Goal: Task Accomplishment & Management: Complete application form

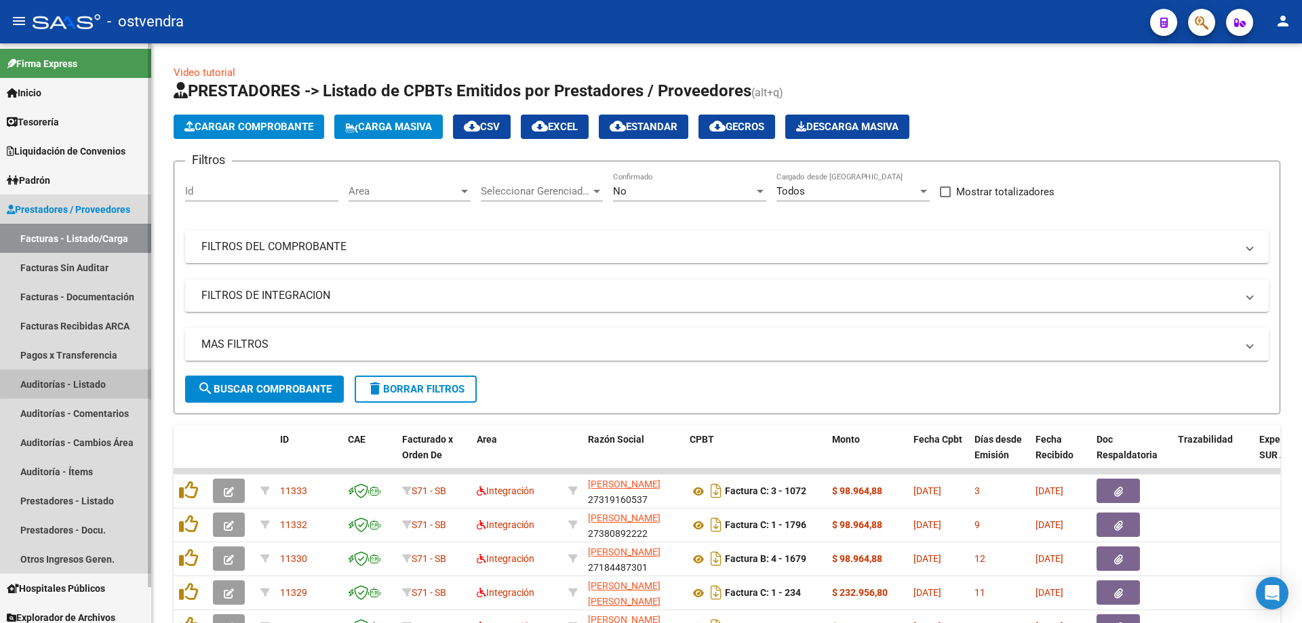
click at [94, 373] on link "Auditorías - Listado" at bounding box center [75, 384] width 151 height 29
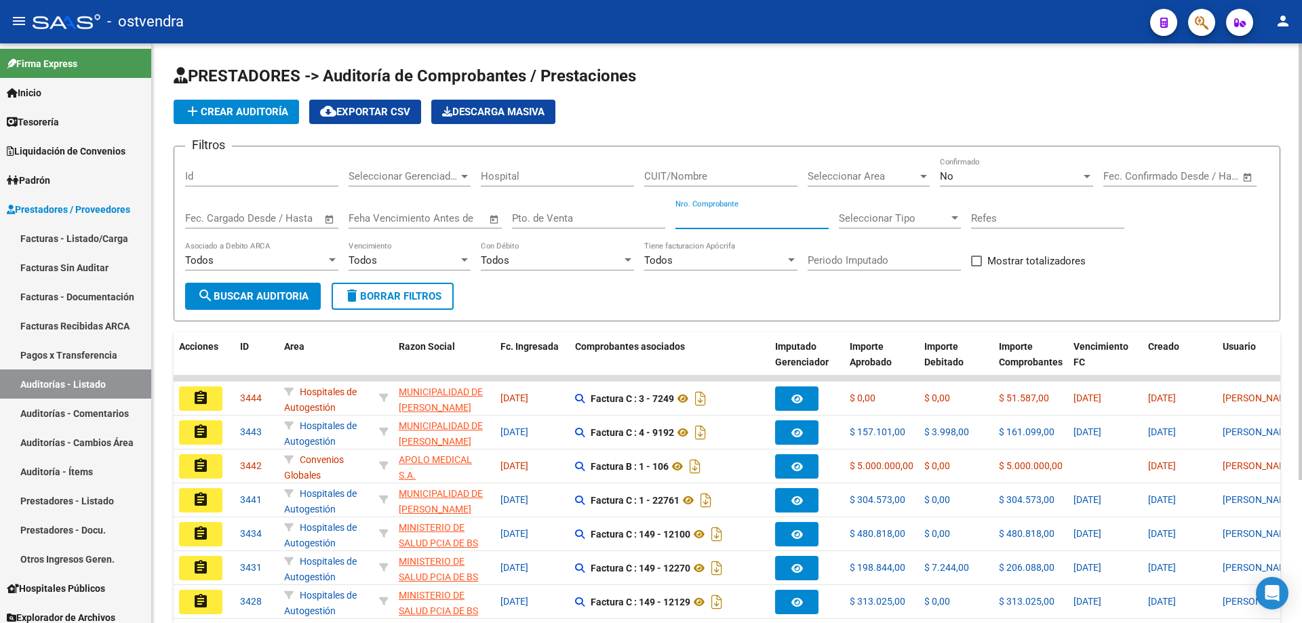
click at [691, 219] on input "Nro. Comprobante" at bounding box center [751, 218] width 153 height 12
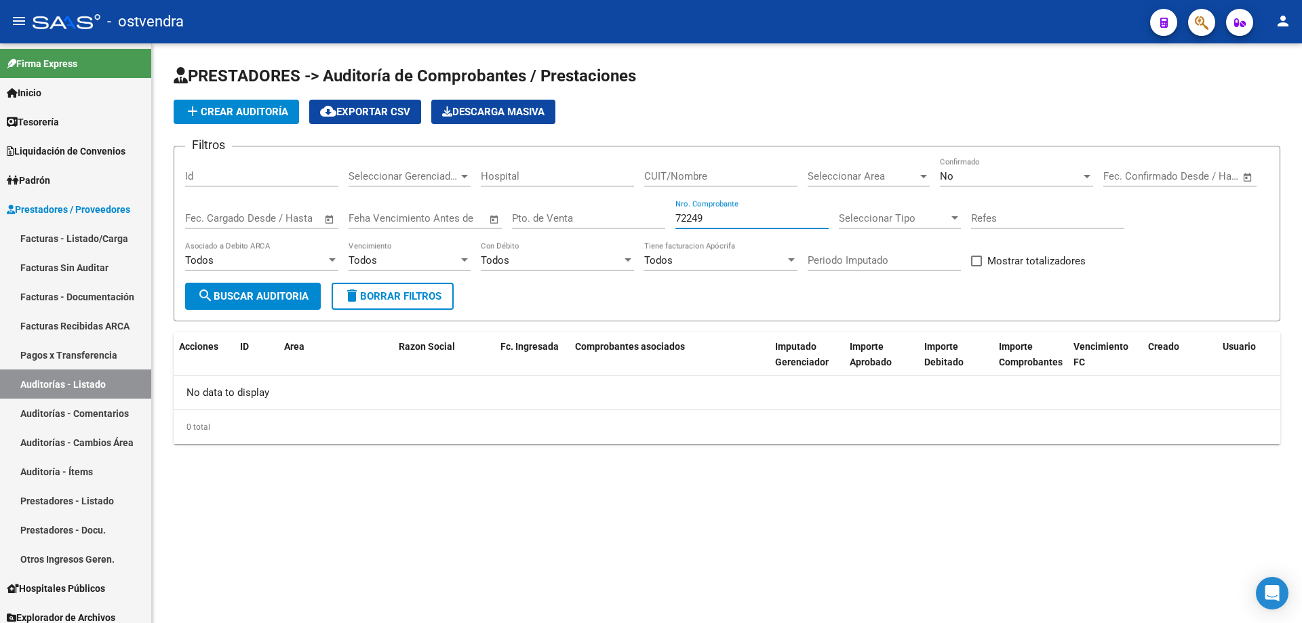
click at [323, 254] on div "Todos" at bounding box center [255, 260] width 141 height 12
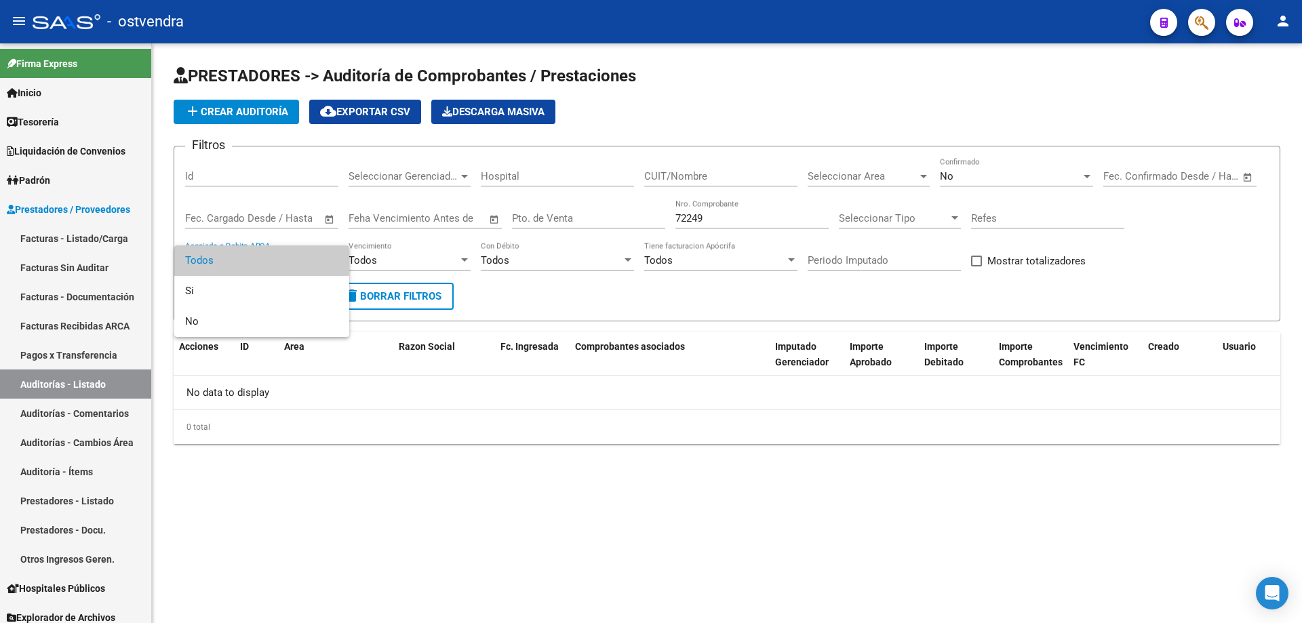
click at [696, 226] on div at bounding box center [651, 311] width 1302 height 623
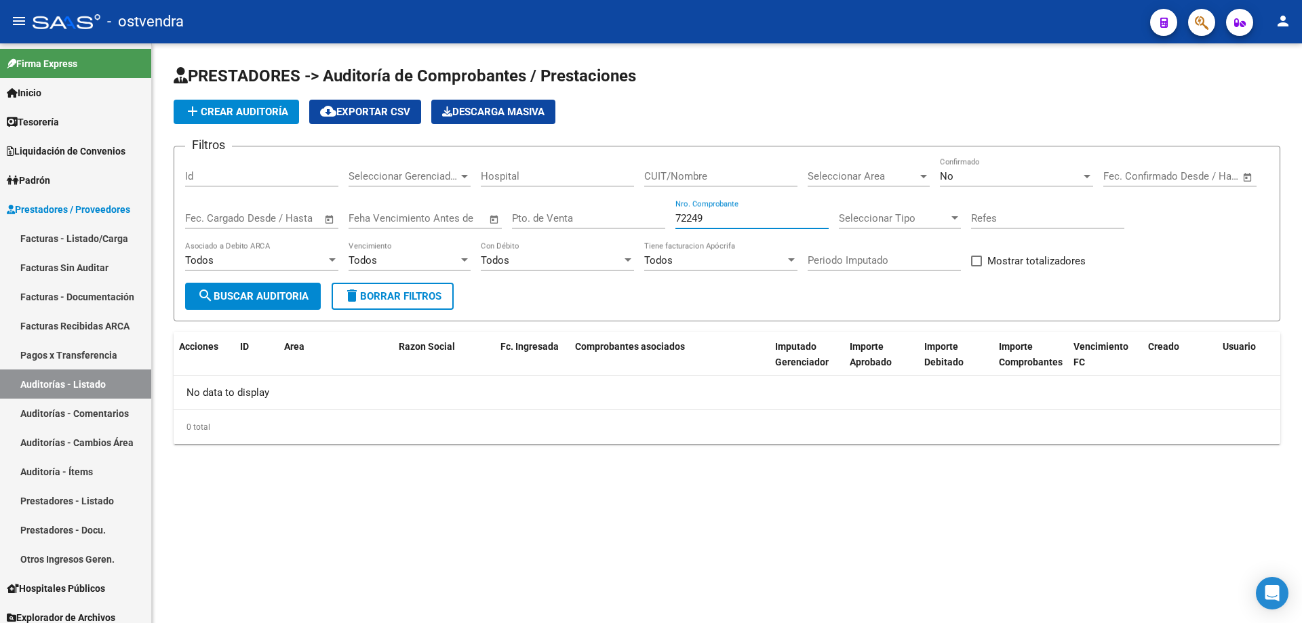
click at [692, 222] on input "72249" at bounding box center [751, 218] width 153 height 12
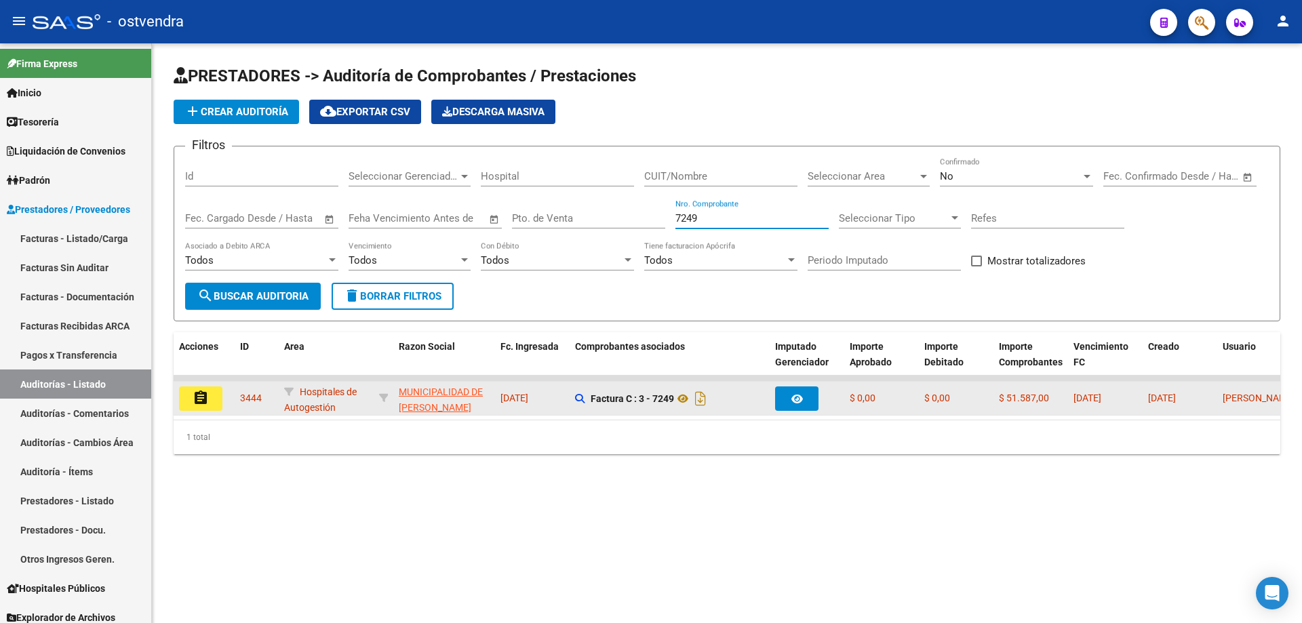
type input "7249"
click at [214, 396] on button "assignment" at bounding box center [200, 399] width 43 height 24
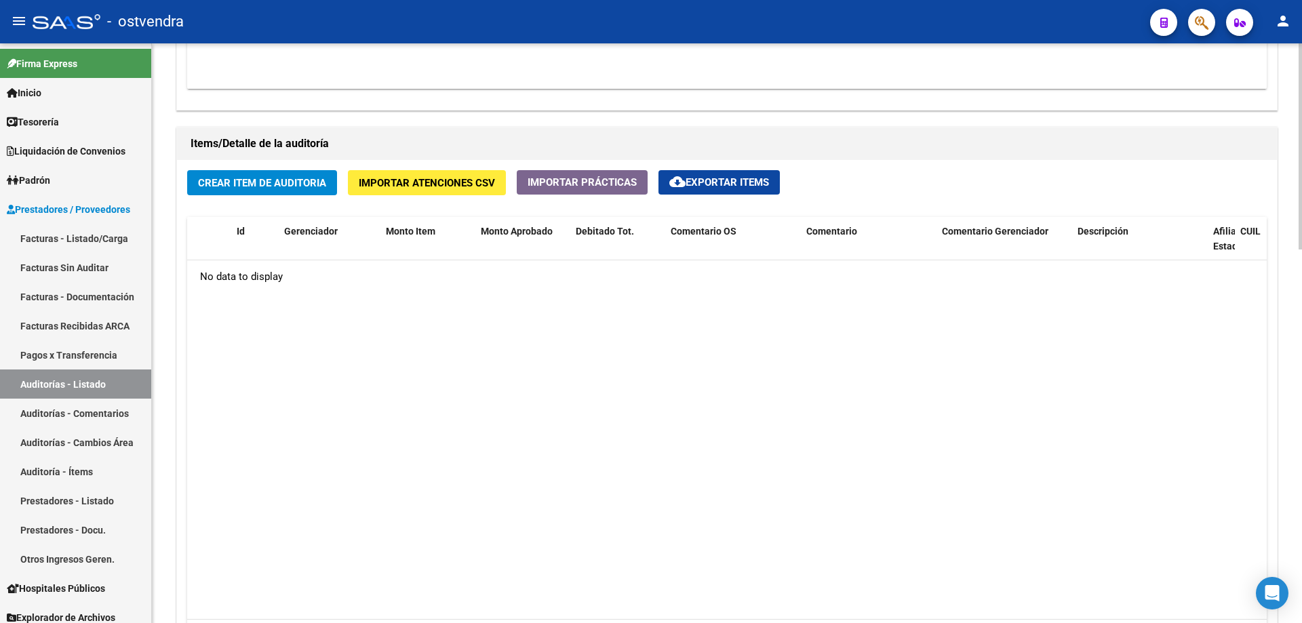
scroll to position [903, 0]
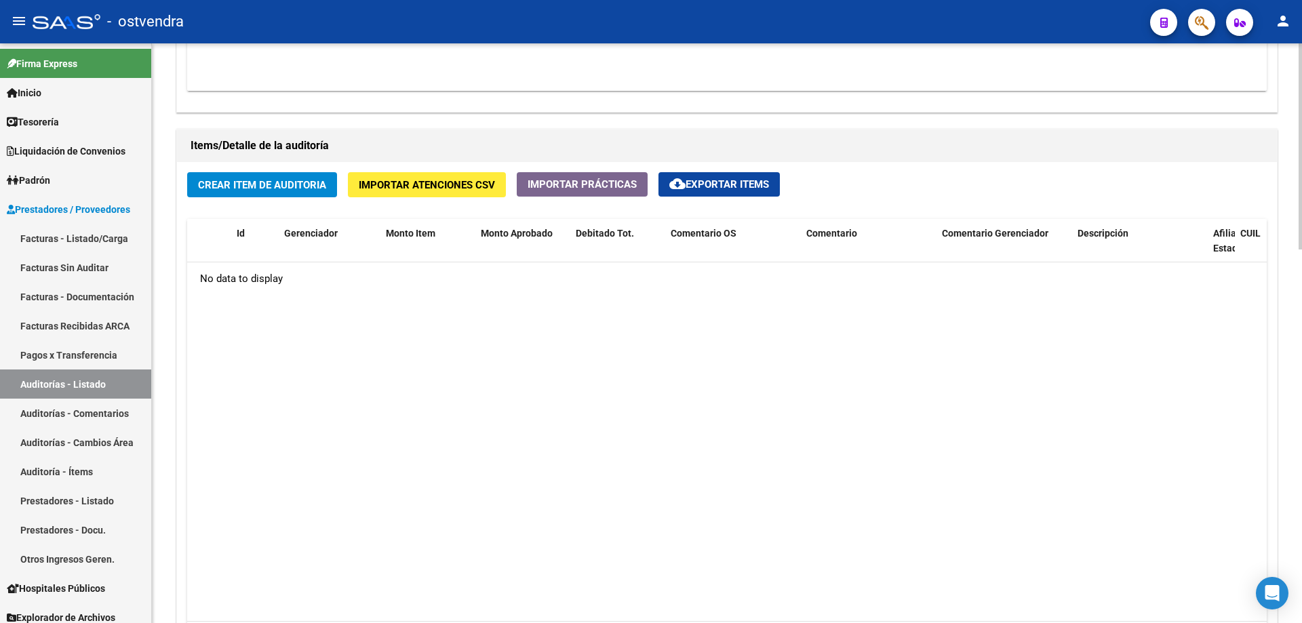
click at [205, 183] on span "Crear Item de Auditoria" at bounding box center [262, 185] width 128 height 12
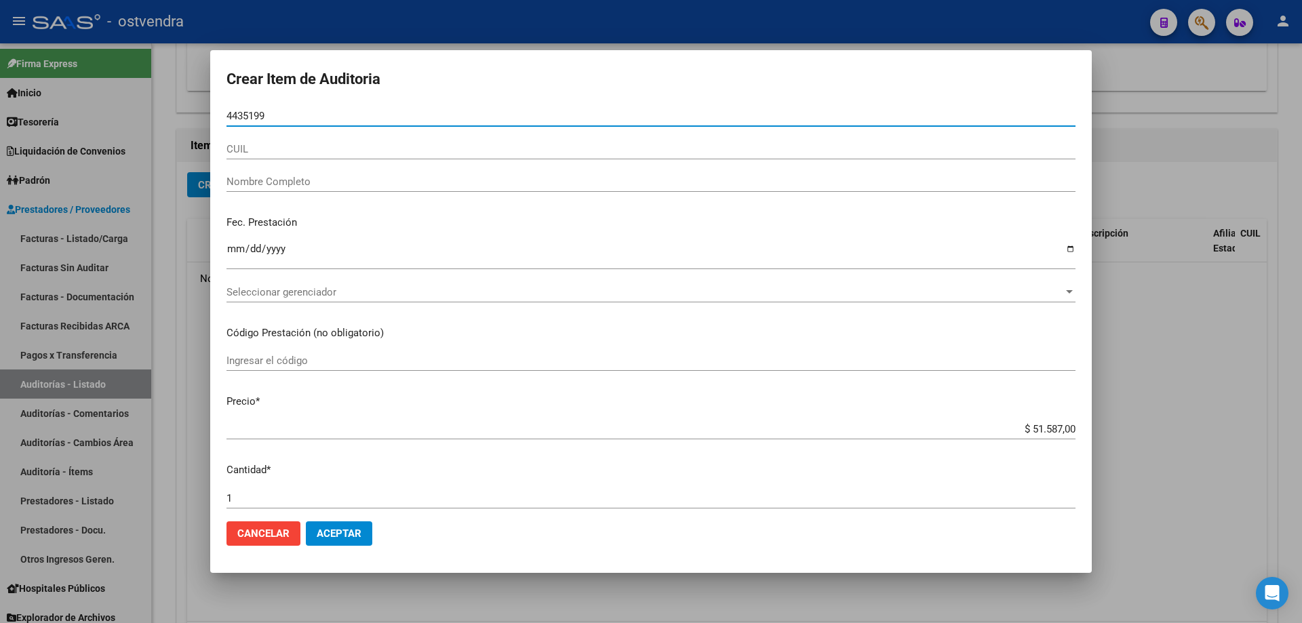
type input "44351993"
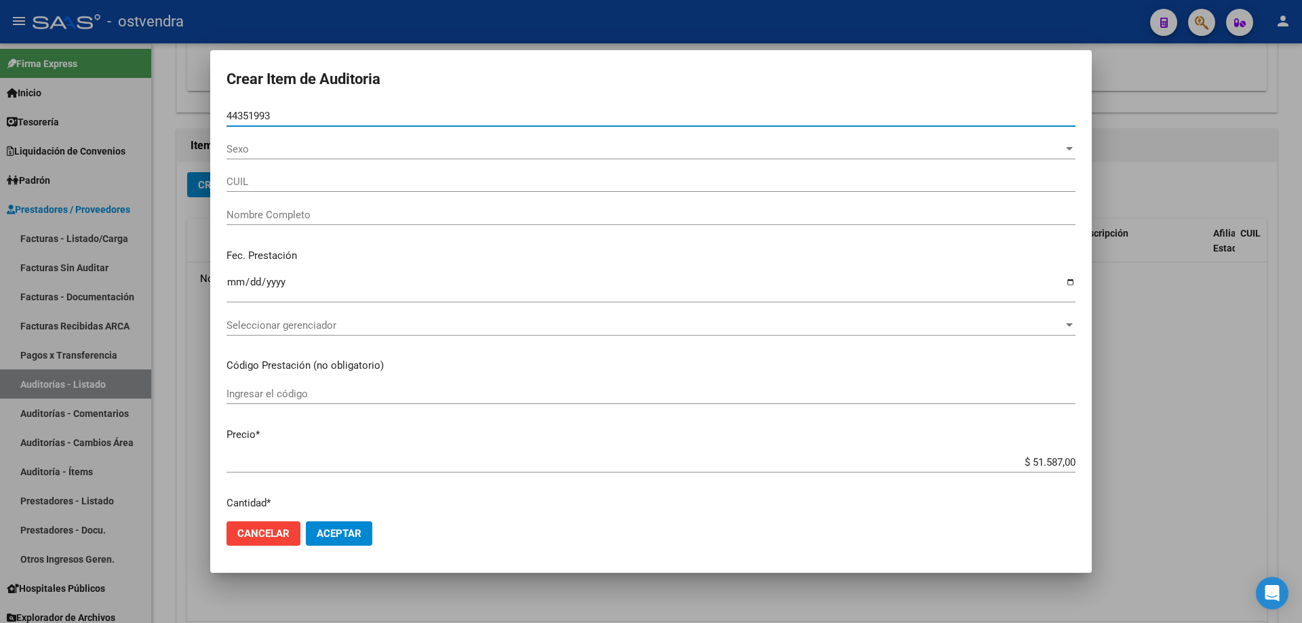
type input "23443519939"
type input "[PERSON_NAME]"
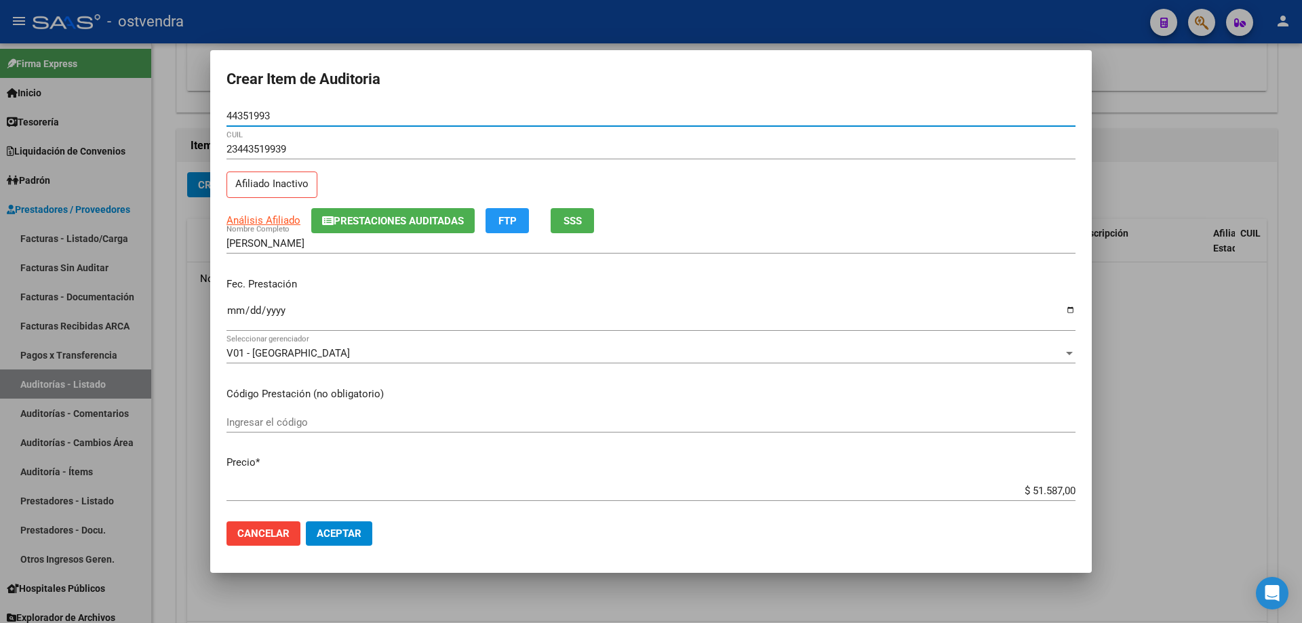
type input "44351993"
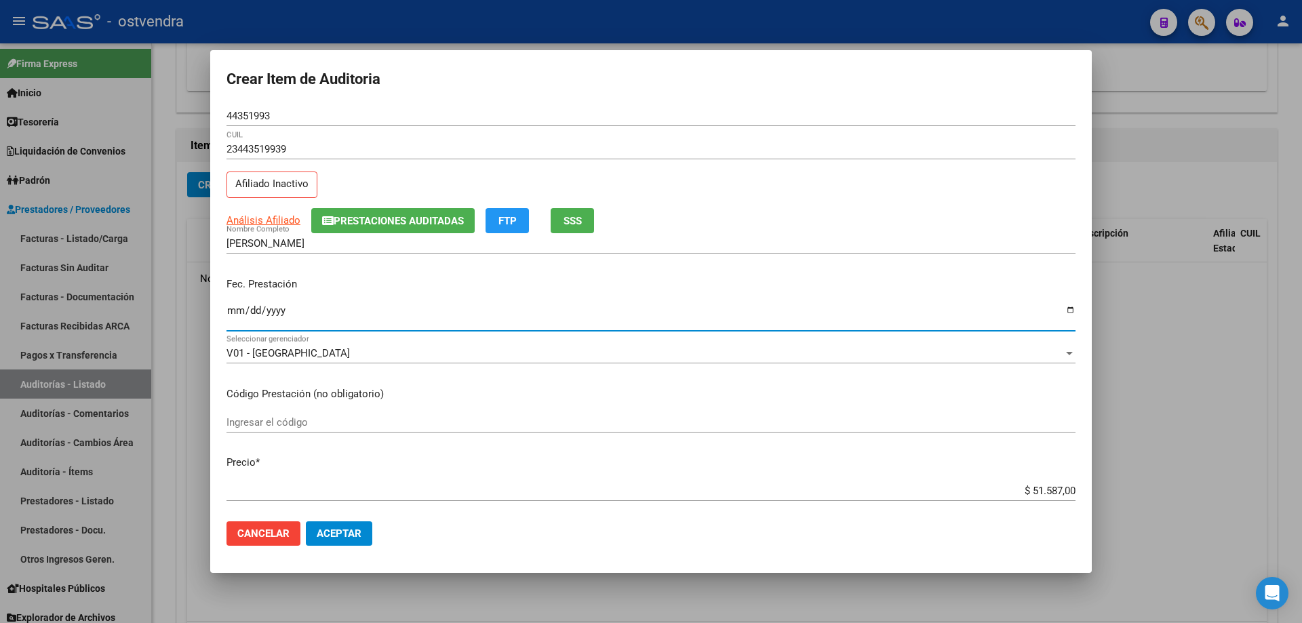
click at [233, 316] on input "Ingresar la fecha" at bounding box center [650, 316] width 849 height 22
type input "[DATE]"
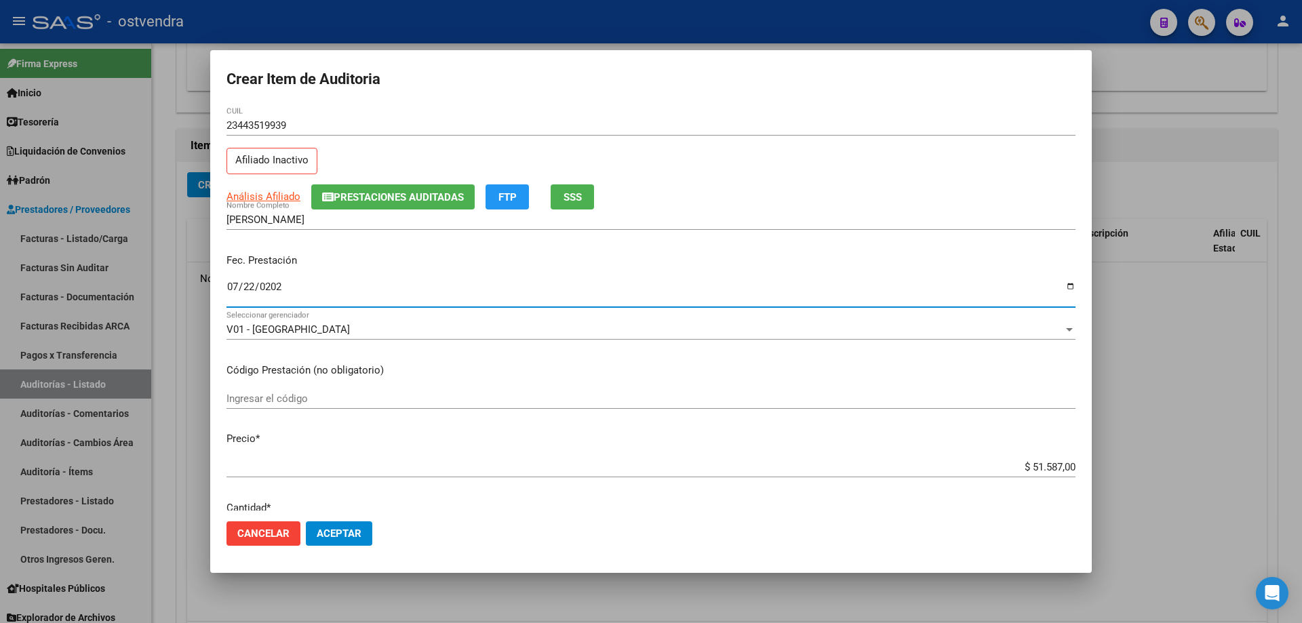
scroll to position [68, 0]
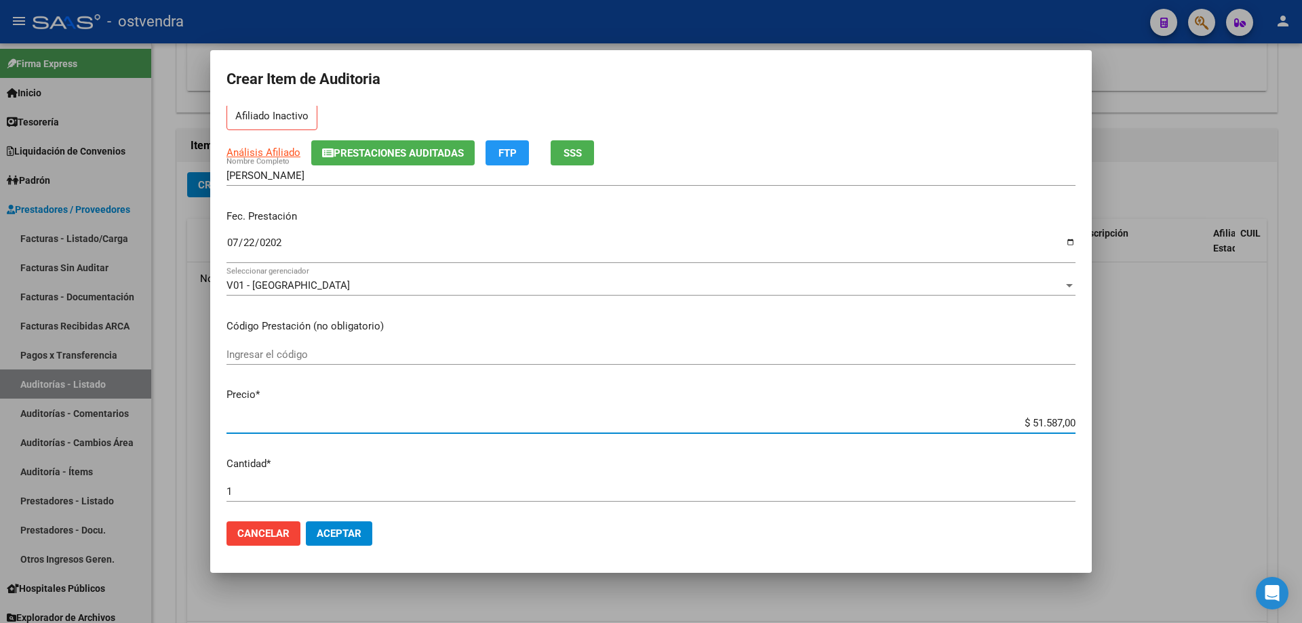
drag, startPoint x: 1063, startPoint y: 420, endPoint x: 1020, endPoint y: 425, distance: 42.9
click at [1020, 425] on input "$ 51.587,00" at bounding box center [650, 423] width 849 height 12
type input "$ 0,03"
type input "$ 0,39"
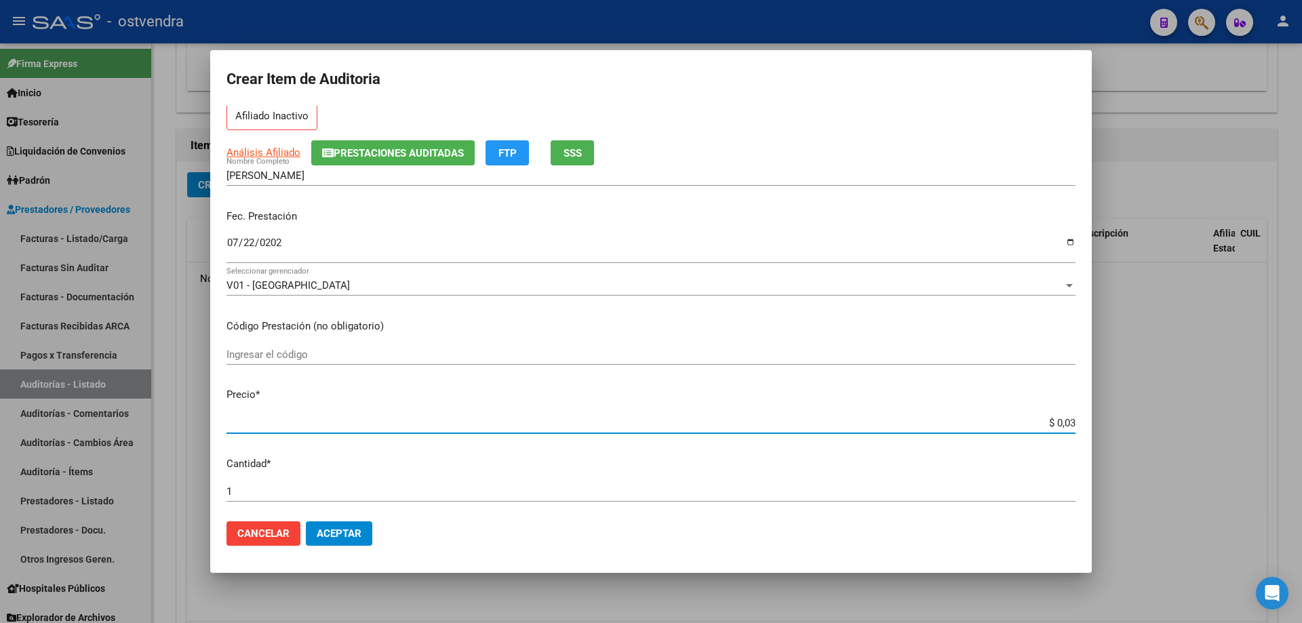
type input "$ 0,39"
type input "$ 3,99"
type input "$ 39,98"
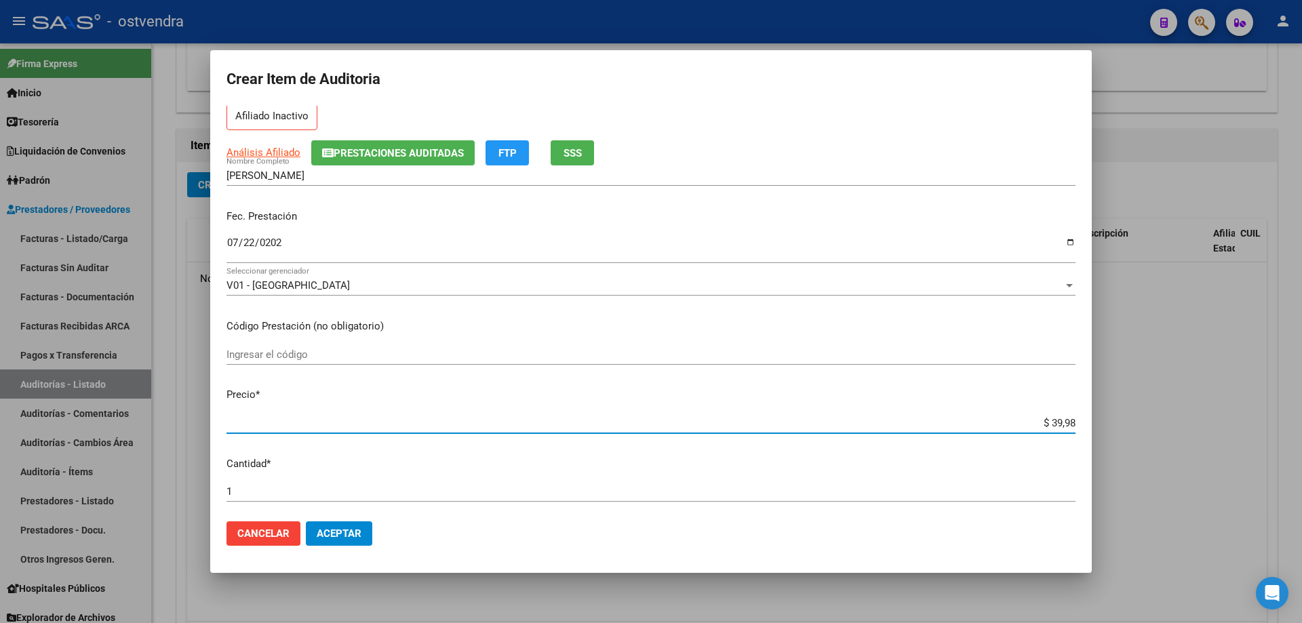
type input "$ 3,99"
type input "$ 39,98"
type input "$ 399,80"
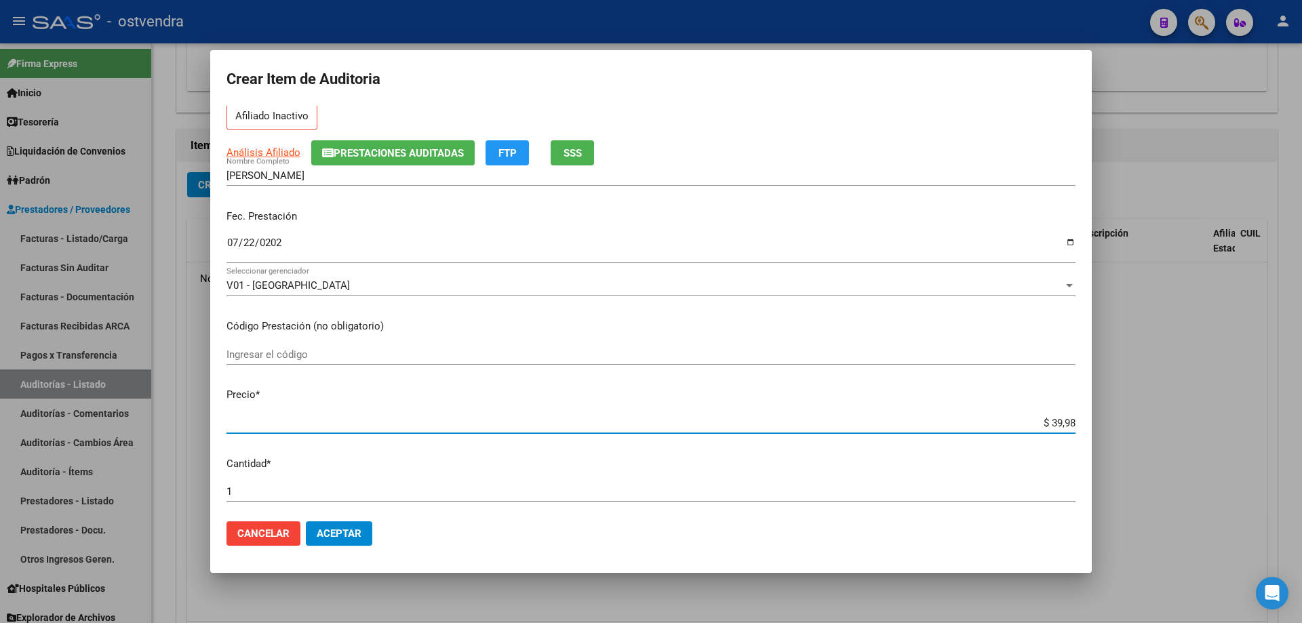
type input "$ 399,80"
type input "$ 3.998,00"
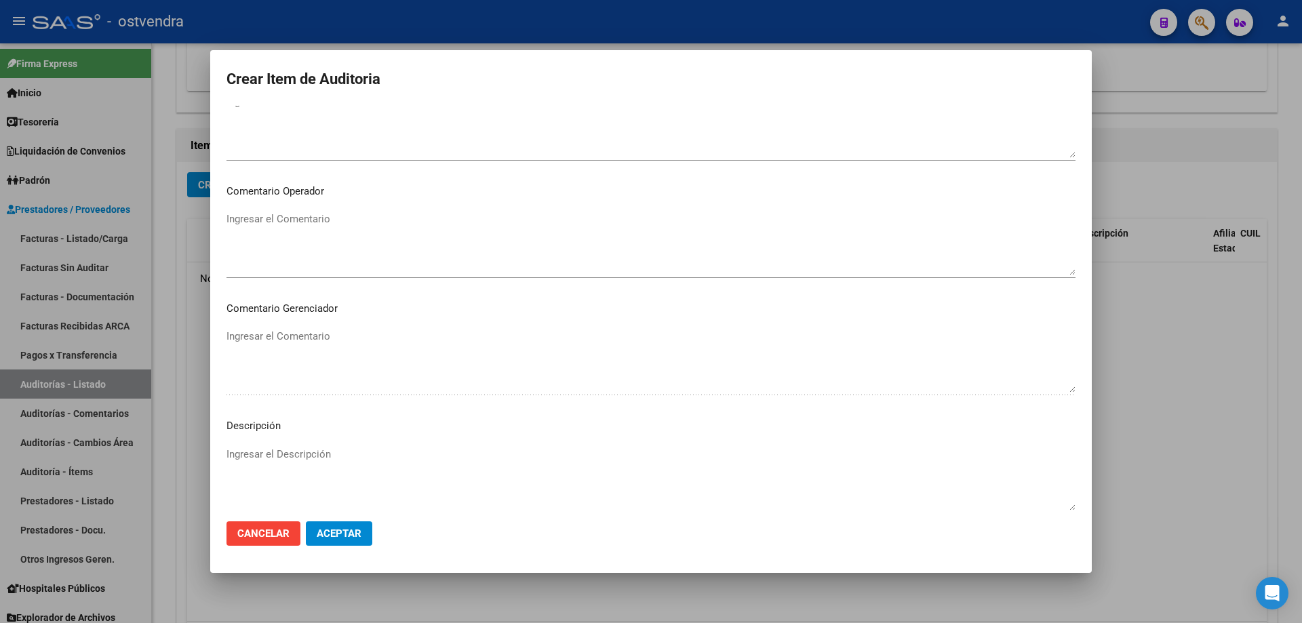
scroll to position [816, 0]
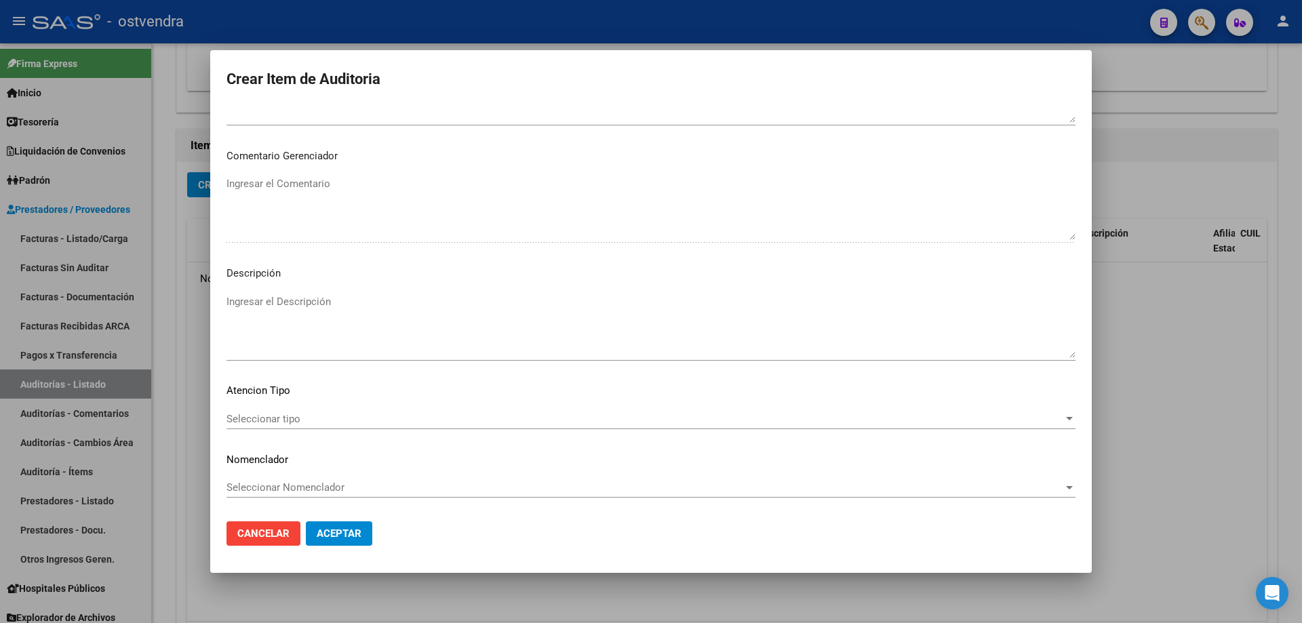
click at [651, 365] on div "Ingresar el Descripción" at bounding box center [650, 333] width 849 height 82
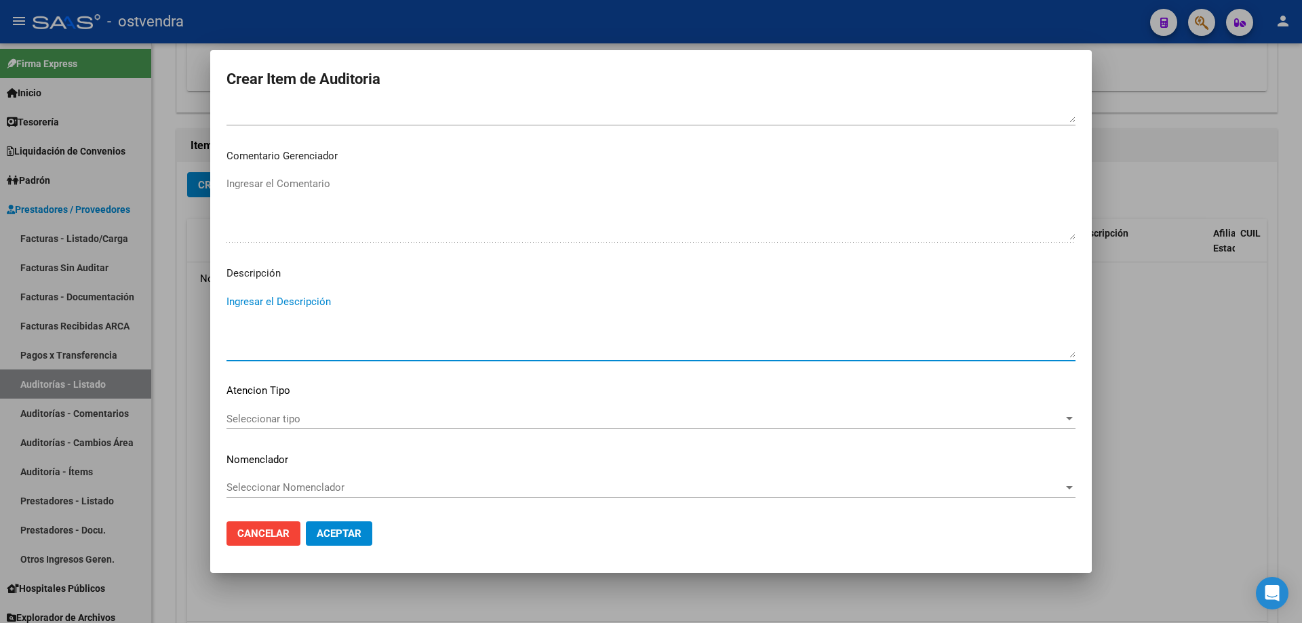
click at [651, 353] on textarea "Ingresar el Descripción" at bounding box center [650, 326] width 849 height 64
type textarea "ATENCION EN GUARDIA"
click at [351, 419] on span "Seleccionar tipo" at bounding box center [644, 419] width 837 height 12
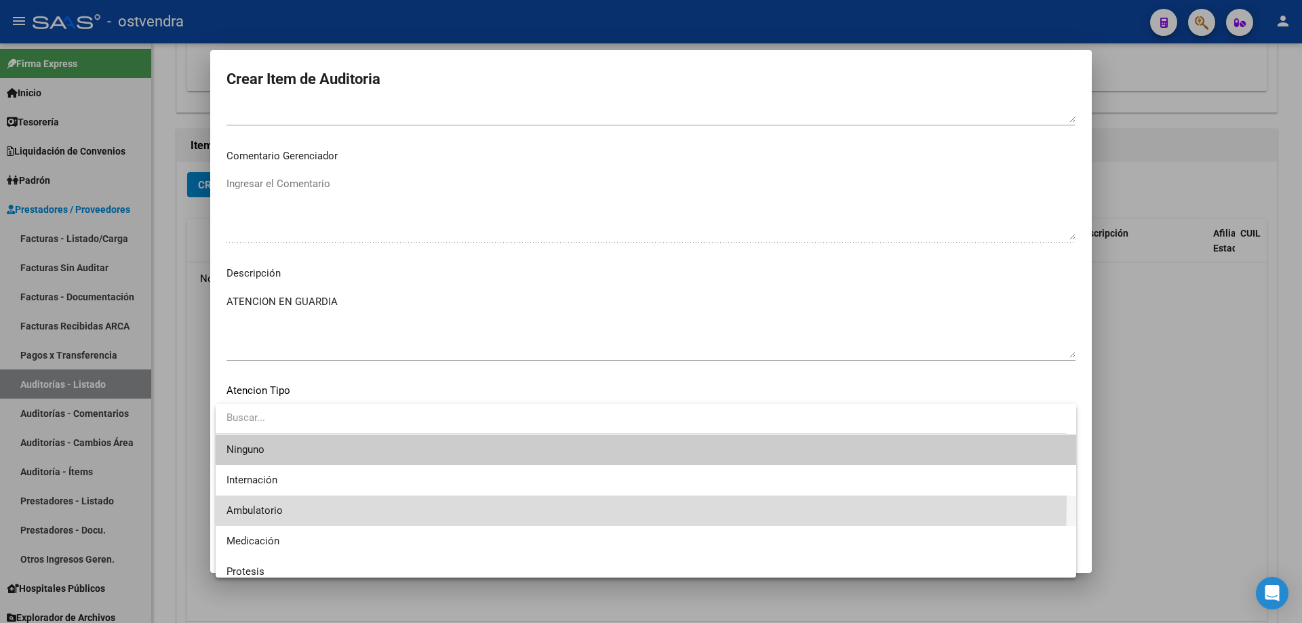
drag, startPoint x: 309, startPoint y: 498, endPoint x: 314, endPoint y: 543, distance: 45.0
click at [309, 519] on span "Ambulatorio" at bounding box center [645, 511] width 839 height 31
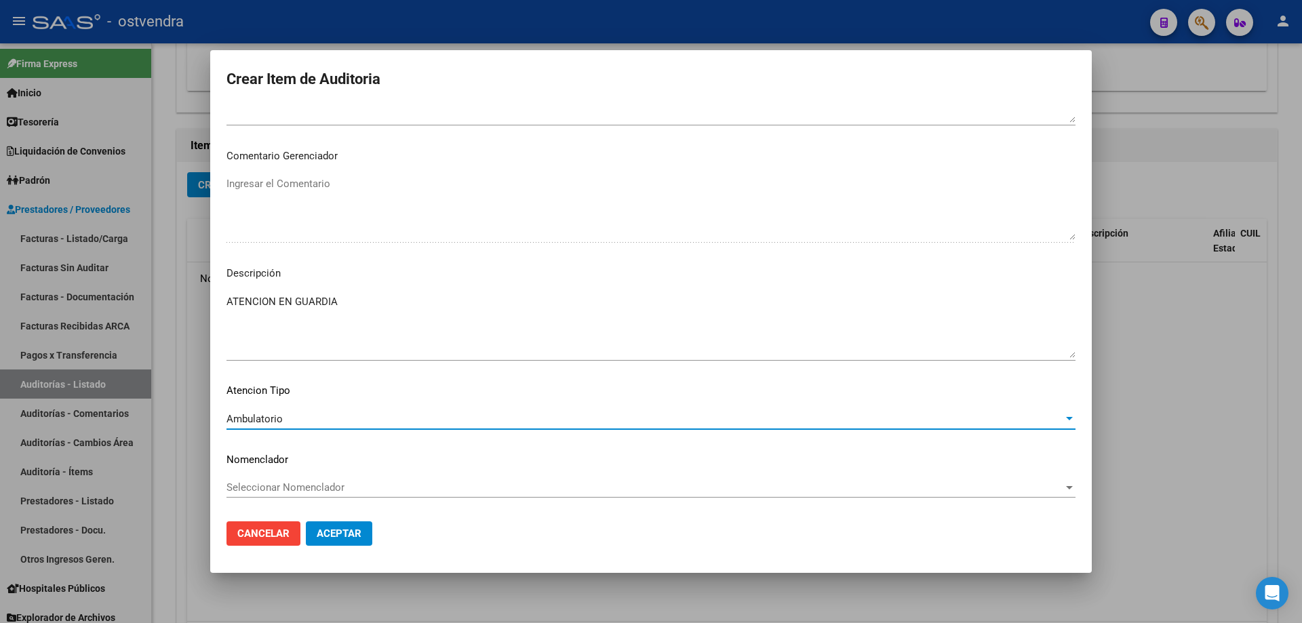
click at [332, 532] on span "Aceptar" at bounding box center [339, 534] width 45 height 12
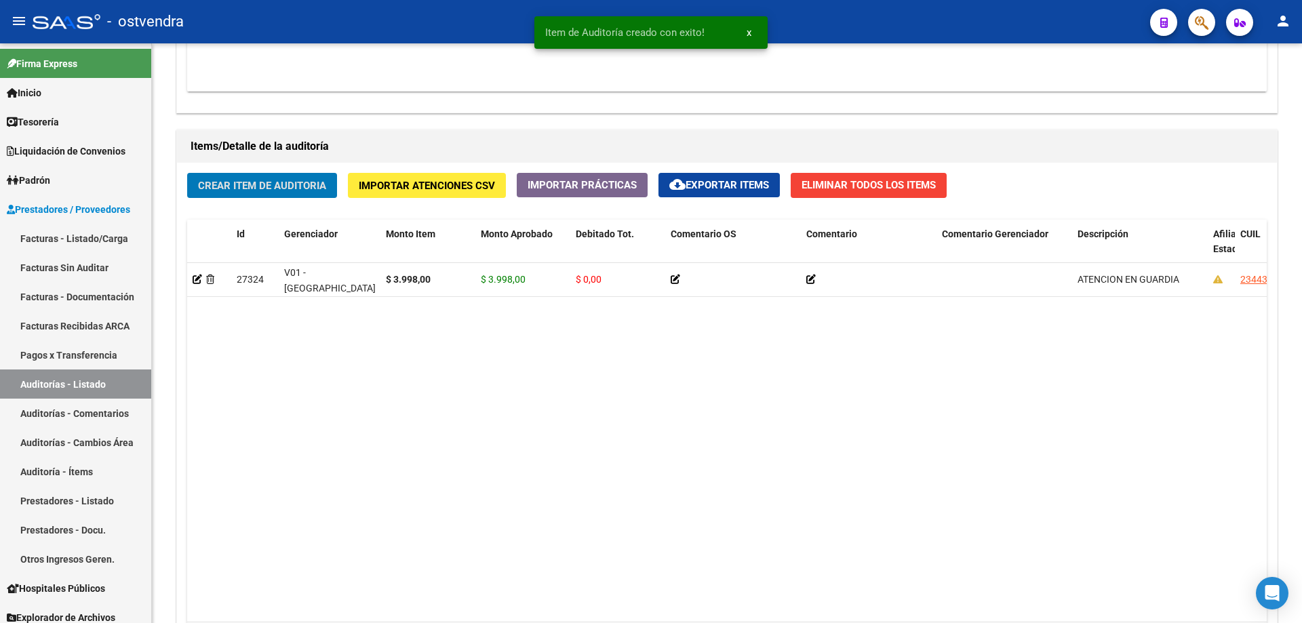
scroll to position [904, 0]
drag, startPoint x: 212, startPoint y: 171, endPoint x: 216, endPoint y: 177, distance: 7.0
click at [213, 174] on div "Crear Item de Auditoria Importar Atenciones CSV Importar Prácticas cloud_downlo…" at bounding box center [727, 419] width 1100 height 514
click at [216, 177] on button "Crear Item de Auditoria" at bounding box center [262, 184] width 150 height 25
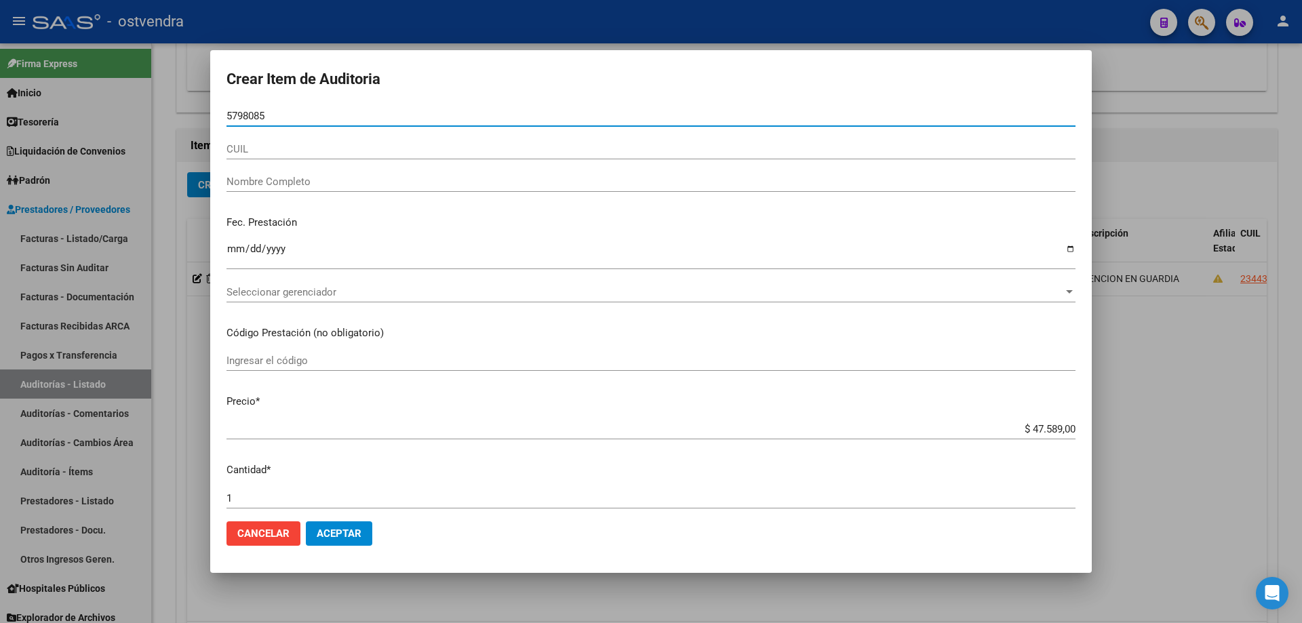
type input "57980859"
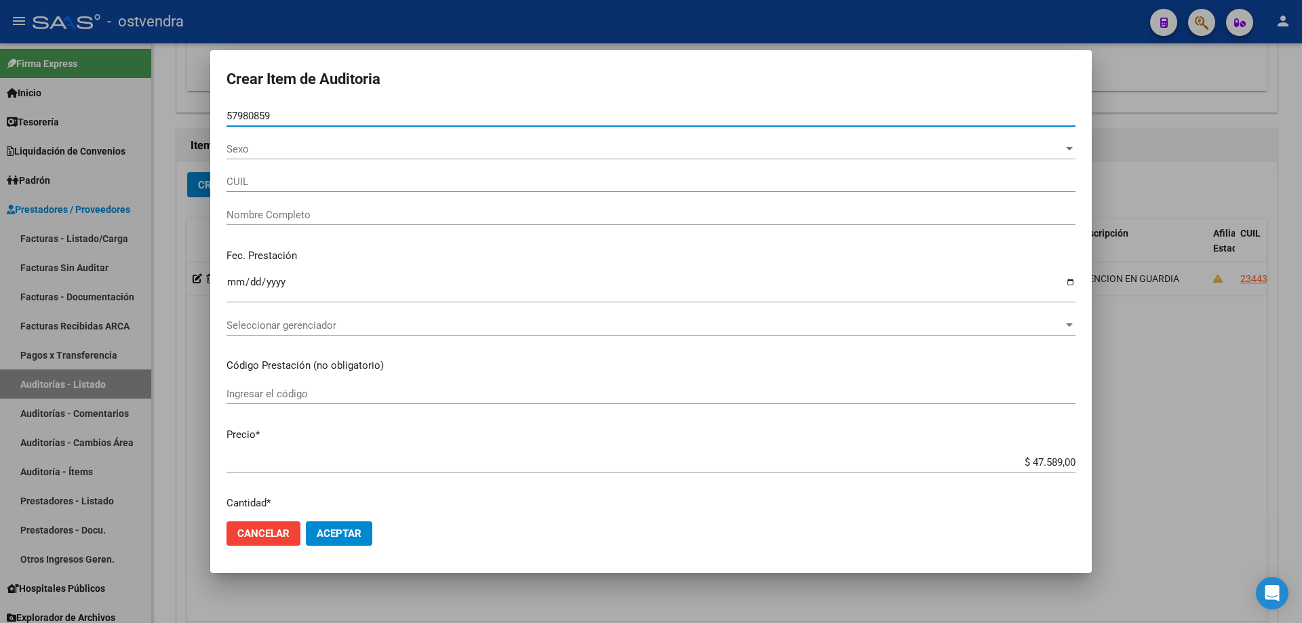
type input "23579808594"
type input "[PERSON_NAME]"
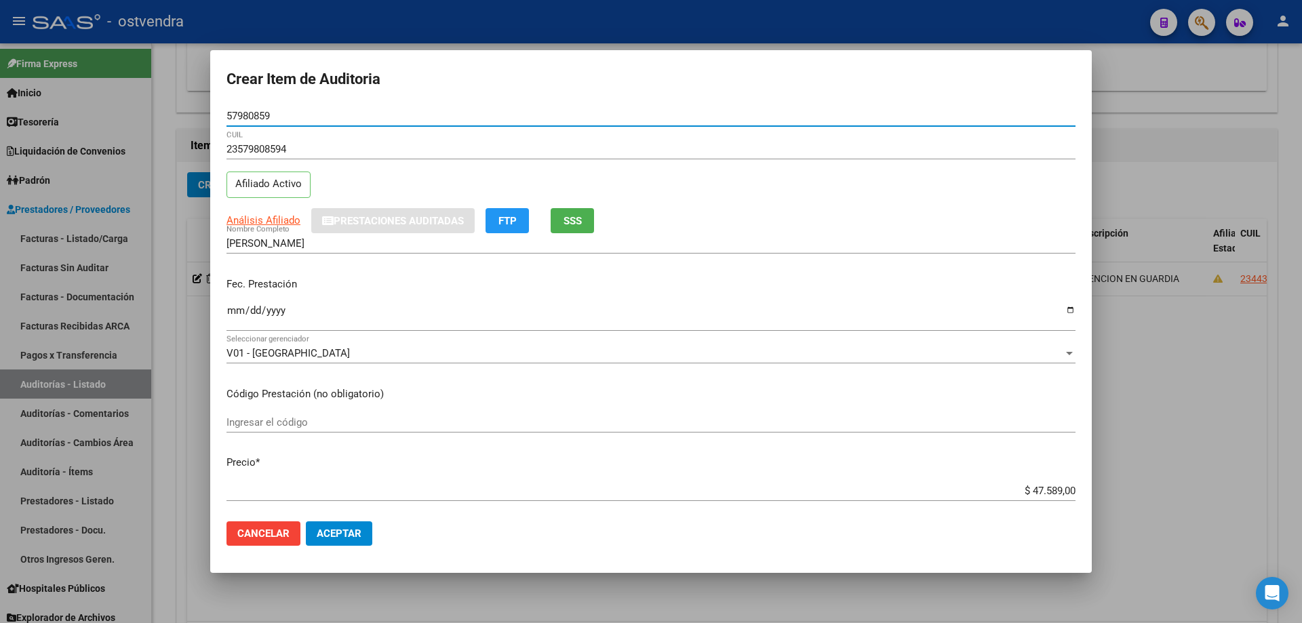
type input "57980859"
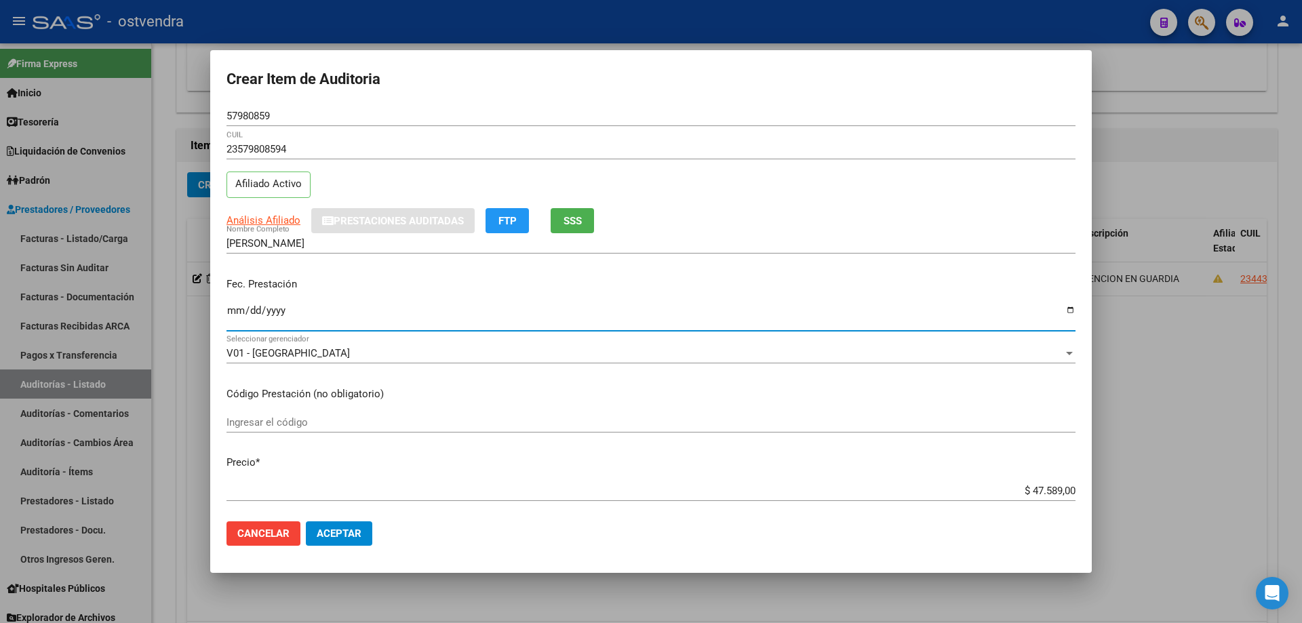
click at [240, 313] on input "Ingresar la fecha" at bounding box center [650, 316] width 849 height 22
type input "[DATE]"
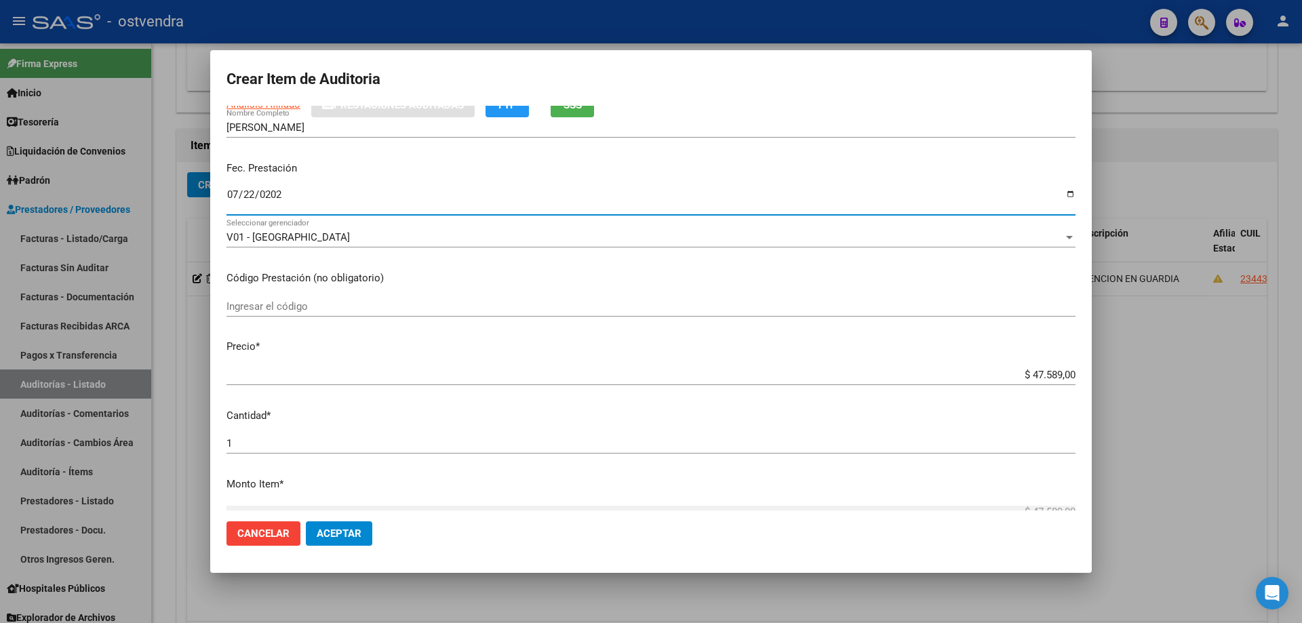
scroll to position [136, 0]
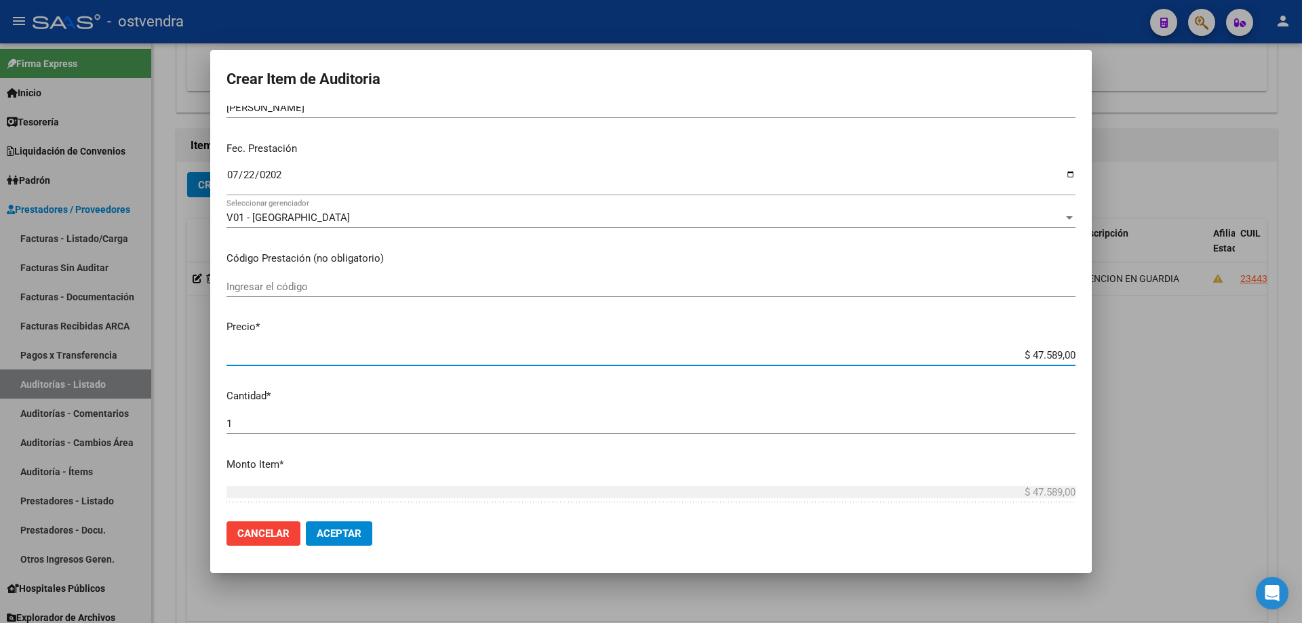
drag, startPoint x: 1064, startPoint y: 351, endPoint x: 1016, endPoint y: 360, distance: 49.1
click at [1011, 355] on input "$ 47.589,00" at bounding box center [650, 355] width 849 height 12
type input "$ 0,03"
type input "$ 0,39"
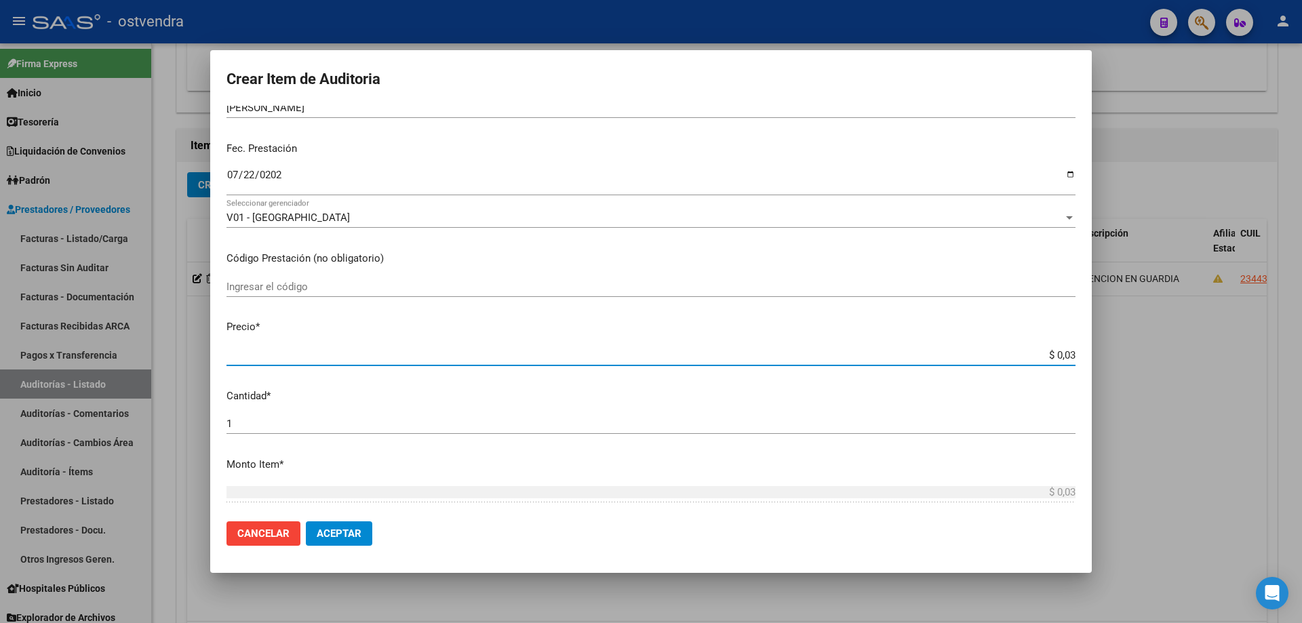
type input "$ 0,39"
type input "$ 3,99"
type input "$ 39,98"
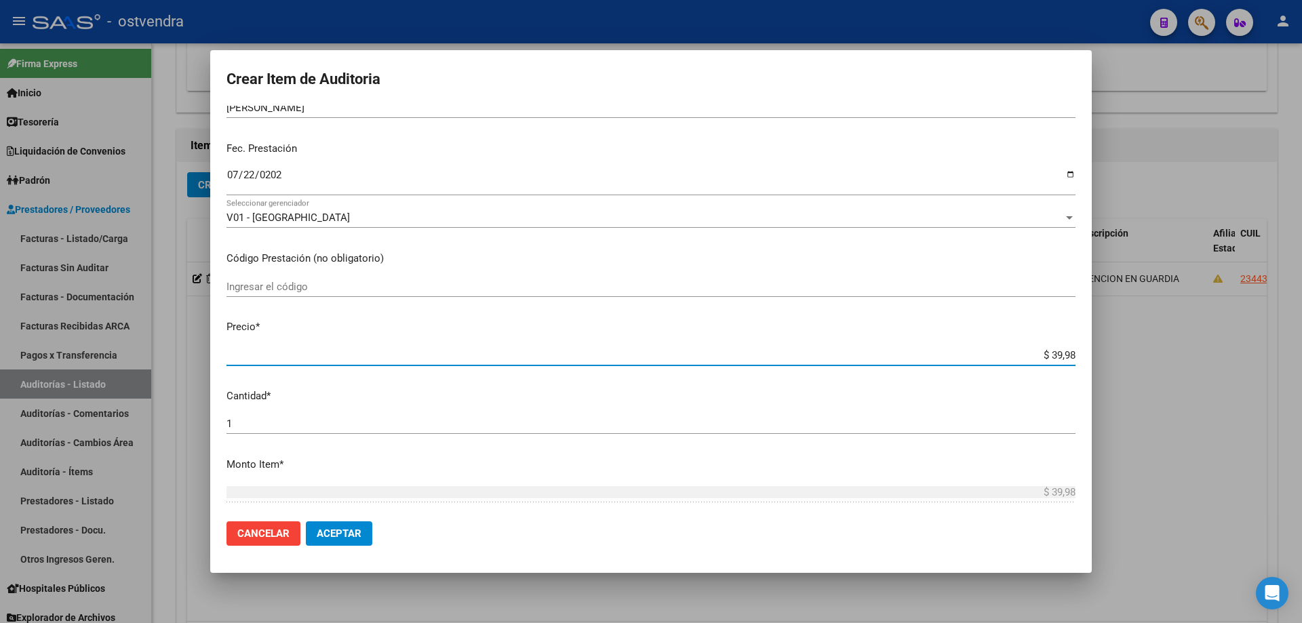
type input "$ 399,80"
type input "$ 3.998,00"
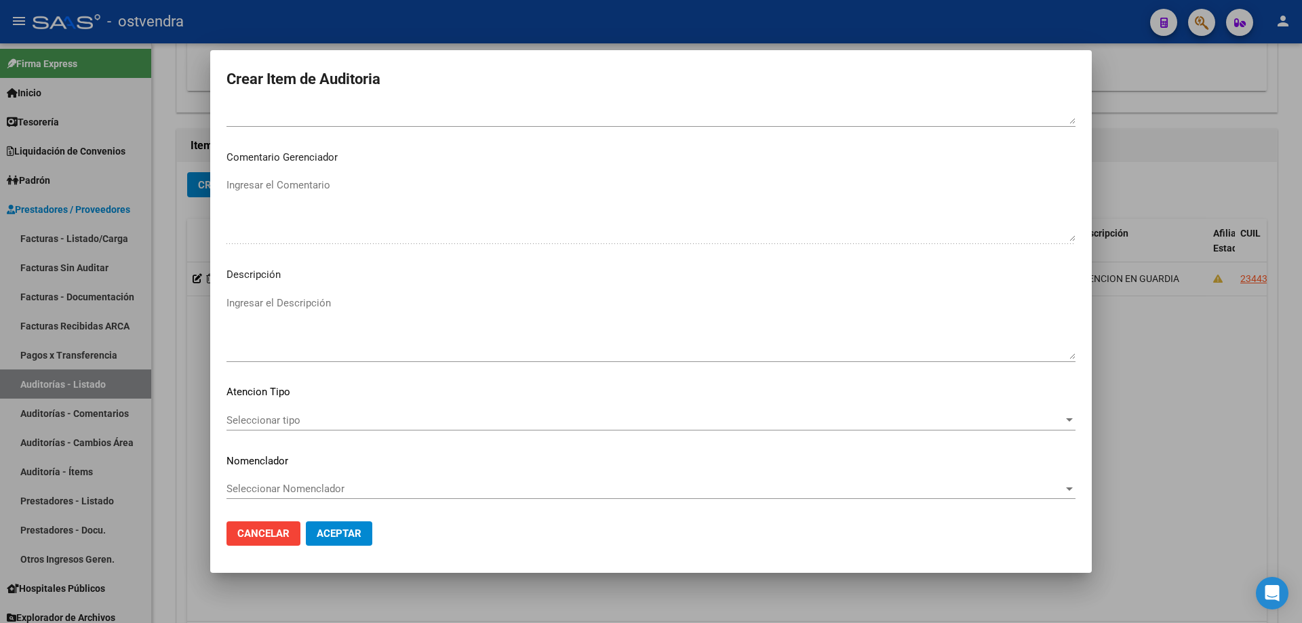
scroll to position [816, 0]
click at [656, 312] on textarea "Ingresar el Descripción" at bounding box center [650, 326] width 849 height 64
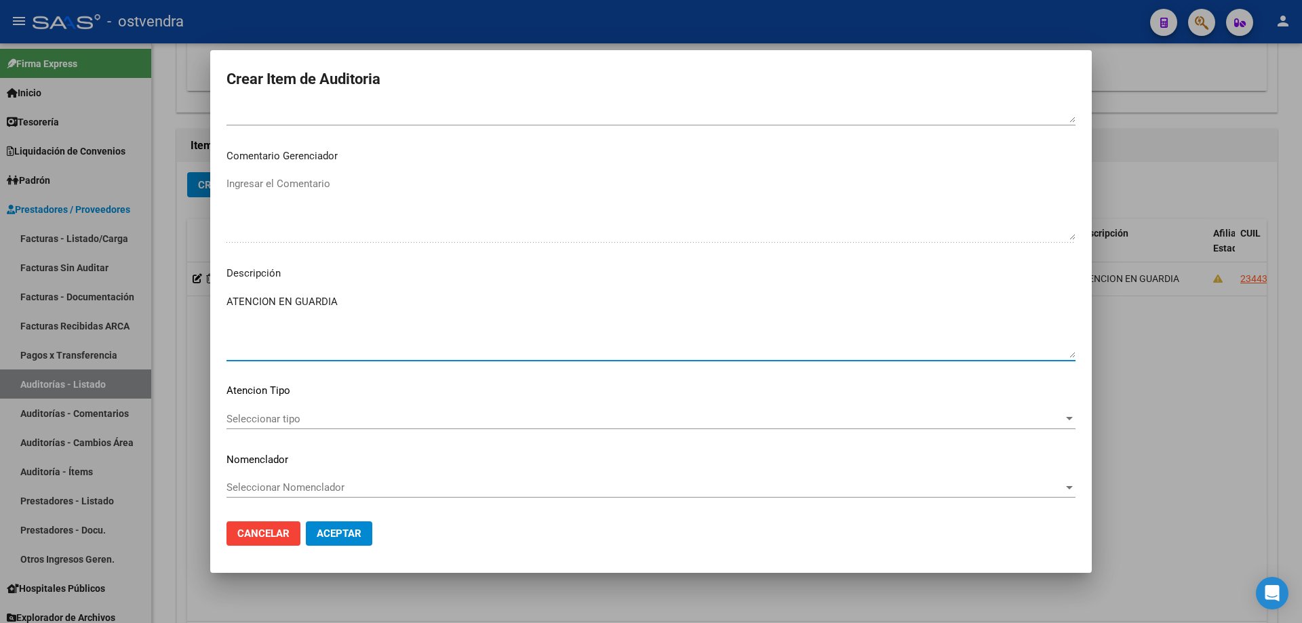
type textarea "ATENCION EN GUARDIA"
click at [296, 414] on span "Seleccionar tipo" at bounding box center [644, 419] width 837 height 12
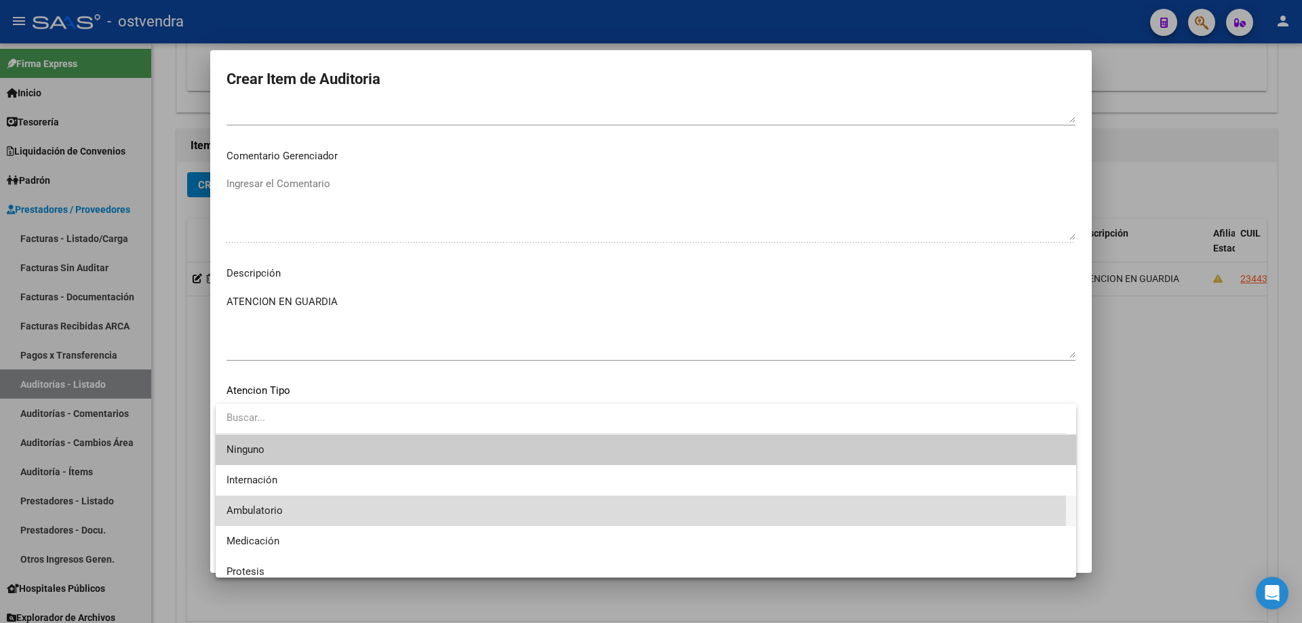
click at [283, 510] on span "Ambulatorio" at bounding box center [645, 511] width 839 height 31
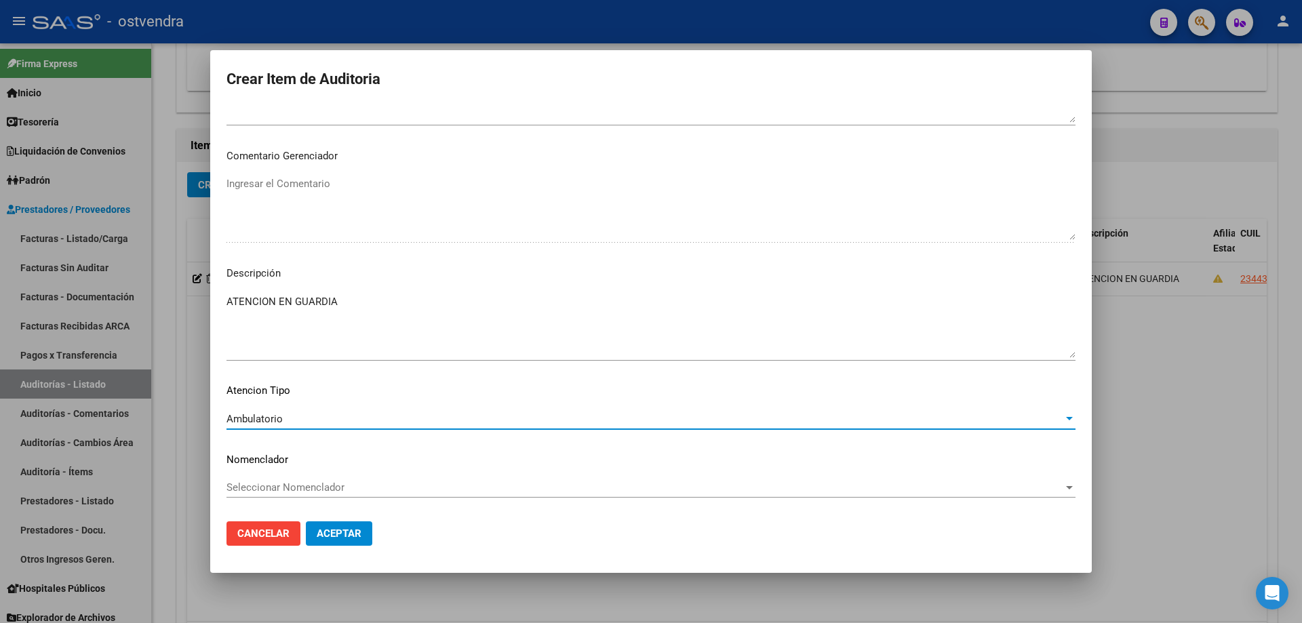
click at [336, 524] on button "Aceptar" at bounding box center [339, 533] width 66 height 24
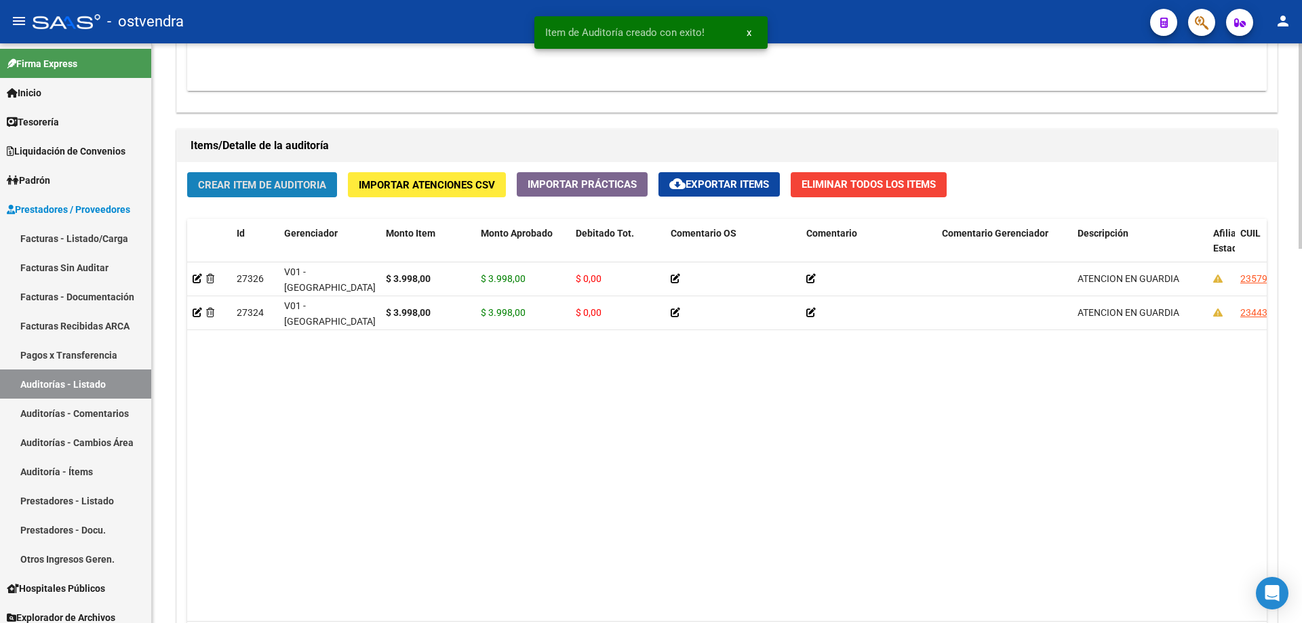
click at [271, 191] on button "Crear Item de Auditoria" at bounding box center [262, 184] width 150 height 25
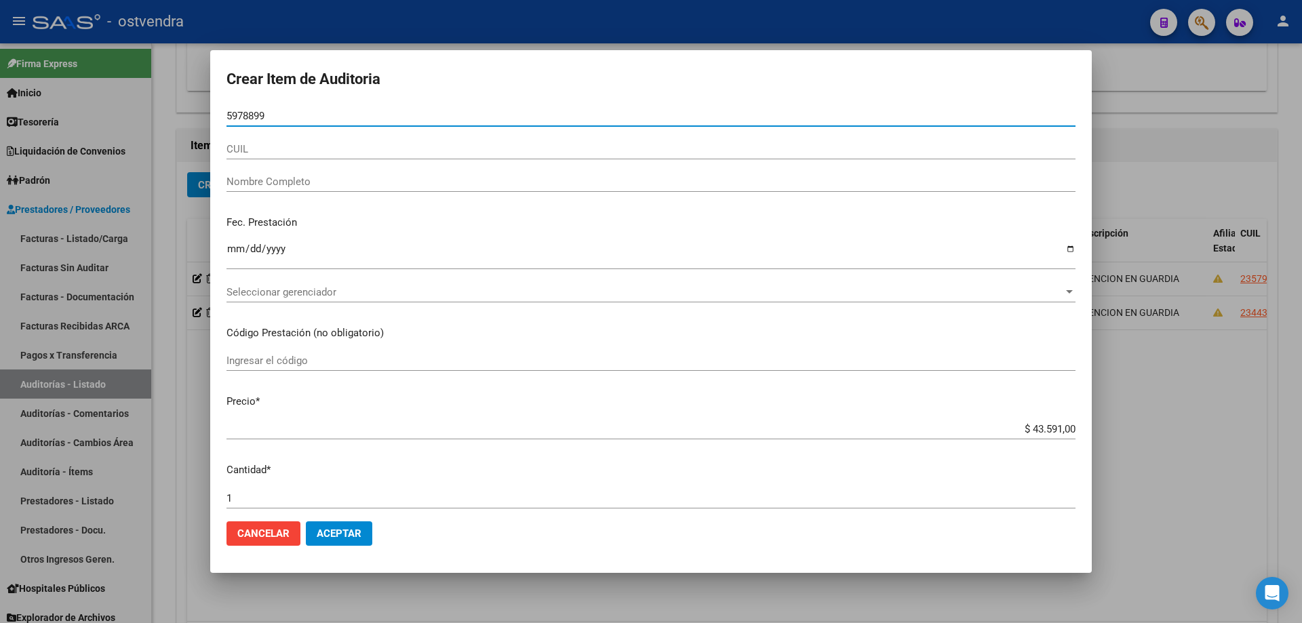
type input "59788996"
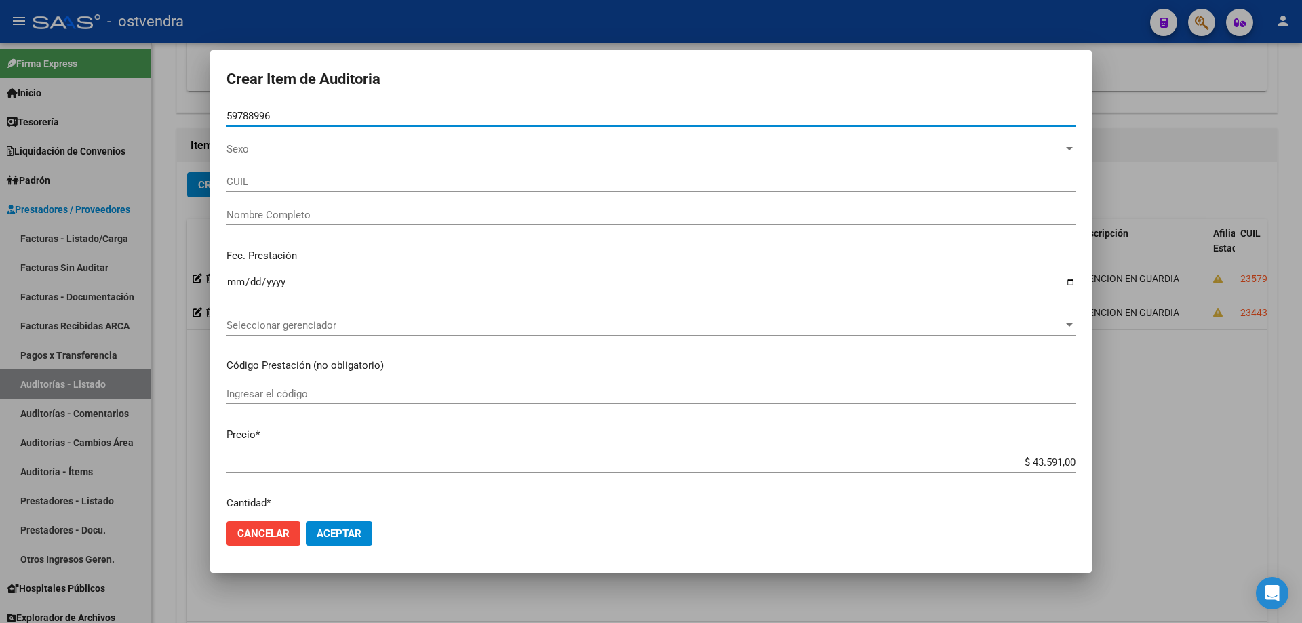
type input "27597889963"
type input "[PERSON_NAME]"
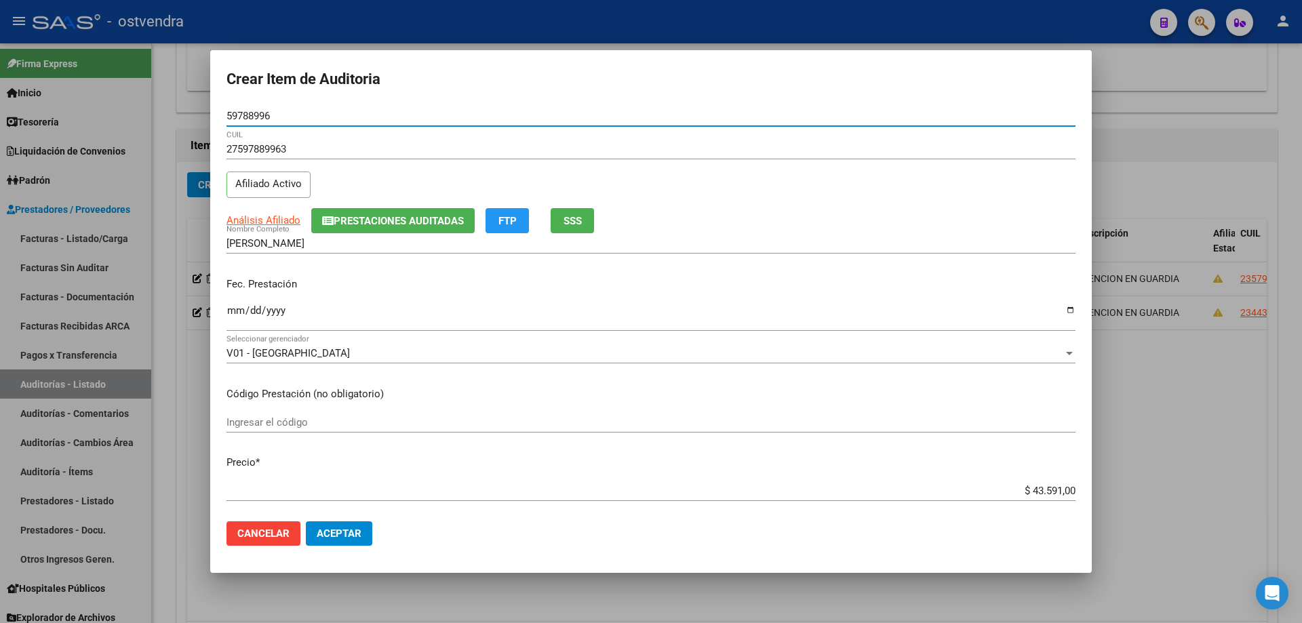
type input "59788996"
click at [243, 305] on input "Ingresar la fecha" at bounding box center [650, 316] width 849 height 22
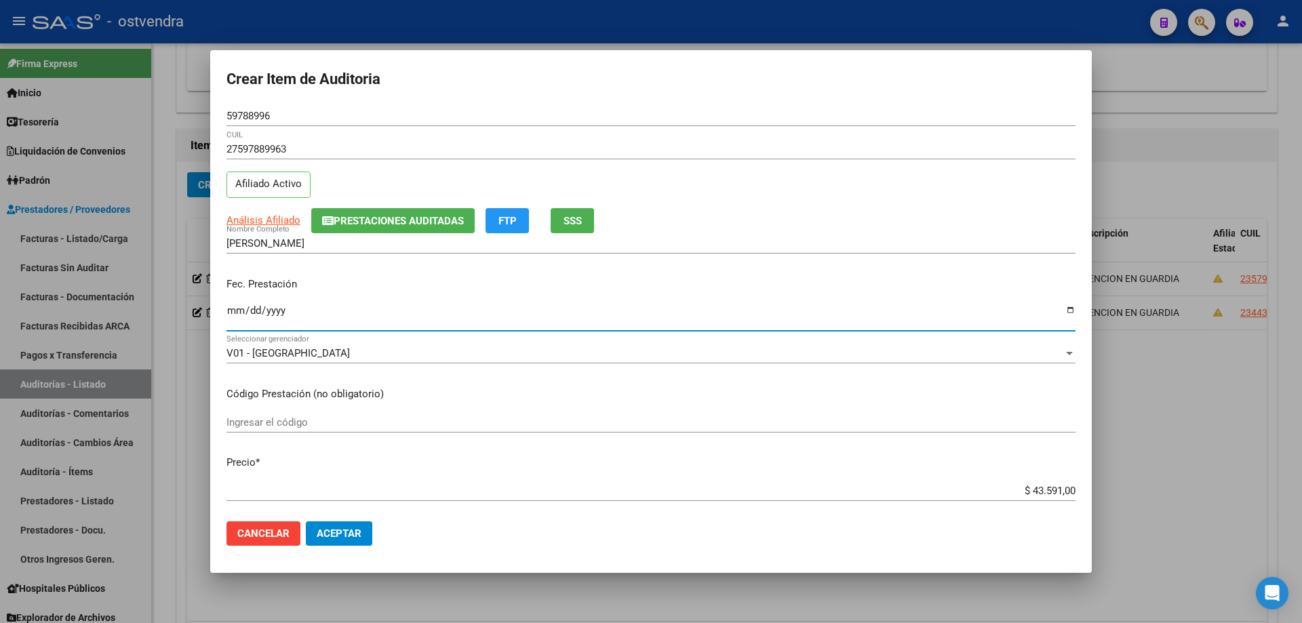
click at [239, 307] on input "Ingresar la fecha" at bounding box center [650, 316] width 849 height 22
click at [234, 307] on input "Ingresar la fecha" at bounding box center [650, 316] width 849 height 22
type input "[DATE]"
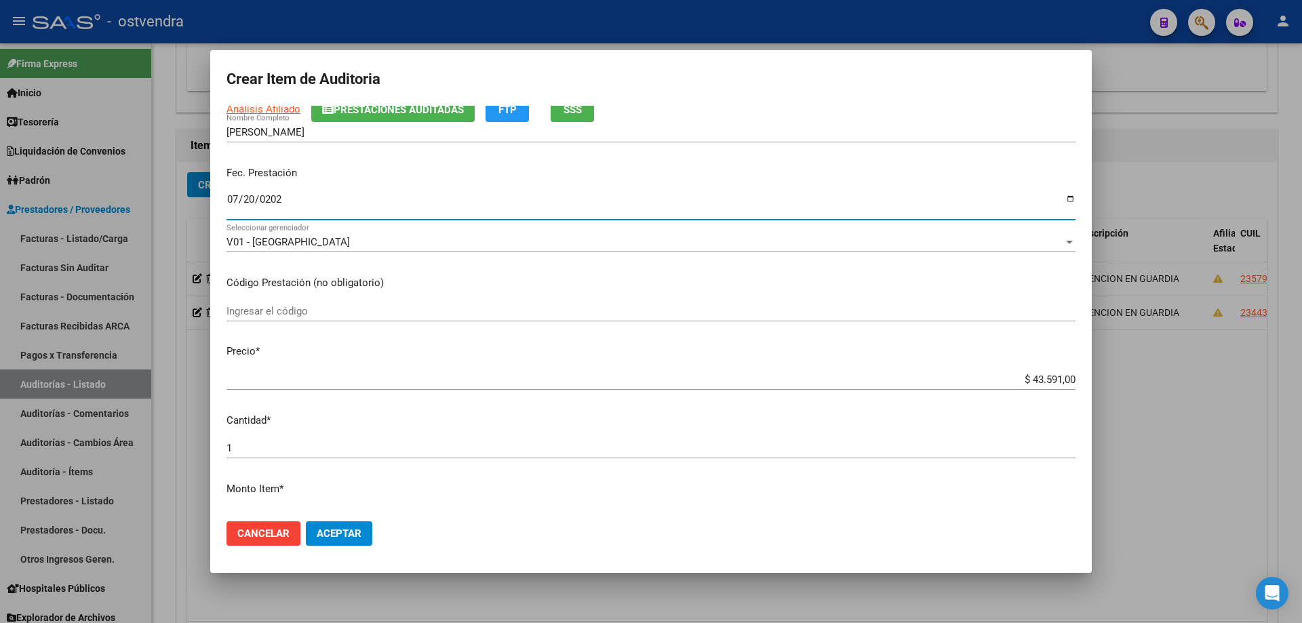
scroll to position [271, 0]
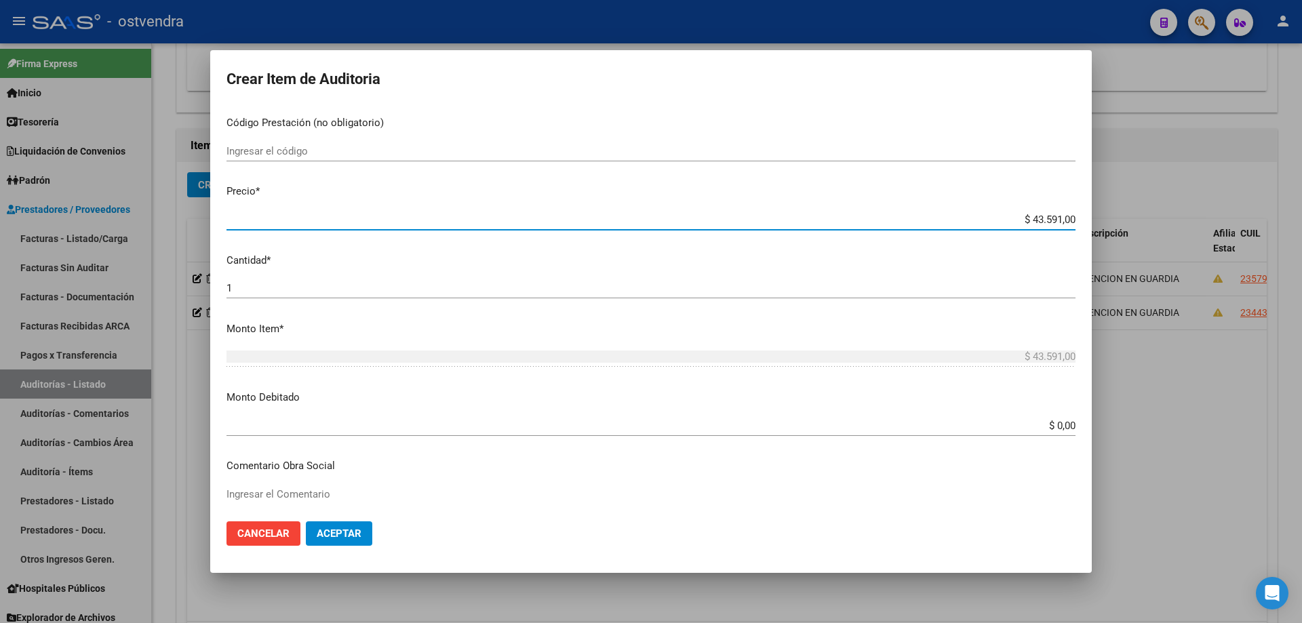
drag, startPoint x: 1065, startPoint y: 220, endPoint x: 1024, endPoint y: 220, distance: 40.7
click at [1024, 220] on input "$ 43.591,00" at bounding box center [650, 220] width 849 height 12
type input "$ 0,04"
type input "$ 0,03"
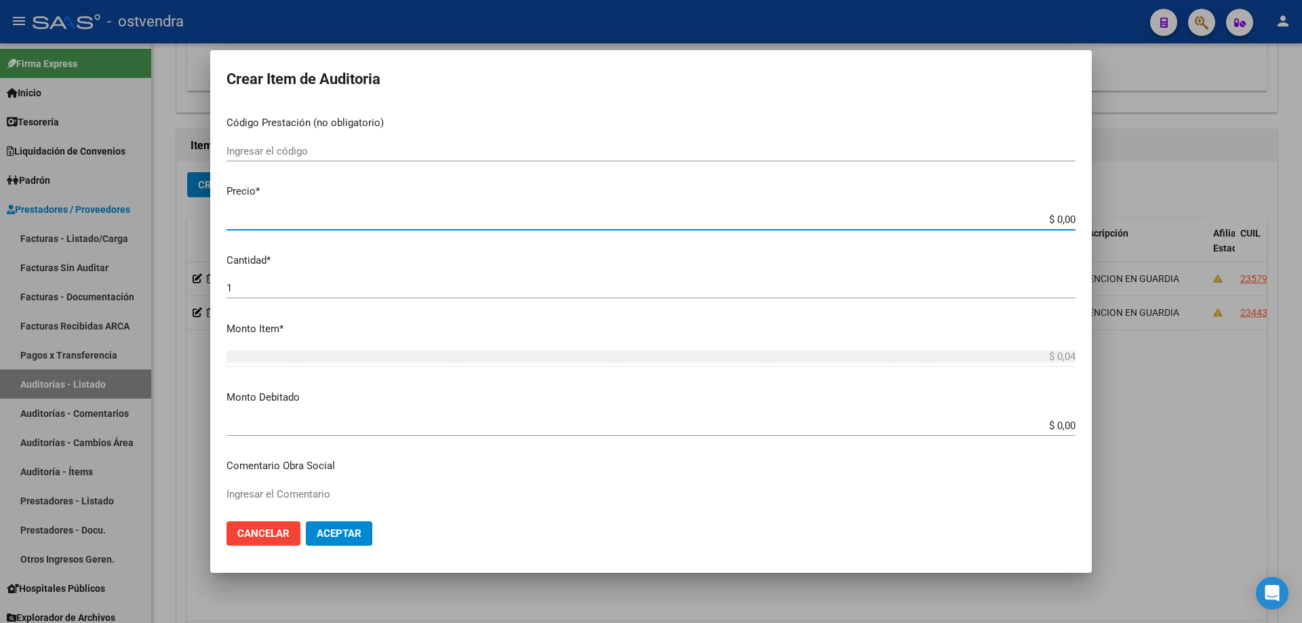
type input "$ 0,03"
type input "$ 0,39"
type input "$ 3,99"
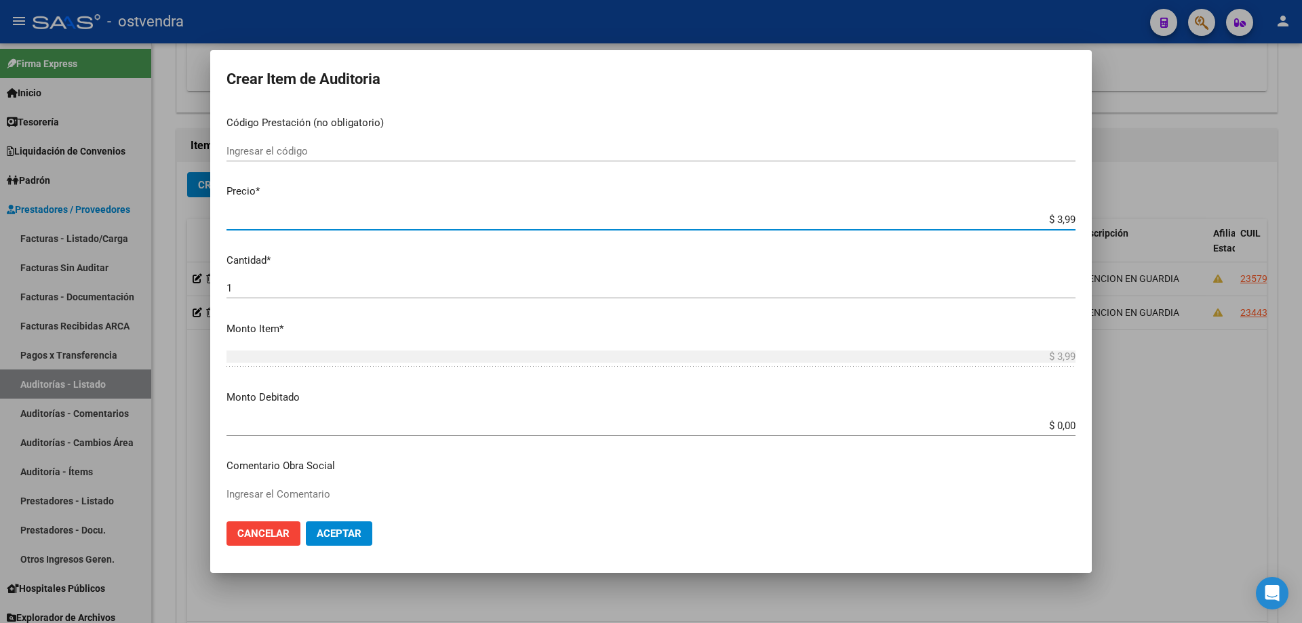
type input "$ 39,98"
type input "$ 399,80"
type input "$ 3.998,00"
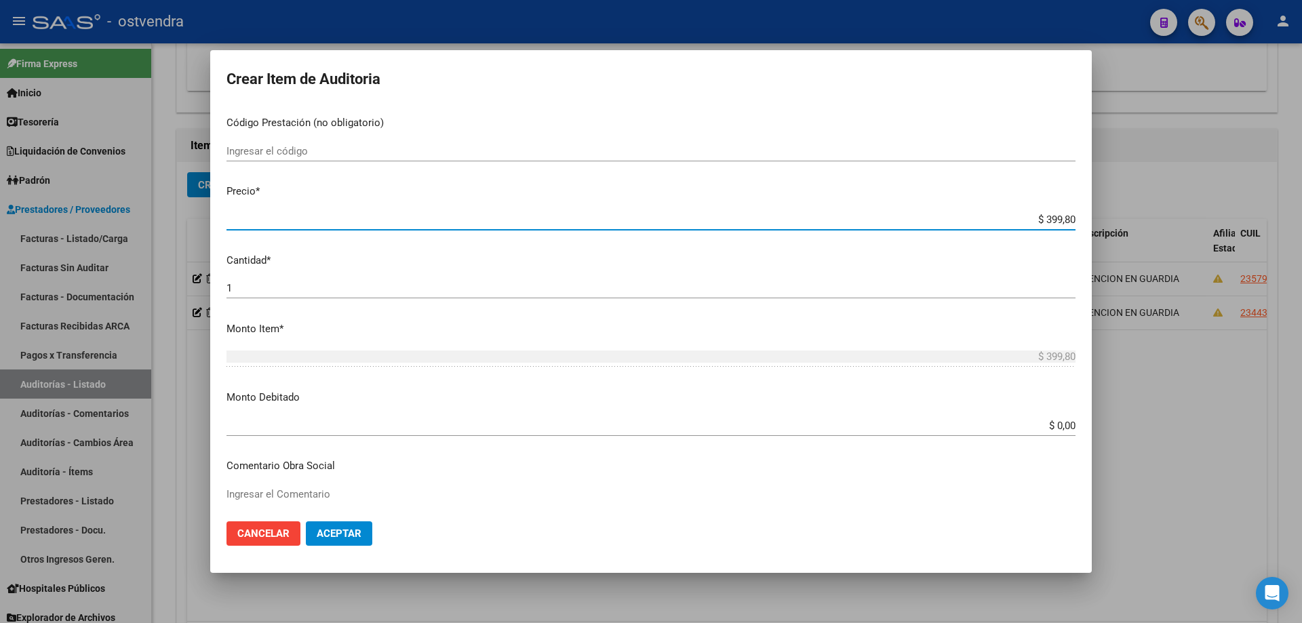
type input "$ 3.998,00"
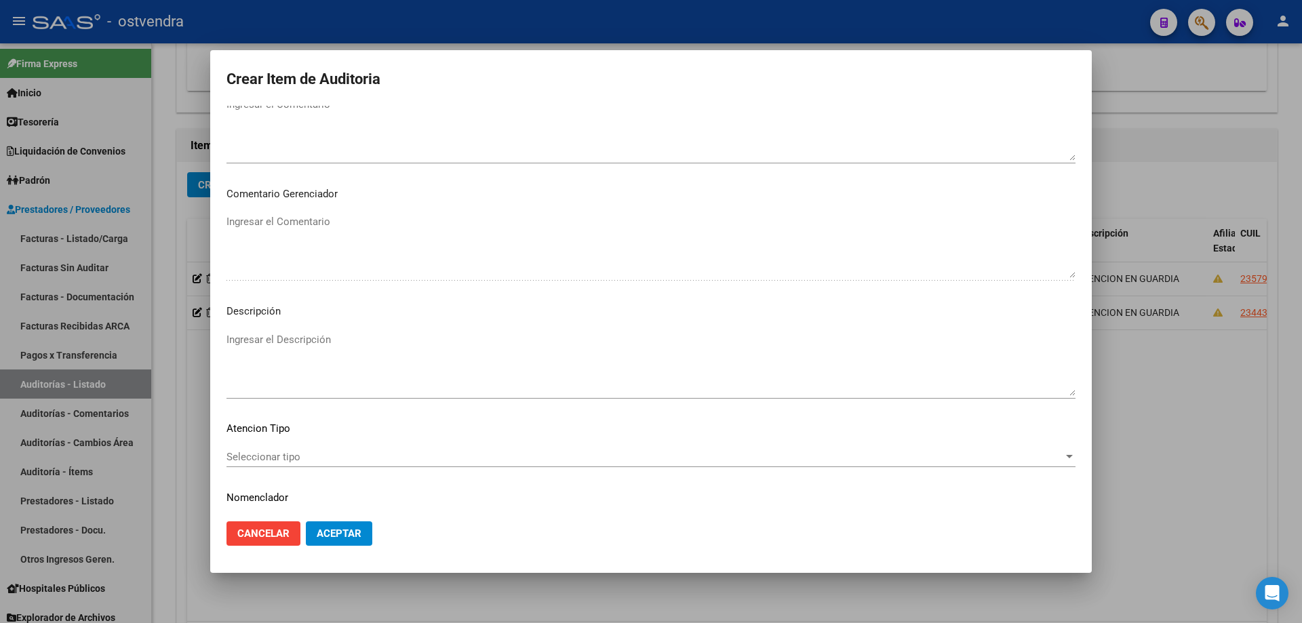
scroll to position [816, 0]
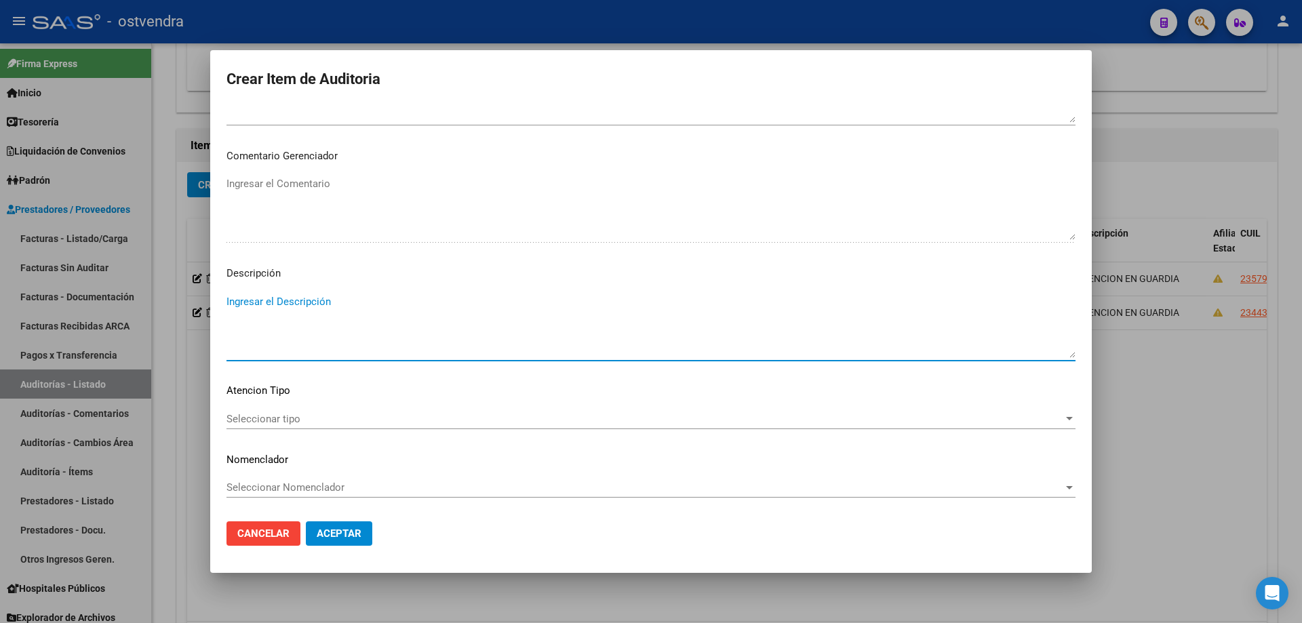
click at [564, 303] on textarea "Ingresar el Descripción" at bounding box center [650, 326] width 849 height 64
type textarea "ATENCION EN GUARDIA"
click at [389, 403] on mat-dialog-content "59788996 Nro Documento 27597889963 CUIL Afiliado Activo Análisis Afiliado Prest…" at bounding box center [651, 308] width 882 height 405
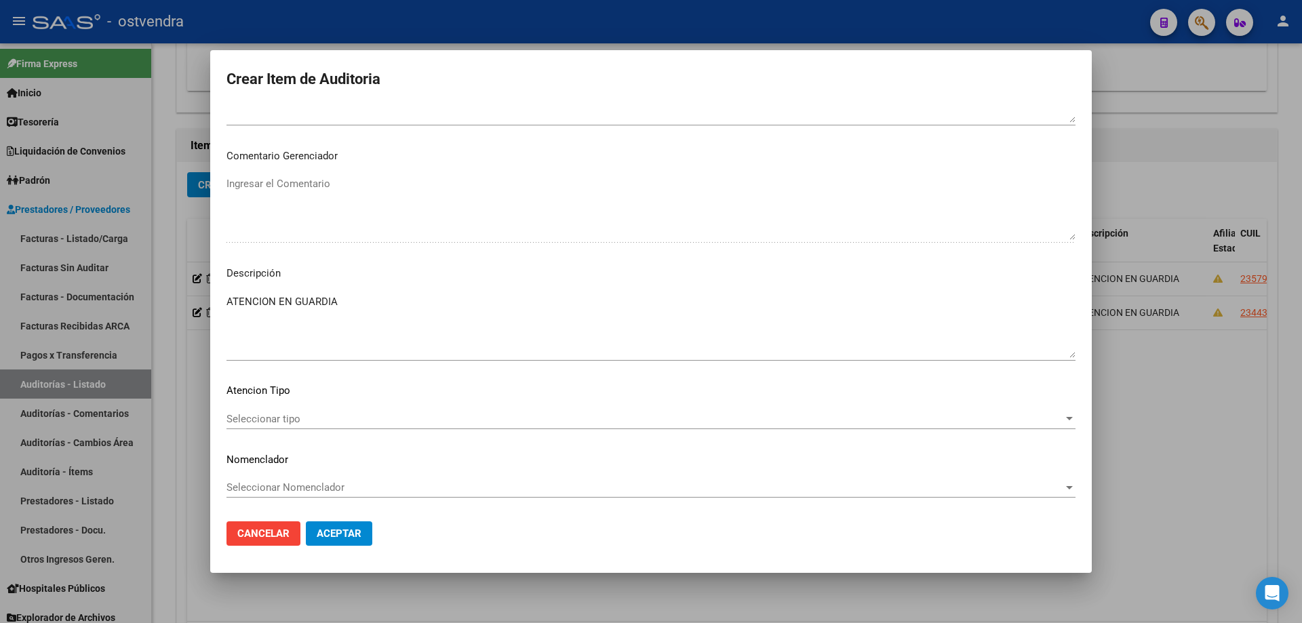
click at [388, 416] on span "Seleccionar tipo" at bounding box center [644, 419] width 837 height 12
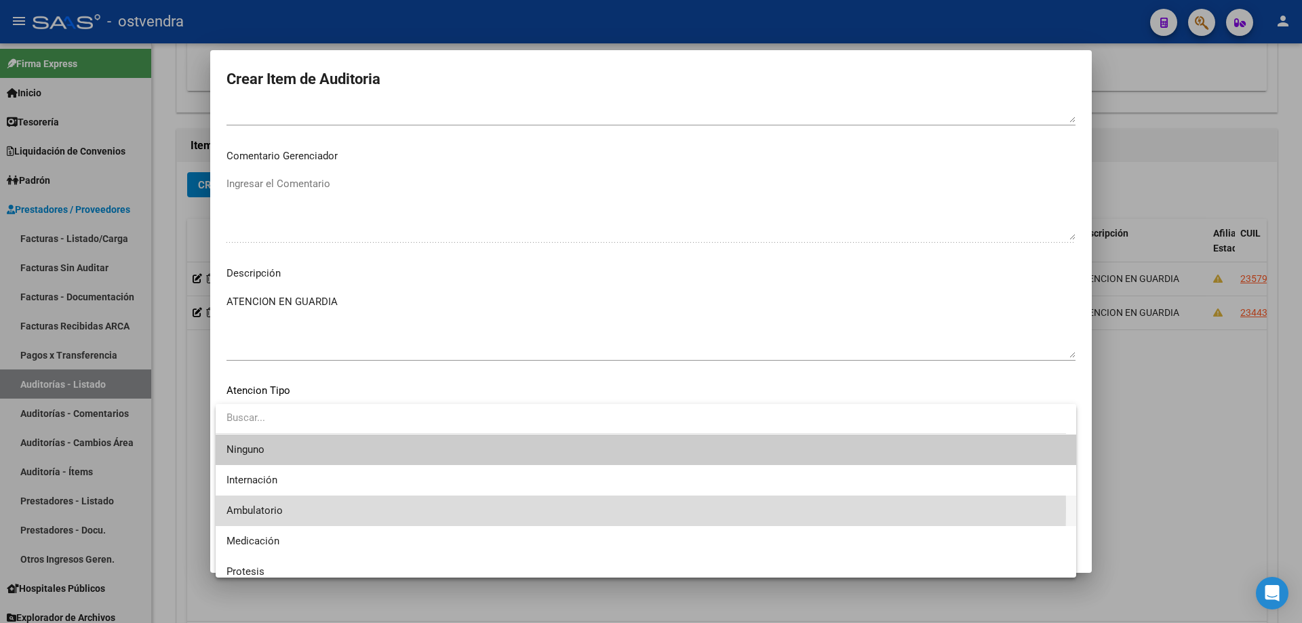
click at [304, 508] on span "Ambulatorio" at bounding box center [645, 511] width 839 height 31
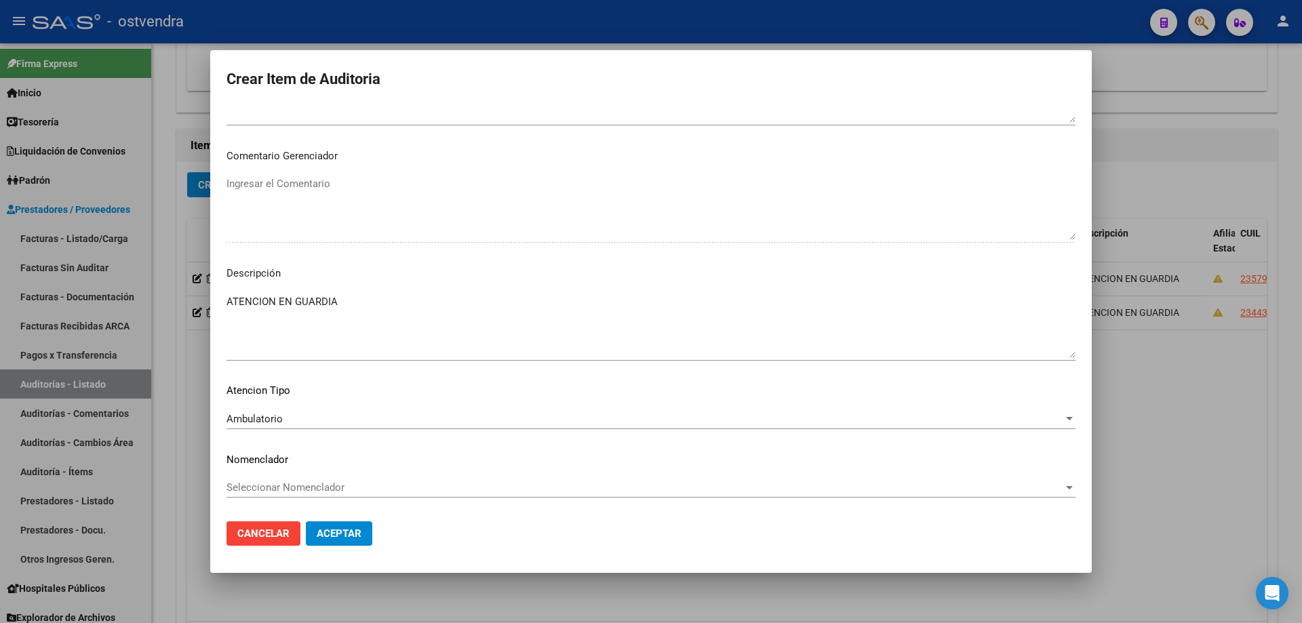
drag, startPoint x: 321, startPoint y: 517, endPoint x: 322, endPoint y: 526, distance: 8.9
click at [321, 519] on mat-dialog-actions "Cancelar Aceptar" at bounding box center [650, 534] width 849 height 46
click at [317, 528] on button "Aceptar" at bounding box center [339, 533] width 66 height 24
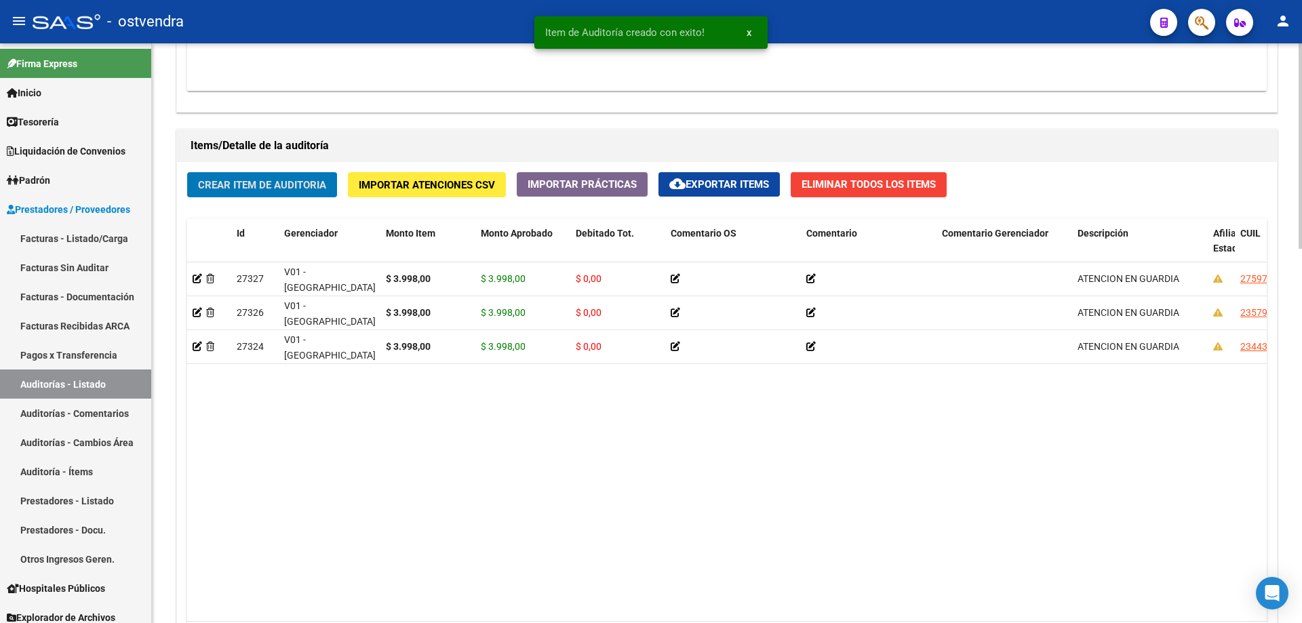
click at [293, 203] on div "Crear Item de Auditoria Importar Atenciones CSV Importar Prácticas cloud_downlo…" at bounding box center [727, 419] width 1100 height 514
click at [292, 198] on div "Crear Item de Auditoria Importar Atenciones CSV Importar Prácticas cloud_downlo…" at bounding box center [727, 419] width 1100 height 514
click at [291, 194] on button "Crear Item de Auditoria" at bounding box center [262, 184] width 150 height 25
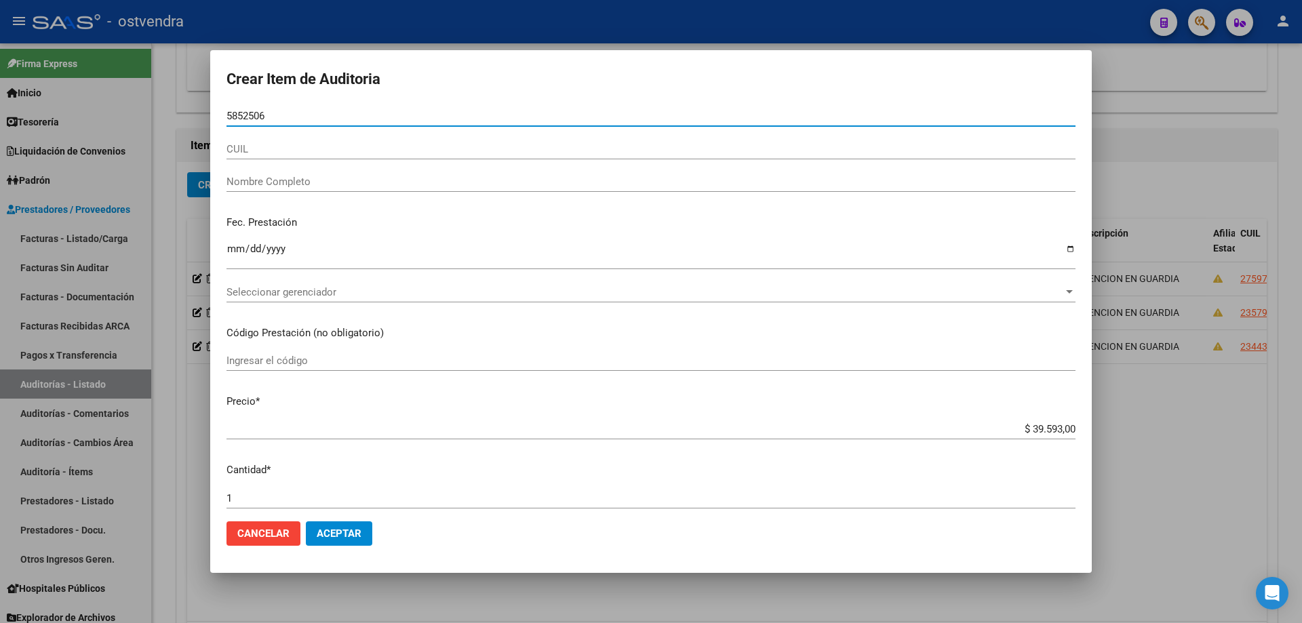
type input "58525064"
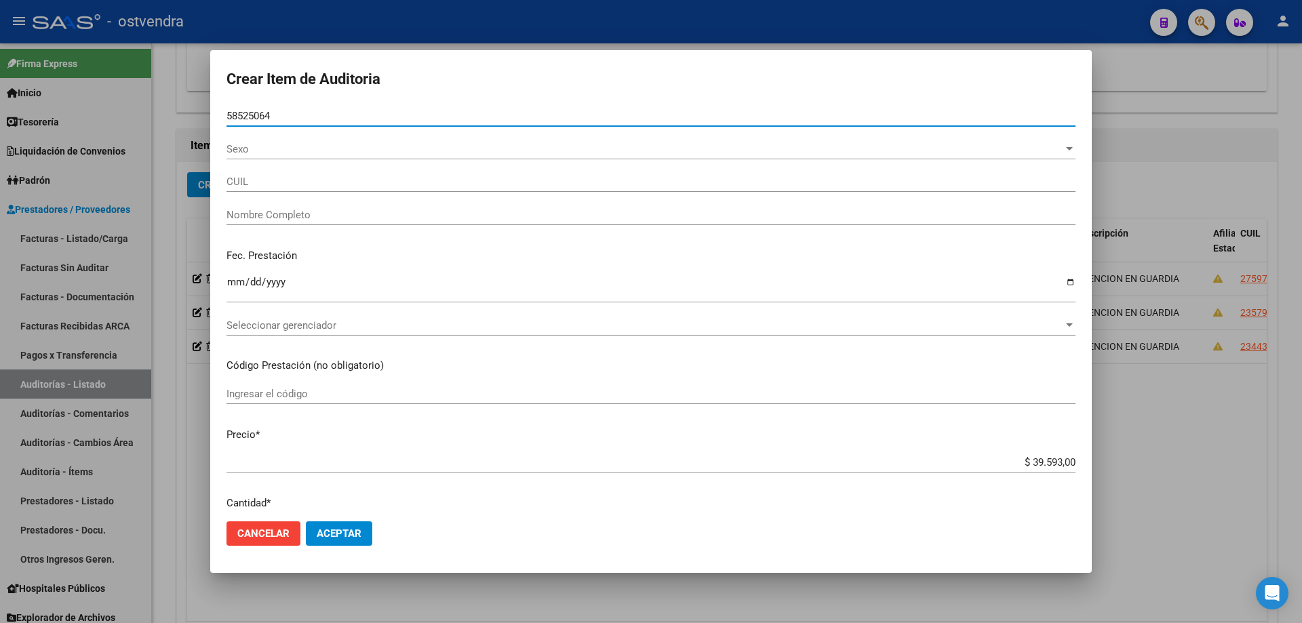
type input "20585250644"
type input "[PERSON_NAME]"
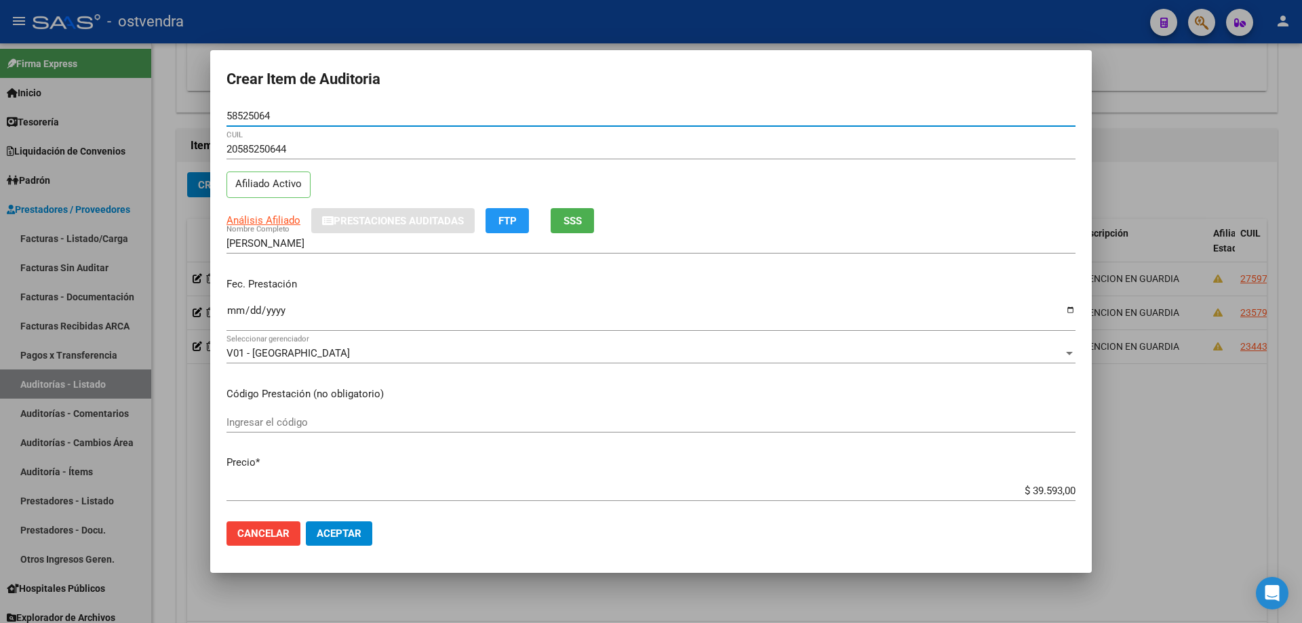
type input "58525064"
click at [228, 316] on input "Ingresar la fecha" at bounding box center [650, 316] width 849 height 22
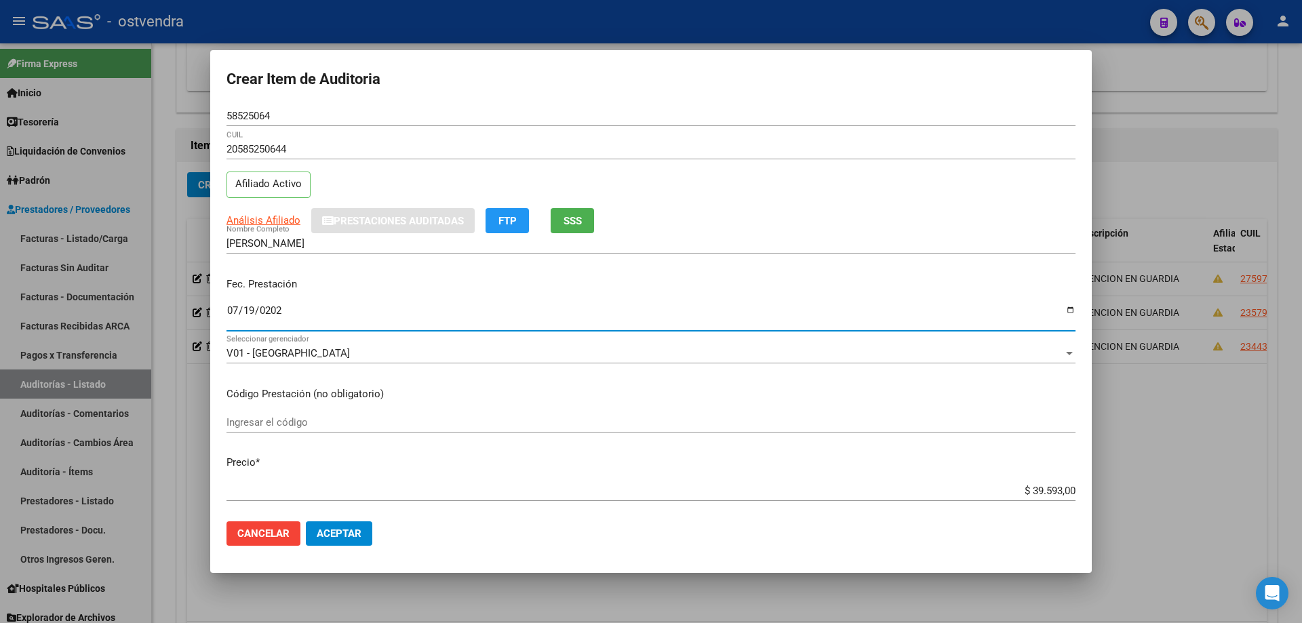
type input "[DATE]"
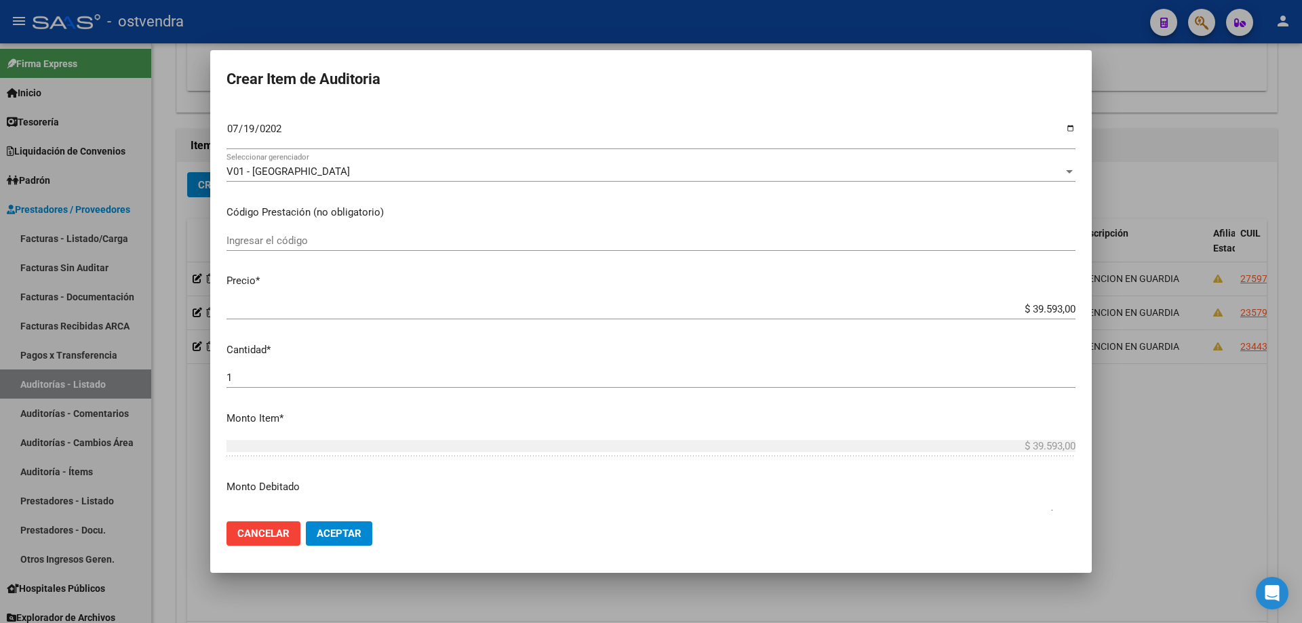
scroll to position [203, 0]
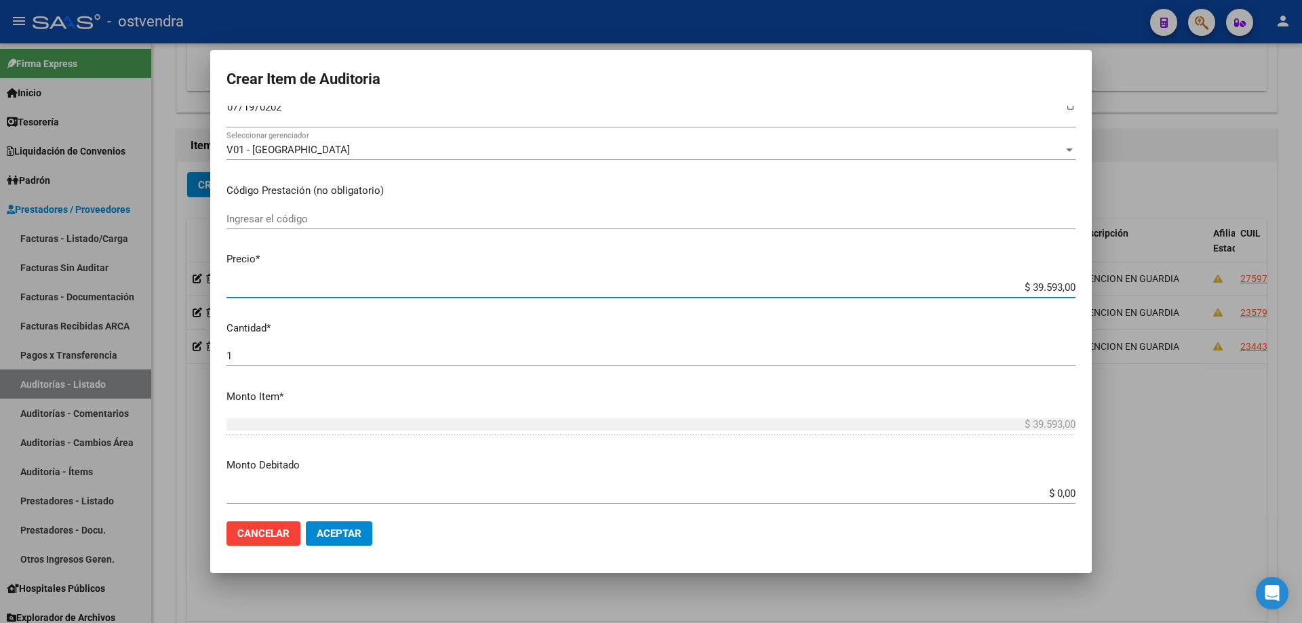
drag, startPoint x: 1062, startPoint y: 289, endPoint x: 1010, endPoint y: 289, distance: 52.2
click at [1010, 289] on input "$ 39.593,00" at bounding box center [650, 287] width 849 height 12
click at [1062, 287] on input "$ 0,00" at bounding box center [650, 287] width 849 height 12
click at [1064, 287] on input "$ 0,00" at bounding box center [650, 287] width 849 height 12
type input "$ 0,03"
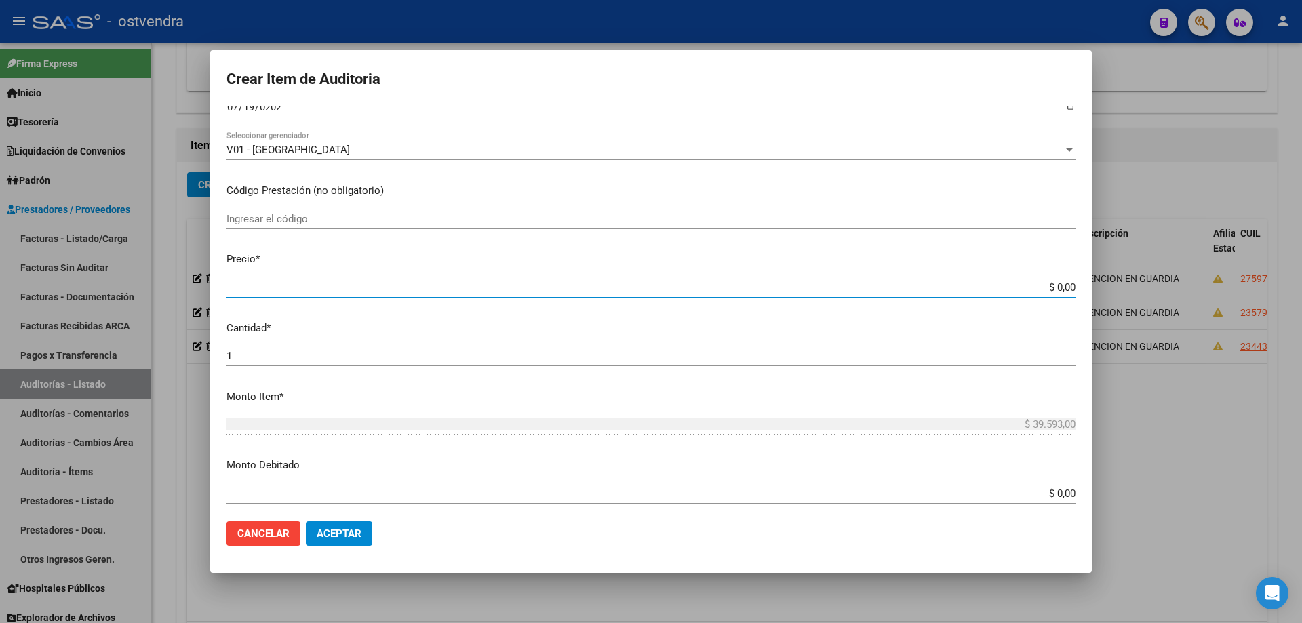
type input "$ 0,03"
type input "$ 0,39"
type input "$ 3,99"
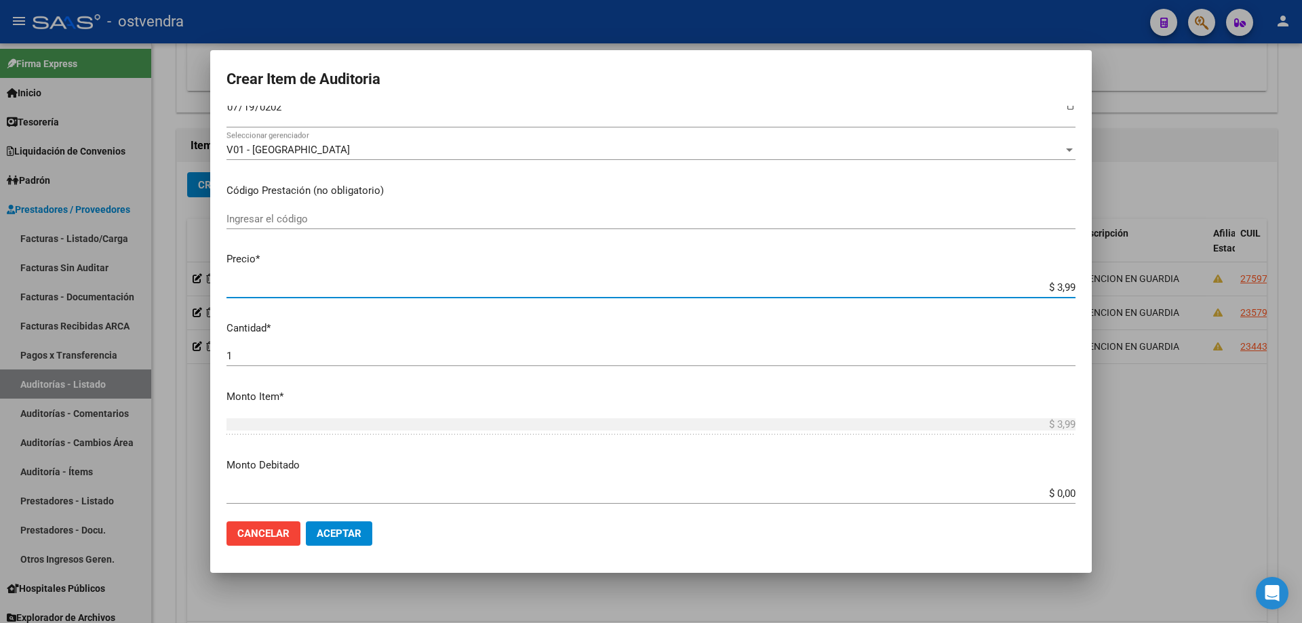
type input "$ 39,98"
type input "$ 399,80"
type input "$ 3.998,00"
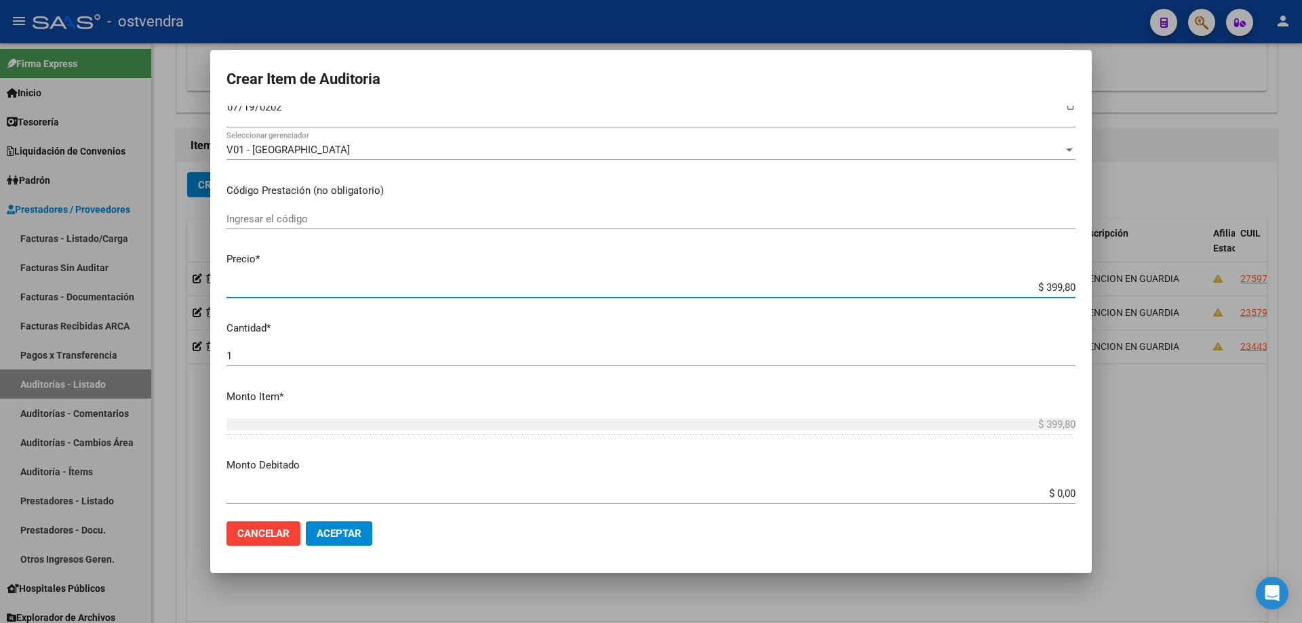
type input "$ 3.998,00"
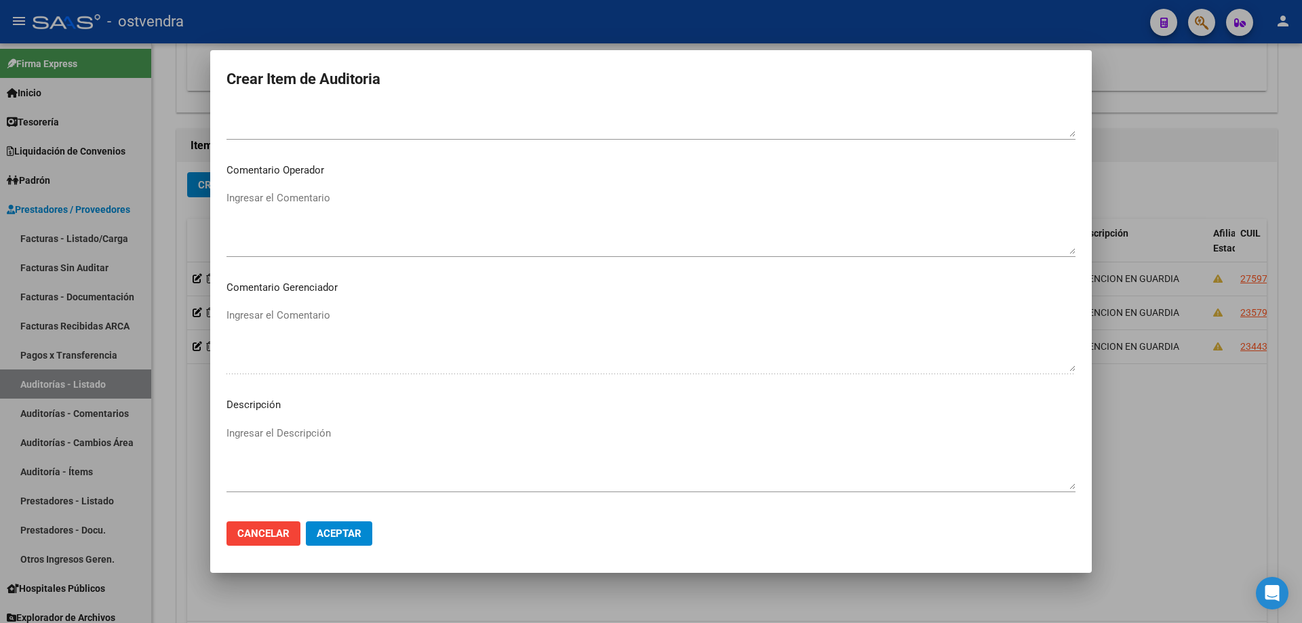
scroll to position [678, 0]
drag, startPoint x: 347, startPoint y: 423, endPoint x: 341, endPoint y: 427, distance: 7.3
click at [342, 427] on mat-dialog-content "58525064 Nro Documento 20585250644 CUIL Afiliado Activo Análisis Afiliado Prest…" at bounding box center [651, 308] width 882 height 405
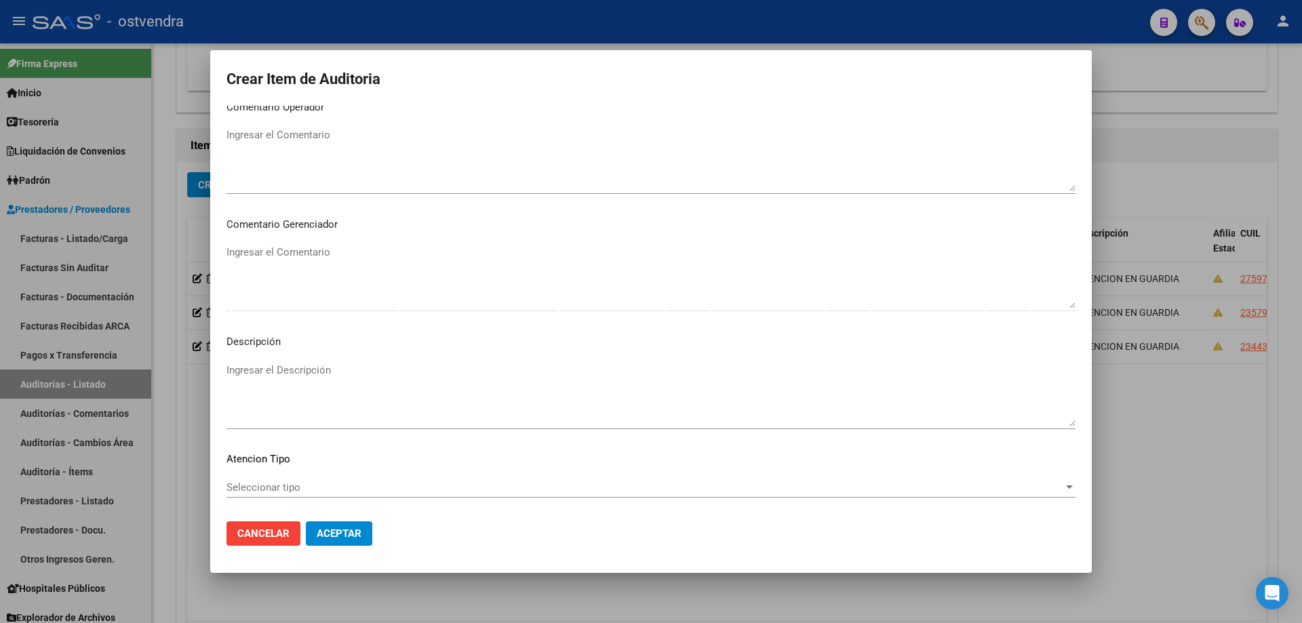
scroll to position [816, 0]
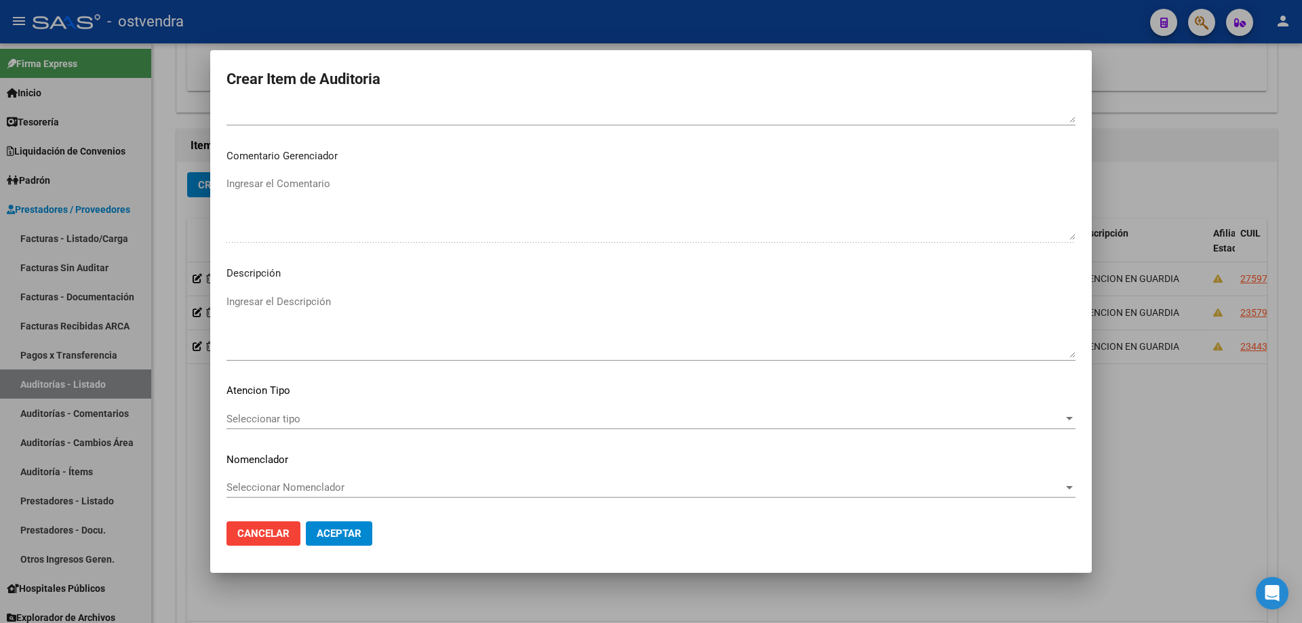
click at [336, 330] on textarea "Ingresar el Descripción" at bounding box center [650, 326] width 849 height 64
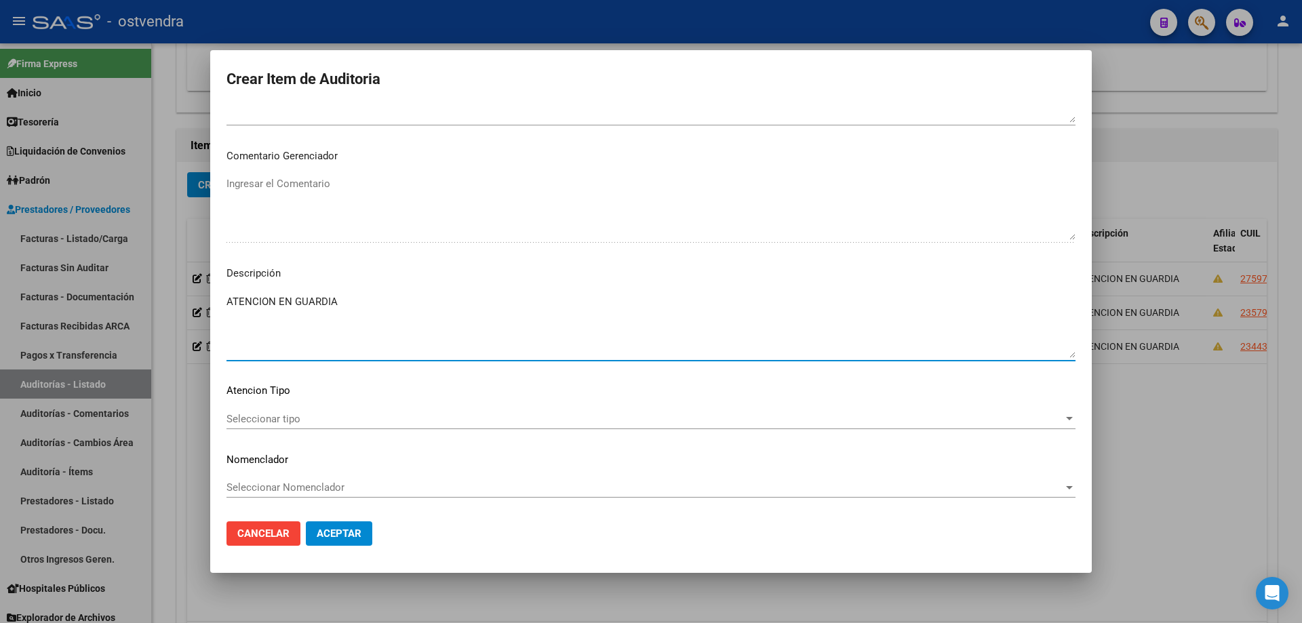
type textarea "ATENCION EN GUARDIA"
click at [330, 417] on span "Seleccionar tipo" at bounding box center [644, 419] width 837 height 12
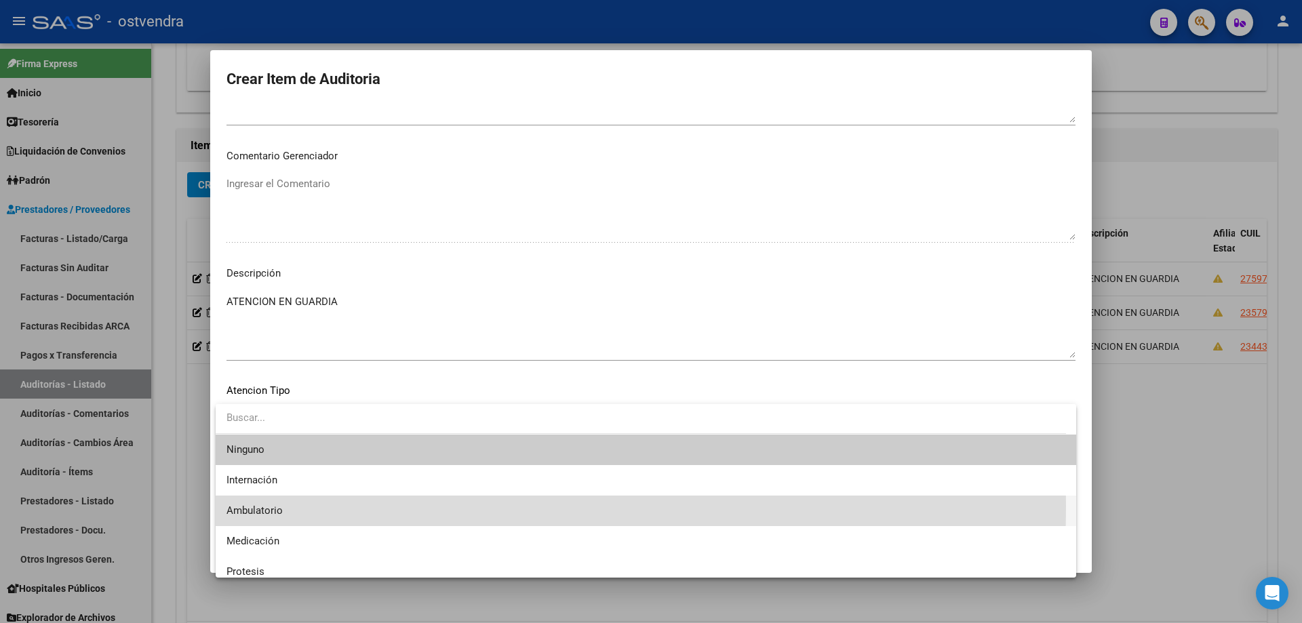
click at [312, 506] on span "Ambulatorio" at bounding box center [645, 511] width 839 height 31
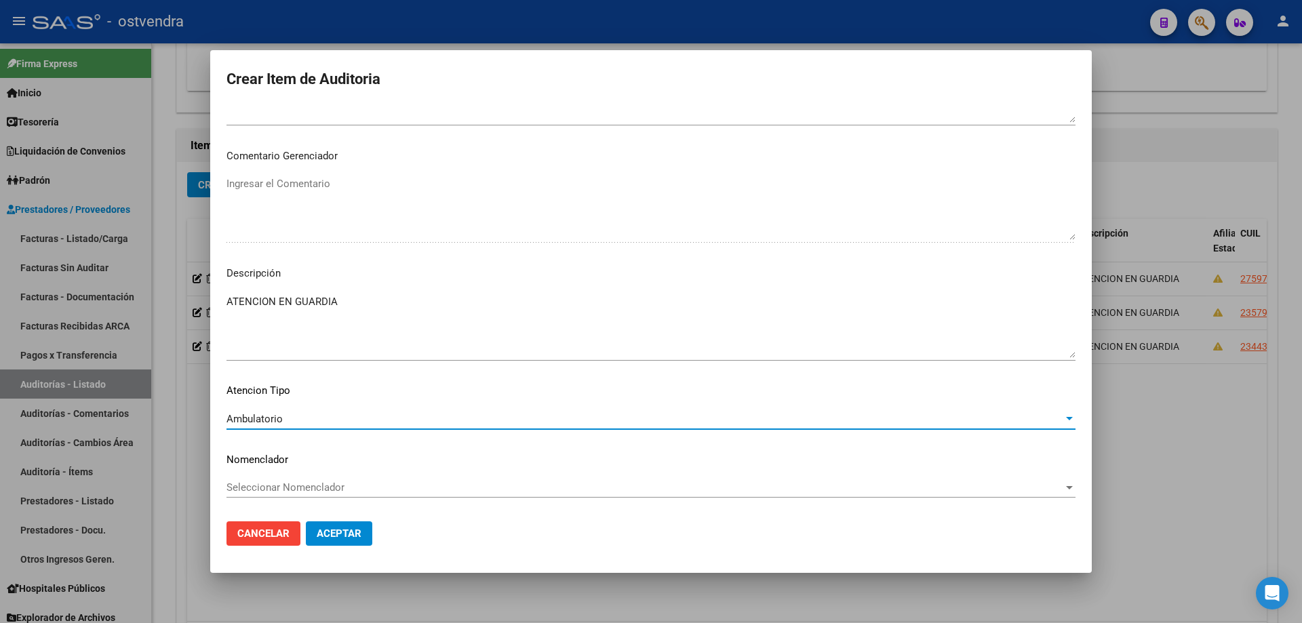
click at [324, 530] on span "Aceptar" at bounding box center [339, 534] width 45 height 12
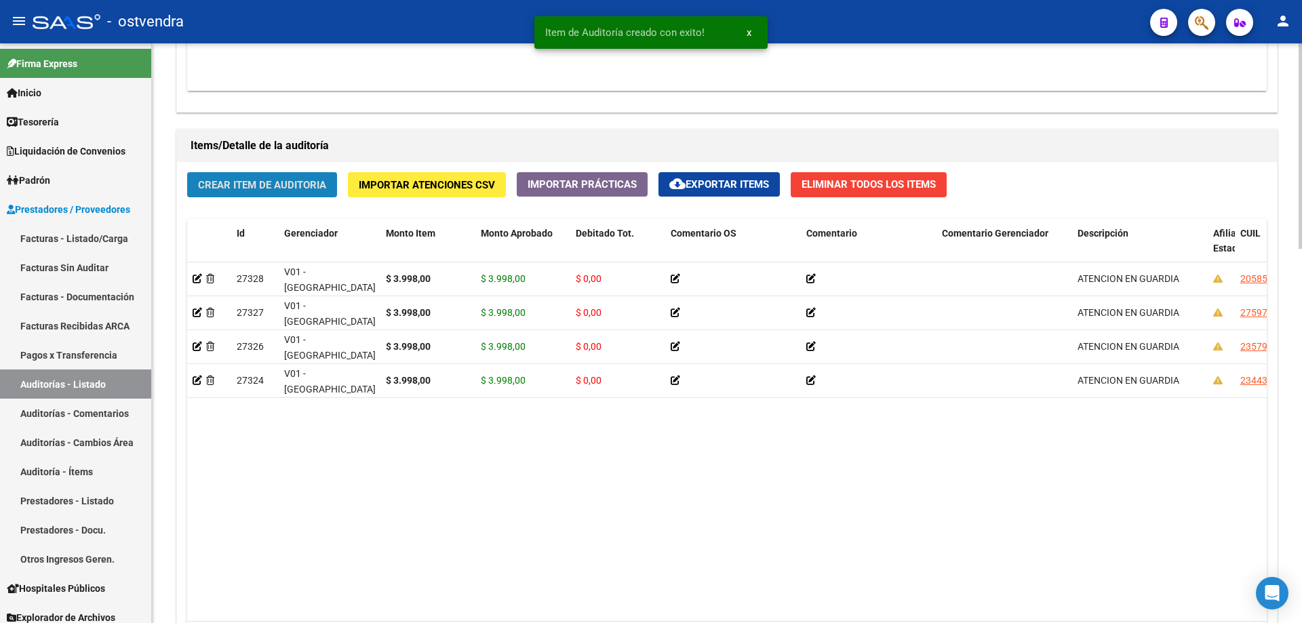
click at [298, 189] on span "Crear Item de Auditoria" at bounding box center [262, 185] width 128 height 12
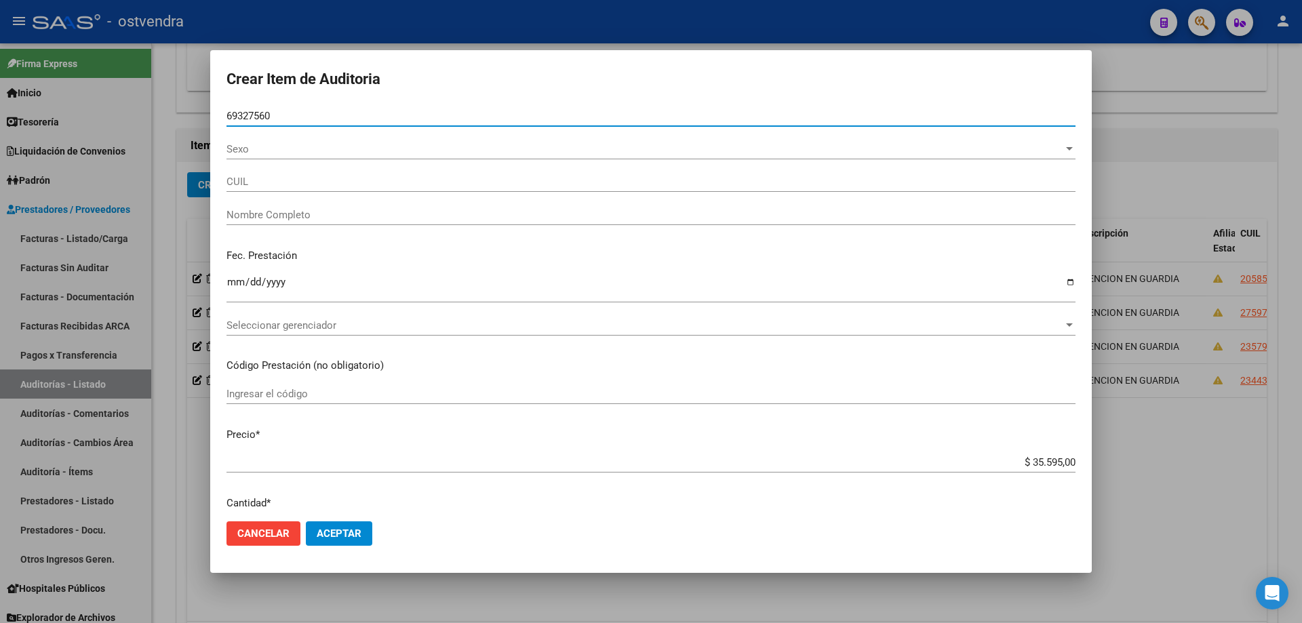
click at [231, 119] on input "69327560" at bounding box center [650, 116] width 849 height 12
type input "59327560"
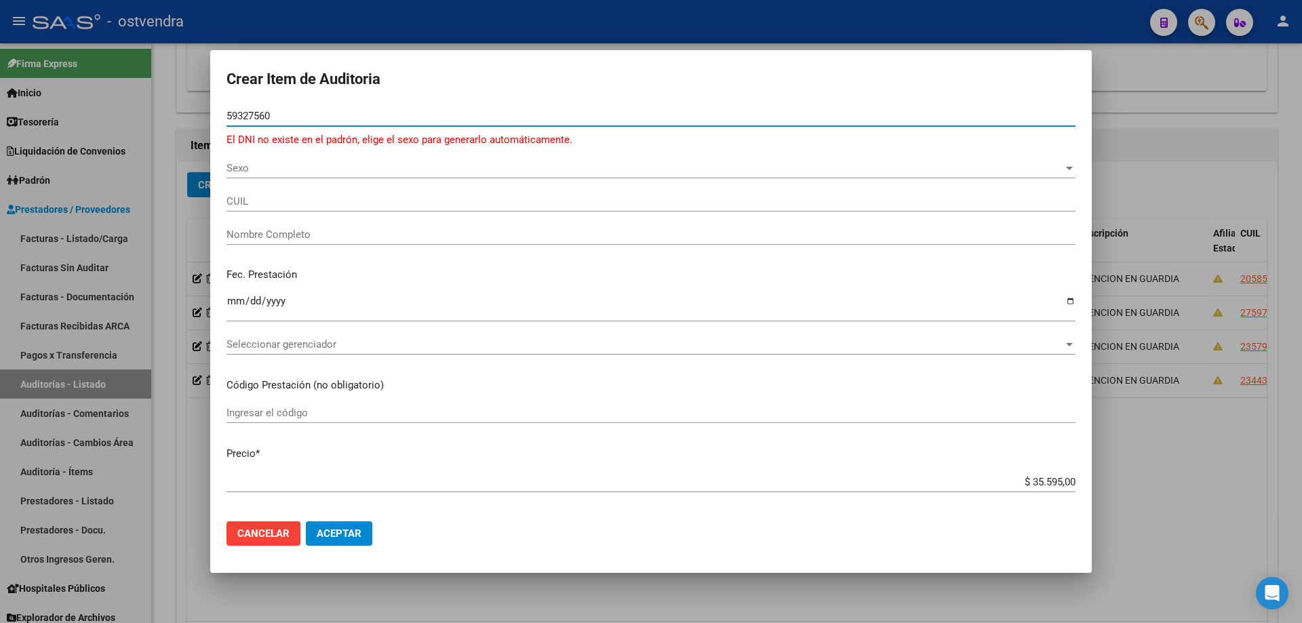
type input "[PERSON_NAME]"
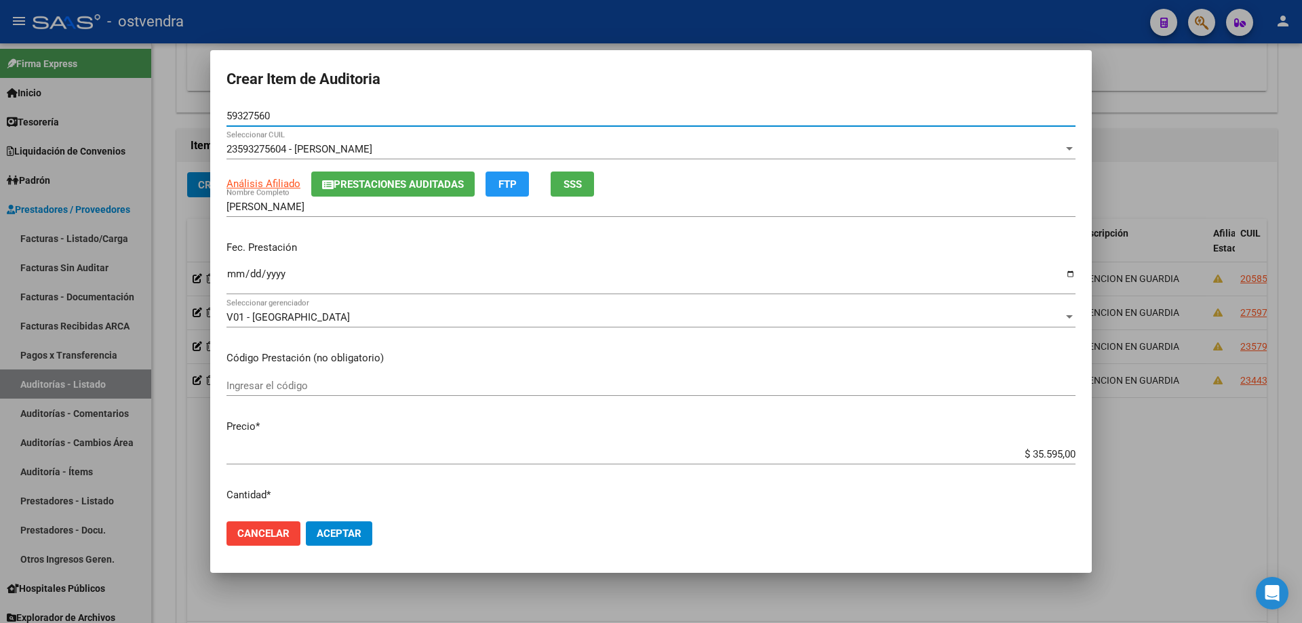
type input "59327560"
click at [236, 281] on input "Ingresar la fecha" at bounding box center [650, 280] width 849 height 22
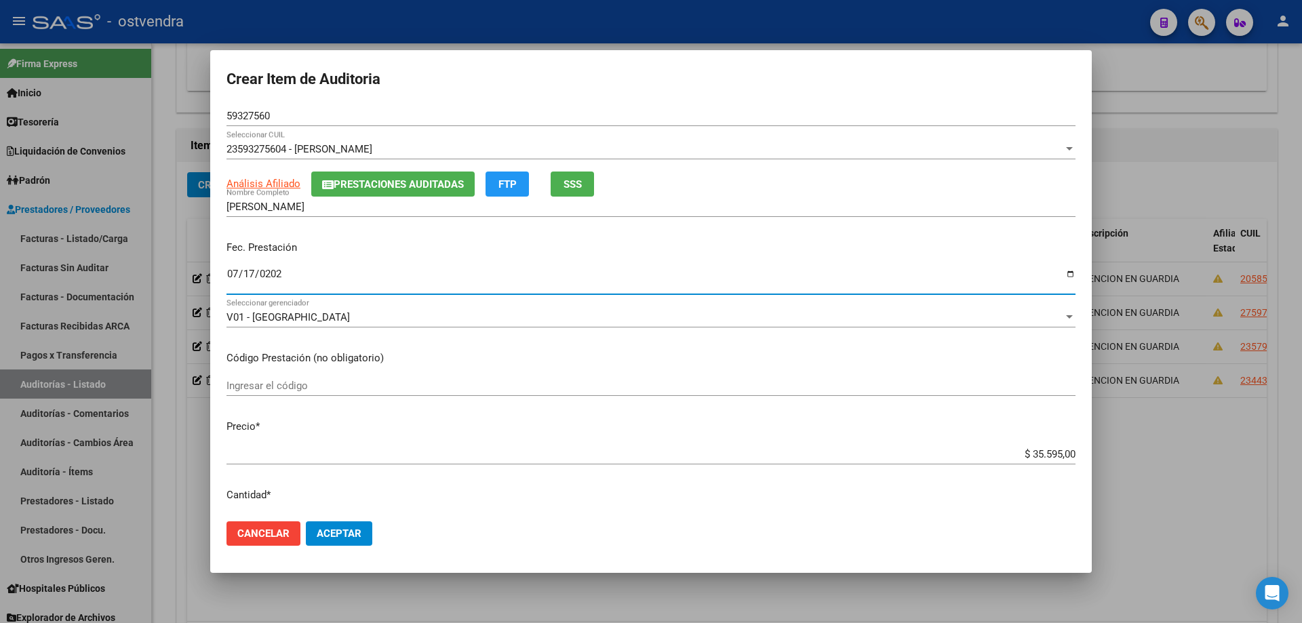
type input "[DATE]"
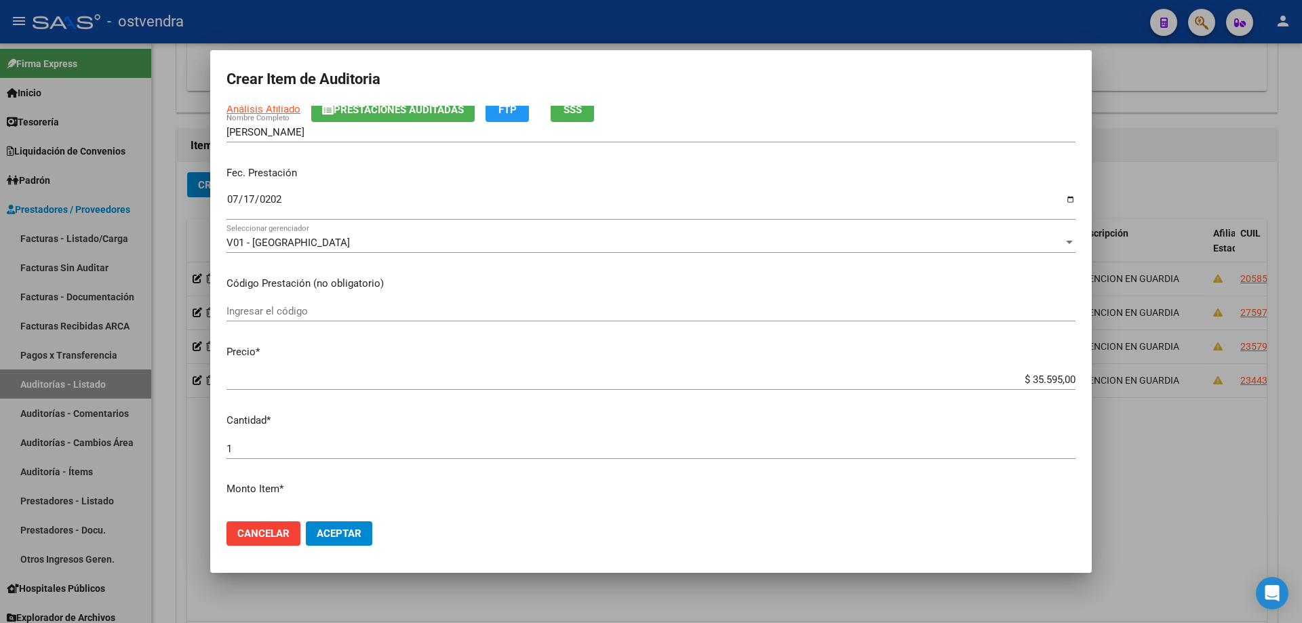
scroll to position [203, 0]
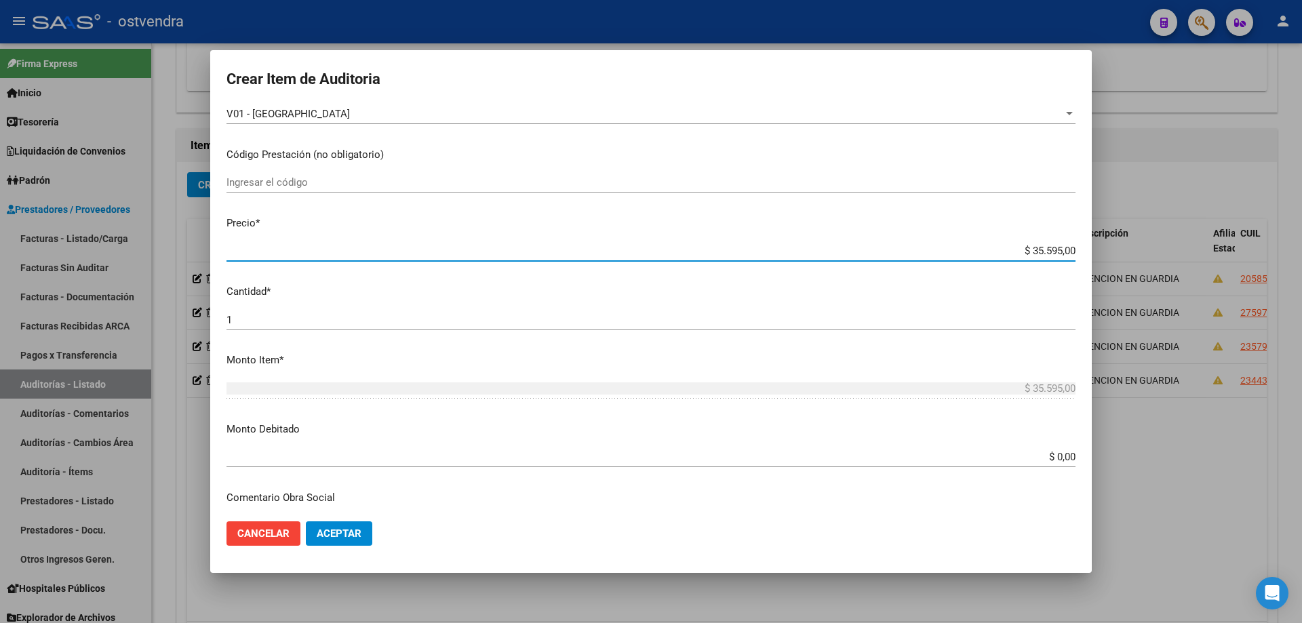
drag, startPoint x: 1063, startPoint y: 254, endPoint x: 1000, endPoint y: 249, distance: 63.9
click at [1000, 249] on input "$ 35.595,00" at bounding box center [650, 251] width 849 height 12
type input "$ 0,03"
type input "$ 0,39"
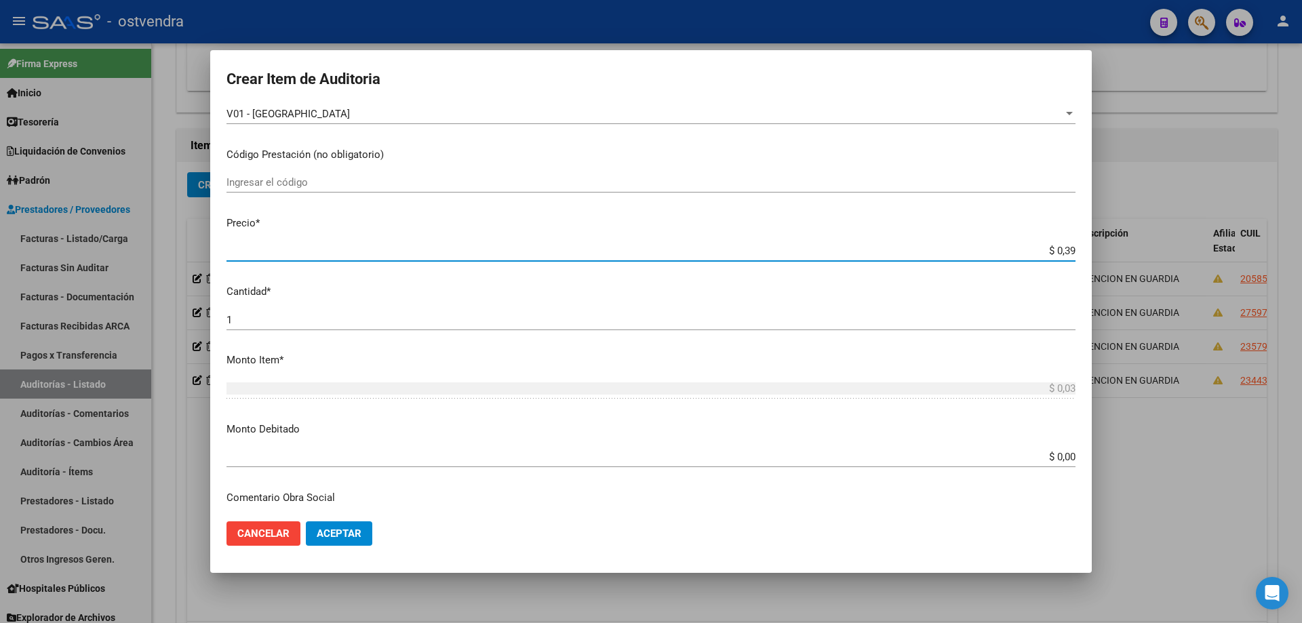
type input "$ 0,39"
type input "$ 3,99"
type input "$ 39,98"
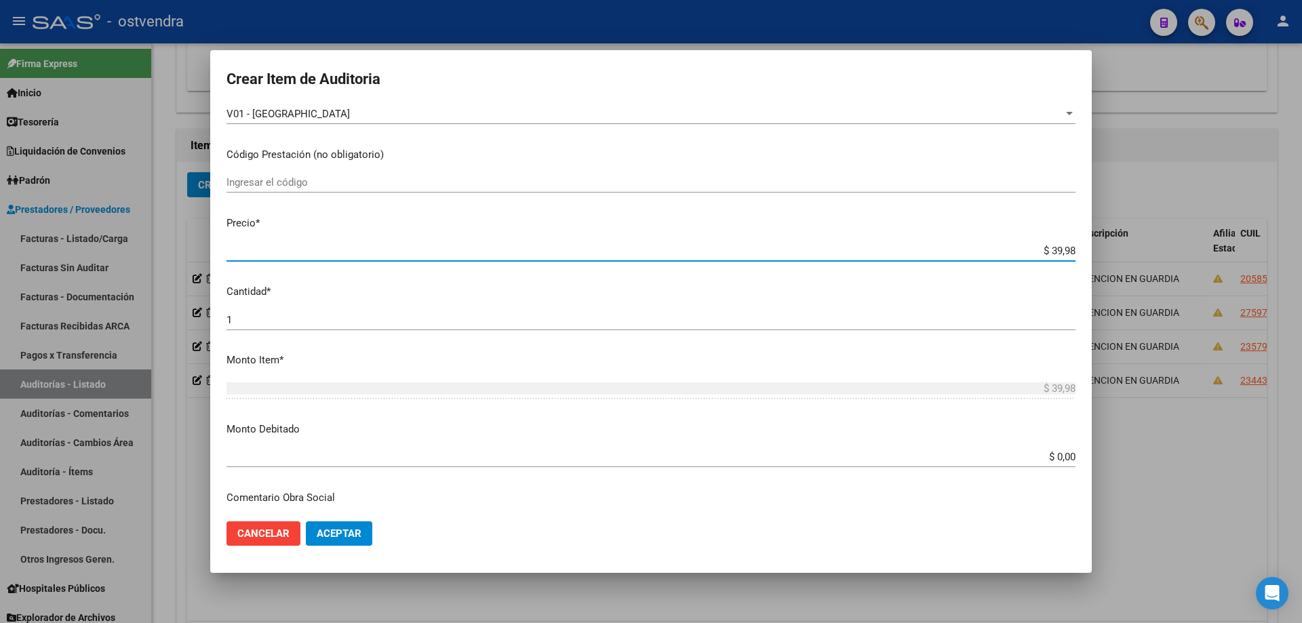
type input "$ 399,80"
type input "$ 3.998,00"
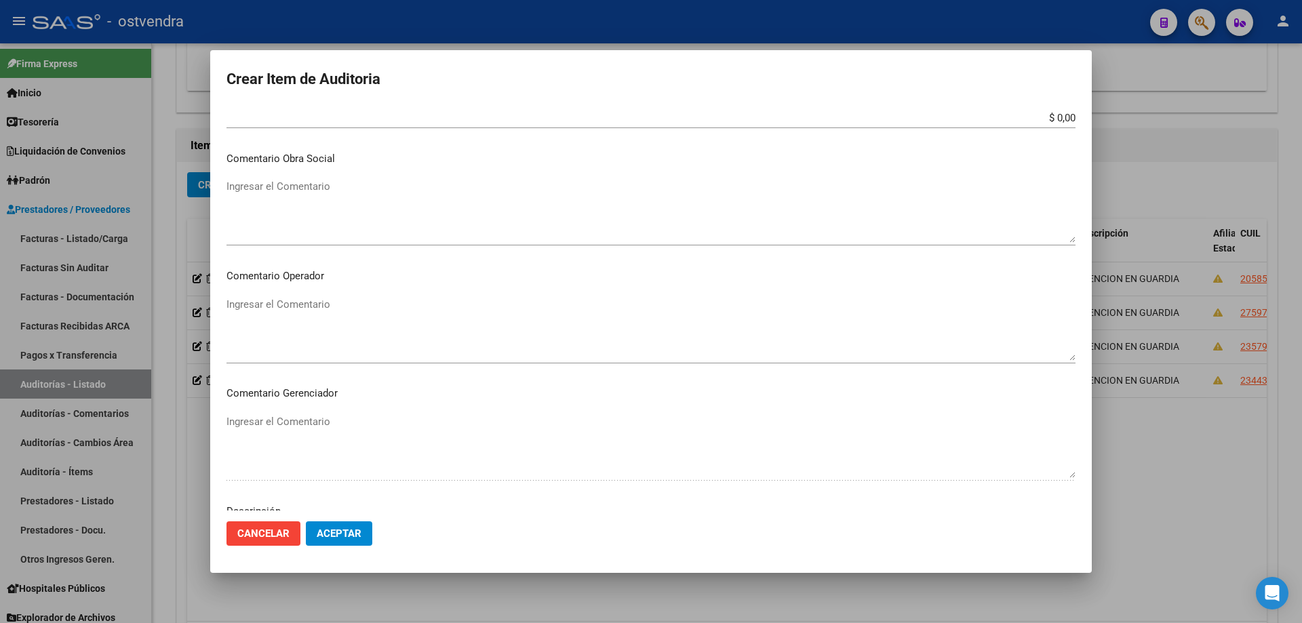
scroll to position [780, 0]
drag, startPoint x: 652, startPoint y: 292, endPoint x: 654, endPoint y: 301, distance: 9.7
click at [652, 296] on div "Ingresar el Descripción" at bounding box center [650, 326] width 849 height 69
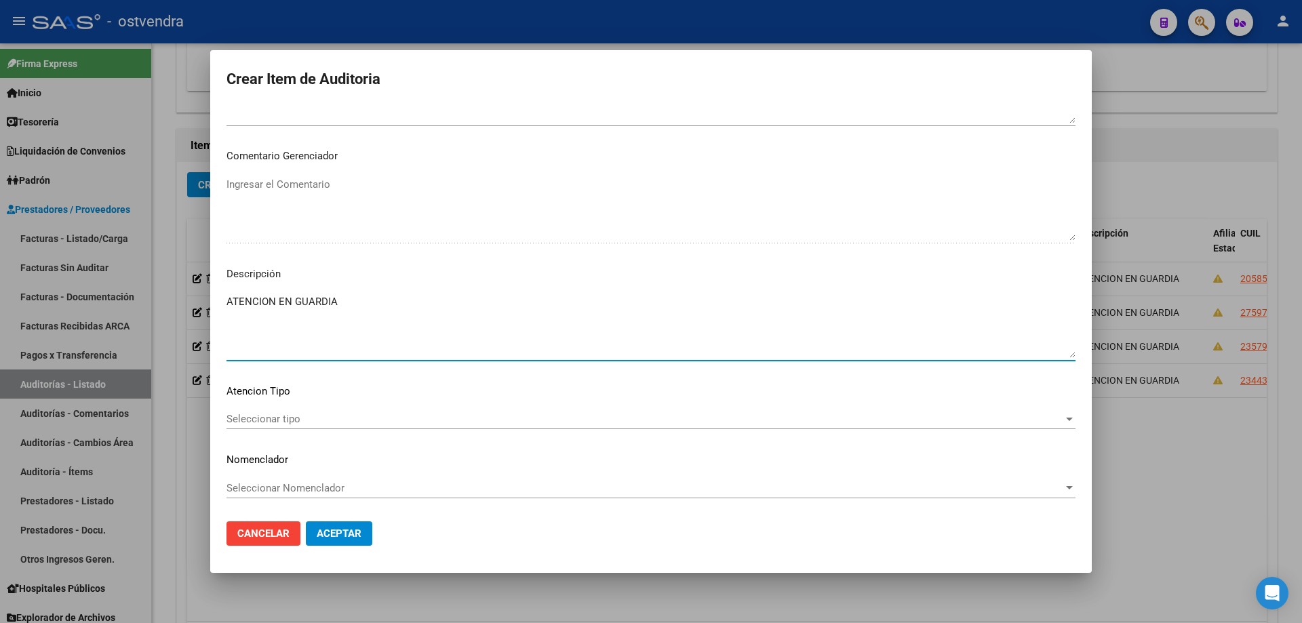
type textarea "ATENCION EN GUARDIA"
click at [311, 416] on span "Seleccionar tipo" at bounding box center [644, 419] width 837 height 12
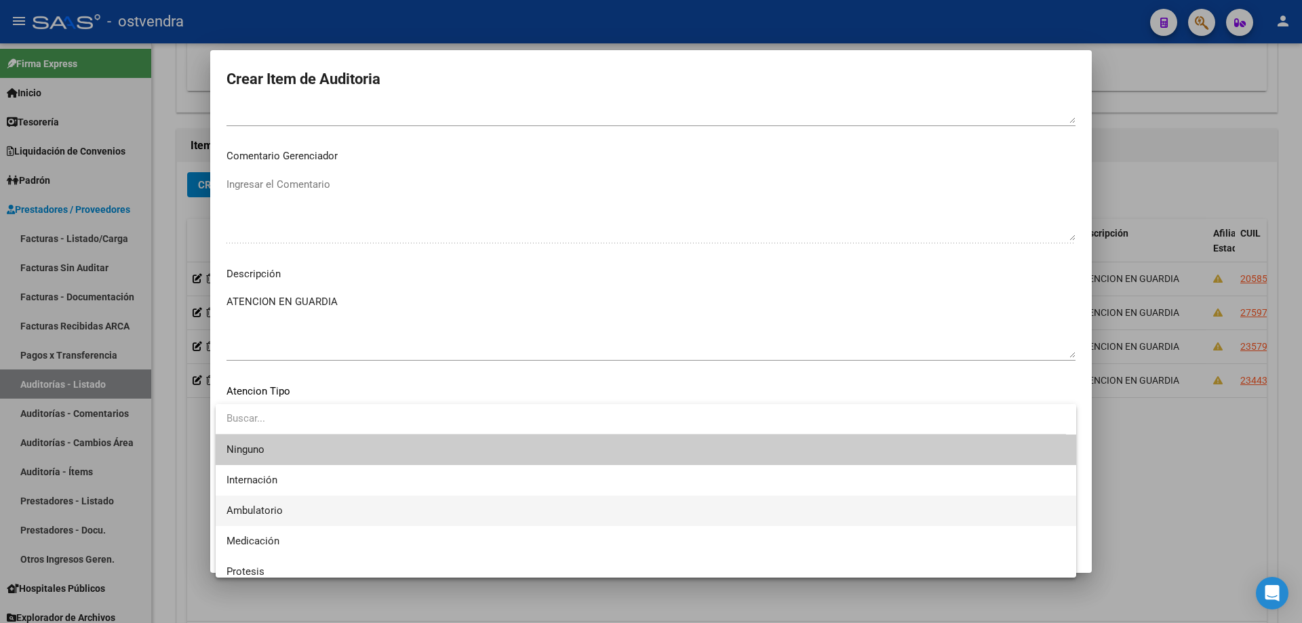
click at [296, 512] on span "Ambulatorio" at bounding box center [645, 511] width 839 height 31
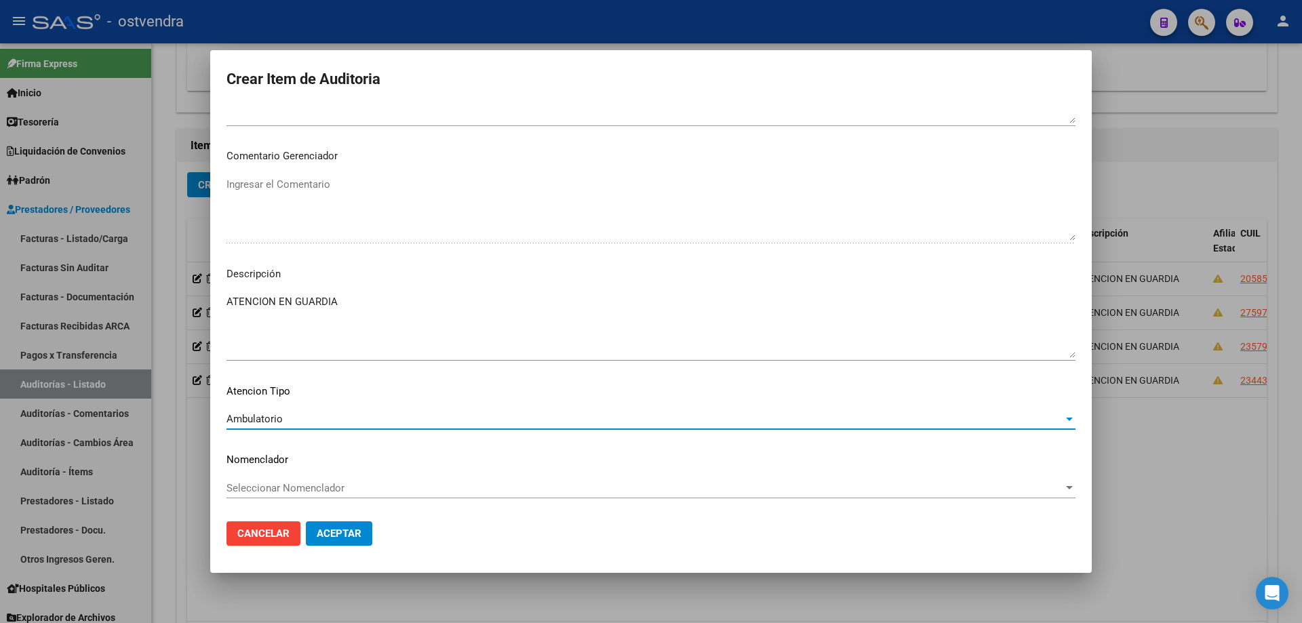
click at [318, 523] on button "Aceptar" at bounding box center [339, 533] width 66 height 24
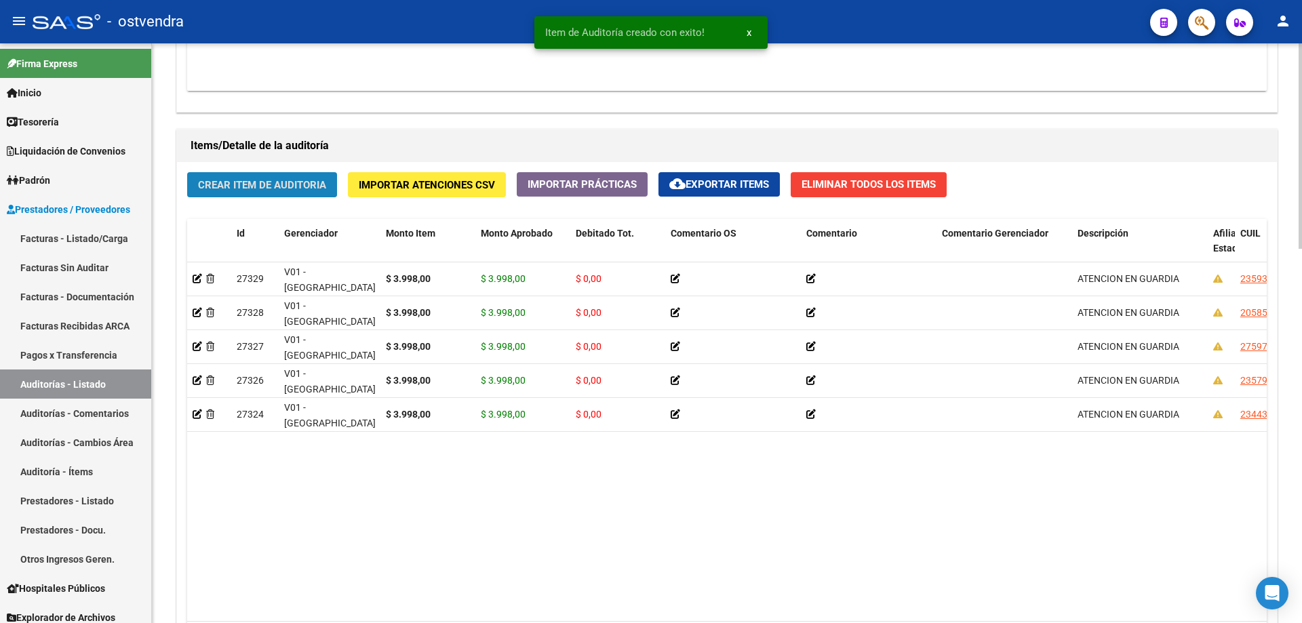
click at [284, 174] on button "Crear Item de Auditoria" at bounding box center [262, 184] width 150 height 25
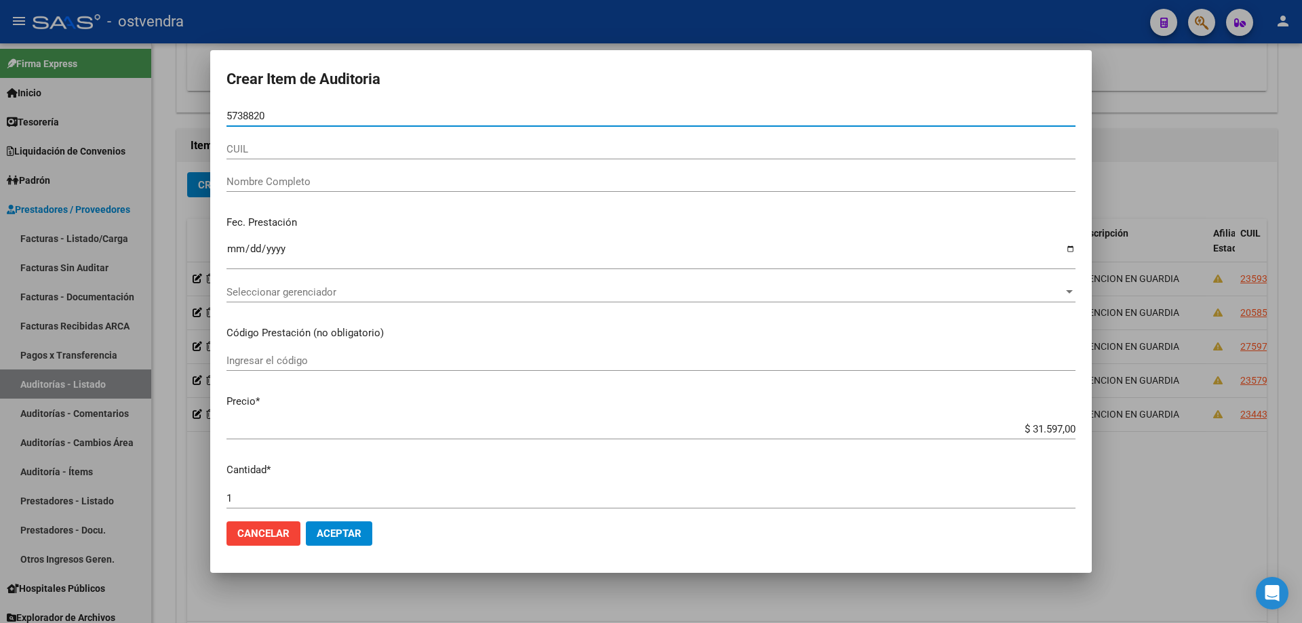
type input "57388206"
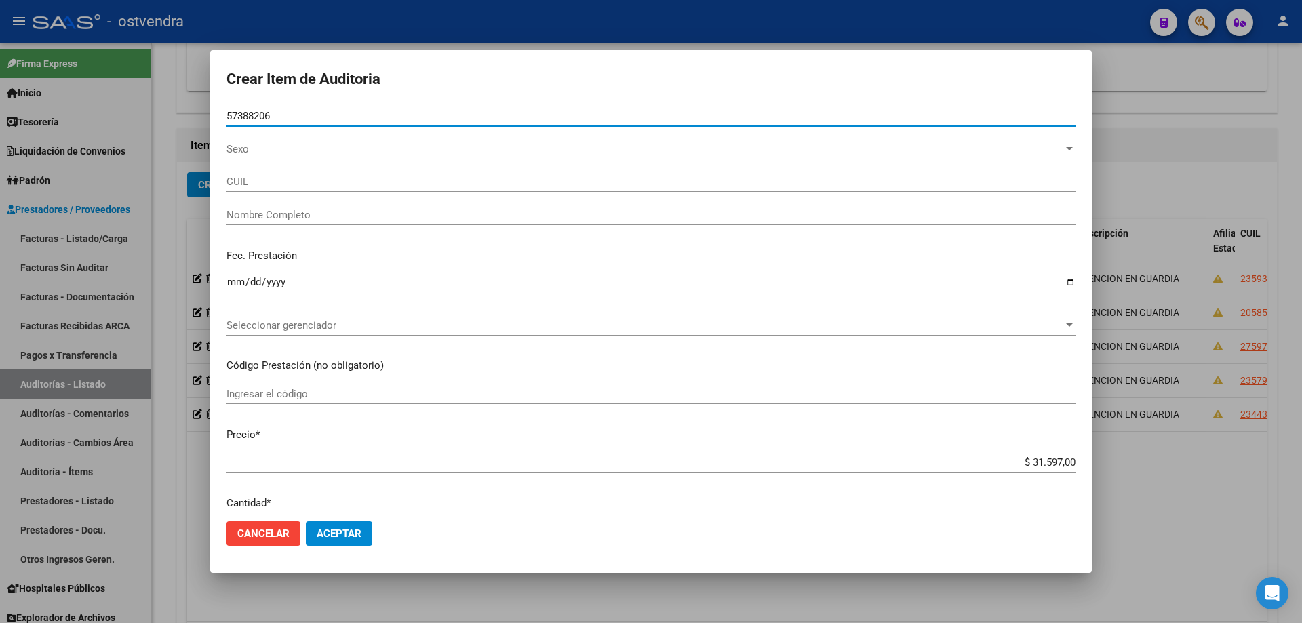
type input "27573882062"
type input "MAZZUCCO [PERSON_NAME]"
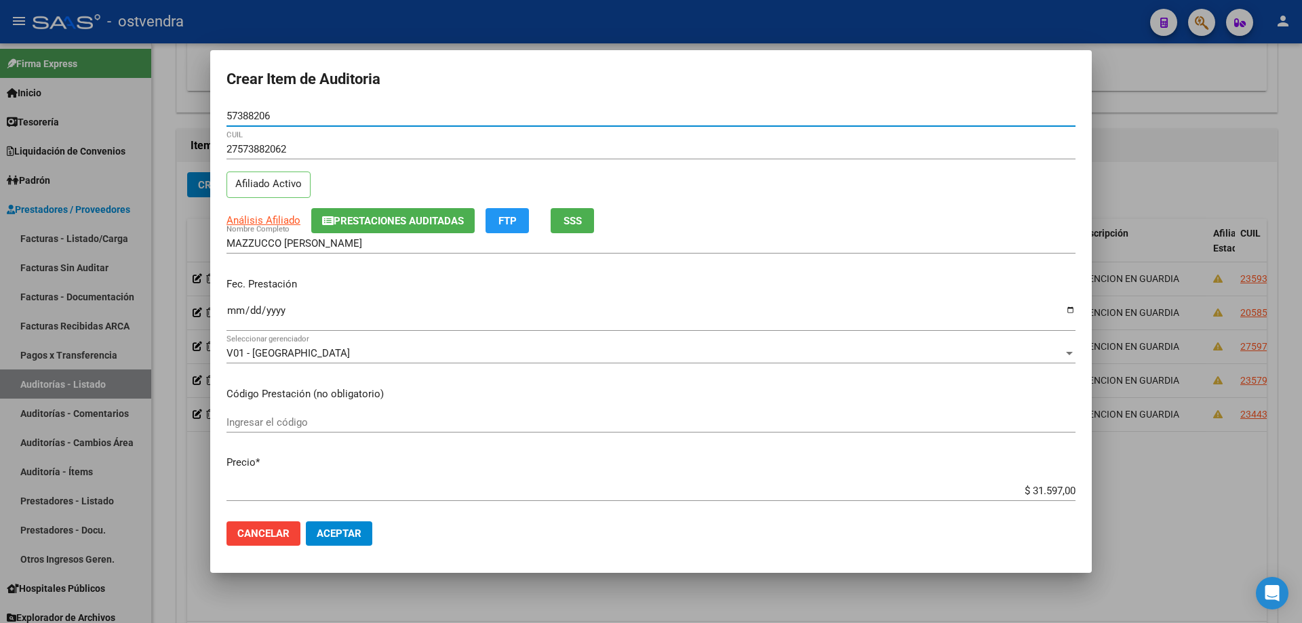
type input "57388206"
click at [241, 314] on input "Ingresar la fecha" at bounding box center [650, 316] width 849 height 22
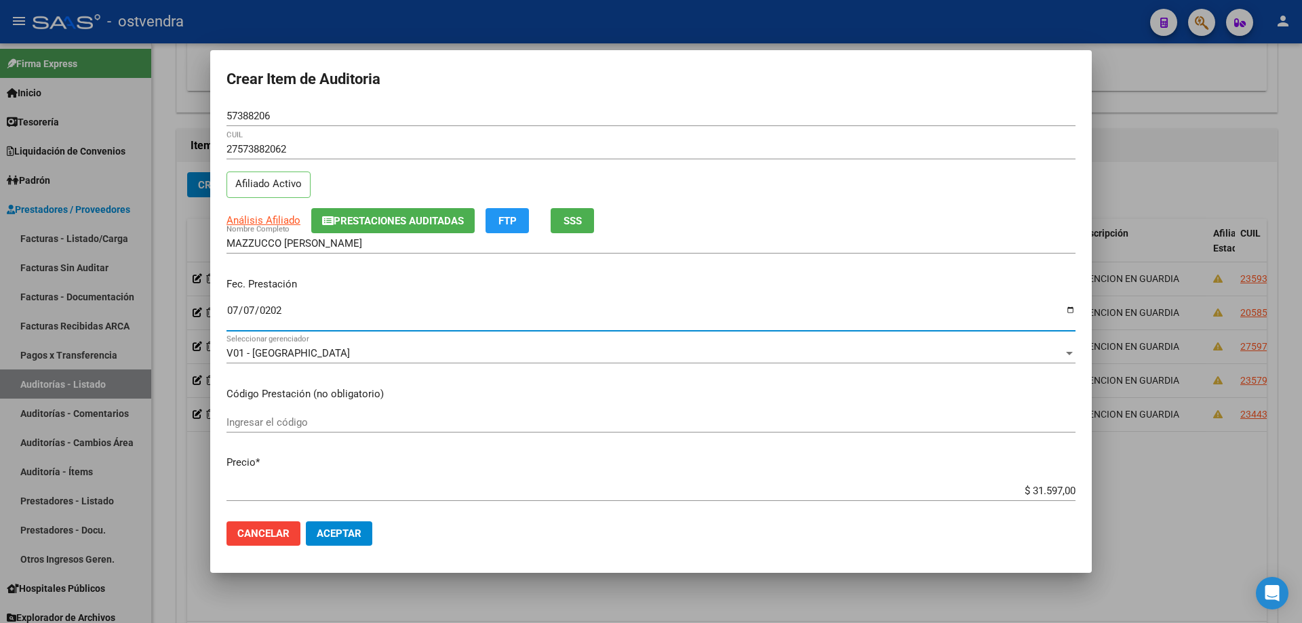
type input "[DATE]"
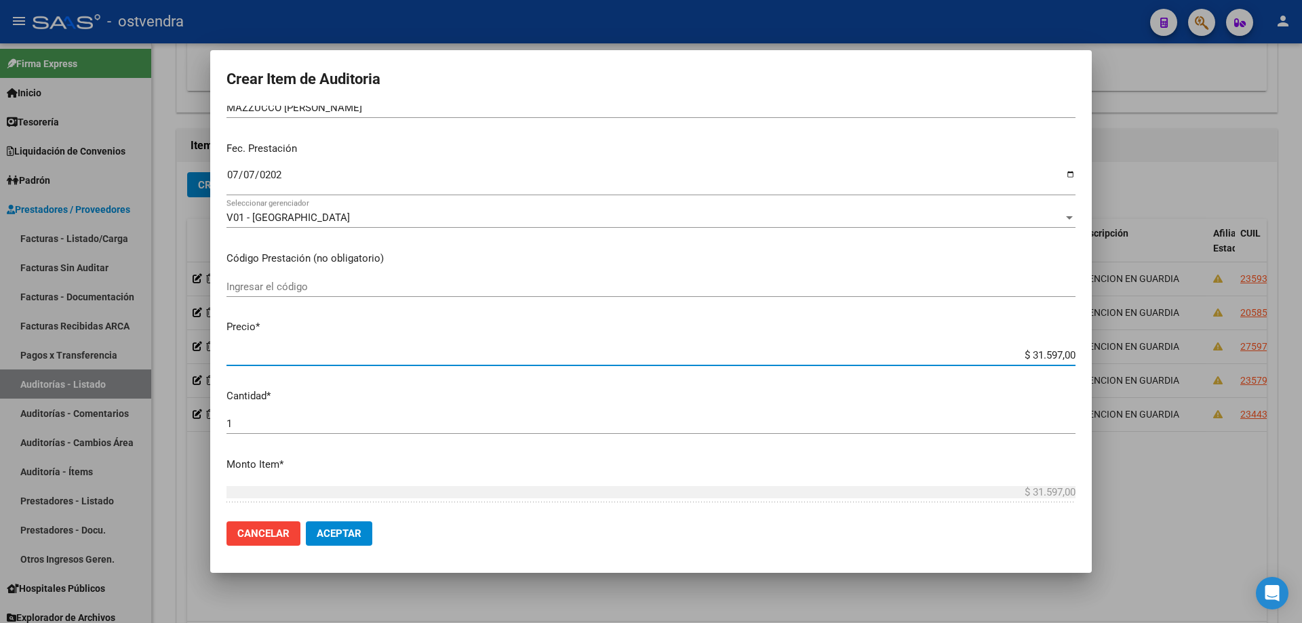
click at [1061, 359] on input "$ 31.597,00" at bounding box center [650, 355] width 849 height 12
drag, startPoint x: 1063, startPoint y: 357, endPoint x: 977, endPoint y: 318, distance: 94.4
click at [1013, 356] on input "$ 31.597,00" at bounding box center [650, 355] width 849 height 12
type input "$ 0,07"
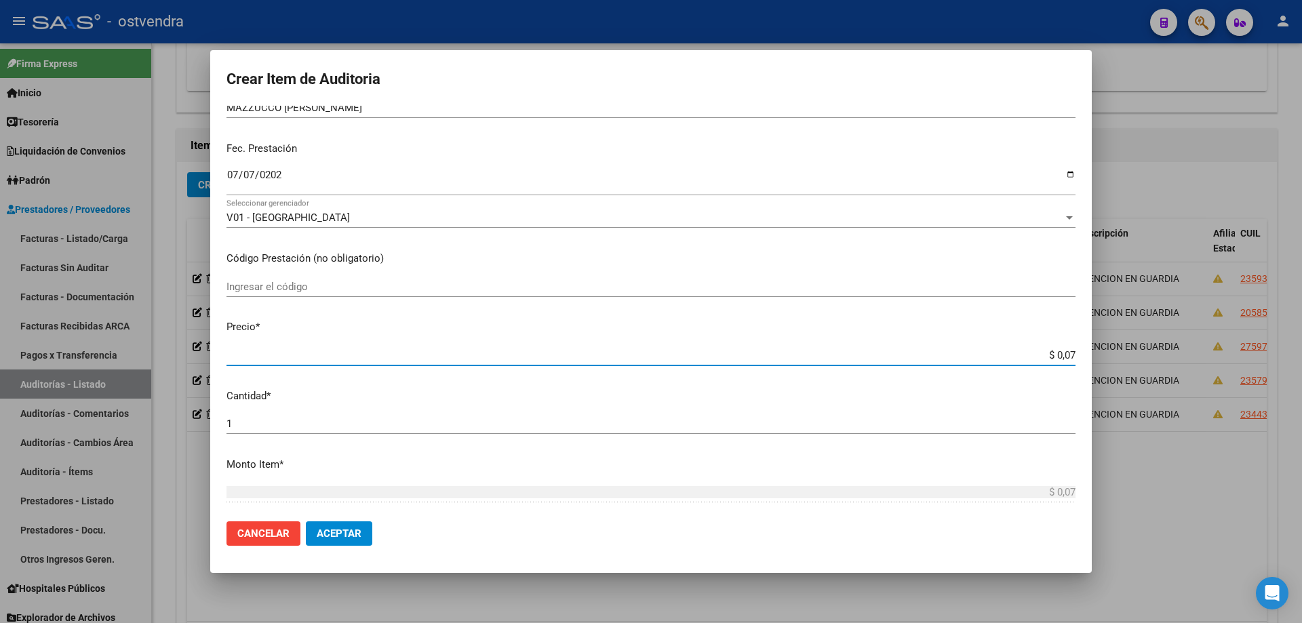
type input "$ 0,76"
type input "$ 7,60"
type input "$ 76,09"
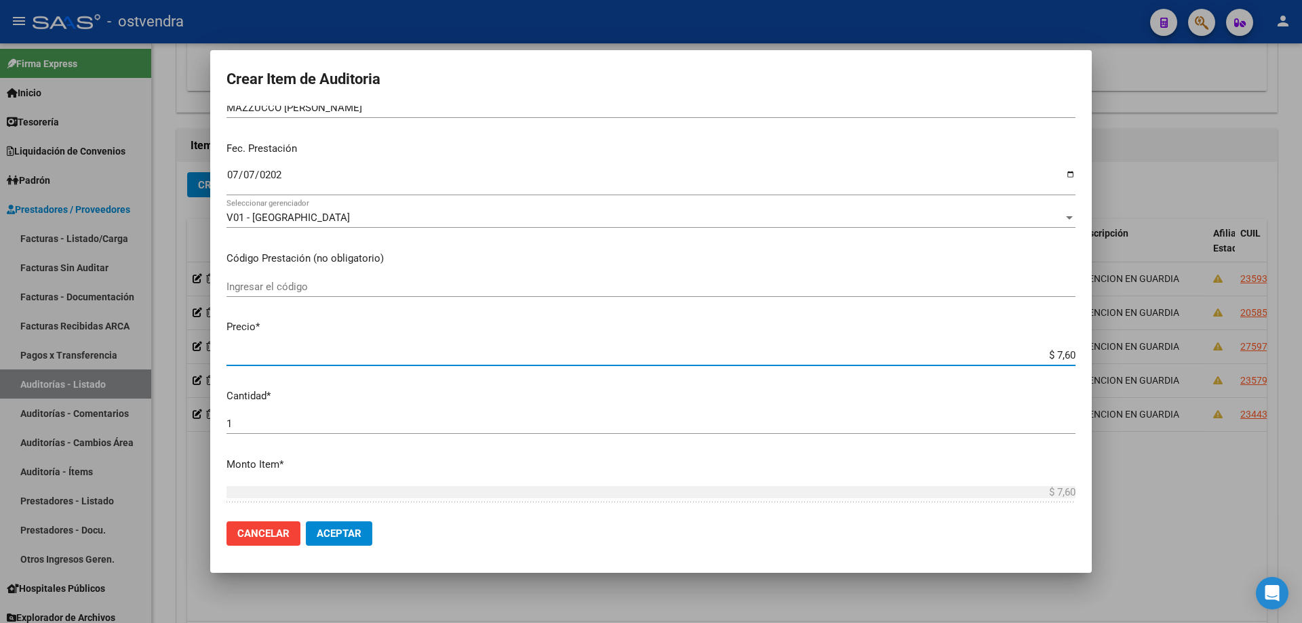
type input "$ 76,09"
type input "$ 760,90"
type input "$ 7.609,00"
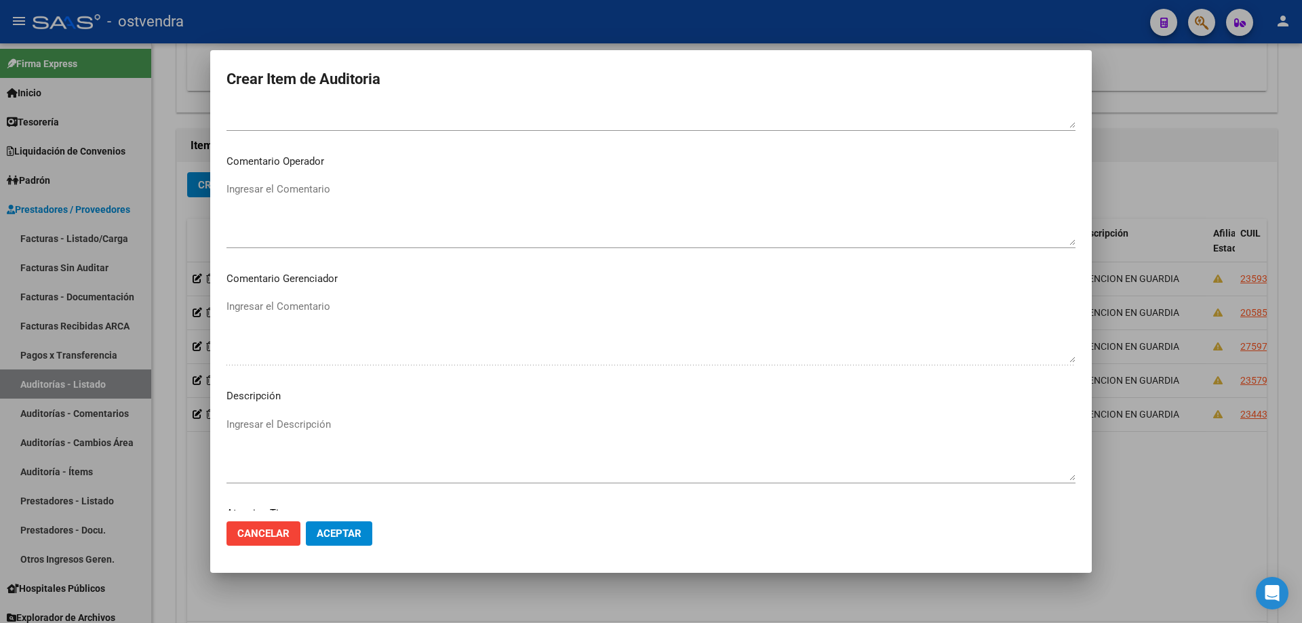
scroll to position [816, 0]
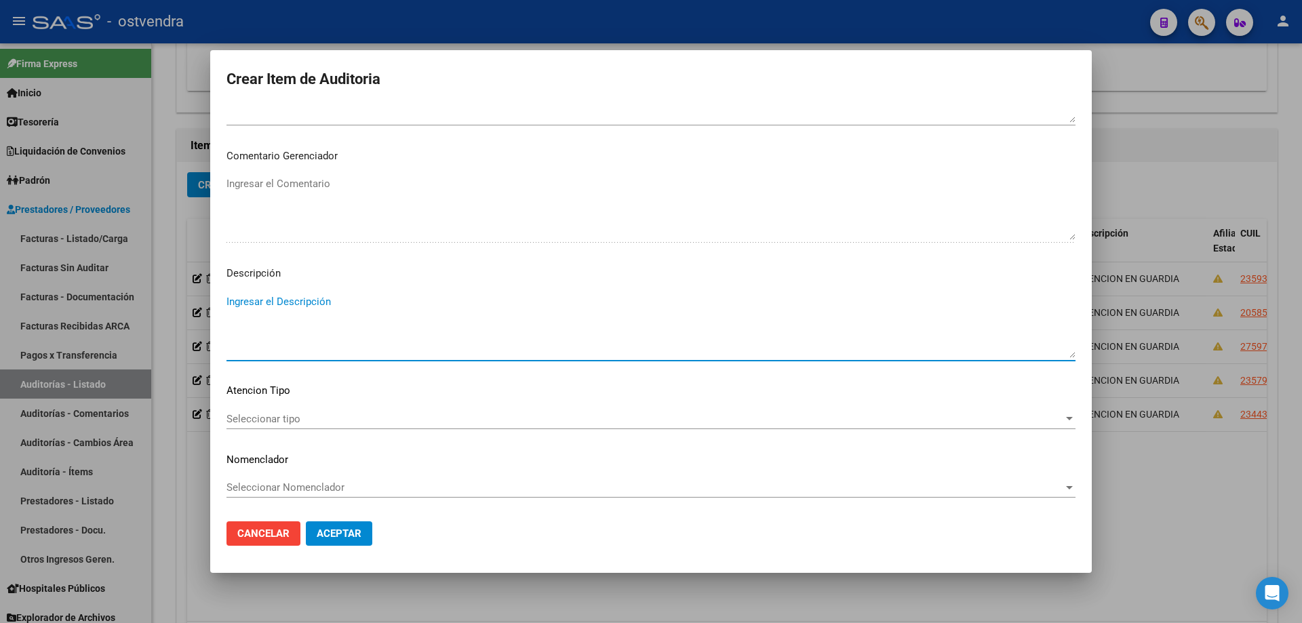
click at [672, 312] on textarea "Ingresar el Descripción" at bounding box center [650, 326] width 849 height 64
type textarea "ATENCION DE URGENCIA"
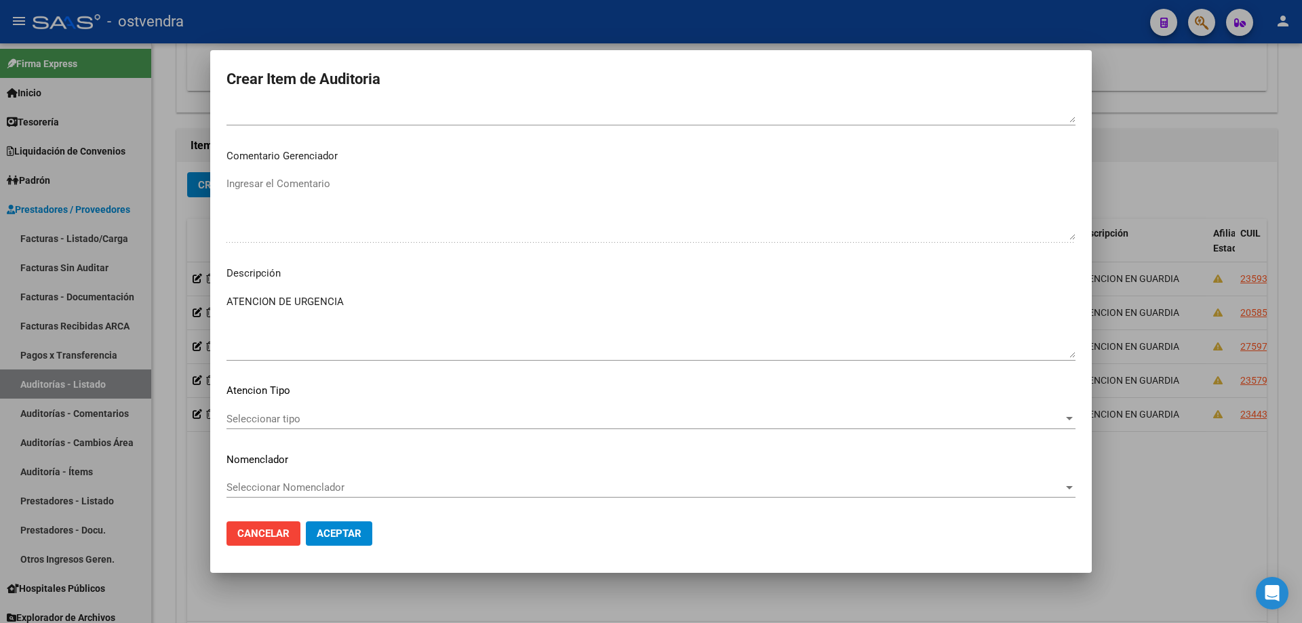
click at [366, 431] on div "Seleccionar tipo Seleccionar tipo" at bounding box center [650, 425] width 849 height 33
click at [364, 429] on div "Seleccionar tipo Seleccionar tipo" at bounding box center [650, 419] width 849 height 20
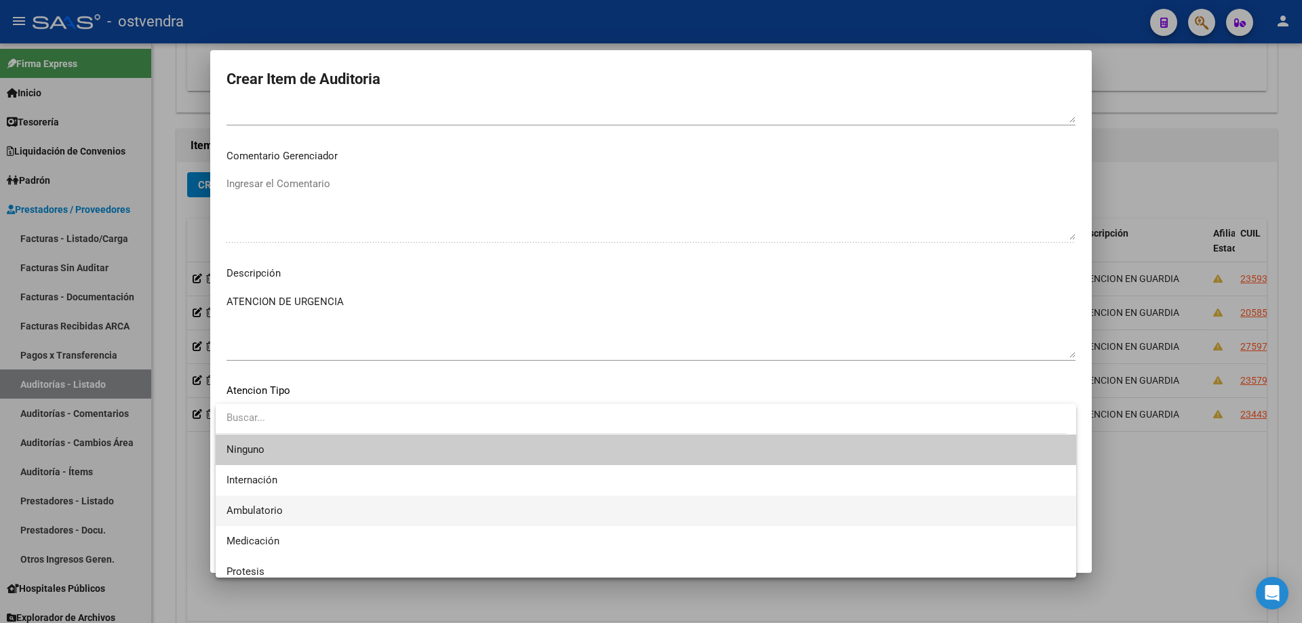
click at [332, 505] on span "Ambulatorio" at bounding box center [645, 511] width 839 height 31
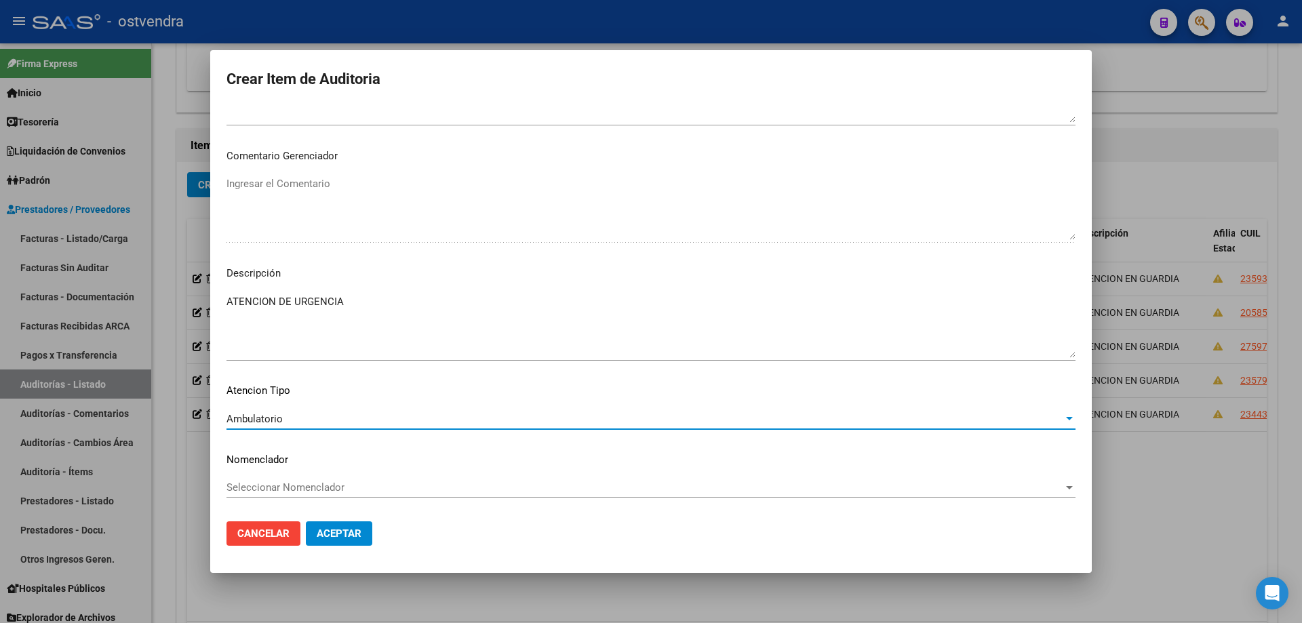
click at [336, 527] on button "Aceptar" at bounding box center [339, 533] width 66 height 24
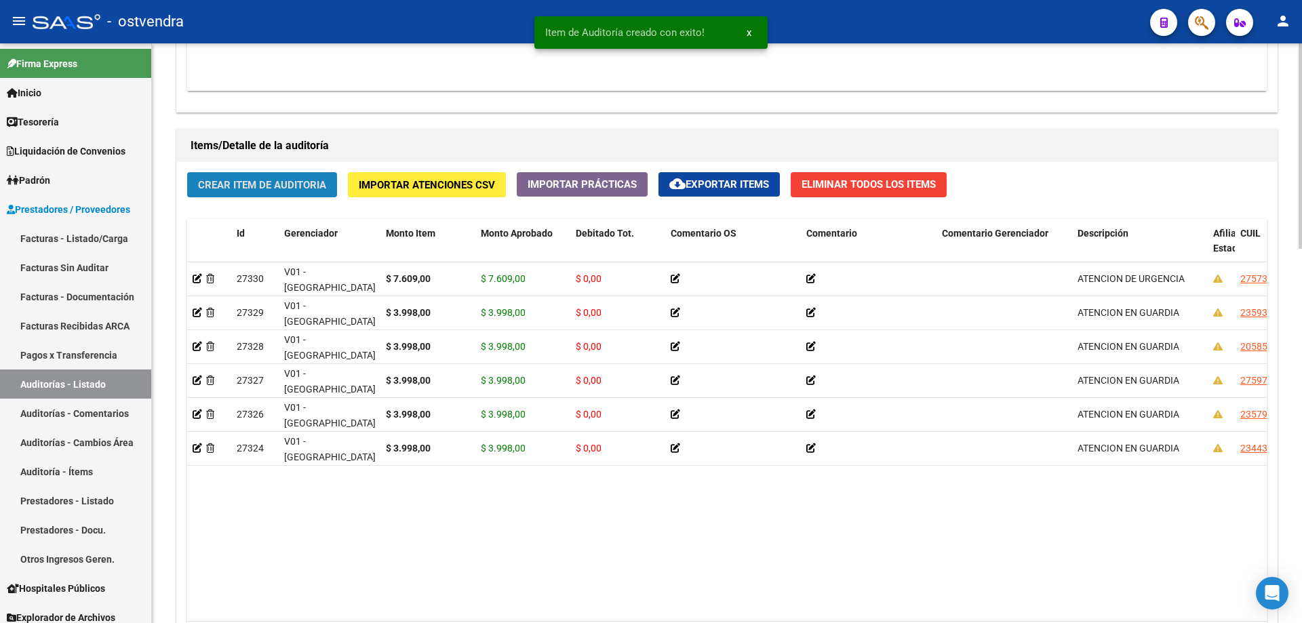
click at [285, 188] on span "Crear Item de Auditoria" at bounding box center [262, 185] width 128 height 12
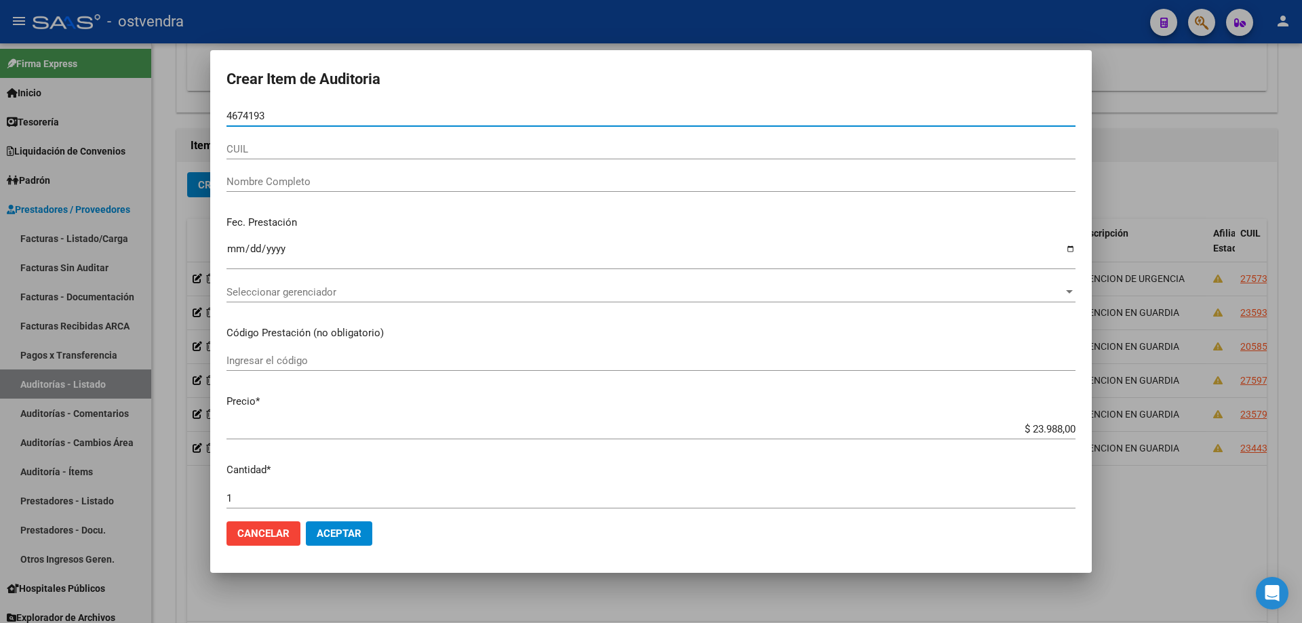
type input "46741935"
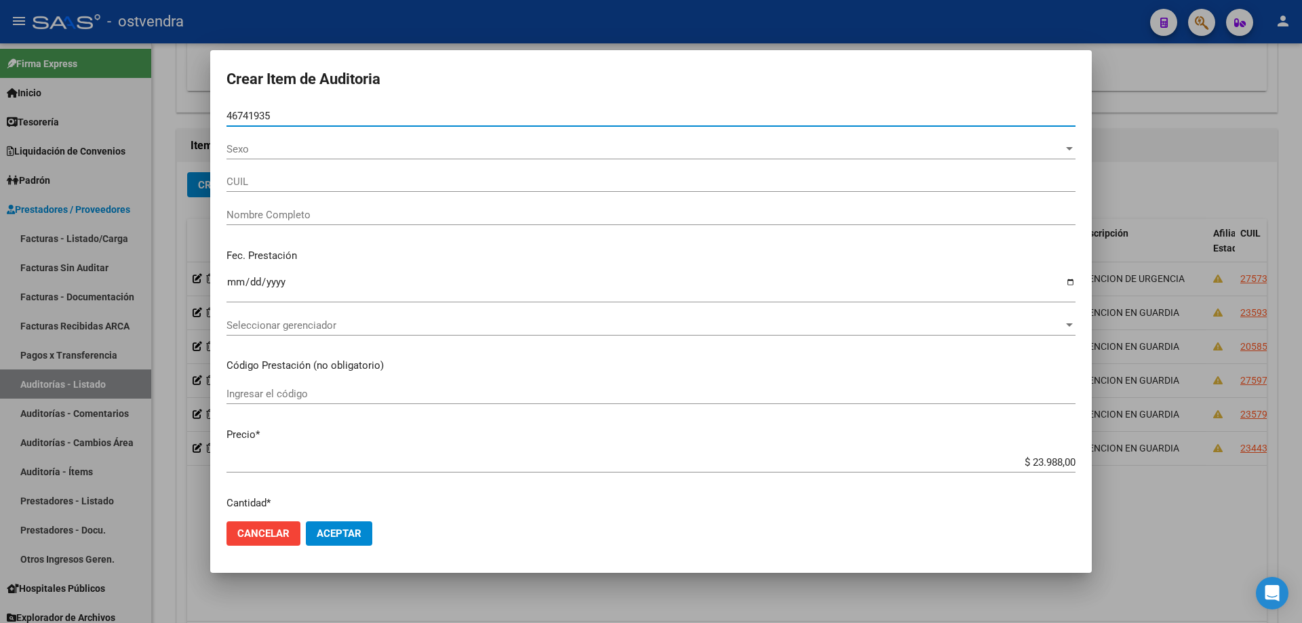
type input "27467419353"
type input "[PERSON_NAME] -"
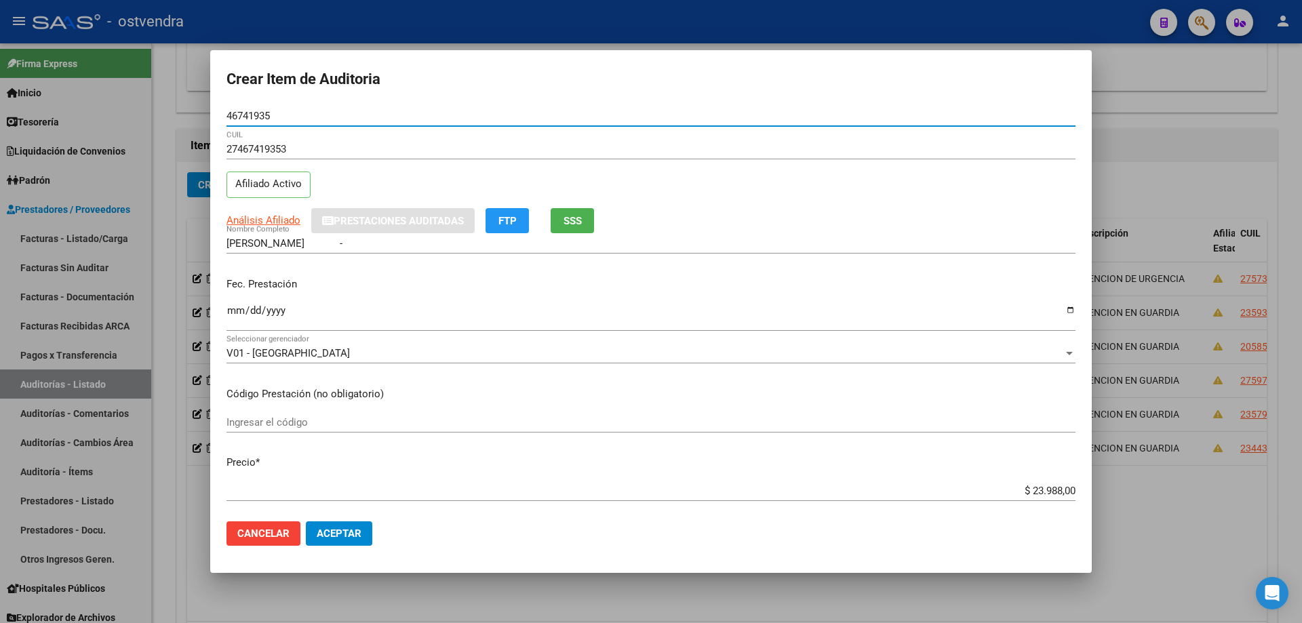
type input "46741935"
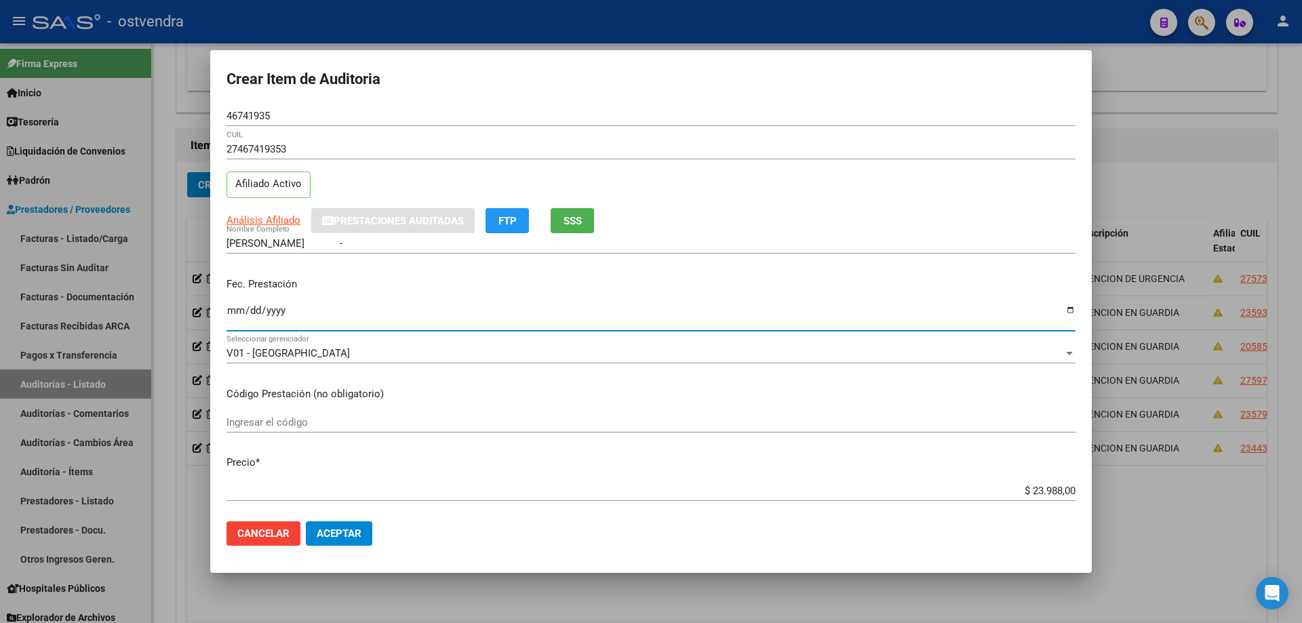
click at [239, 317] on input "Ingresar la fecha" at bounding box center [650, 316] width 849 height 22
type input "[DATE]"
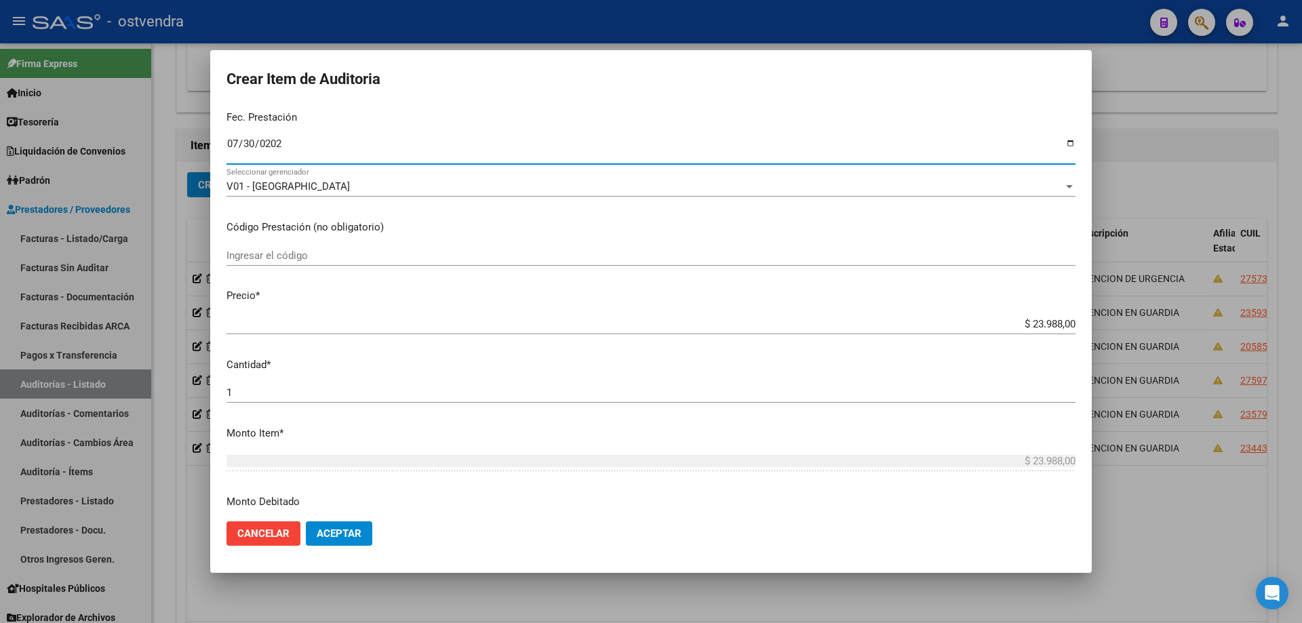
scroll to position [203, 0]
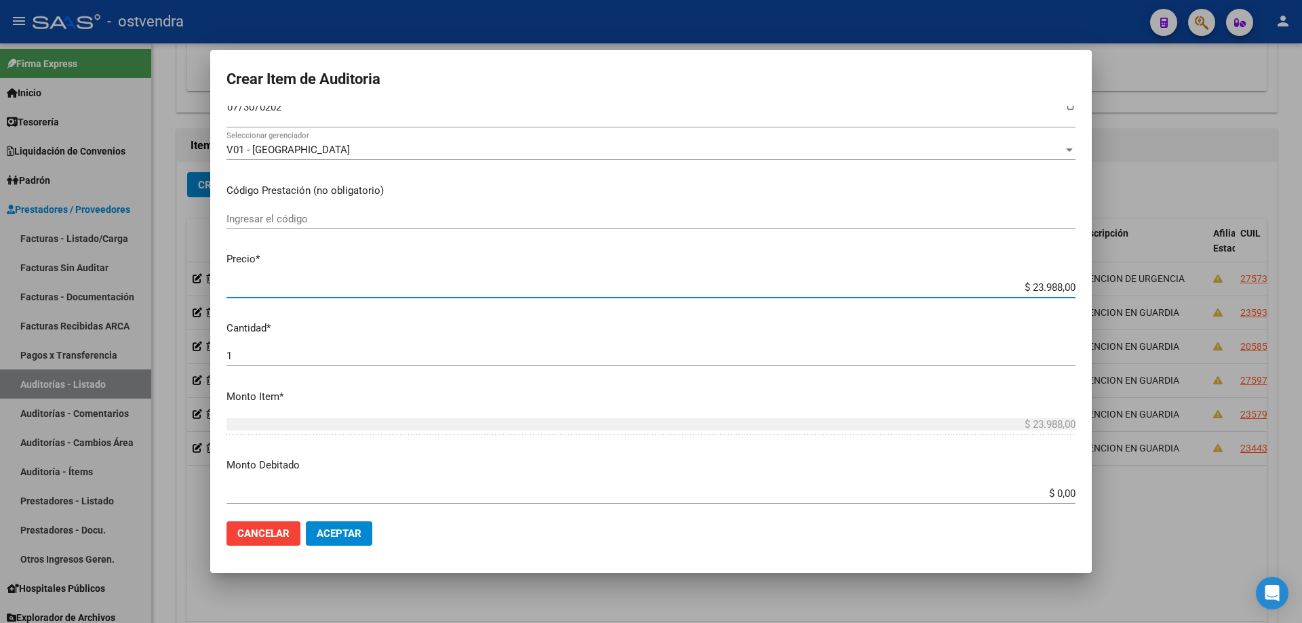
drag, startPoint x: 1065, startPoint y: 287, endPoint x: 979, endPoint y: 269, distance: 88.0
click at [1004, 287] on input "$ 23.988,00" at bounding box center [650, 287] width 849 height 12
type input "$ 0,03"
type input "$ 0,39"
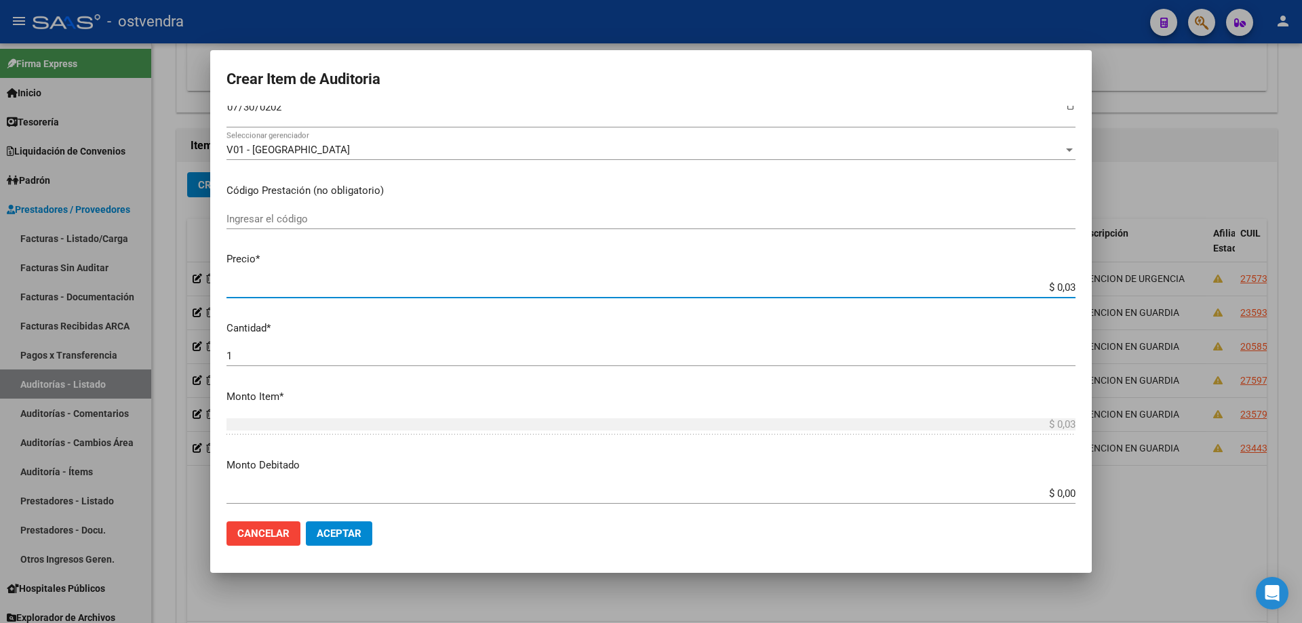
type input "$ 0,39"
type input "$ 3,99"
type input "$ 39,98"
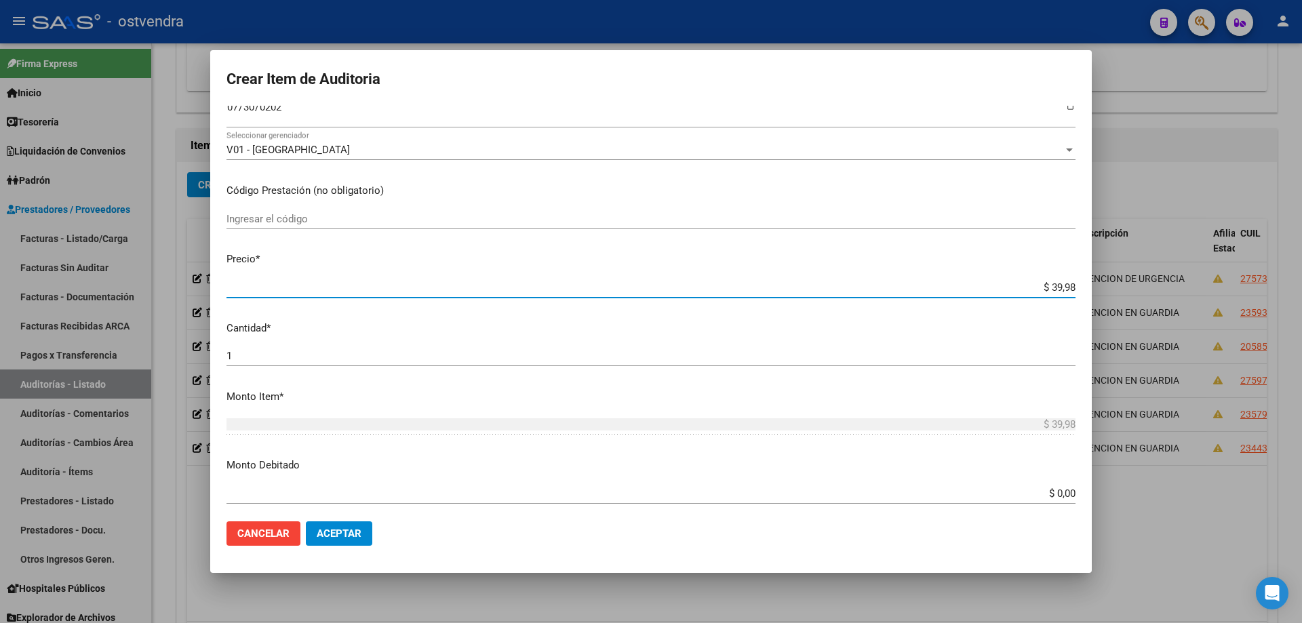
type input "$ 399,80"
type input "$ 3.998,00"
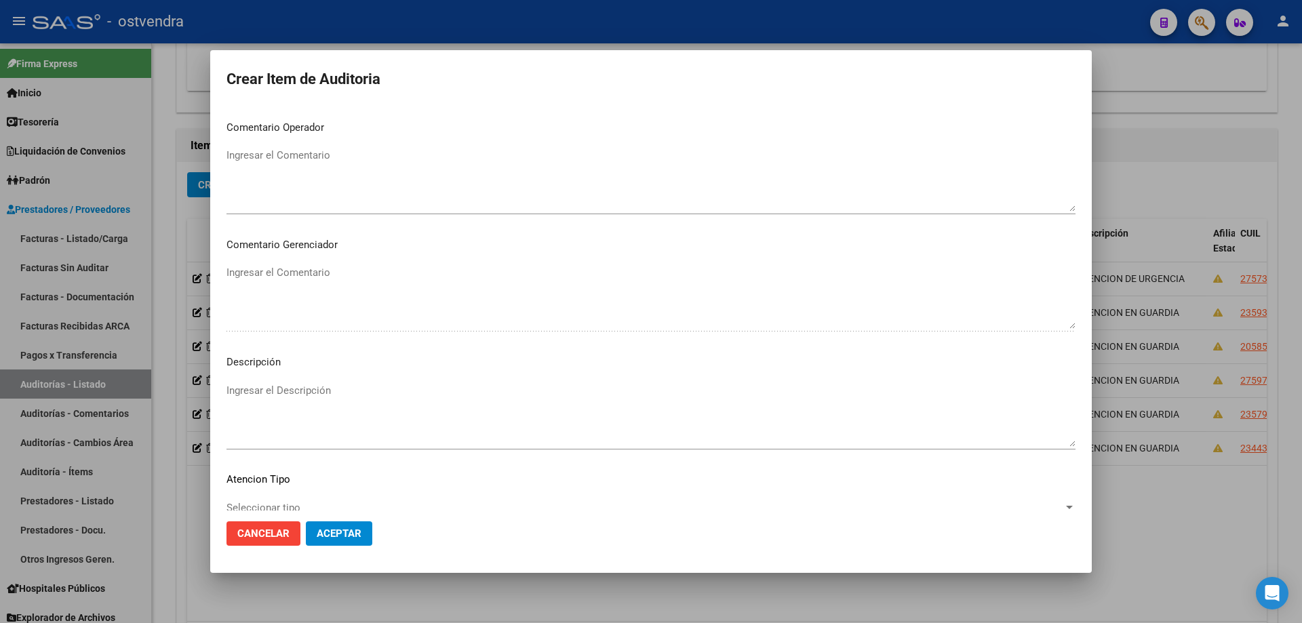
scroll to position [816, 0]
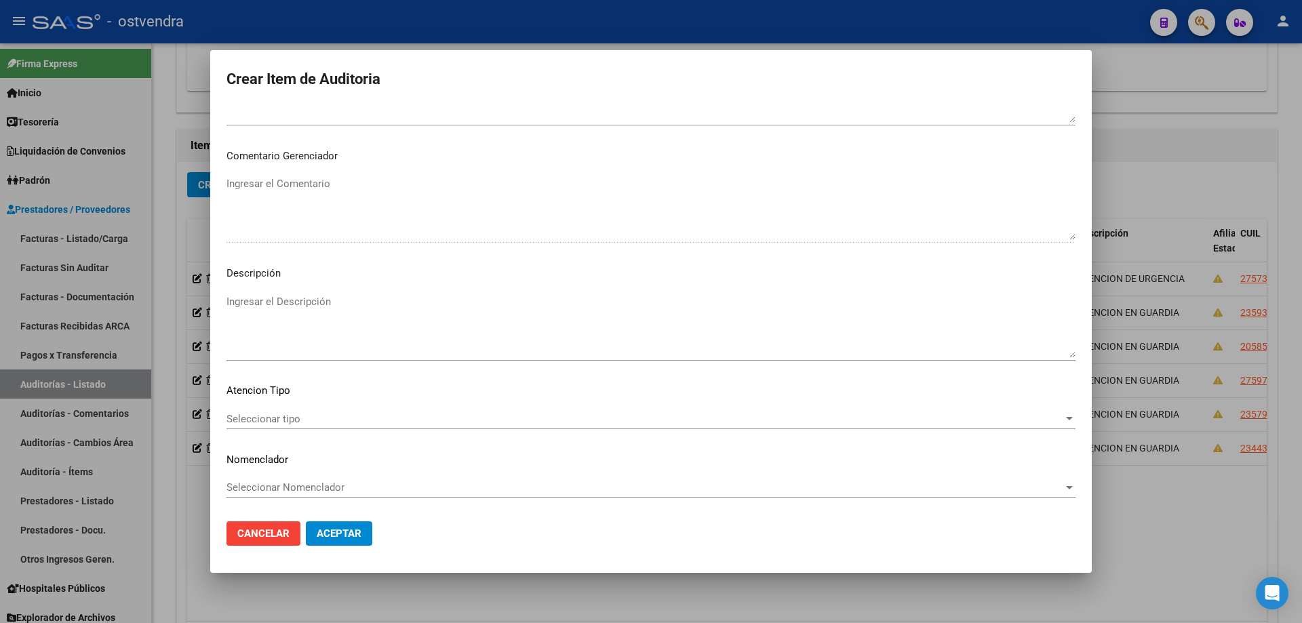
click at [807, 279] on p "Descripción" at bounding box center [650, 274] width 849 height 16
click at [777, 305] on textarea "Ingresar el Descripción" at bounding box center [650, 326] width 849 height 64
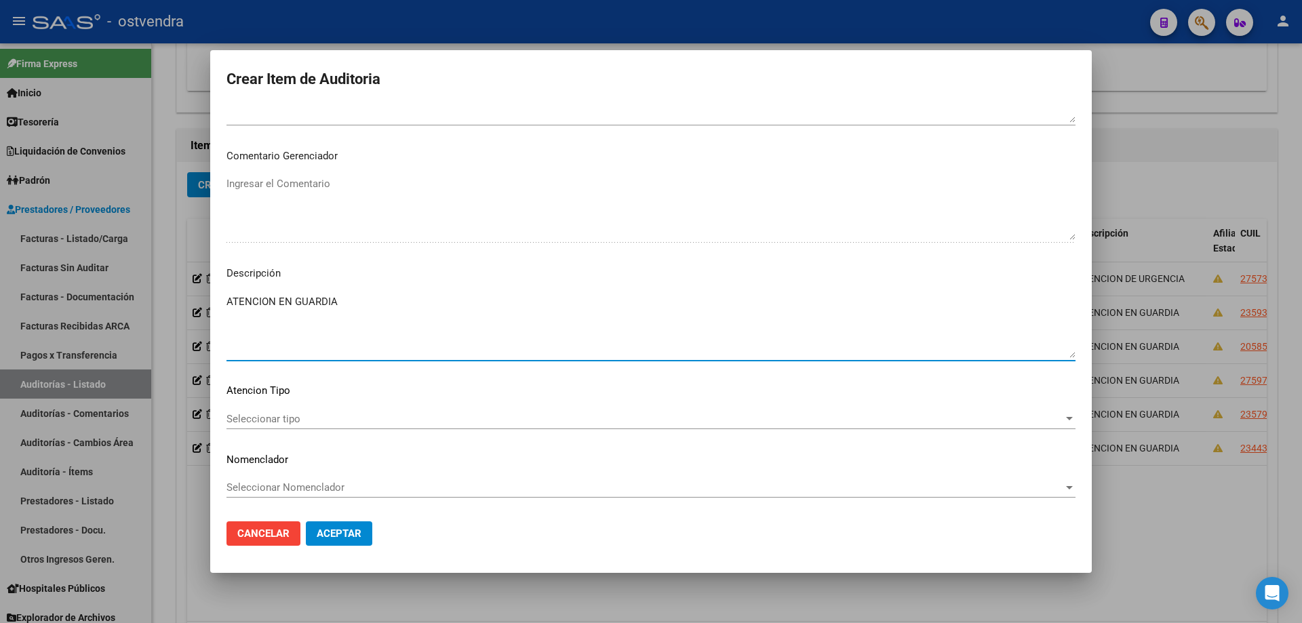
type textarea "ATENCION EN GUARDIA"
click at [467, 416] on span "Seleccionar tipo" at bounding box center [644, 419] width 837 height 12
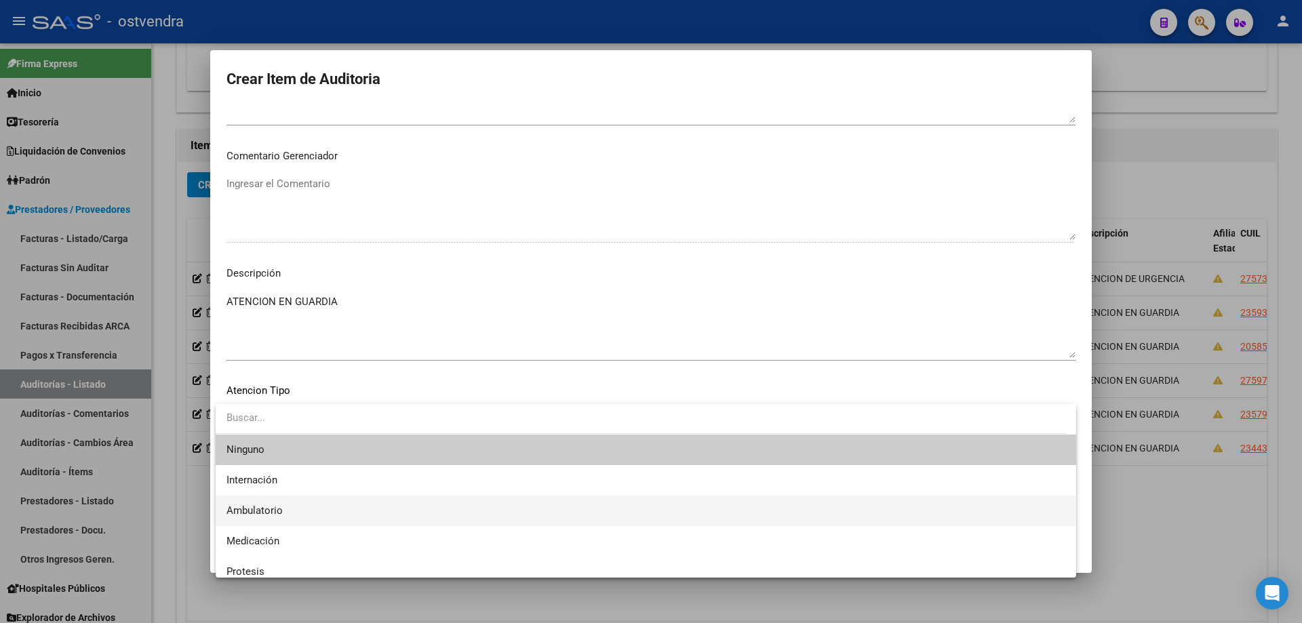
click at [302, 506] on span "Ambulatorio" at bounding box center [645, 511] width 839 height 31
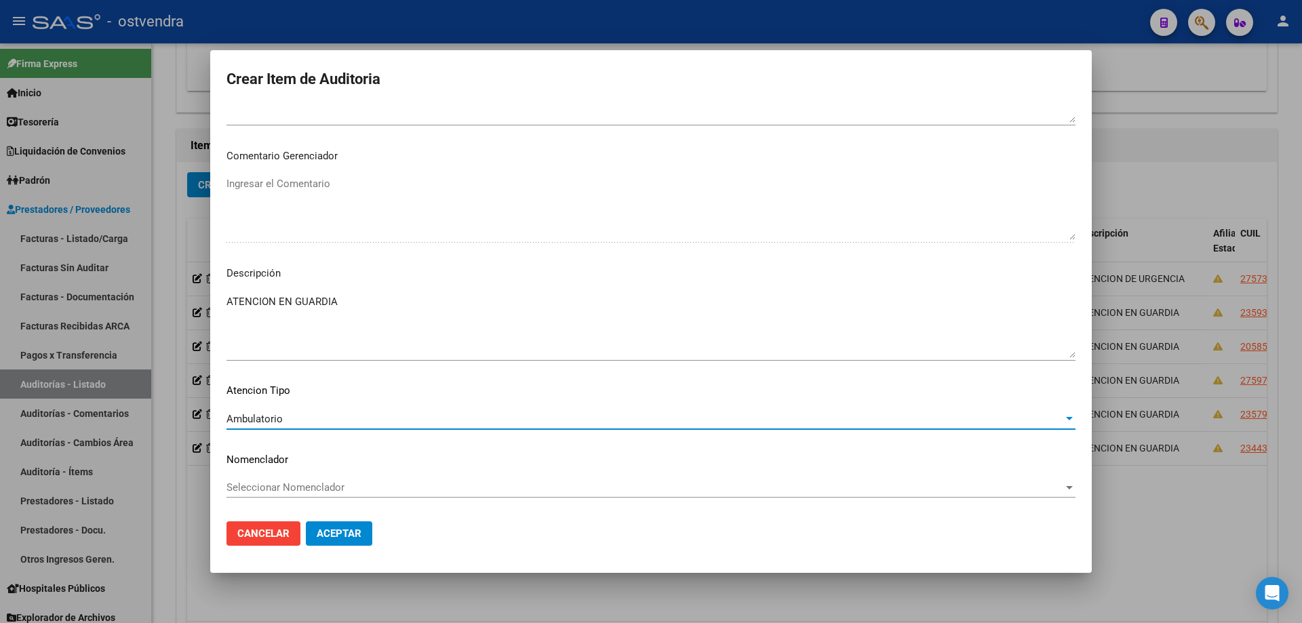
click at [323, 524] on button "Aceptar" at bounding box center [339, 533] width 66 height 24
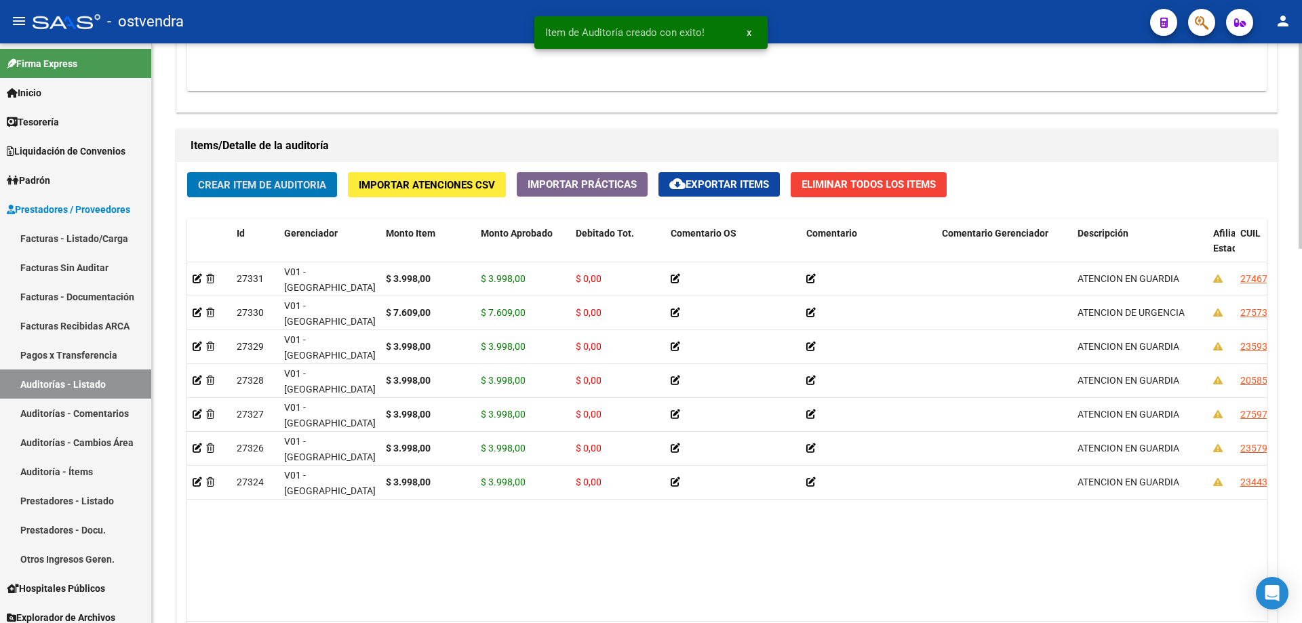
click at [307, 174] on button "Crear Item de Auditoria" at bounding box center [262, 184] width 150 height 25
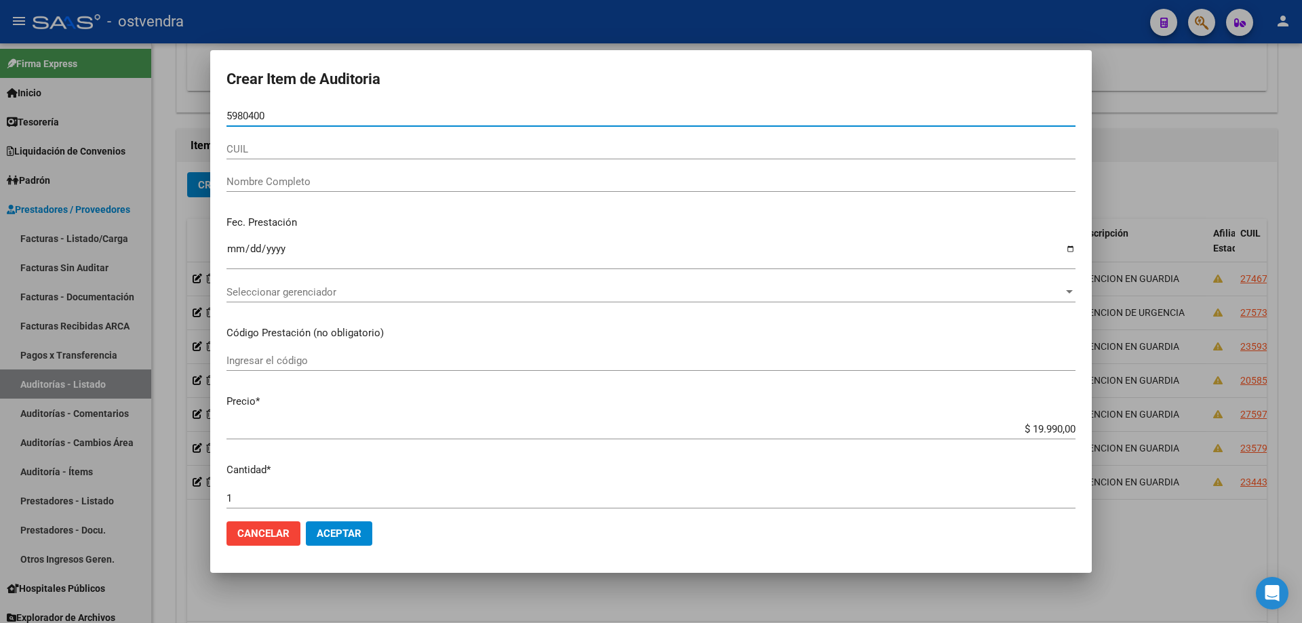
type input "59804006"
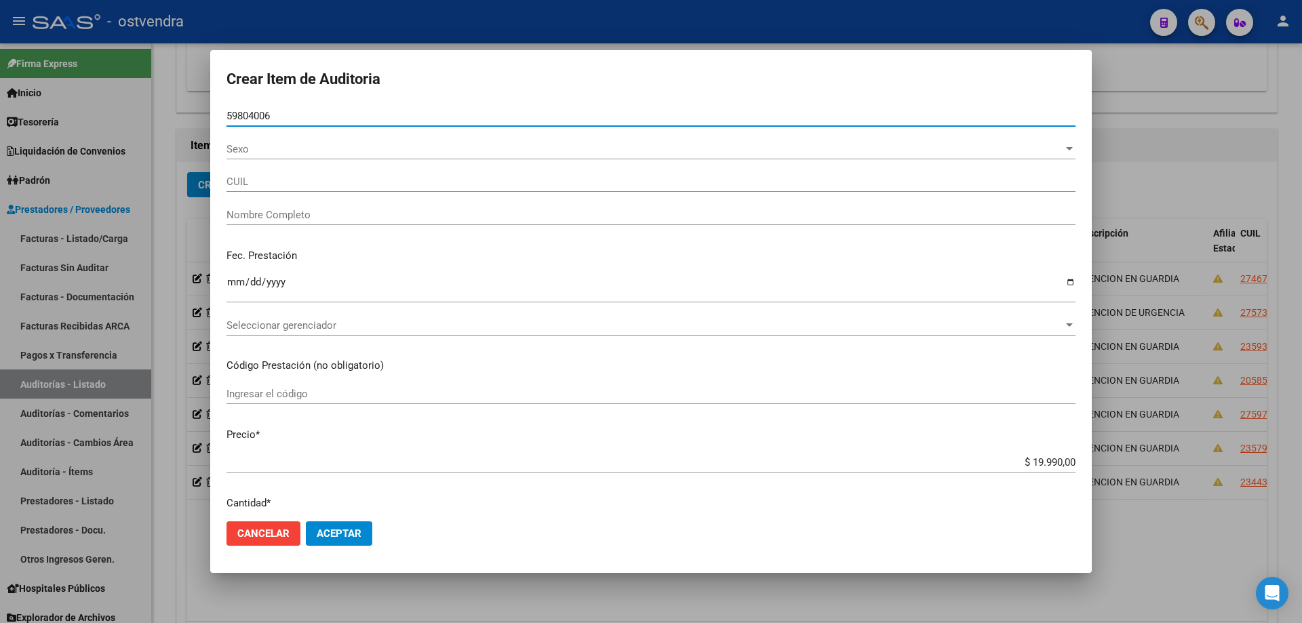
type input "20598040061"
type input "[PERSON_NAME] CELESTE"
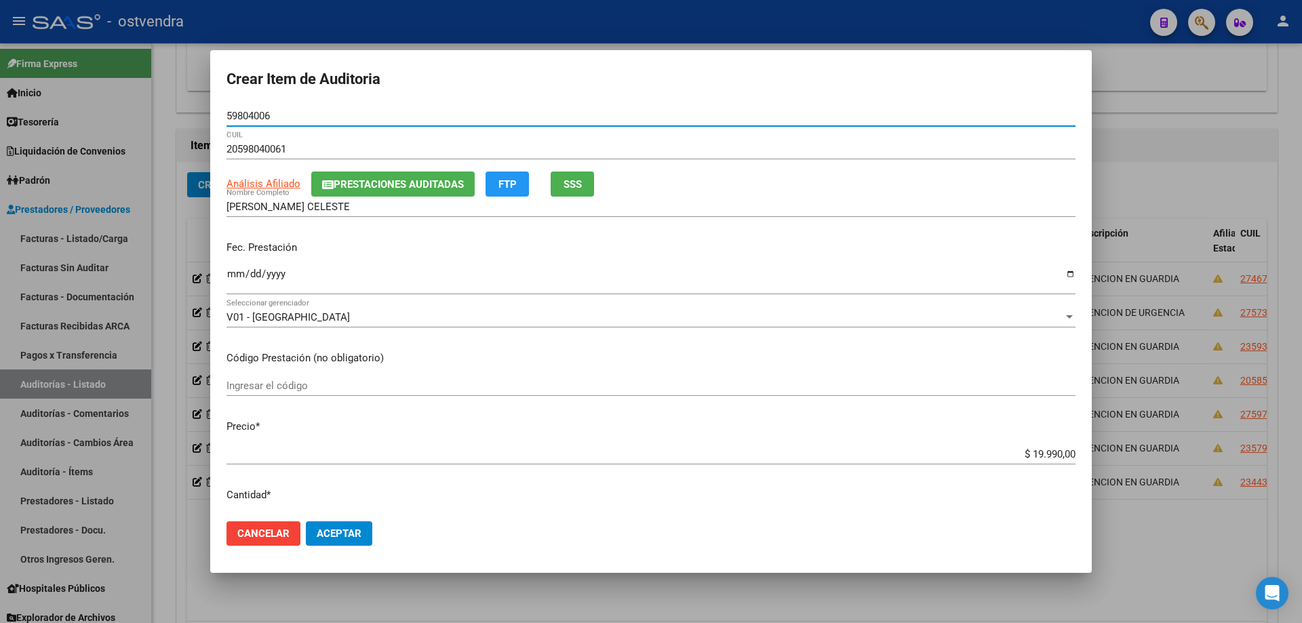
type input "59804006"
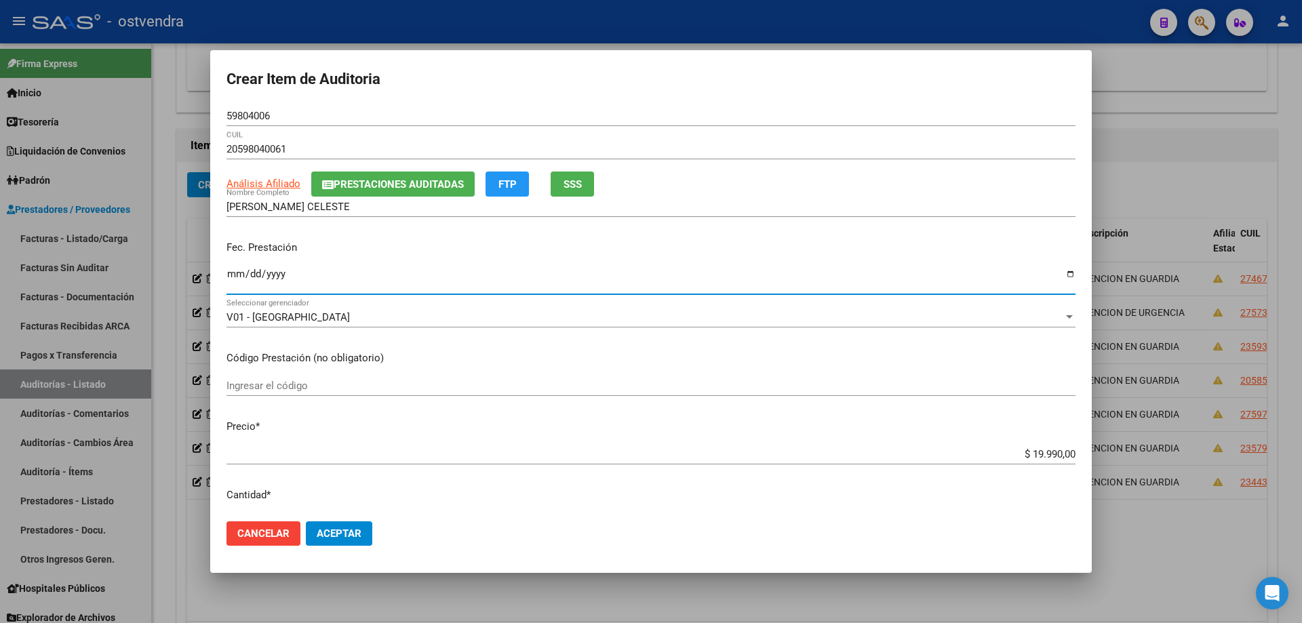
click at [233, 280] on app-form-text-field "Fec. Prestación Ingresar la fecha" at bounding box center [656, 265] width 860 height 50
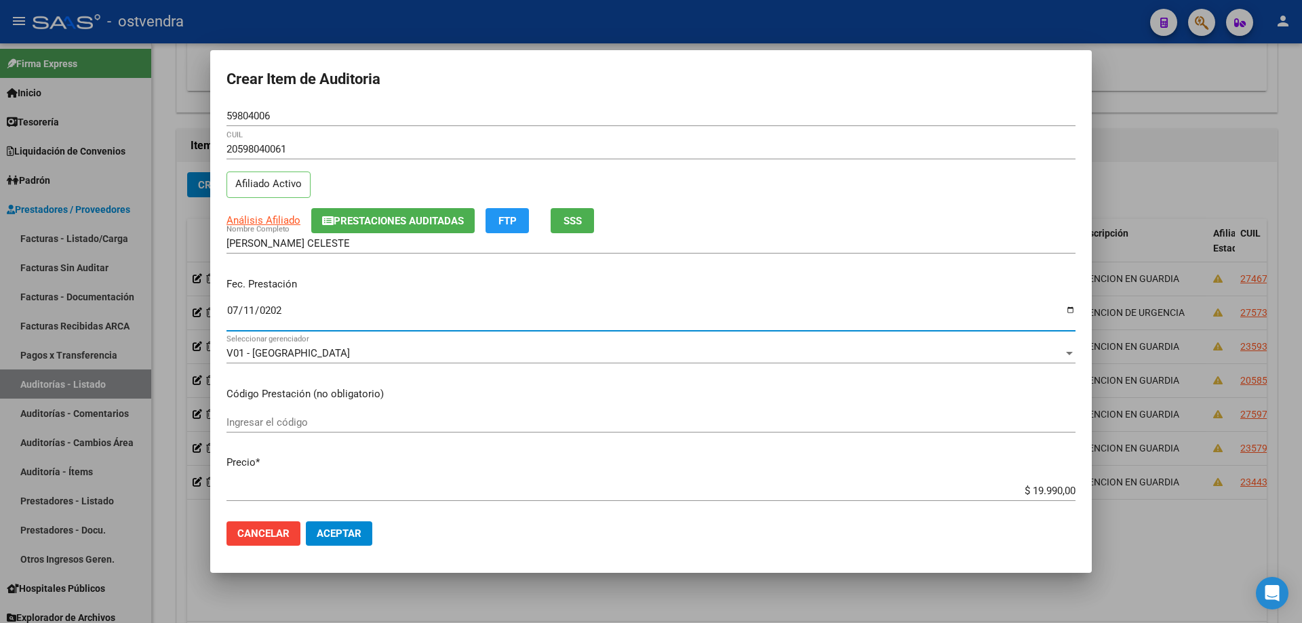
type input "[DATE]"
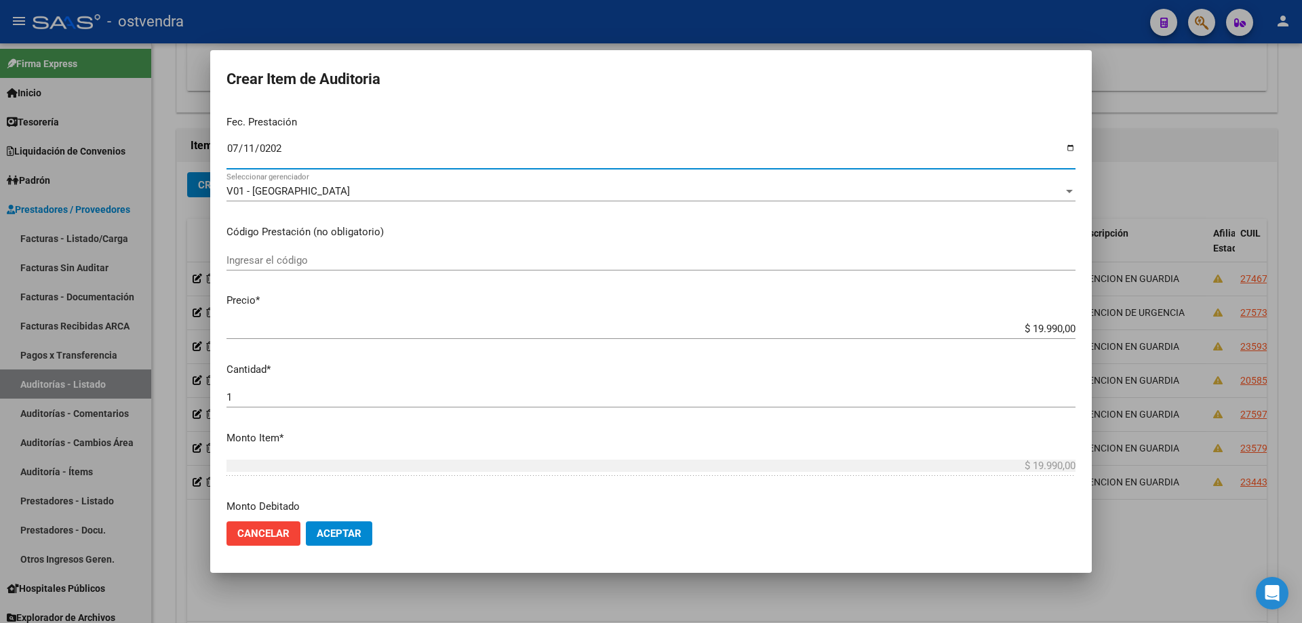
scroll to position [339, 0]
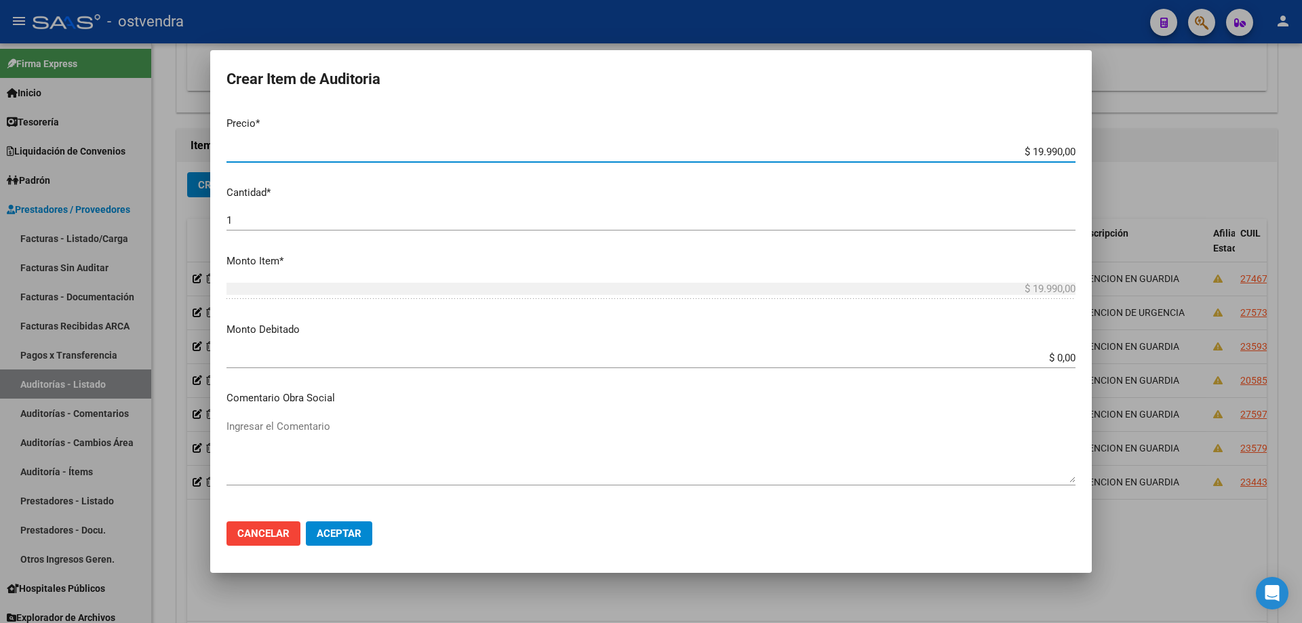
drag, startPoint x: 1063, startPoint y: 154, endPoint x: 1017, endPoint y: 154, distance: 46.1
click at [1017, 154] on input "$ 19.990,00" at bounding box center [650, 152] width 849 height 12
type input "$ 0,03"
type input "$ 0,39"
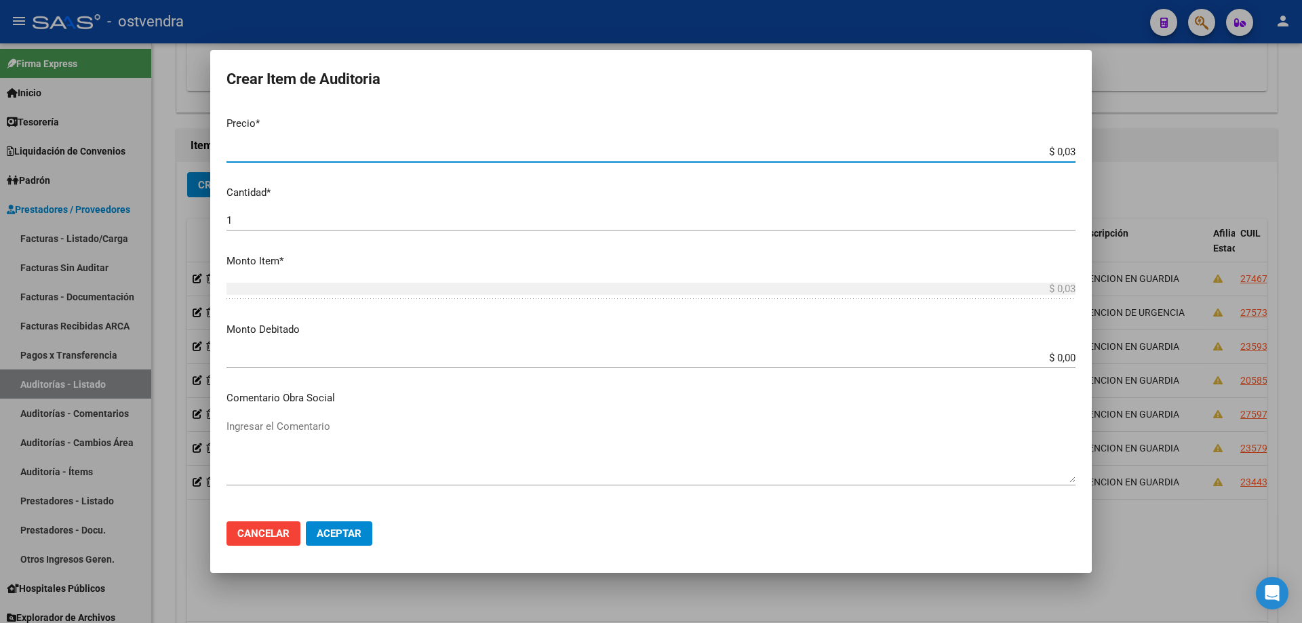
type input "$ 0,39"
type input "$ 3,99"
type input "$ 39,98"
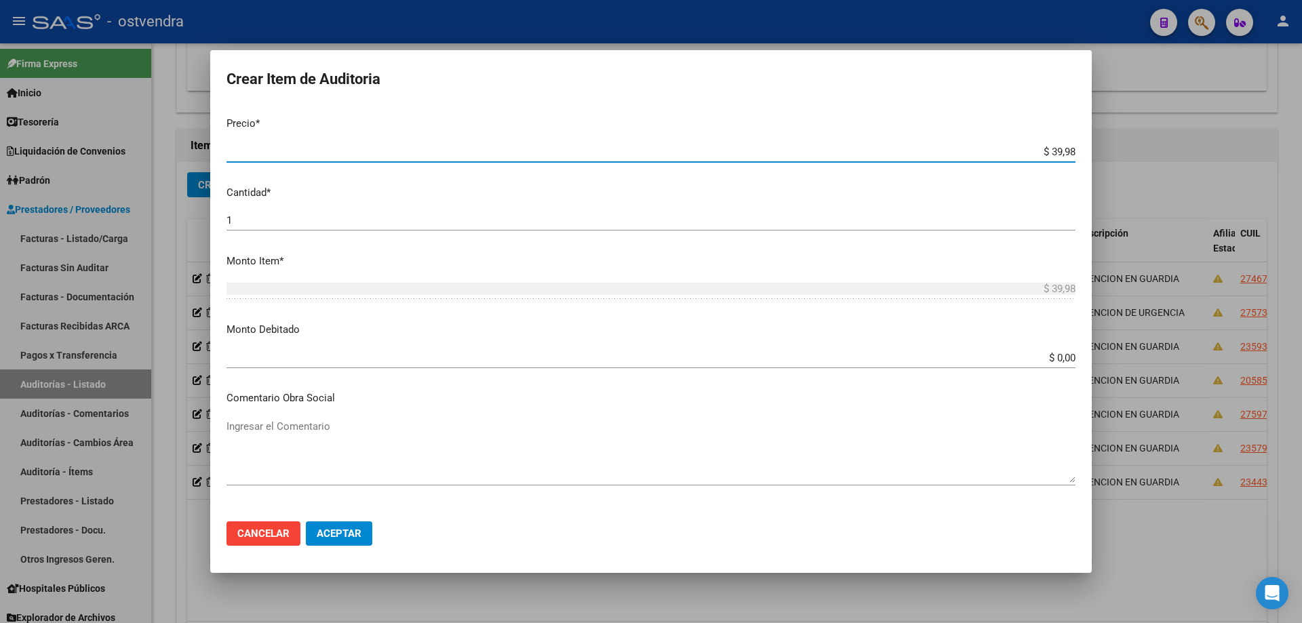
type input "$ 399,80"
type input "$ 3.998,00"
click at [357, 539] on span "Aceptar" at bounding box center [339, 534] width 45 height 12
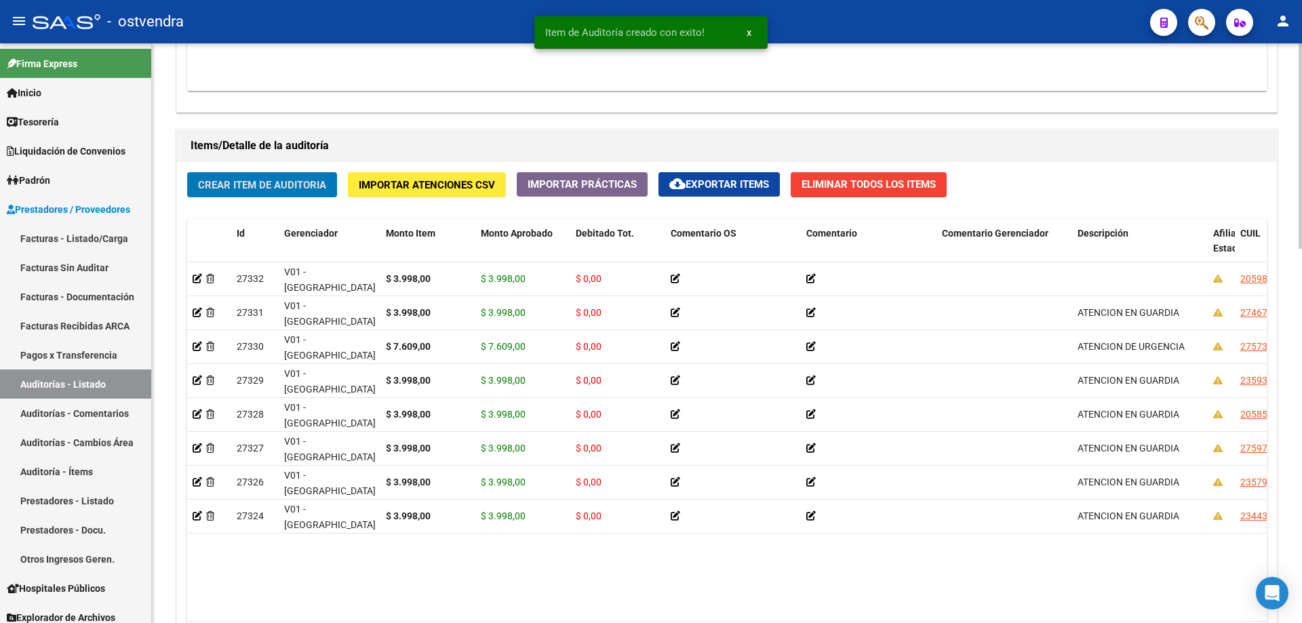
click at [290, 182] on span "Crear Item de Auditoria" at bounding box center [262, 185] width 128 height 12
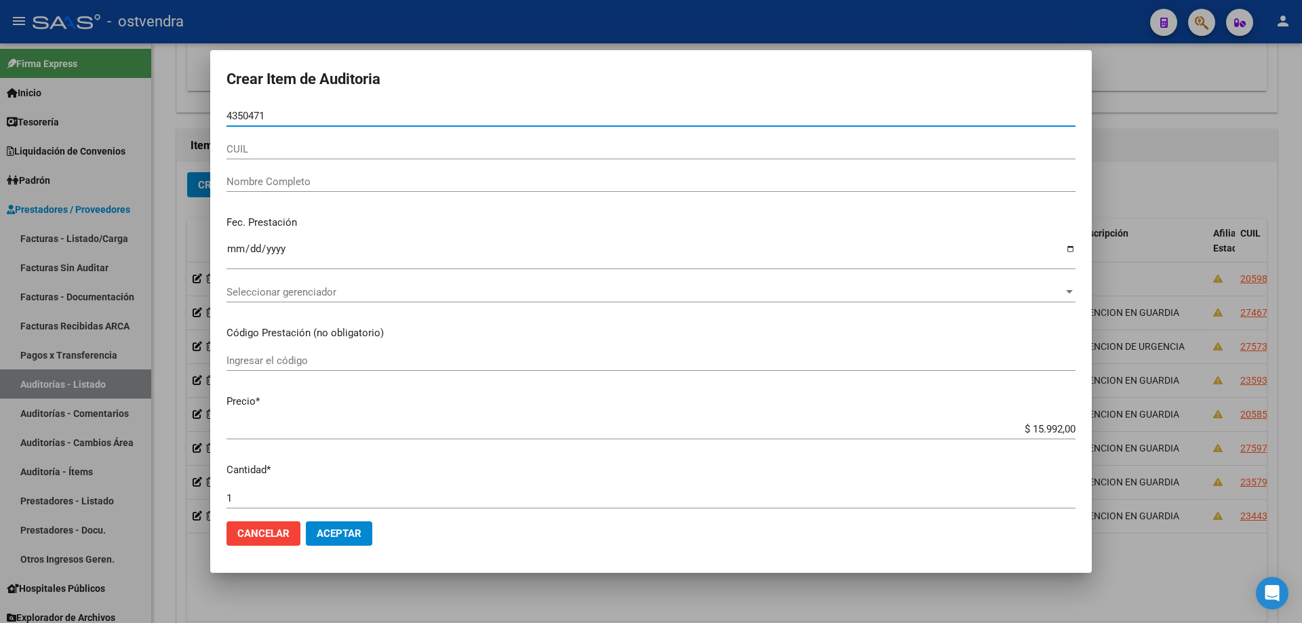
type input "43504716"
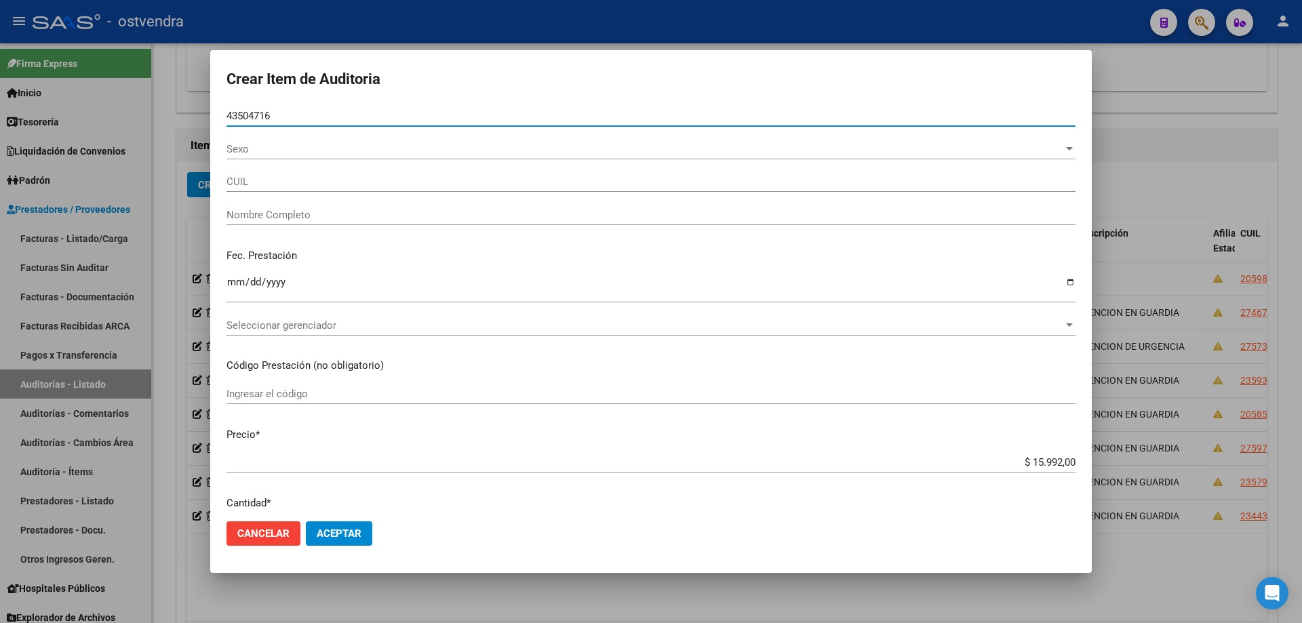
type input "20435047166"
type input "[PERSON_NAME] SANTIAGO [PERSON_NAME]"
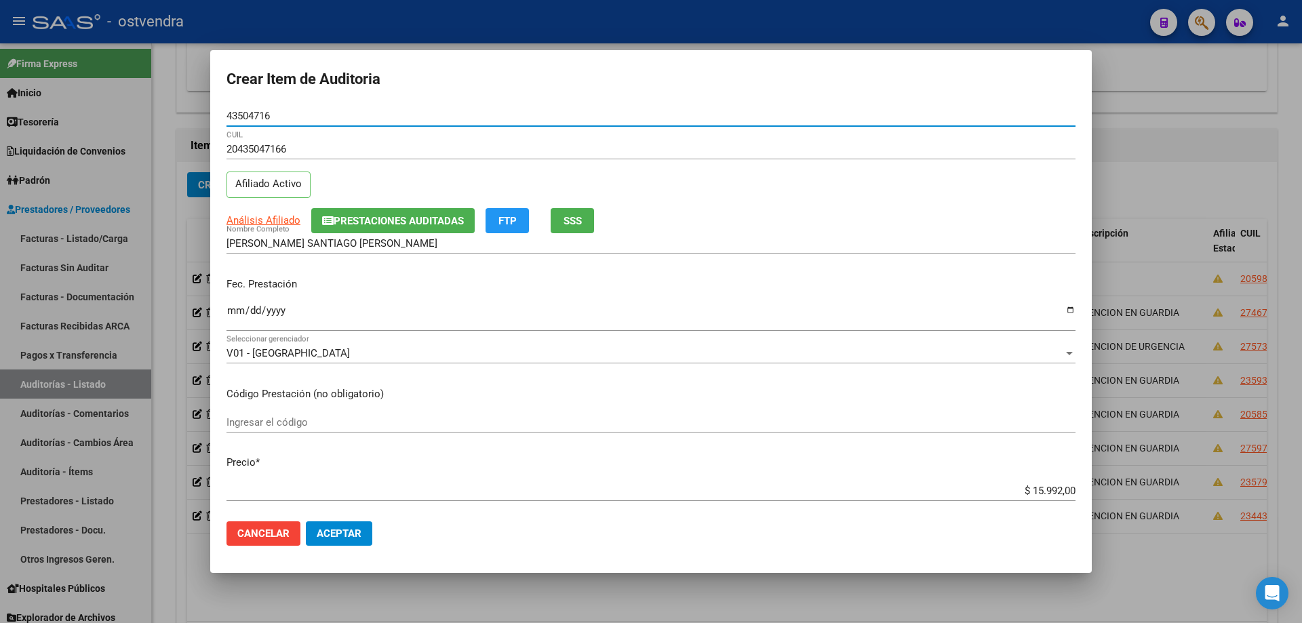
type input "43504716"
click at [239, 318] on input "Ingresar la fecha" at bounding box center [650, 316] width 849 height 22
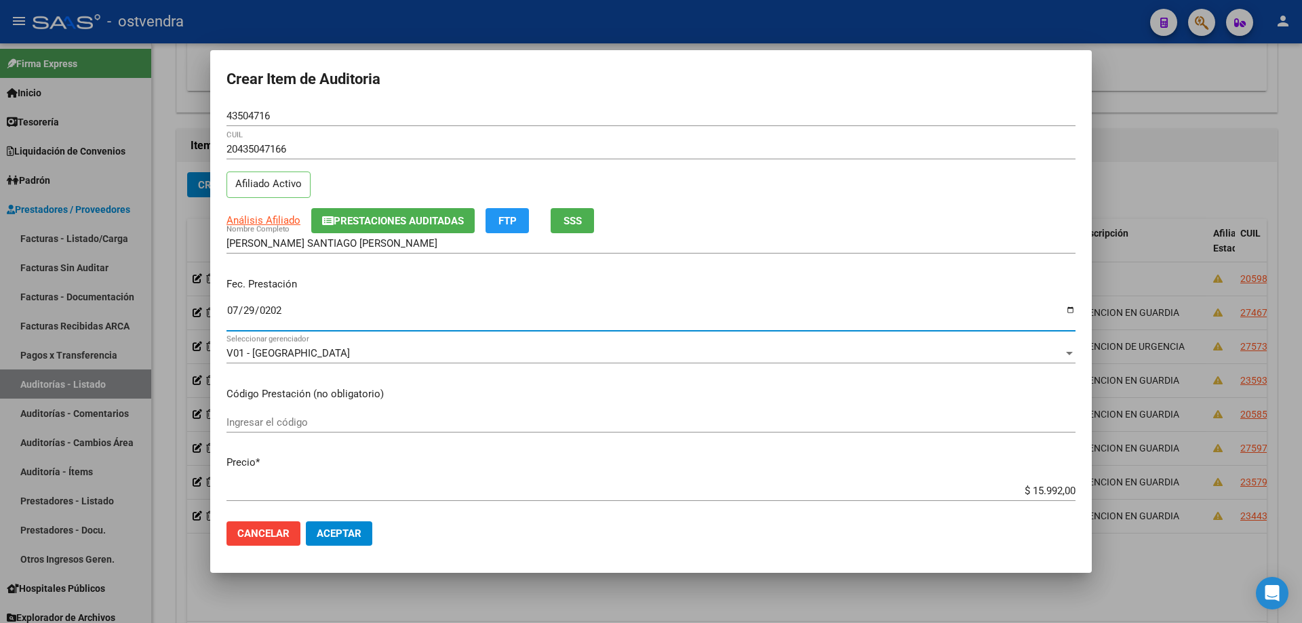
type input "[DATE]"
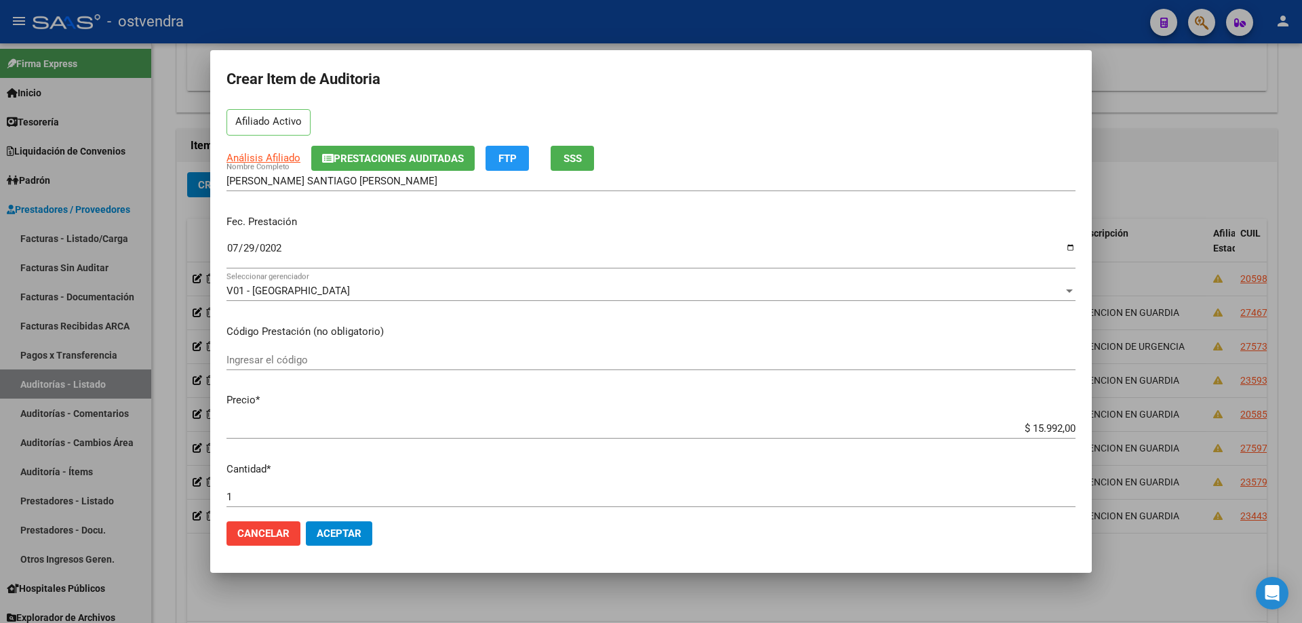
scroll to position [203, 0]
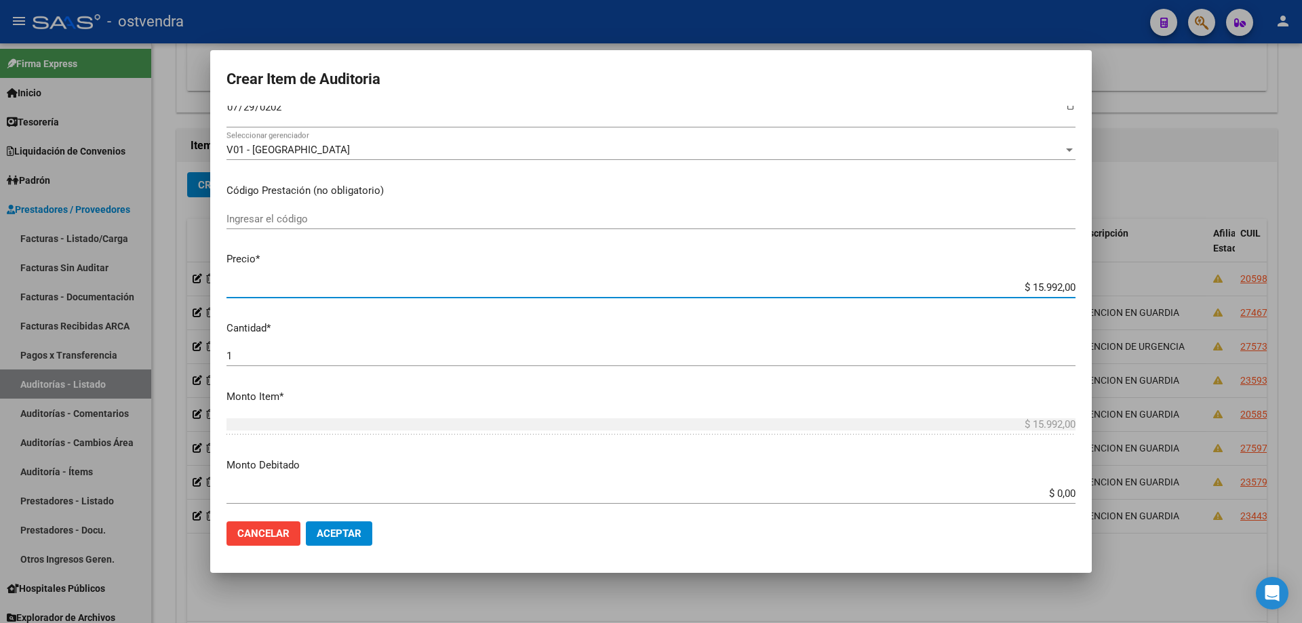
drag, startPoint x: 1063, startPoint y: 288, endPoint x: 996, endPoint y: 273, distance: 68.8
click at [1010, 287] on input "$ 15.992,00" at bounding box center [650, 287] width 849 height 12
type input "$ 0,03"
type input "$ 0,39"
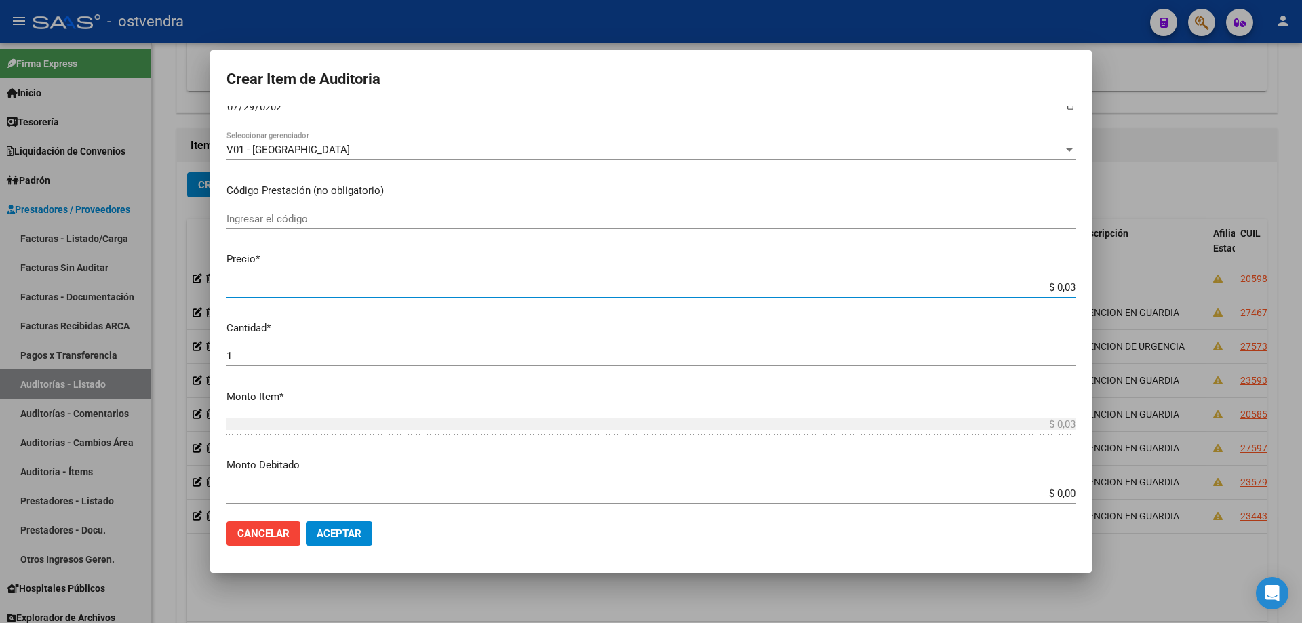
type input "$ 0,39"
type input "$ 3,99"
type input "$ 39,98"
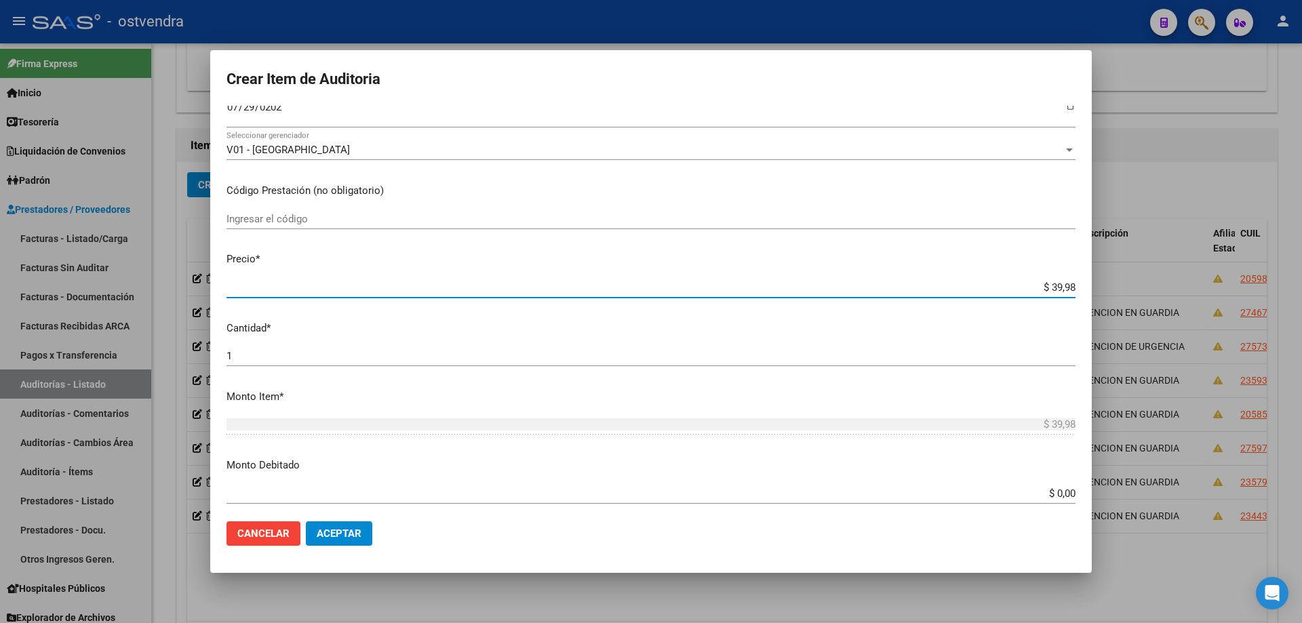
type input "$ 399,80"
type input "$ 3.998,00"
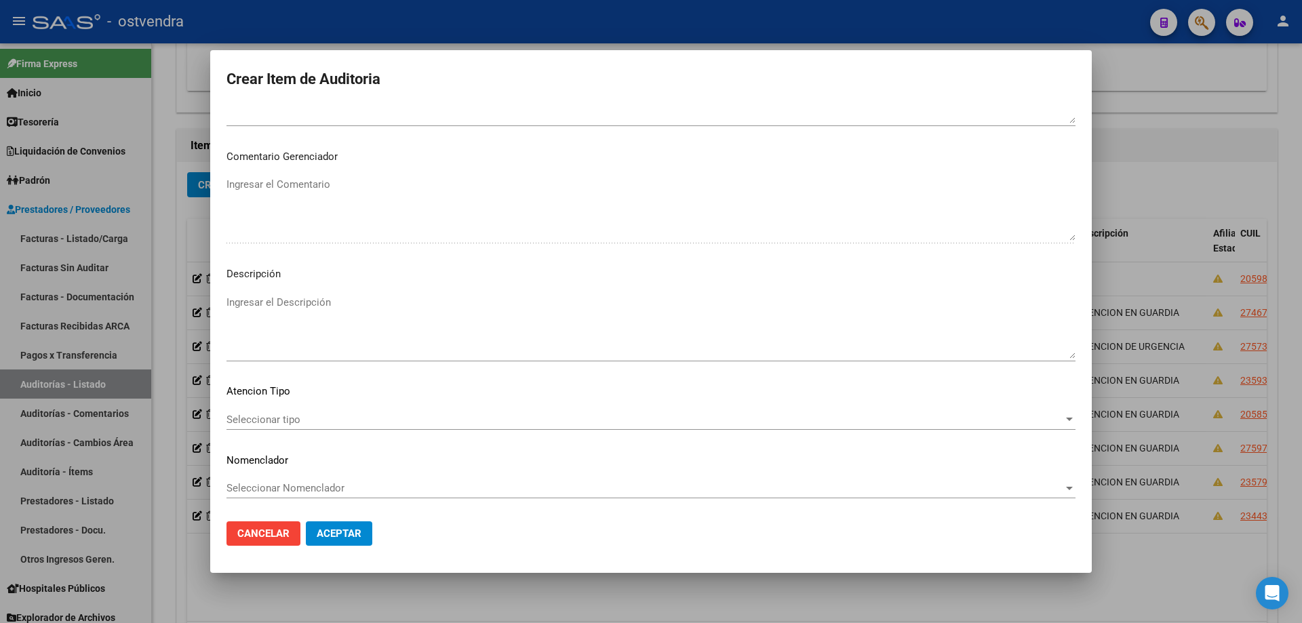
scroll to position [816, 0]
click at [754, 311] on textarea "Ingresar el Descripción" at bounding box center [650, 326] width 849 height 64
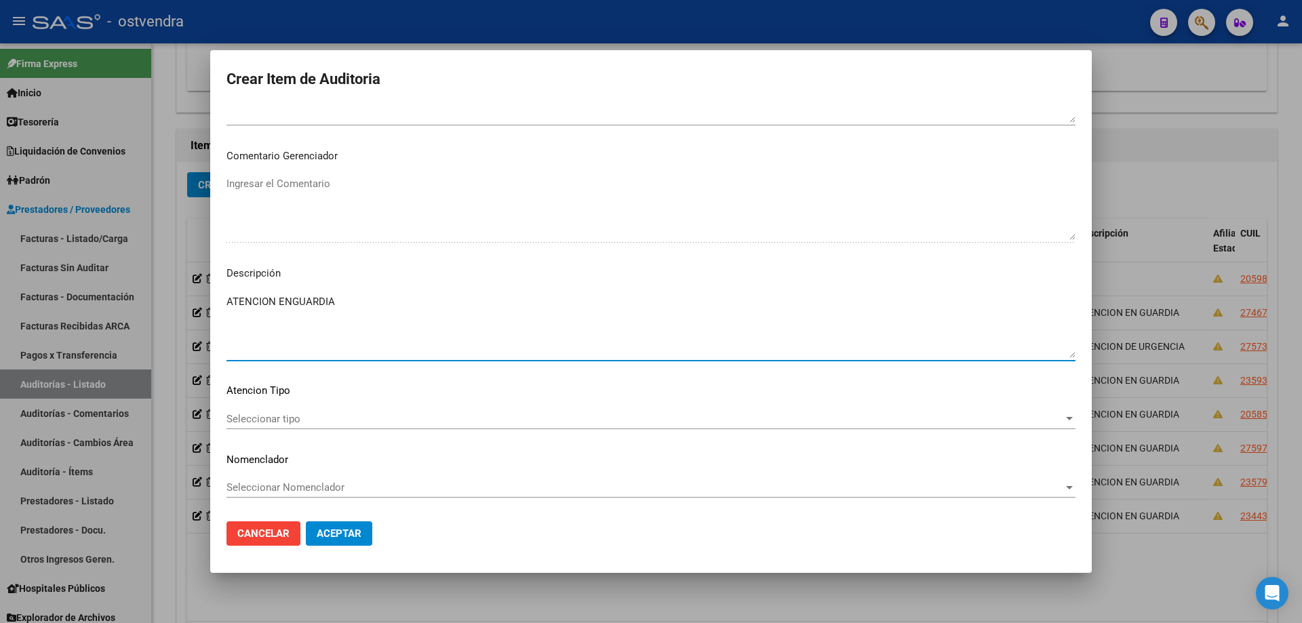
click at [293, 303] on textarea "ATENCION ENGUARDIA" at bounding box center [650, 326] width 849 height 64
type textarea "ATENCION EN GUARDIA"
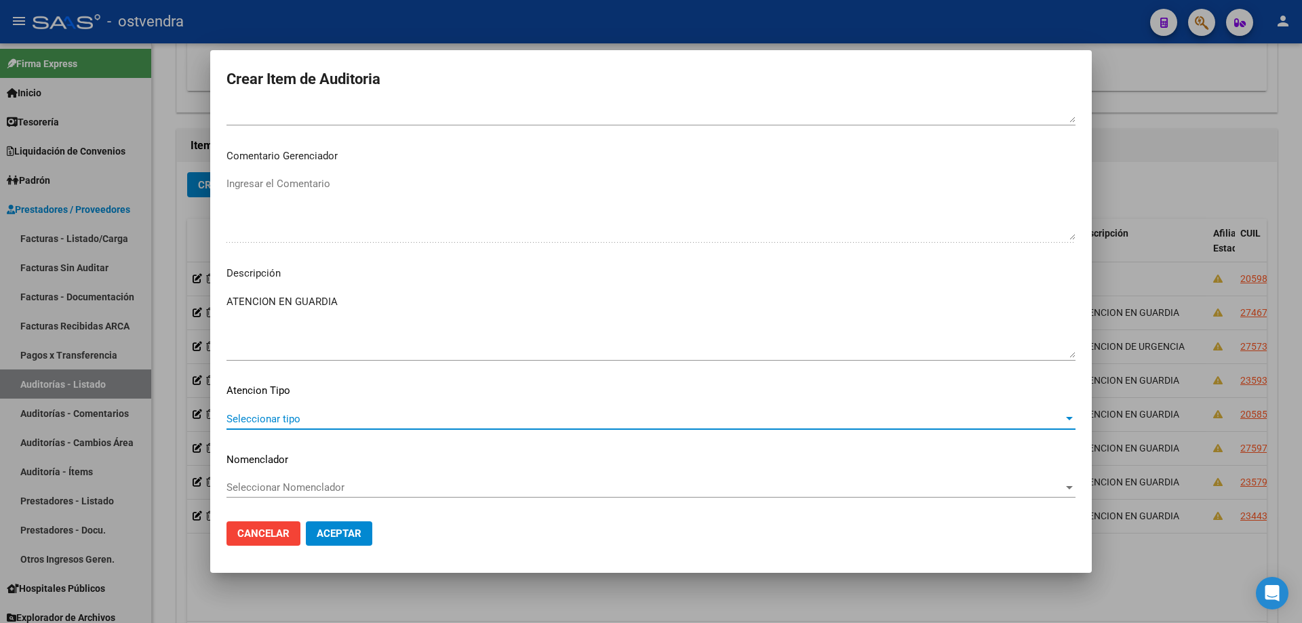
click at [288, 418] on span "Seleccionar tipo" at bounding box center [644, 419] width 837 height 12
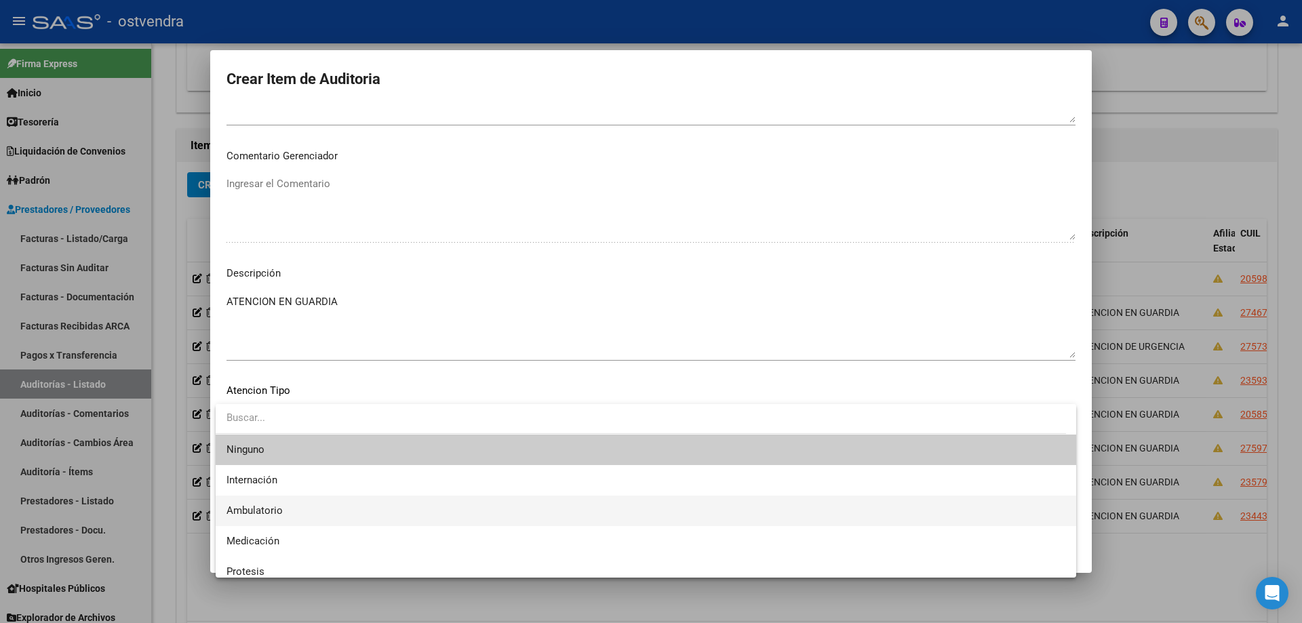
click at [292, 498] on span "Ambulatorio" at bounding box center [645, 511] width 839 height 31
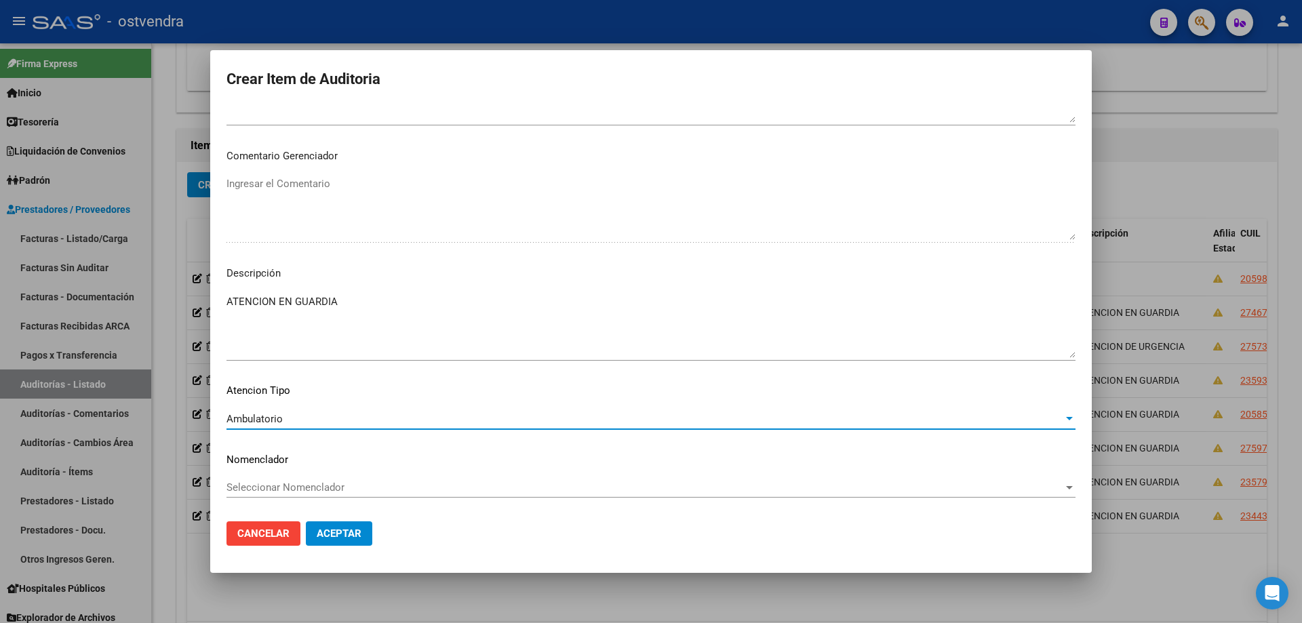
click at [309, 532] on button "Aceptar" at bounding box center [339, 533] width 66 height 24
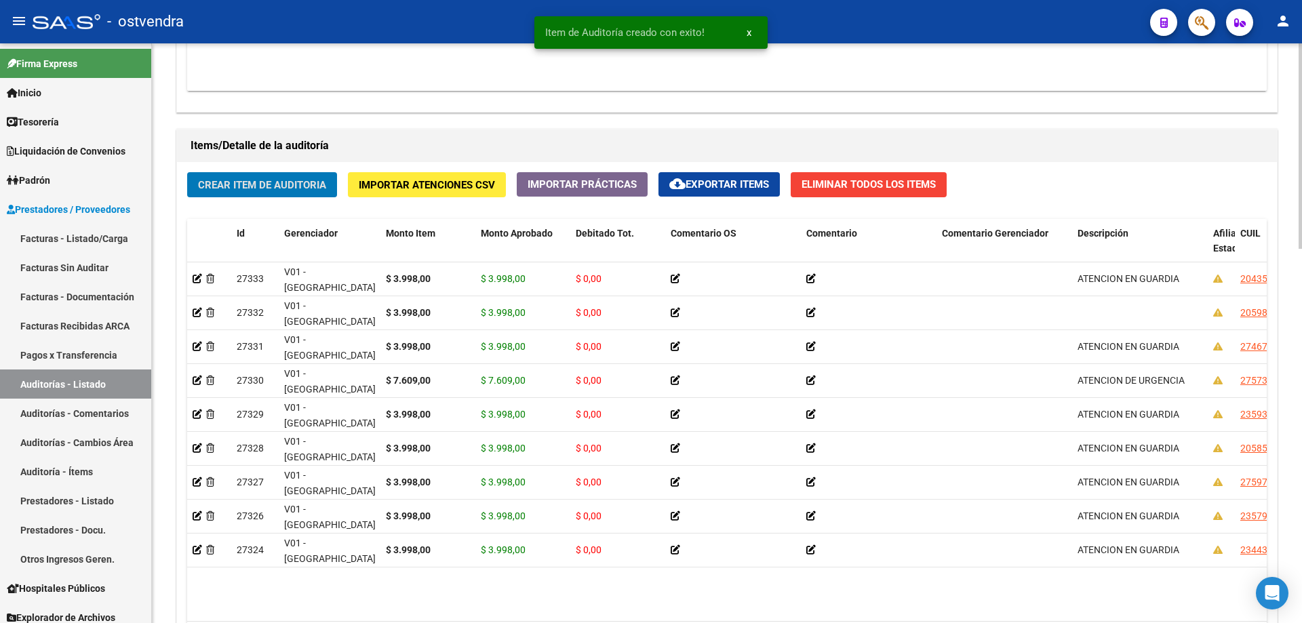
click at [296, 172] on button "Crear Item de Auditoria" at bounding box center [262, 184] width 150 height 25
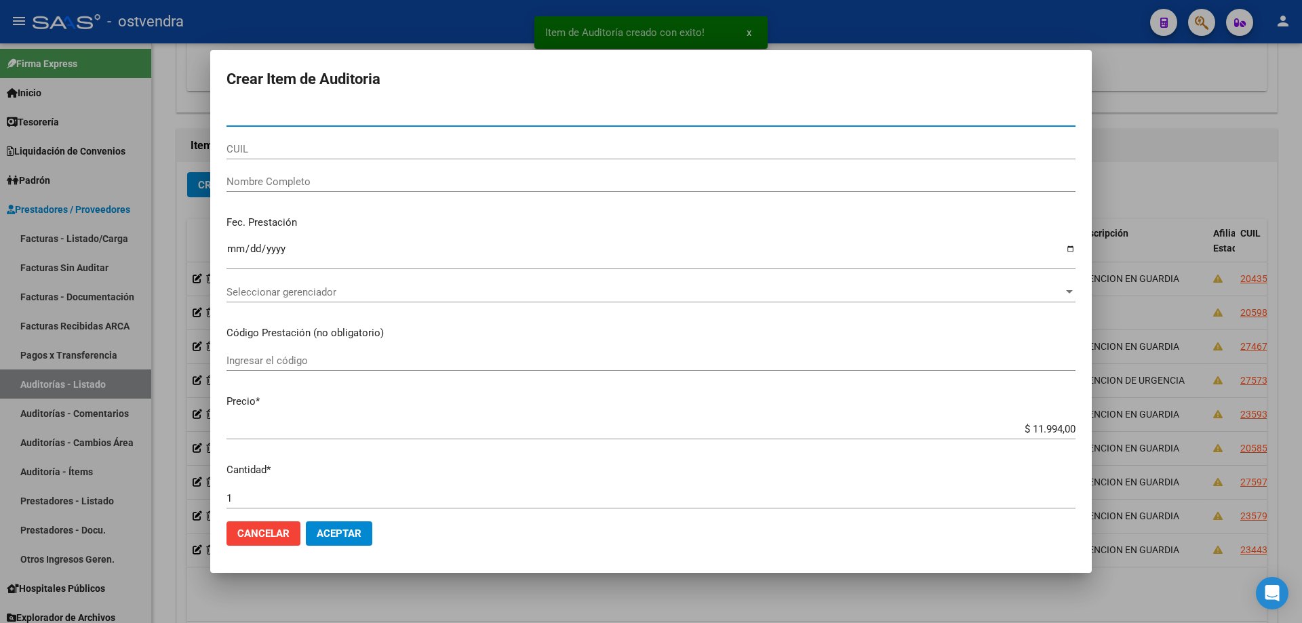
paste input "30715497456"
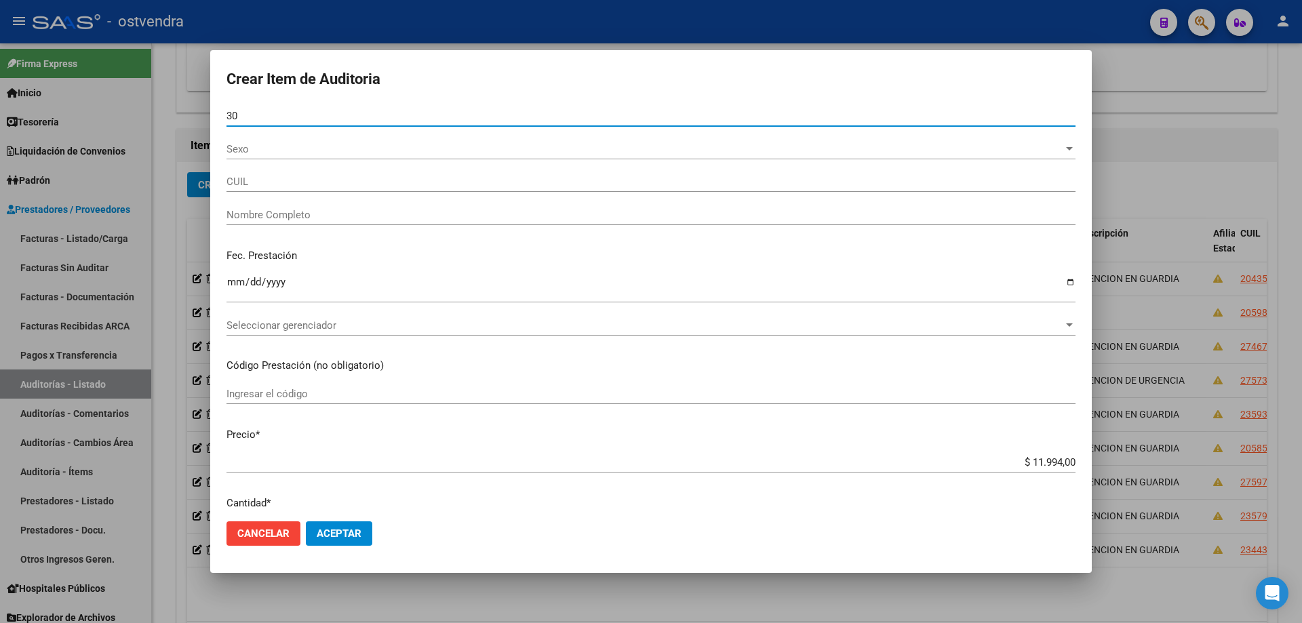
type input "3"
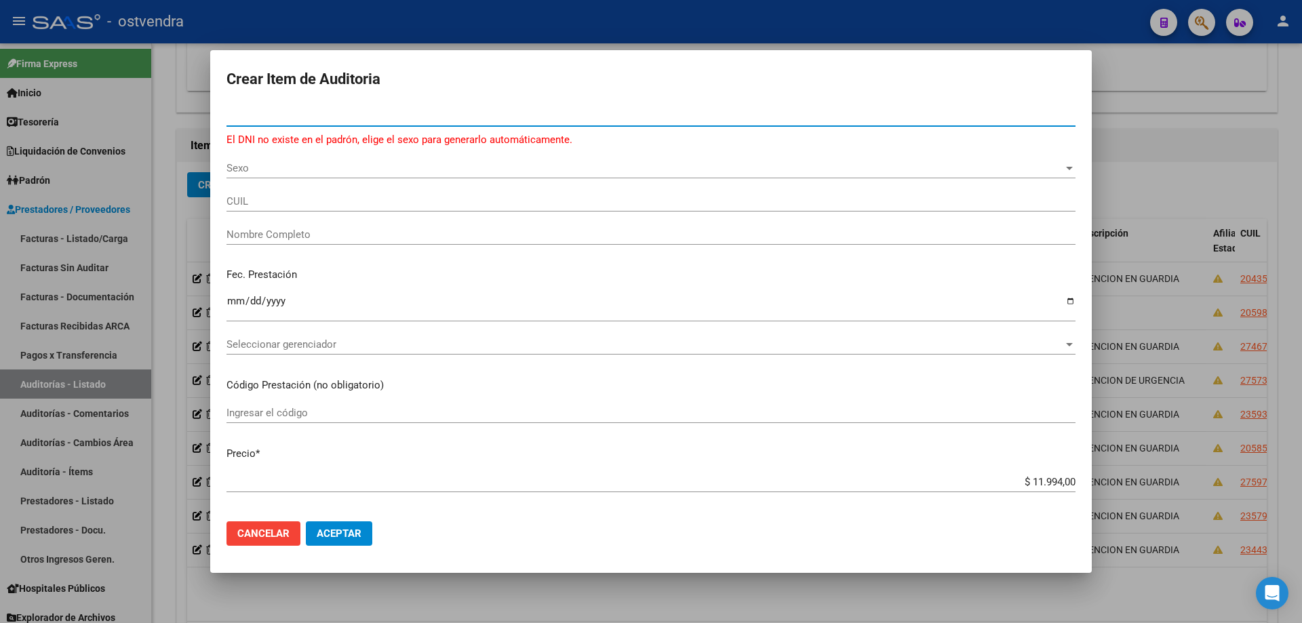
click at [186, 178] on div at bounding box center [651, 311] width 1302 height 623
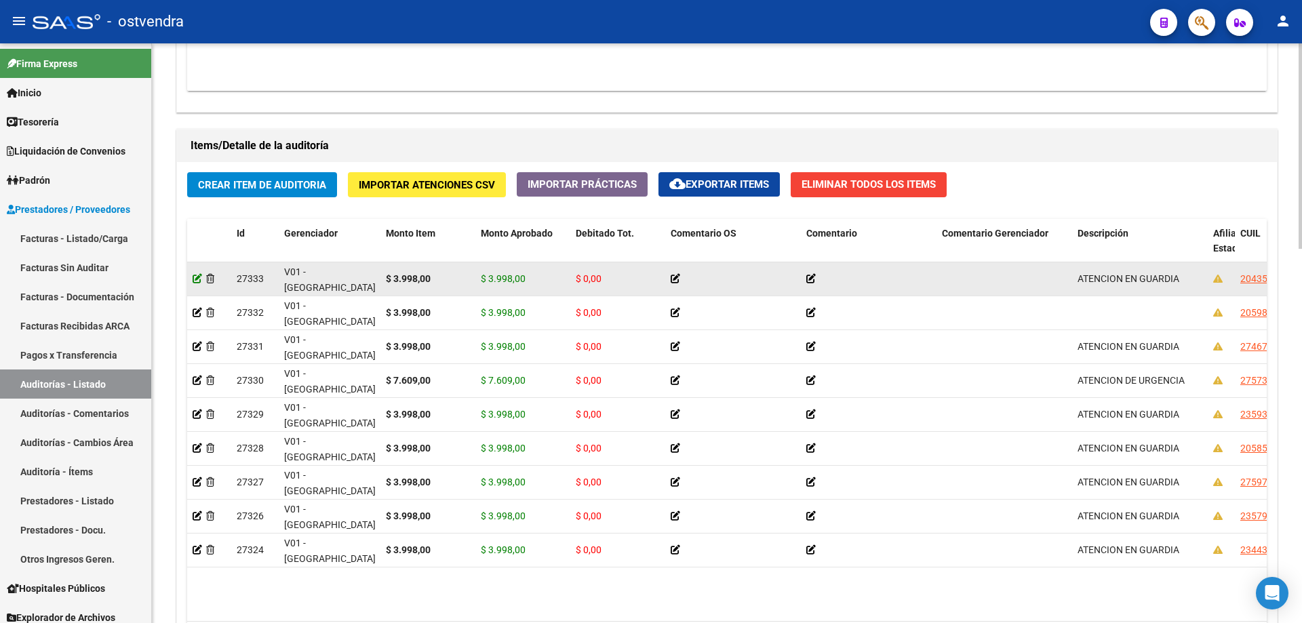
click at [196, 278] on icon at bounding box center [197, 278] width 9 height 9
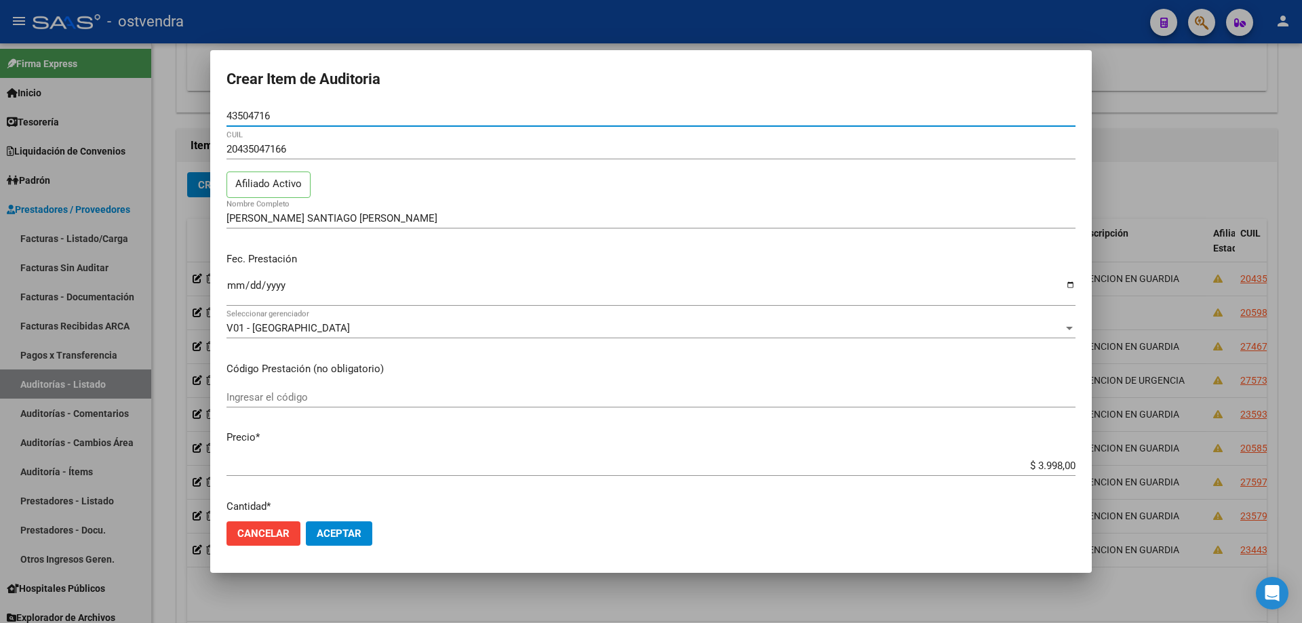
drag, startPoint x: 271, startPoint y: 113, endPoint x: 235, endPoint y: 114, distance: 36.6
click at [226, 114] on mat-dialog-content "43504716 Nro Documento 20435047166 CUIL Afiliado Activo [PERSON_NAME] SANTIAGO …" at bounding box center [651, 308] width 882 height 405
click at [206, 182] on div at bounding box center [651, 311] width 1302 height 623
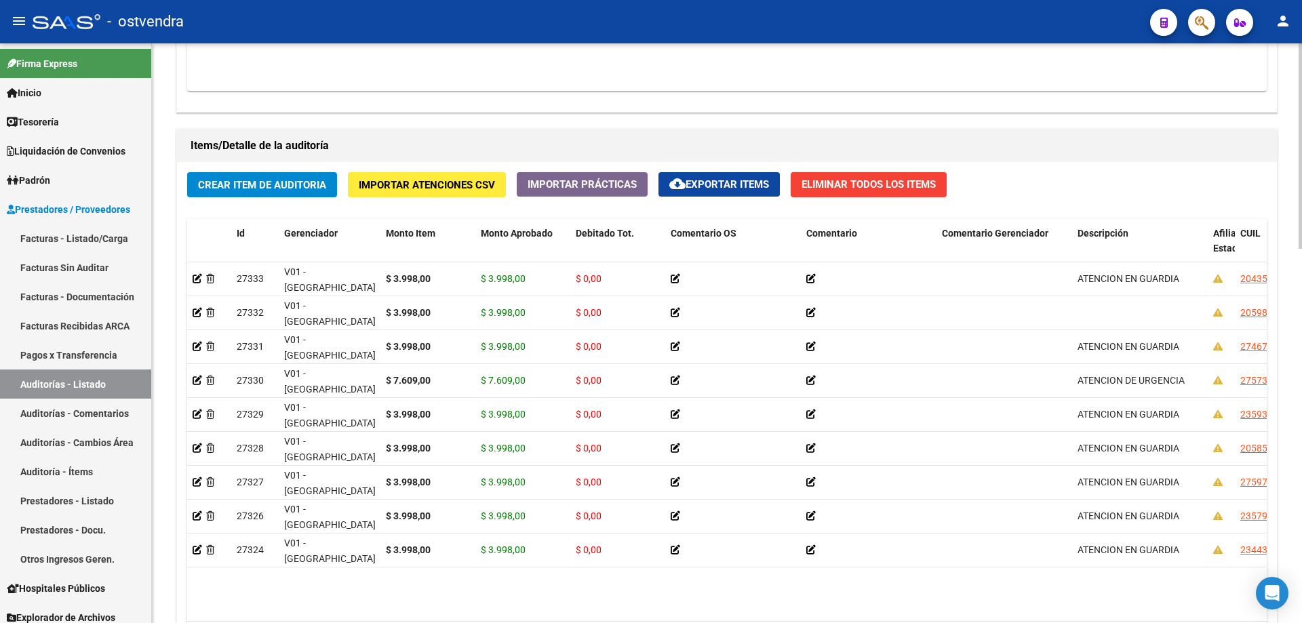
click at [206, 182] on span "Crear Item de Auditoria" at bounding box center [262, 185] width 128 height 12
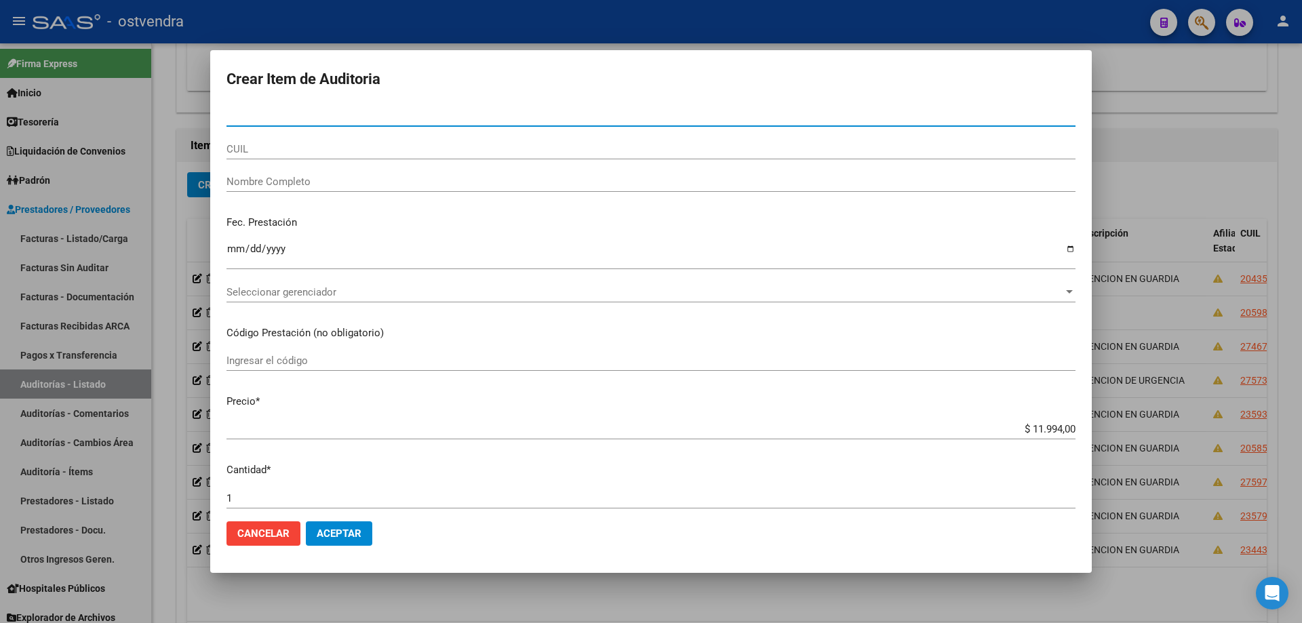
paste input "43504716"
type input "43504716"
click at [275, 172] on div "CUIL" at bounding box center [650, 155] width 849 height 33
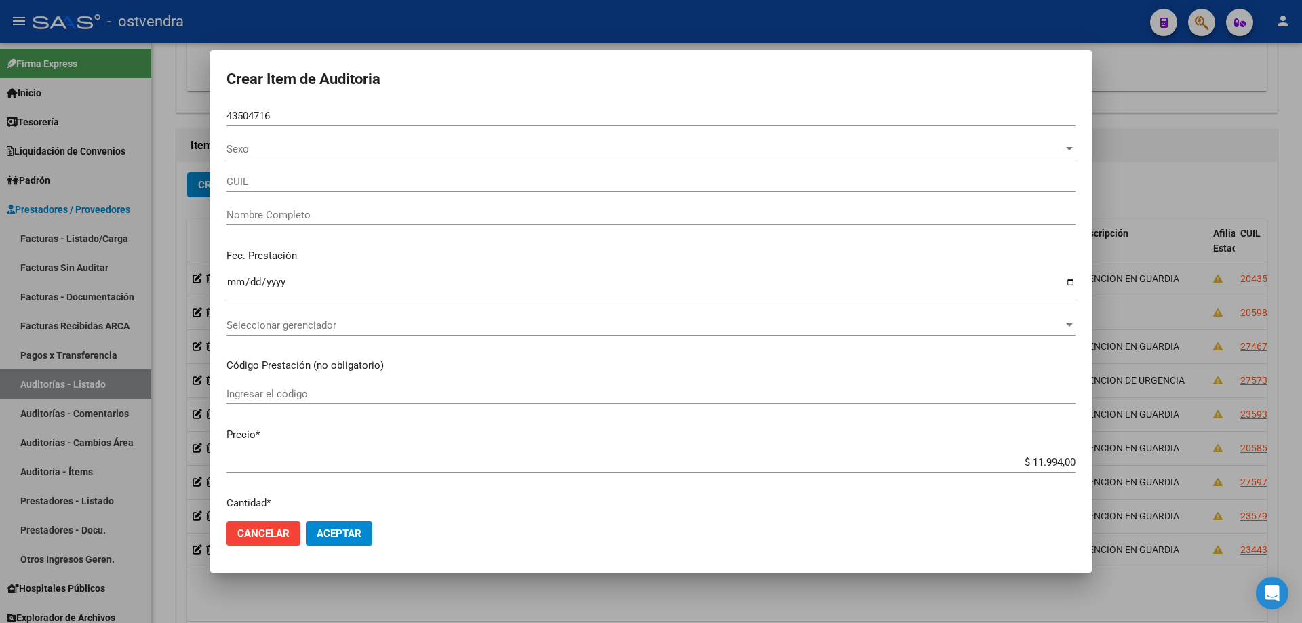
type input "20435047166"
type input "[PERSON_NAME] SANTIAGO [PERSON_NAME]"
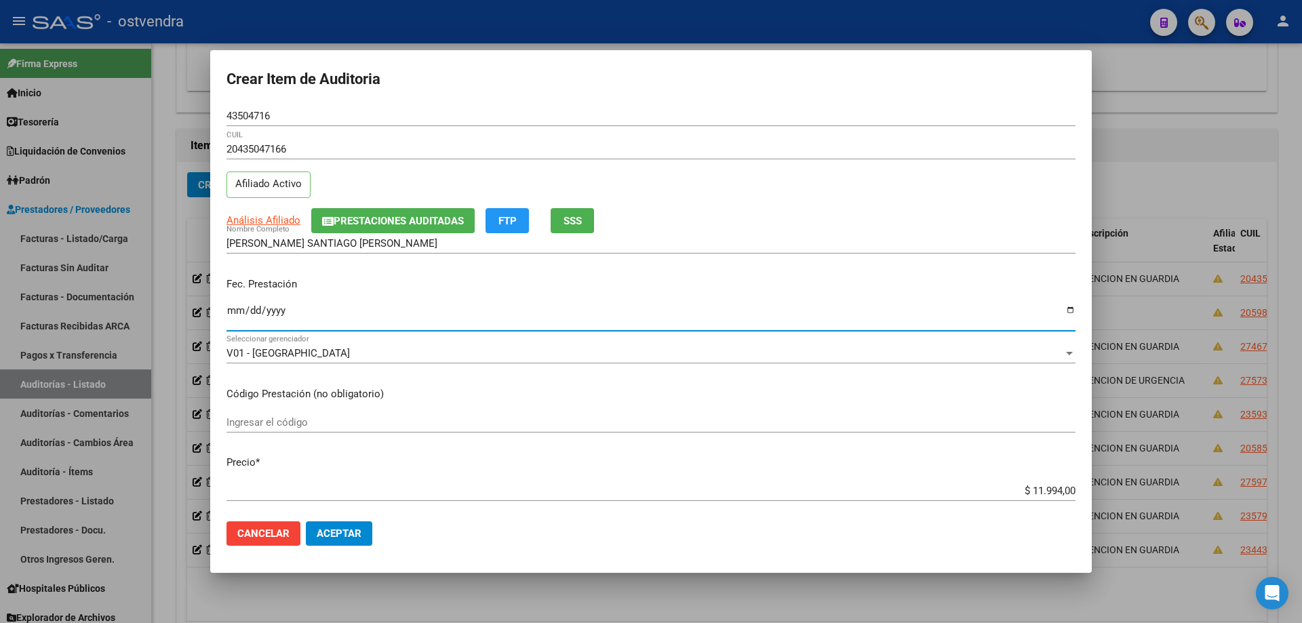
click at [238, 312] on input "Ingresar la fecha" at bounding box center [650, 316] width 849 height 22
type input "[DATE]"
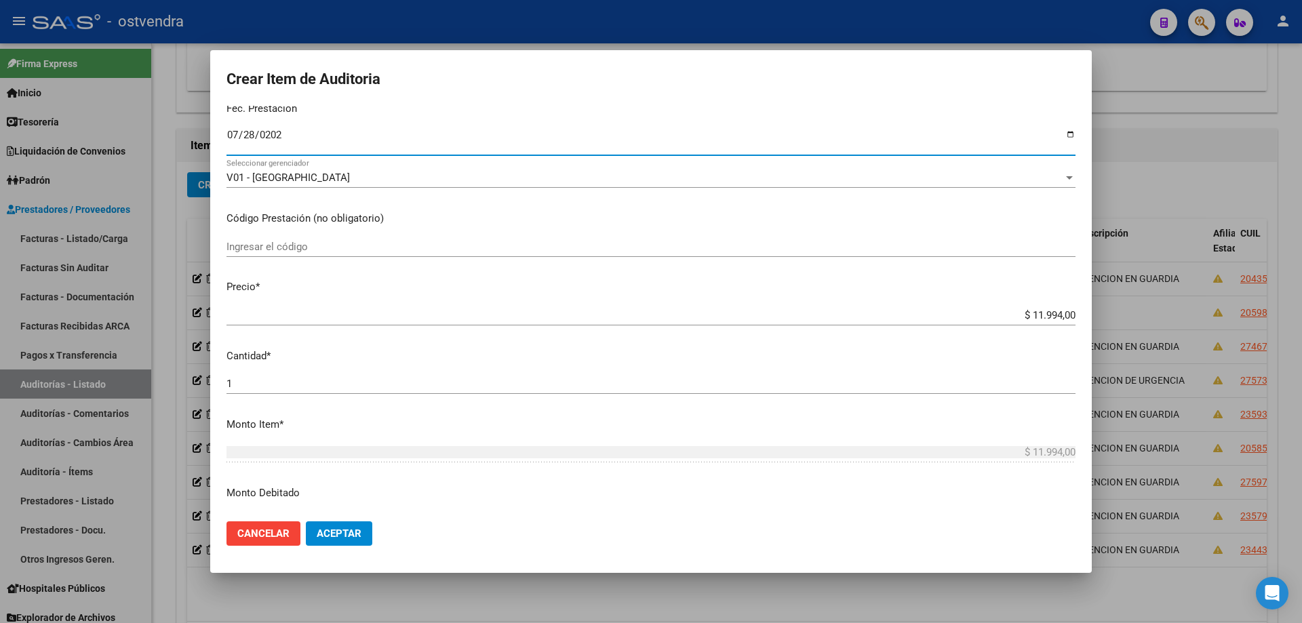
scroll to position [203, 0]
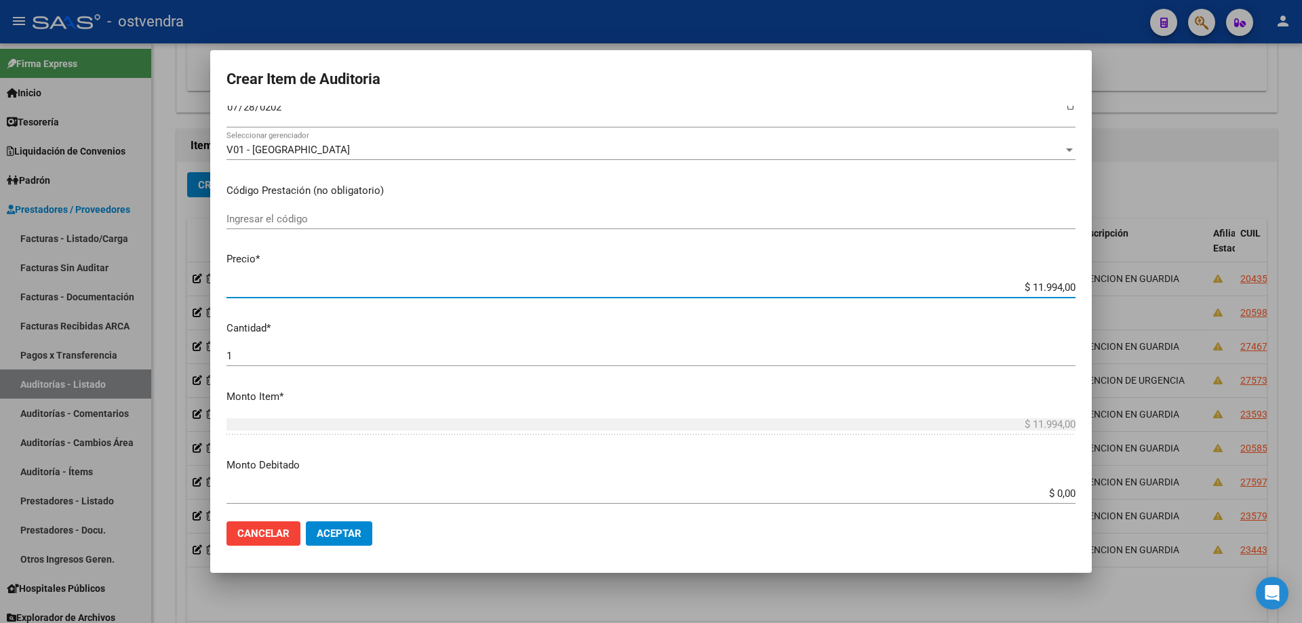
drag, startPoint x: 1063, startPoint y: 285, endPoint x: 1008, endPoint y: 289, distance: 55.0
click at [1008, 289] on input "$ 11.994,00" at bounding box center [650, 287] width 849 height 12
type input "$ 0,03"
type input "$ 0,39"
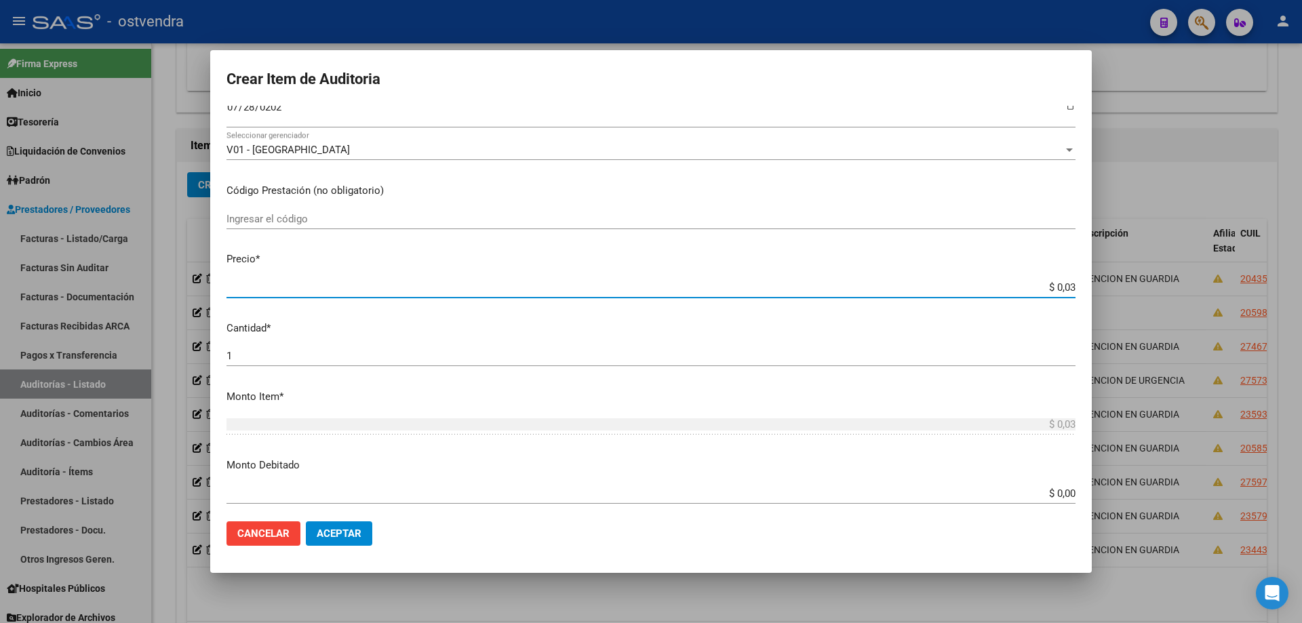
type input "$ 0,39"
type input "$ 3,99"
type input "$ 39,98"
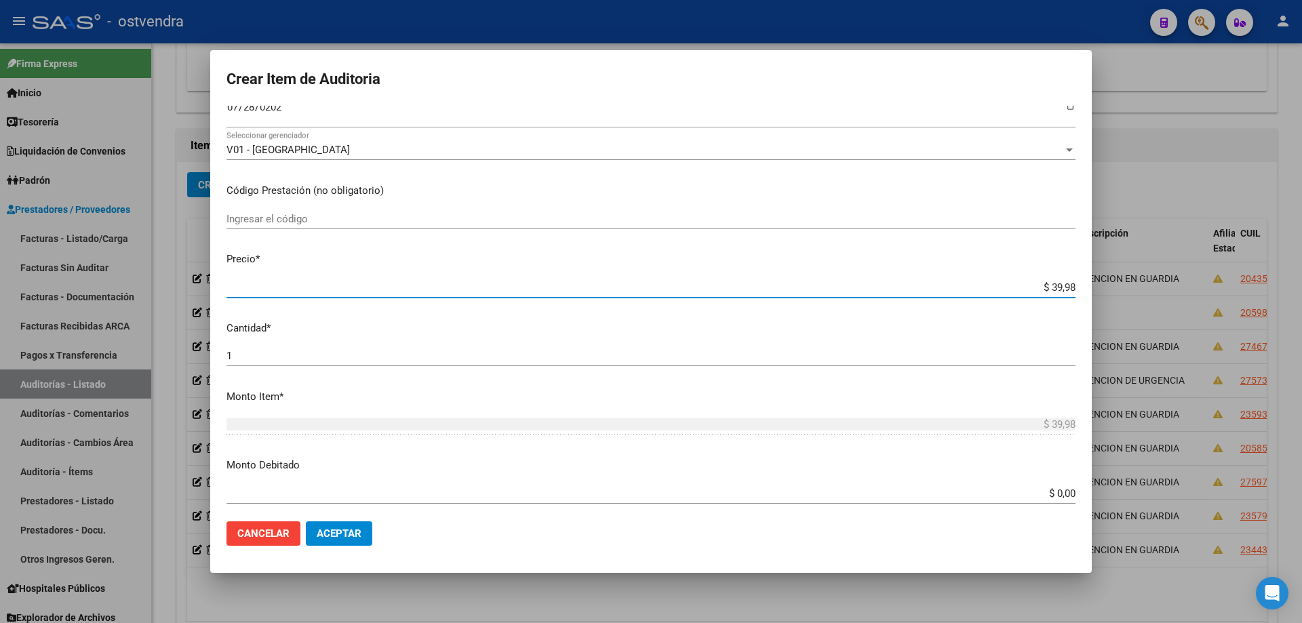
type input "$ 399,80"
type input "$ 3.998,00"
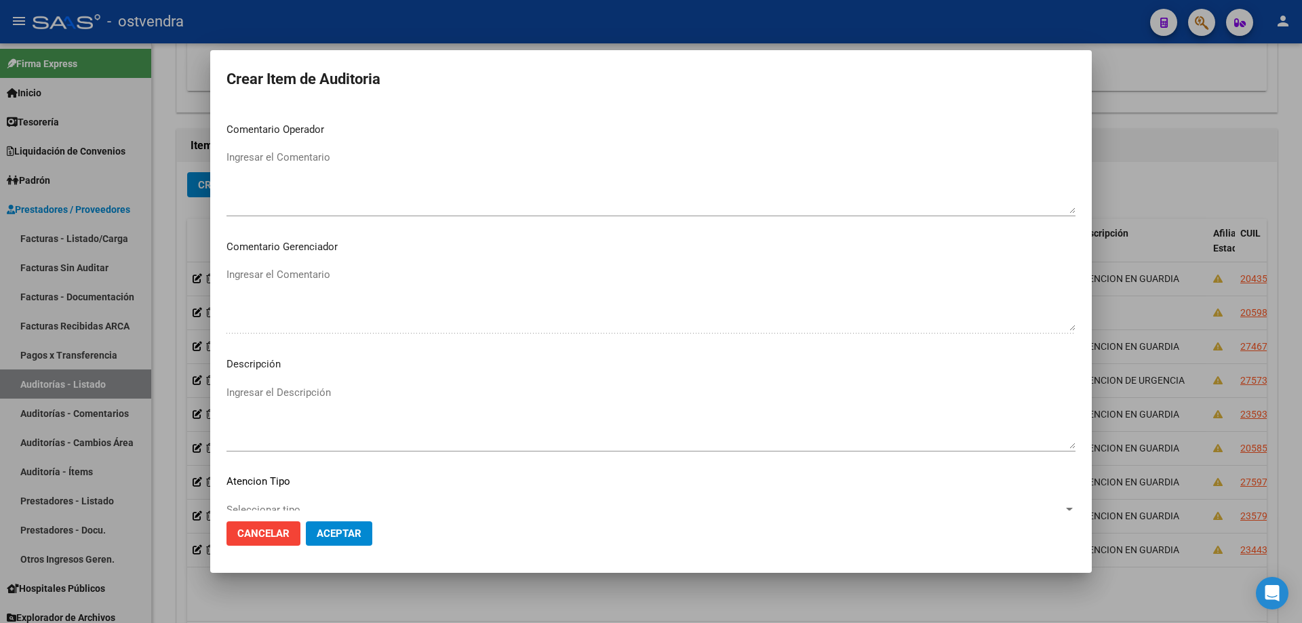
scroll to position [816, 0]
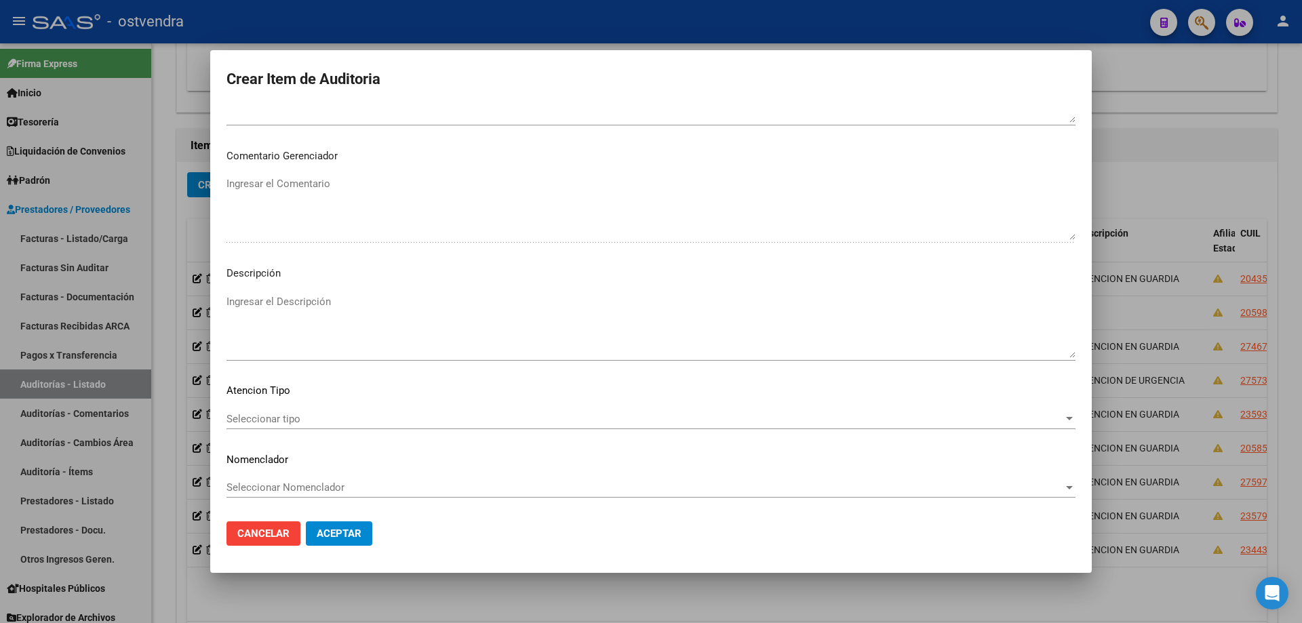
click at [689, 273] on p "Descripción" at bounding box center [650, 274] width 849 height 16
drag, startPoint x: 695, startPoint y: 291, endPoint x: 698, endPoint y: 302, distance: 11.8
click at [697, 300] on app-form-text-field "Descripción Ingresar el Descripción" at bounding box center [656, 311] width 860 height 91
click at [698, 302] on textarea "Ingresar el Descripción" at bounding box center [650, 326] width 849 height 64
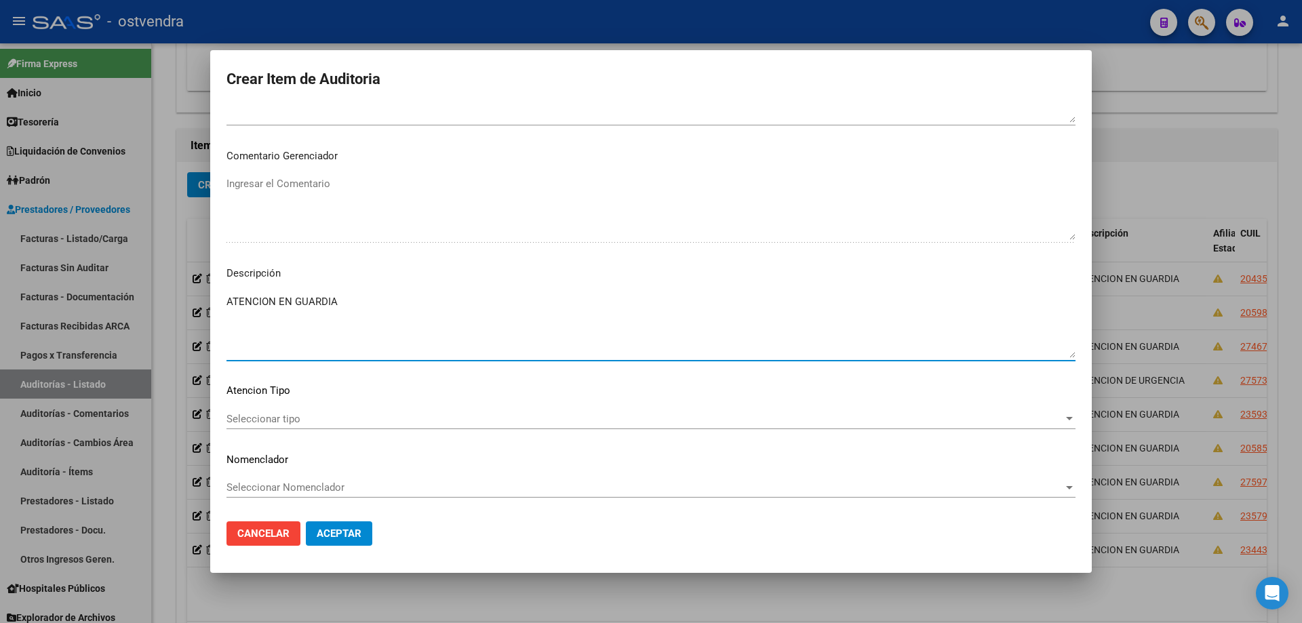
type textarea "ATENCION EN GUARDIA"
click at [298, 409] on div "Seleccionar tipo Seleccionar tipo" at bounding box center [650, 419] width 849 height 20
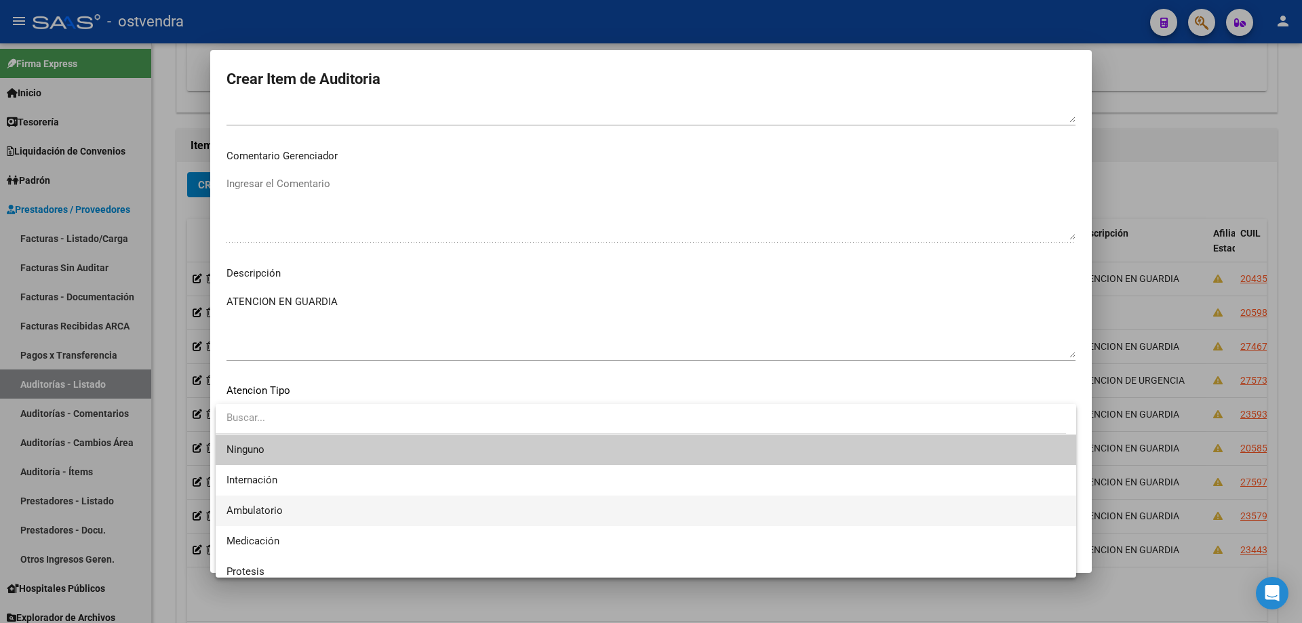
click at [289, 515] on span "Ambulatorio" at bounding box center [645, 511] width 839 height 31
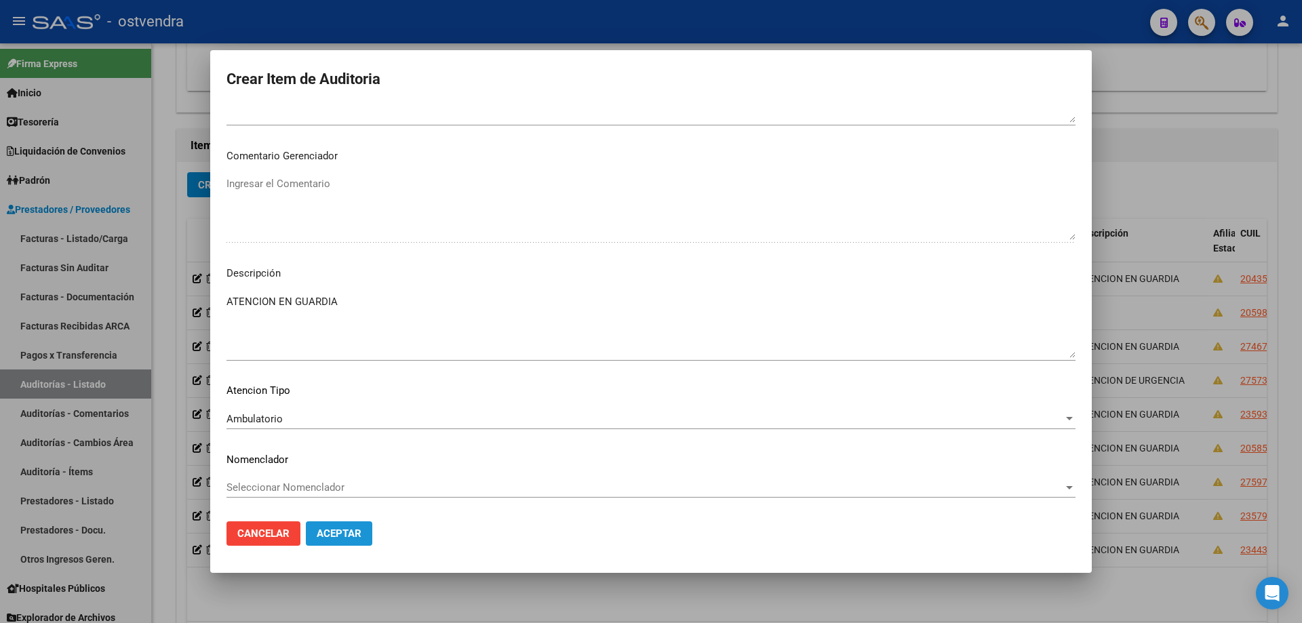
click at [326, 532] on span "Aceptar" at bounding box center [339, 534] width 45 height 12
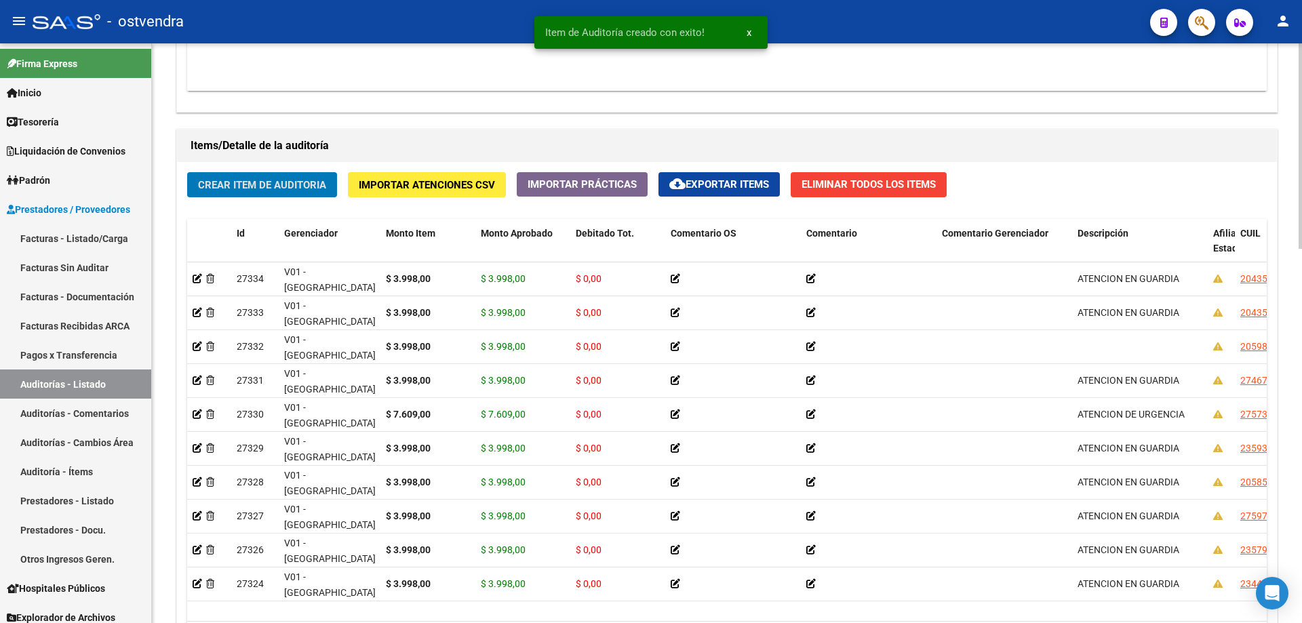
click at [275, 186] on span "Crear Item de Auditoria" at bounding box center [262, 185] width 128 height 12
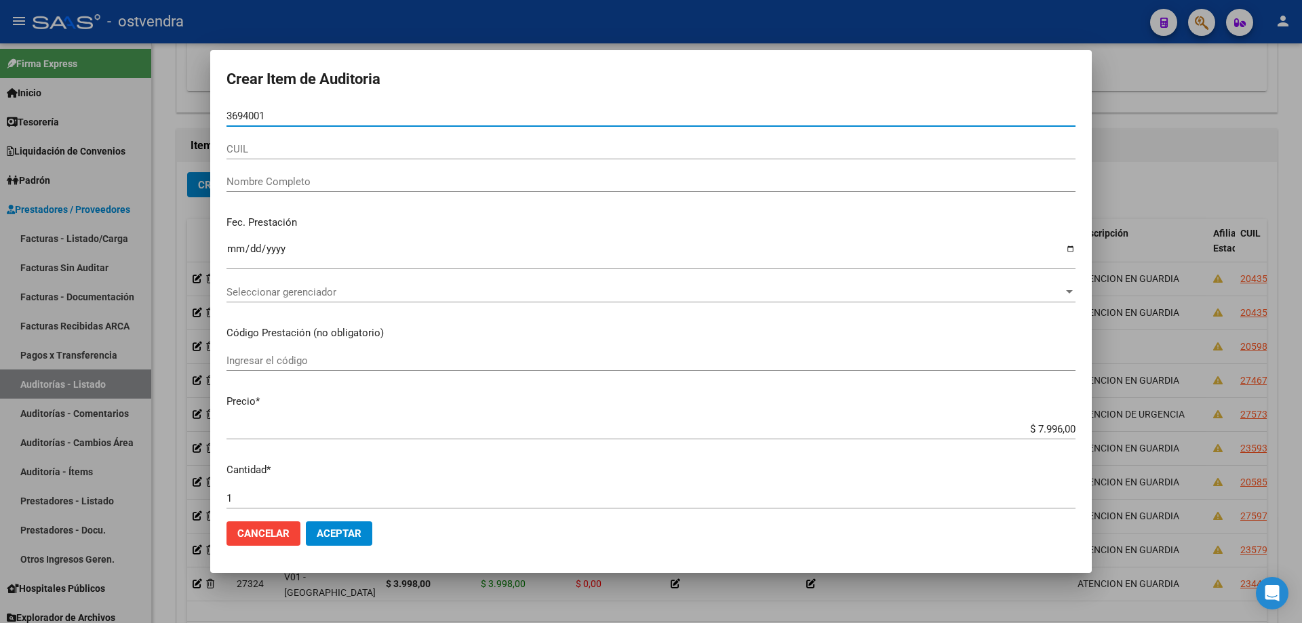
type input "36940010"
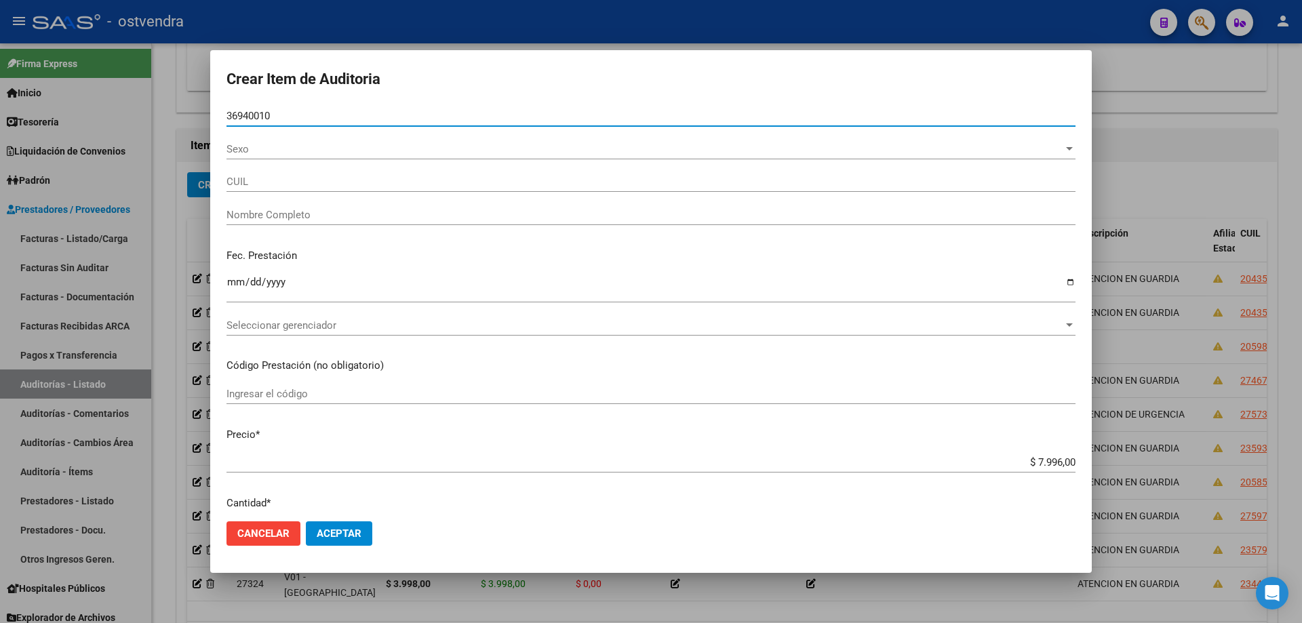
type input "27369400105"
type input "[PERSON_NAME] [PERSON_NAME]"
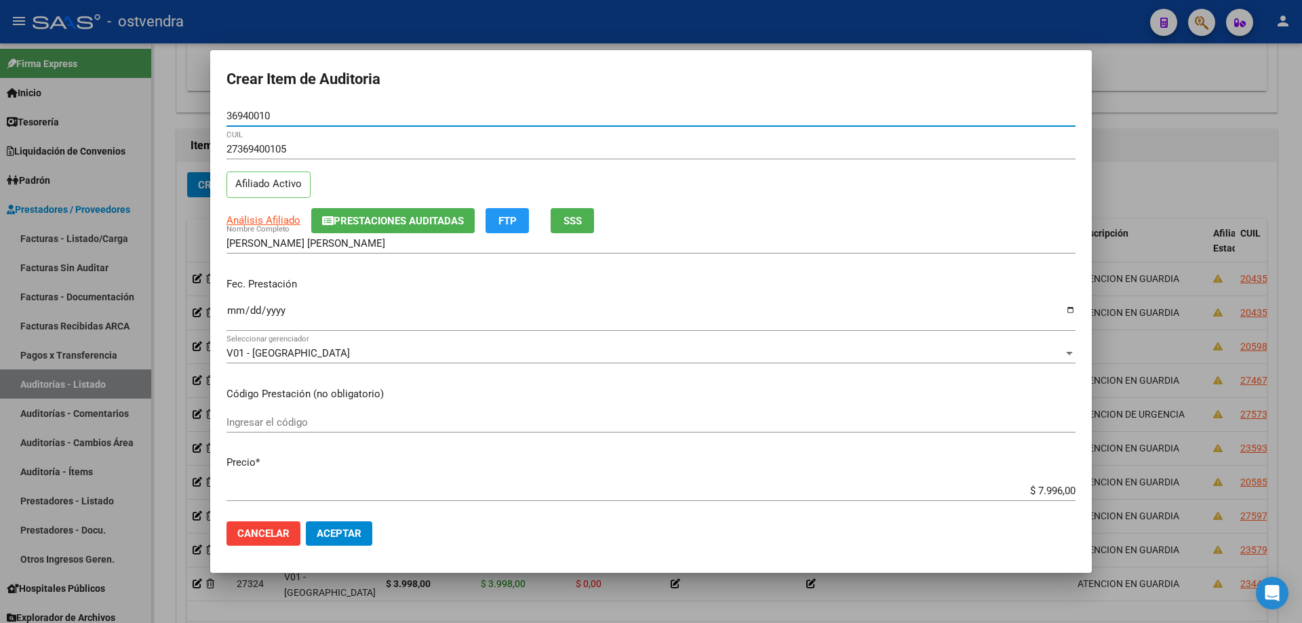
type input "36940010"
click at [237, 313] on input "Ingresar la fecha" at bounding box center [650, 316] width 849 height 22
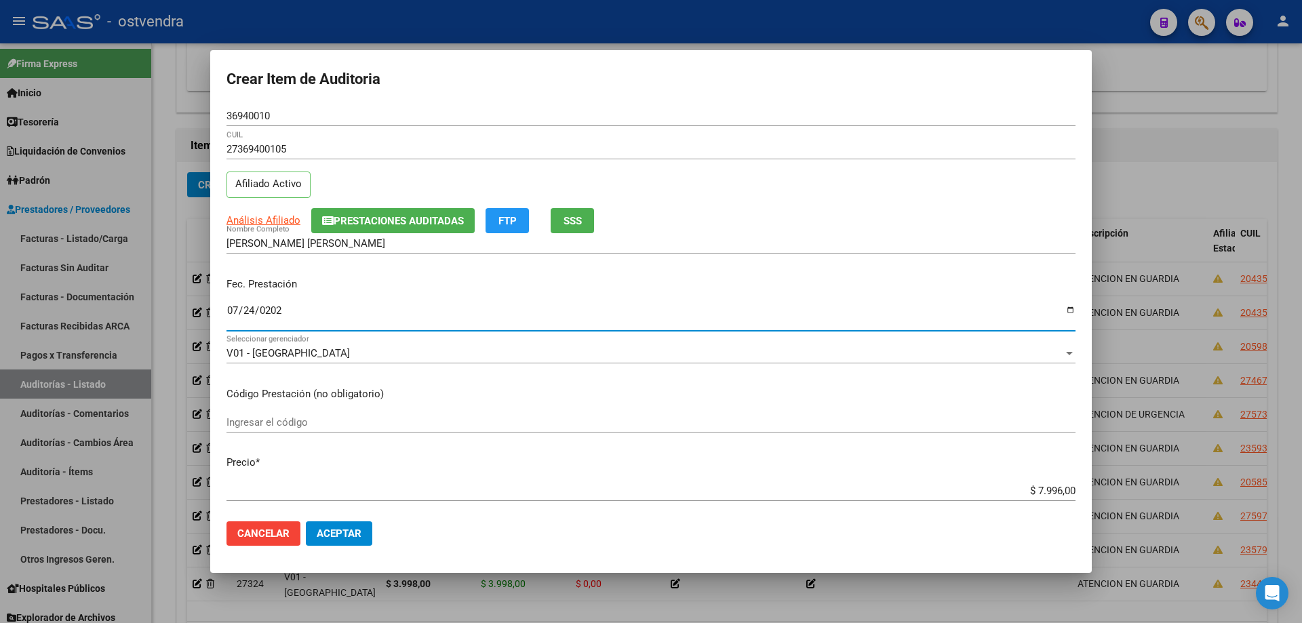
type input "[DATE]"
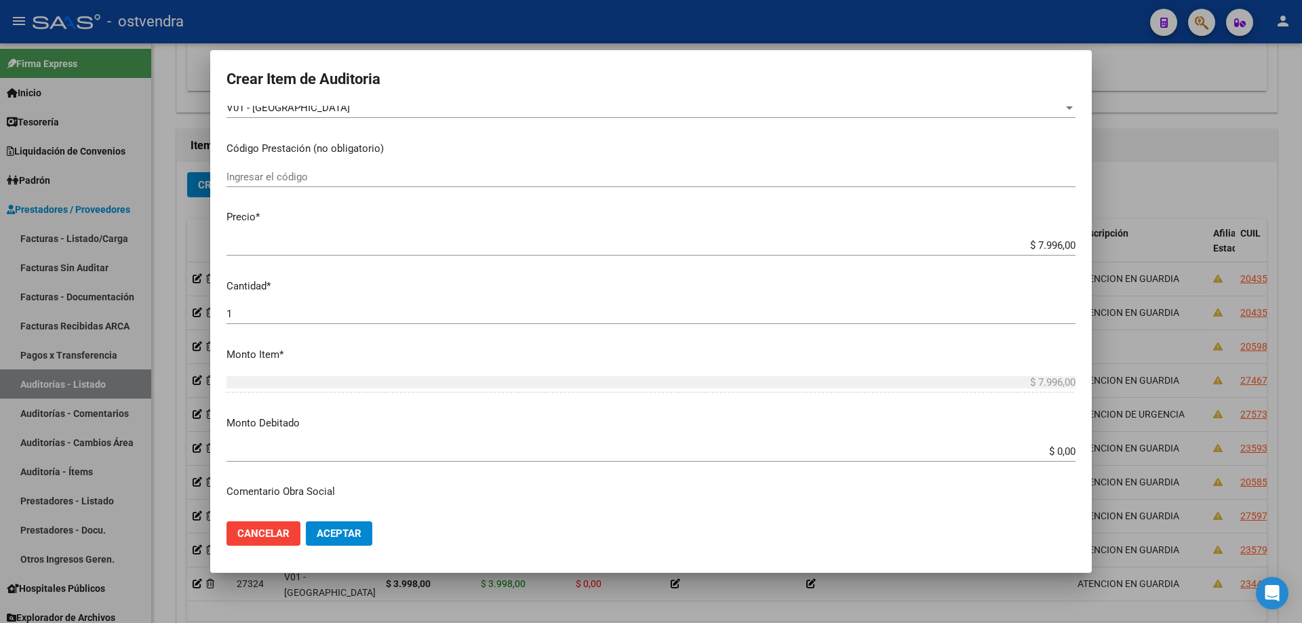
scroll to position [339, 0]
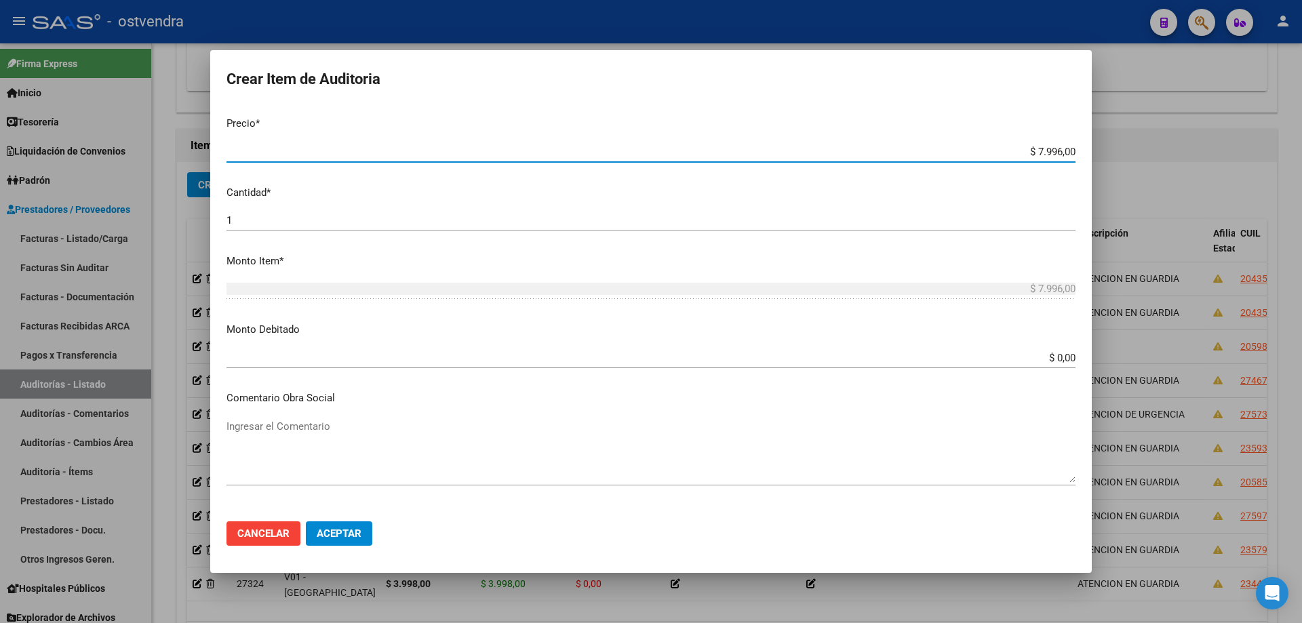
drag, startPoint x: 1065, startPoint y: 153, endPoint x: 1019, endPoint y: 152, distance: 45.4
click at [1017, 155] on input "$ 7.996,00" at bounding box center [650, 152] width 849 height 12
type input "$ 0,03"
type input "$ 0,39"
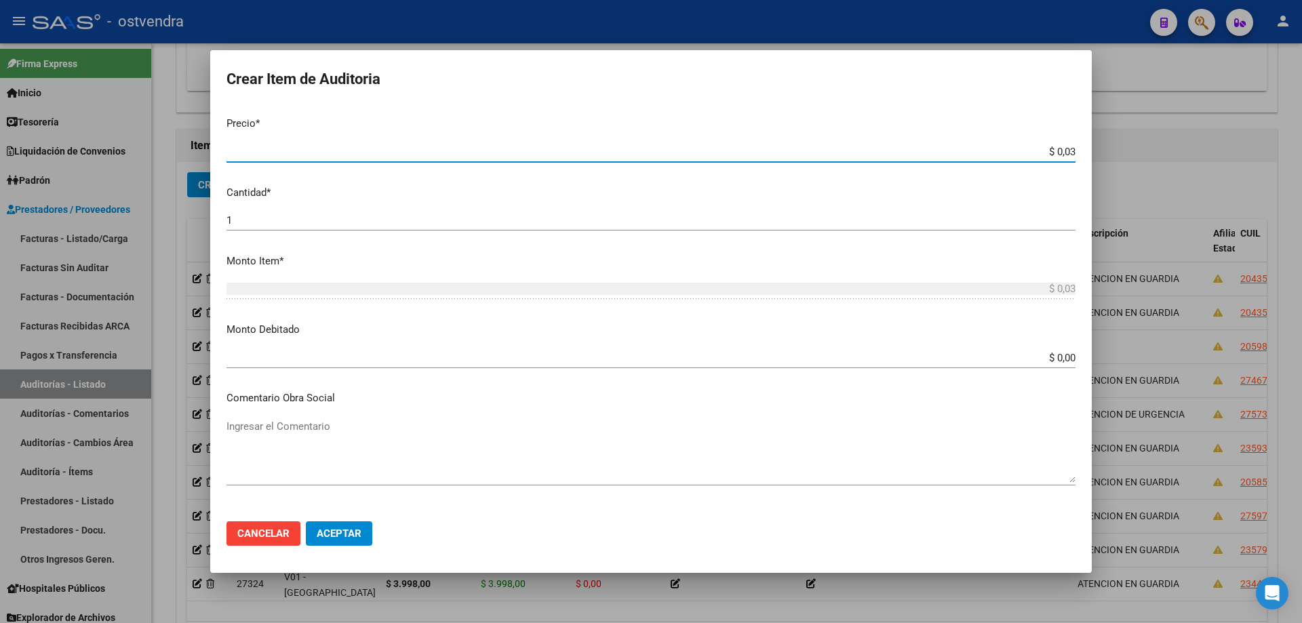
type input "$ 0,39"
type input "$ 3,99"
type input "$ 39,98"
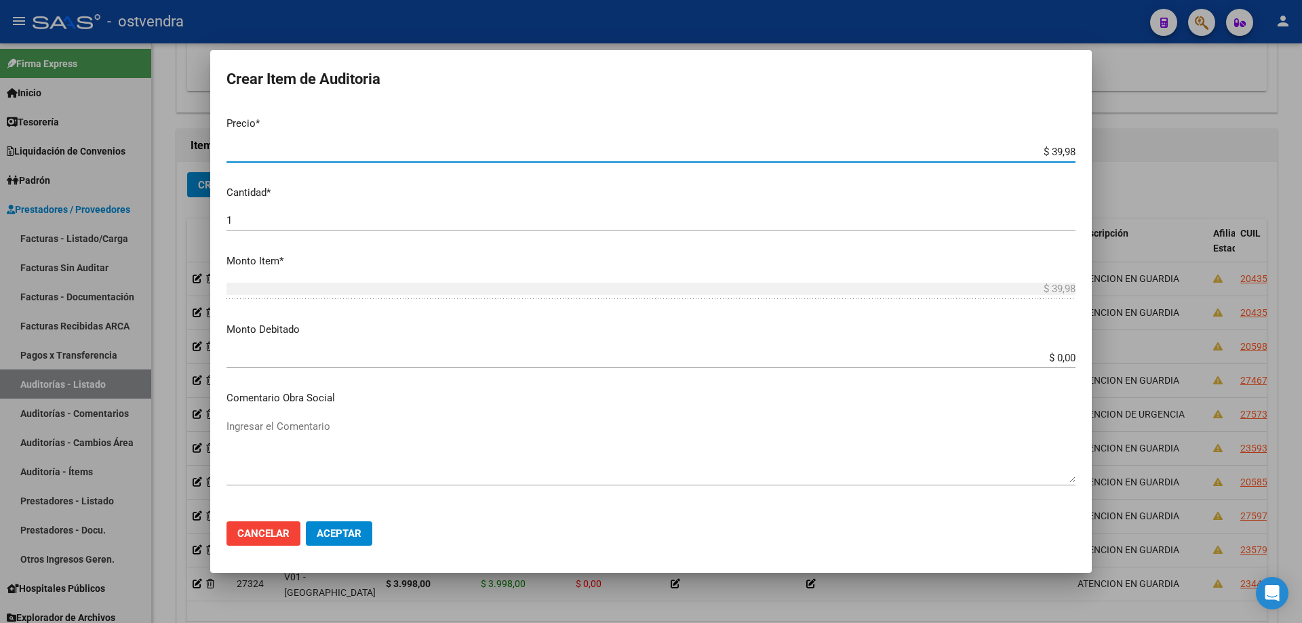
type input "$ 399,80"
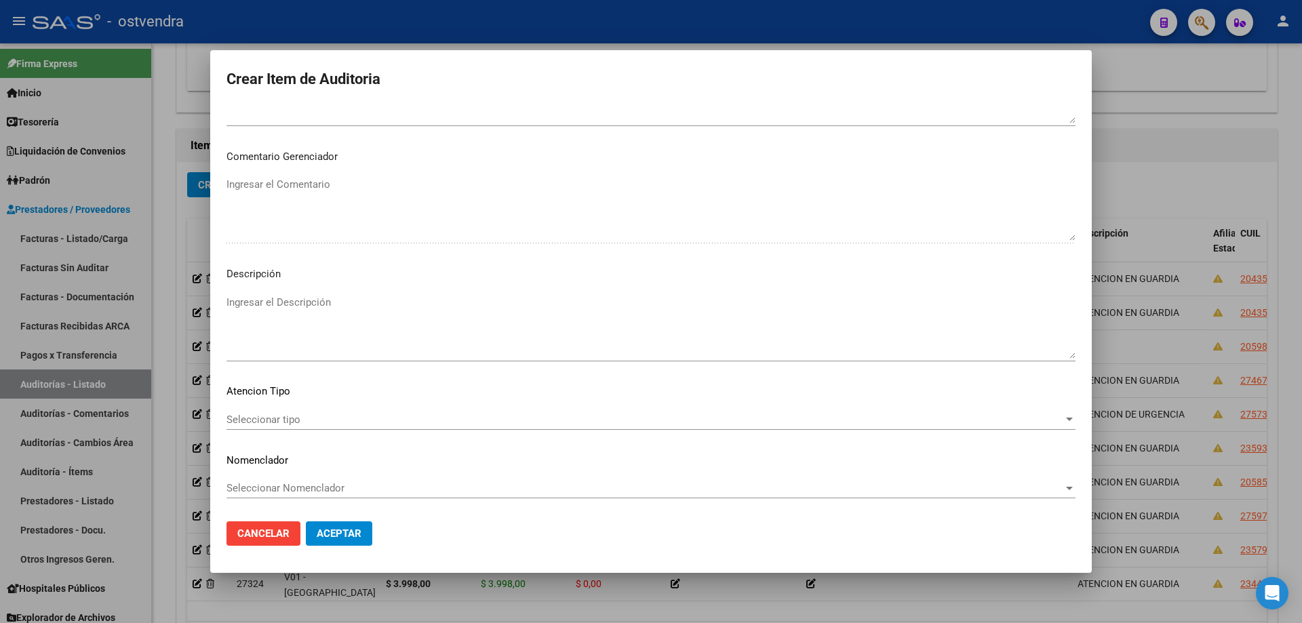
scroll to position [816, 0]
click at [633, 326] on textarea "Ingresar el Descripción" at bounding box center [650, 326] width 849 height 64
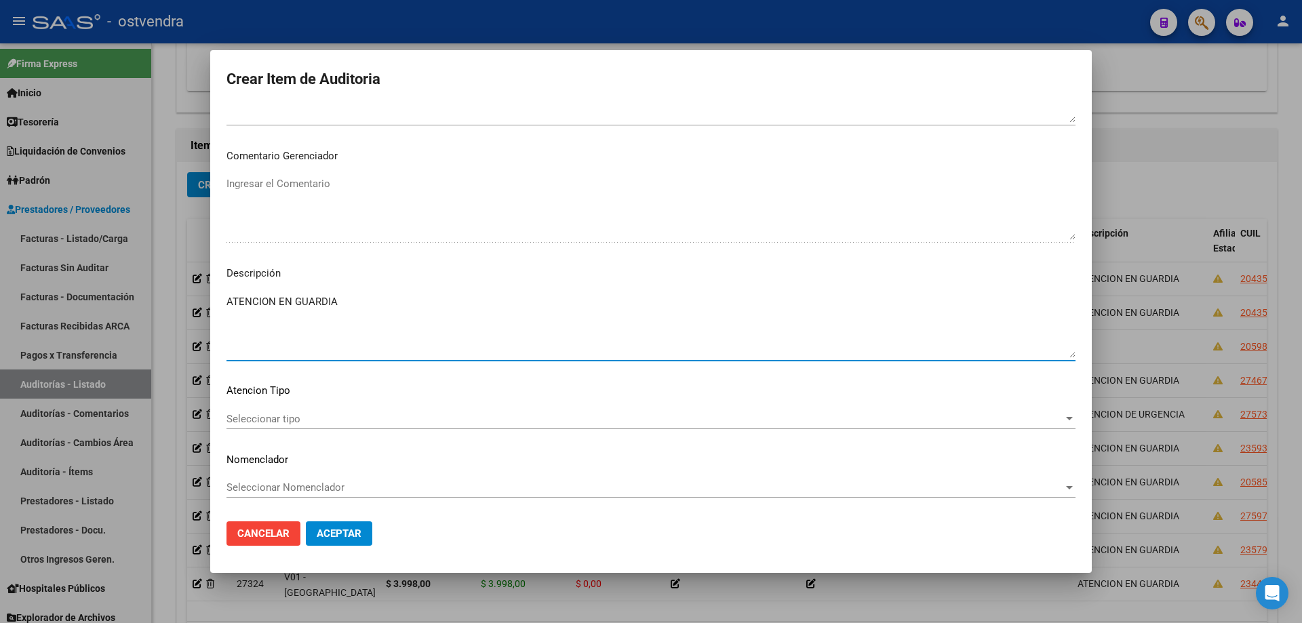
click at [452, 414] on span "Seleccionar tipo" at bounding box center [644, 419] width 837 height 12
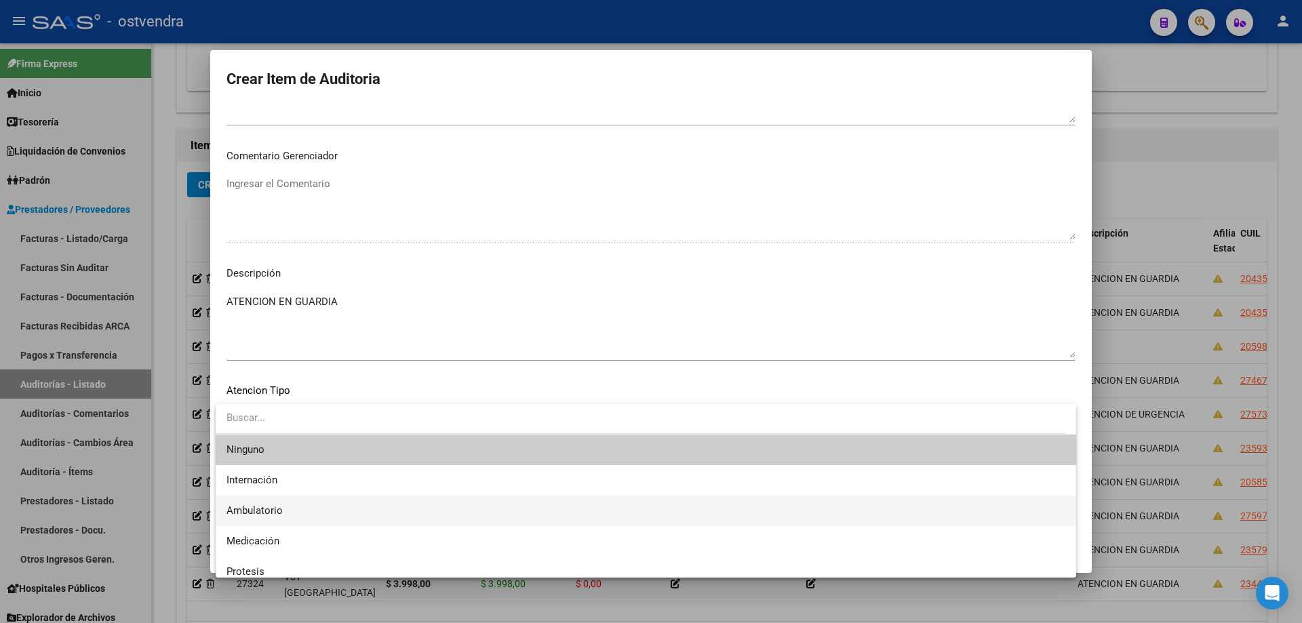
drag, startPoint x: 345, startPoint y: 521, endPoint x: 351, endPoint y: 530, distance: 9.8
click at [345, 522] on span "Ambulatorio" at bounding box center [645, 511] width 839 height 31
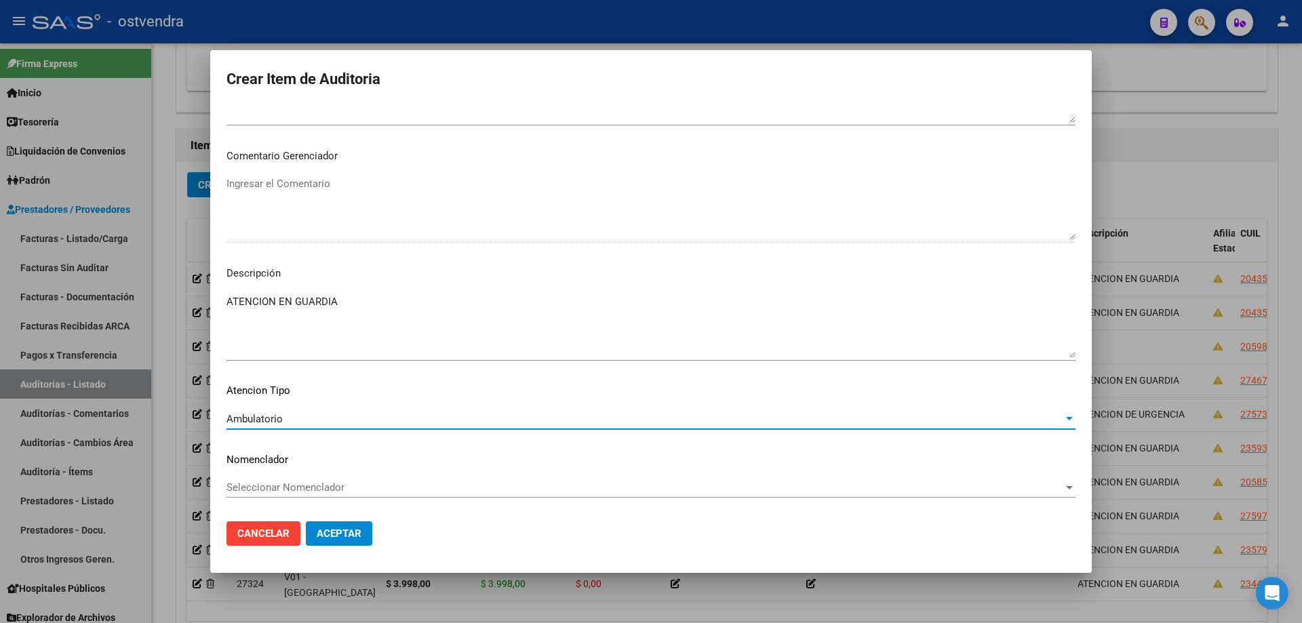
click at [351, 530] on span "Aceptar" at bounding box center [339, 534] width 45 height 12
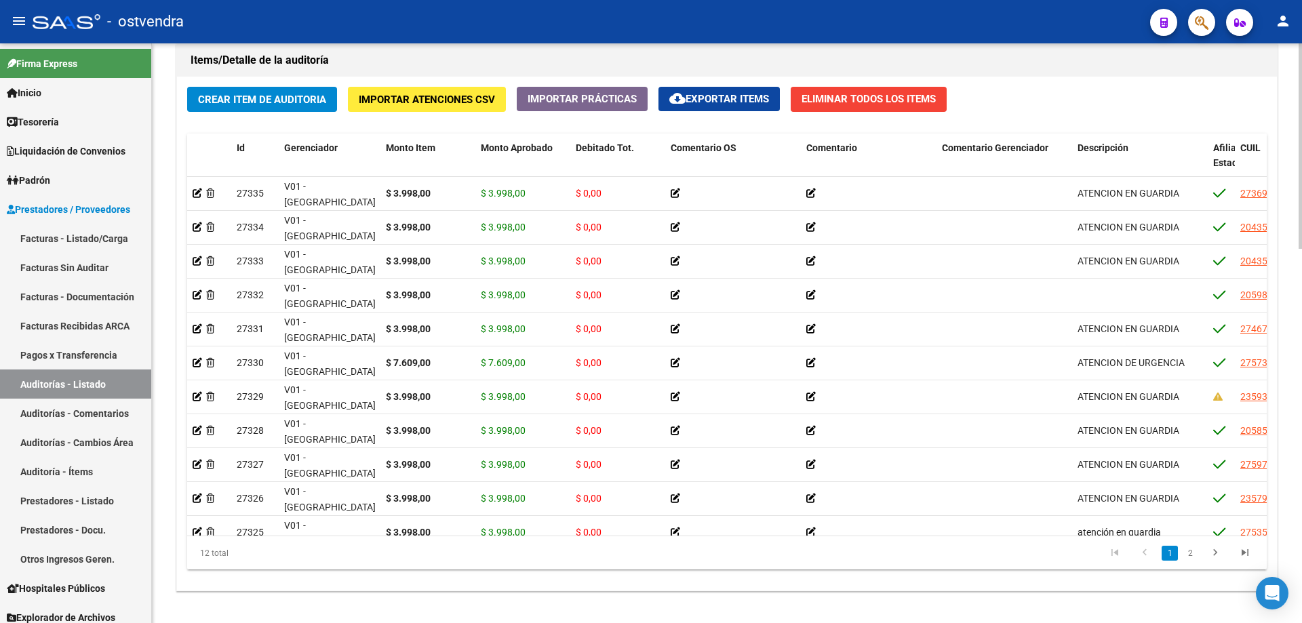
scroll to position [995, 0]
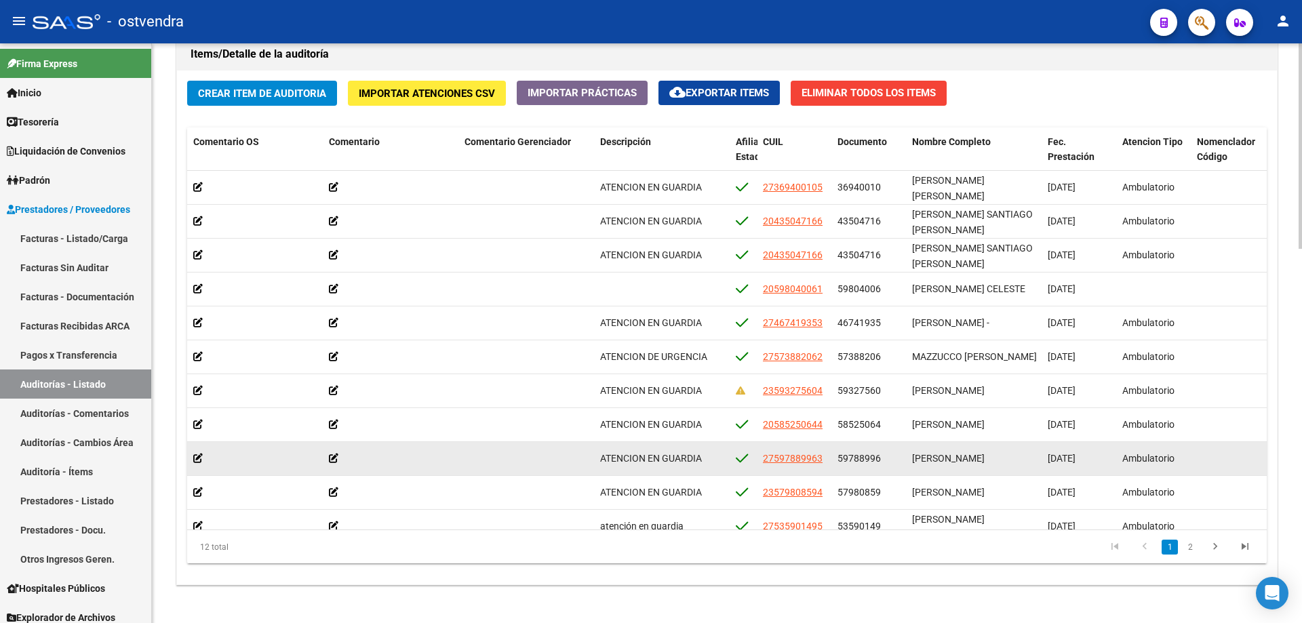
scroll to position [0, 431]
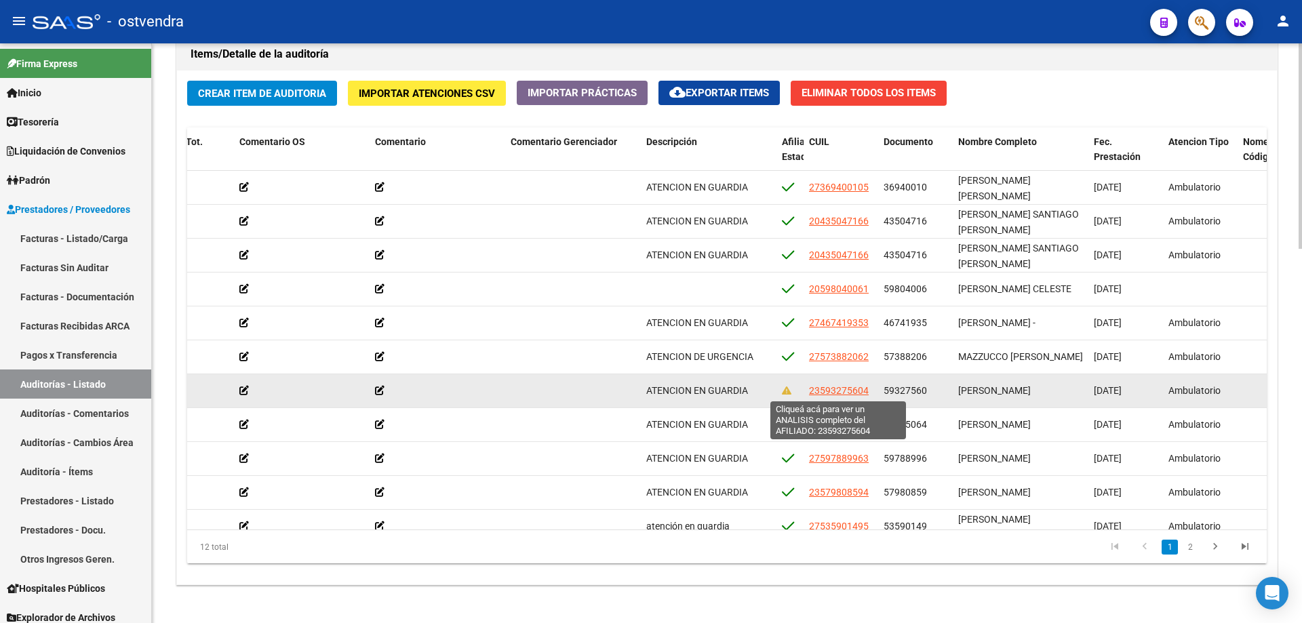
click at [816, 389] on span "23593275604" at bounding box center [839, 390] width 60 height 11
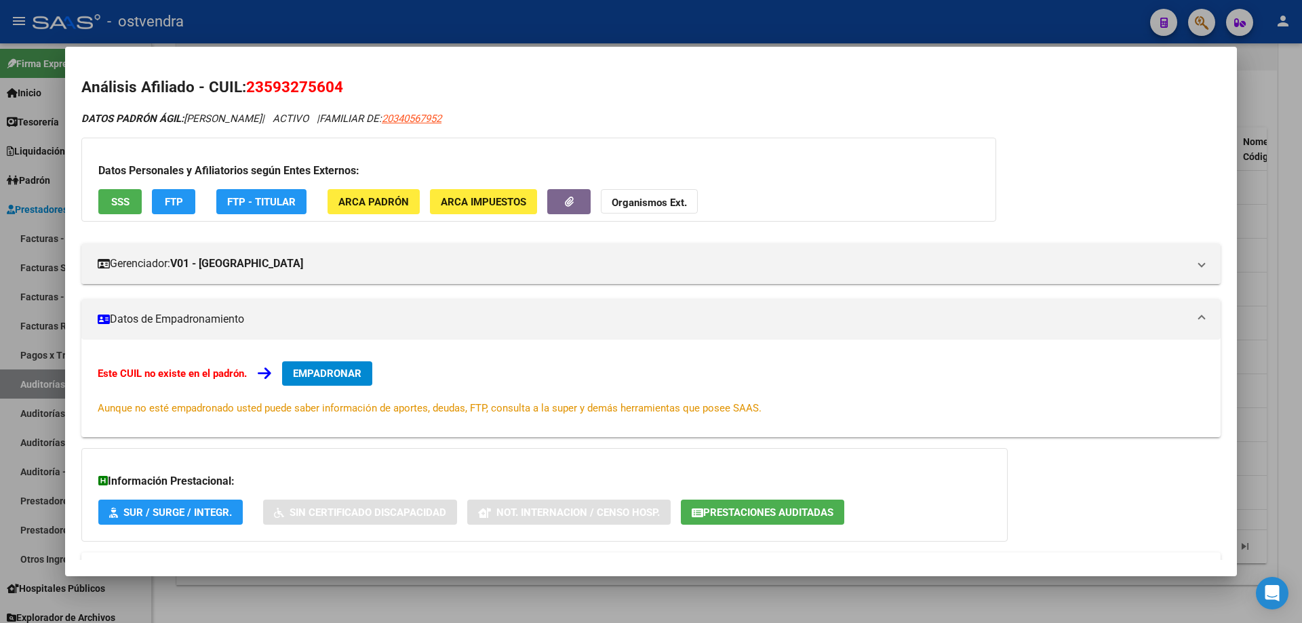
click at [631, 31] on div at bounding box center [651, 311] width 1302 height 623
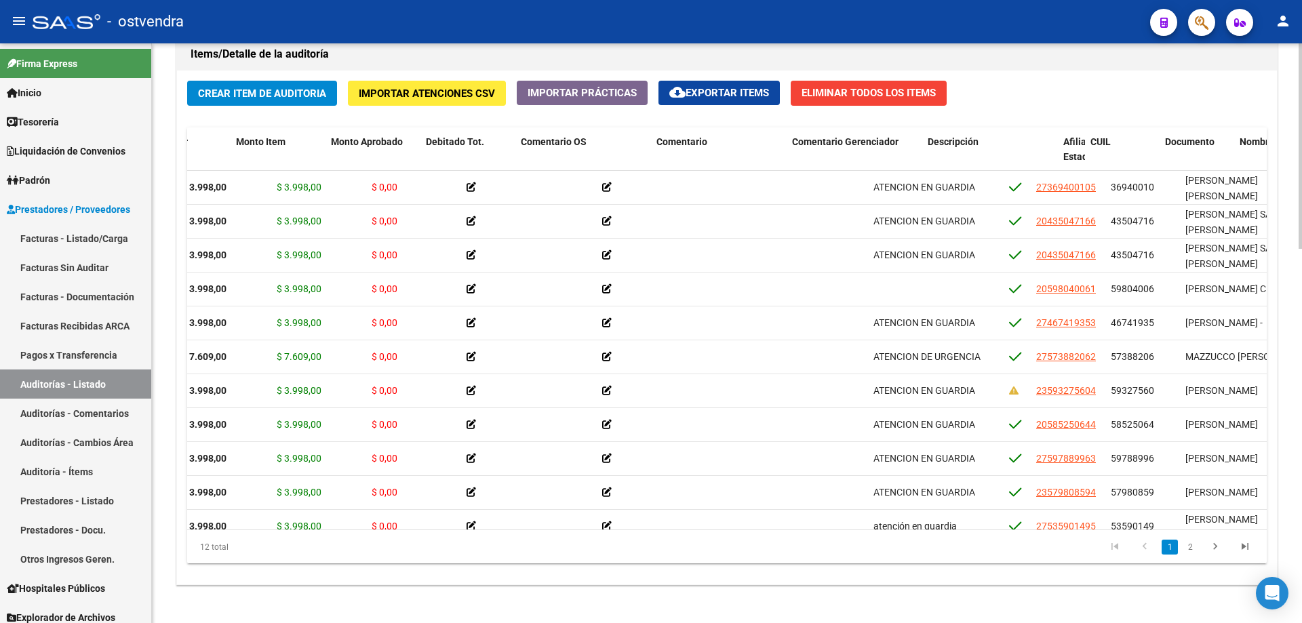
scroll to position [0, 0]
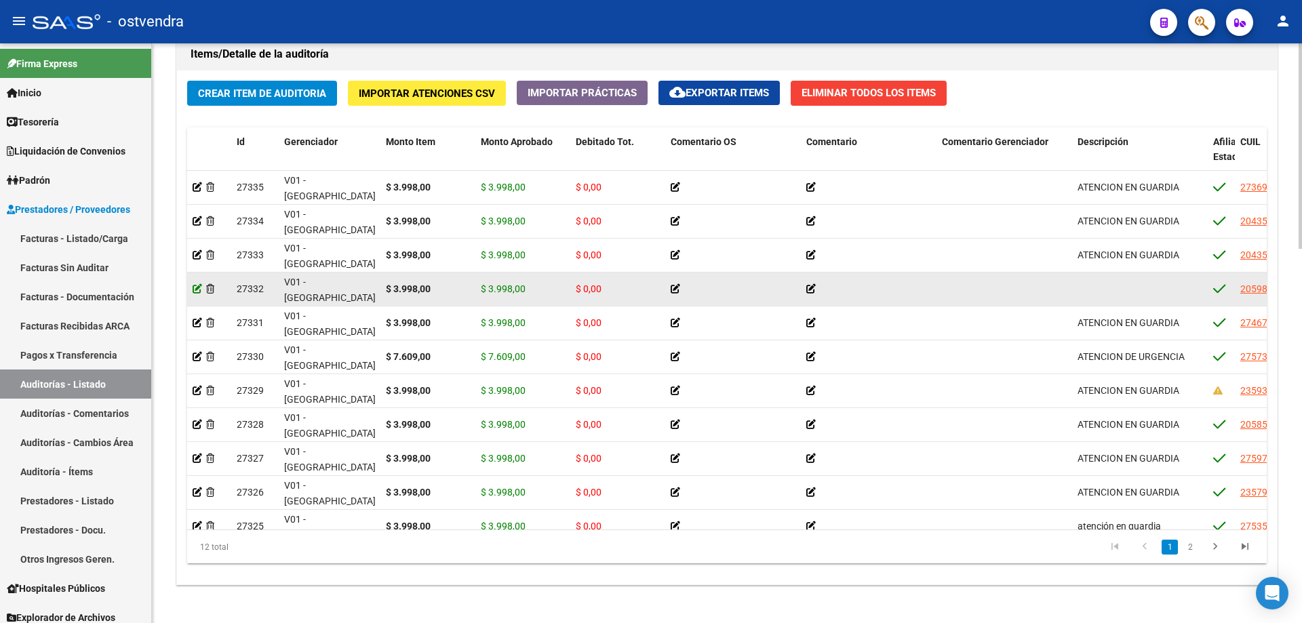
click at [199, 289] on icon at bounding box center [197, 288] width 9 height 9
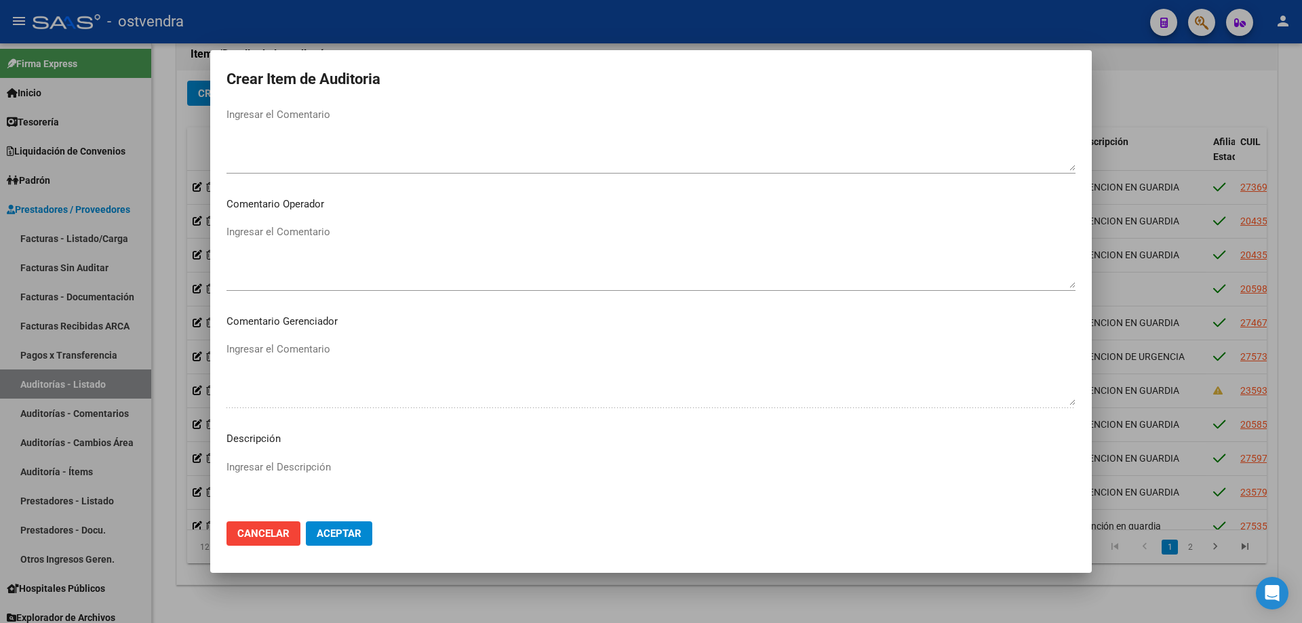
scroll to position [791, 0]
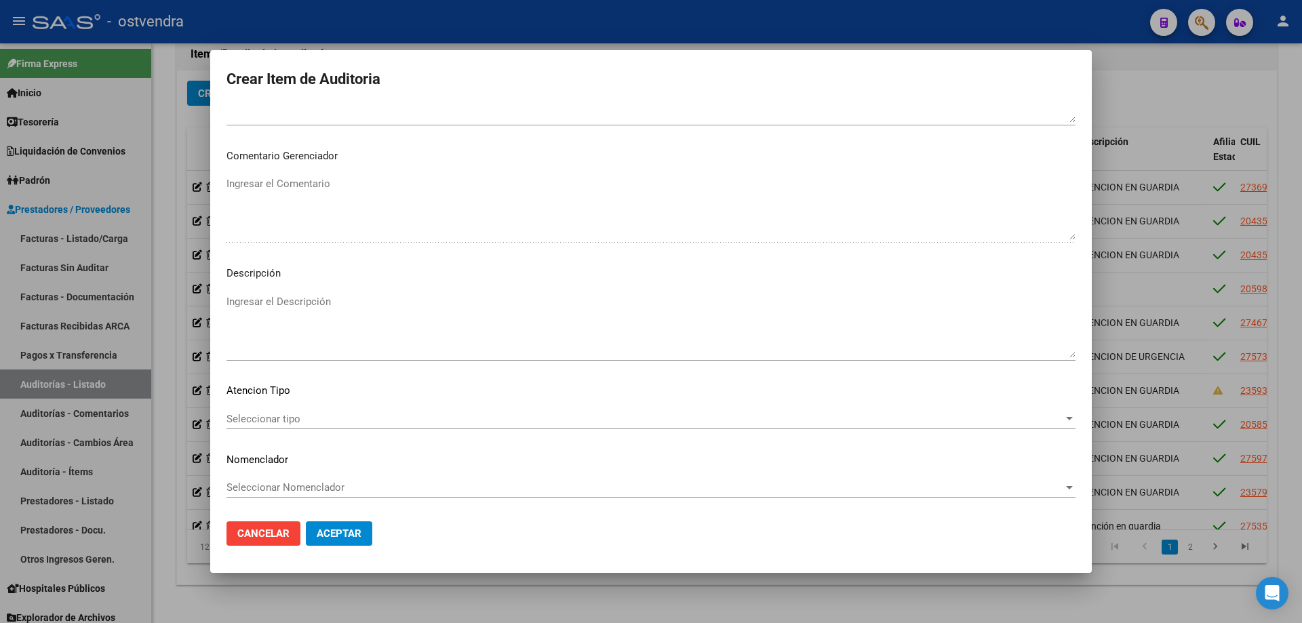
click at [362, 308] on textarea "Ingresar el Descripción" at bounding box center [650, 326] width 849 height 64
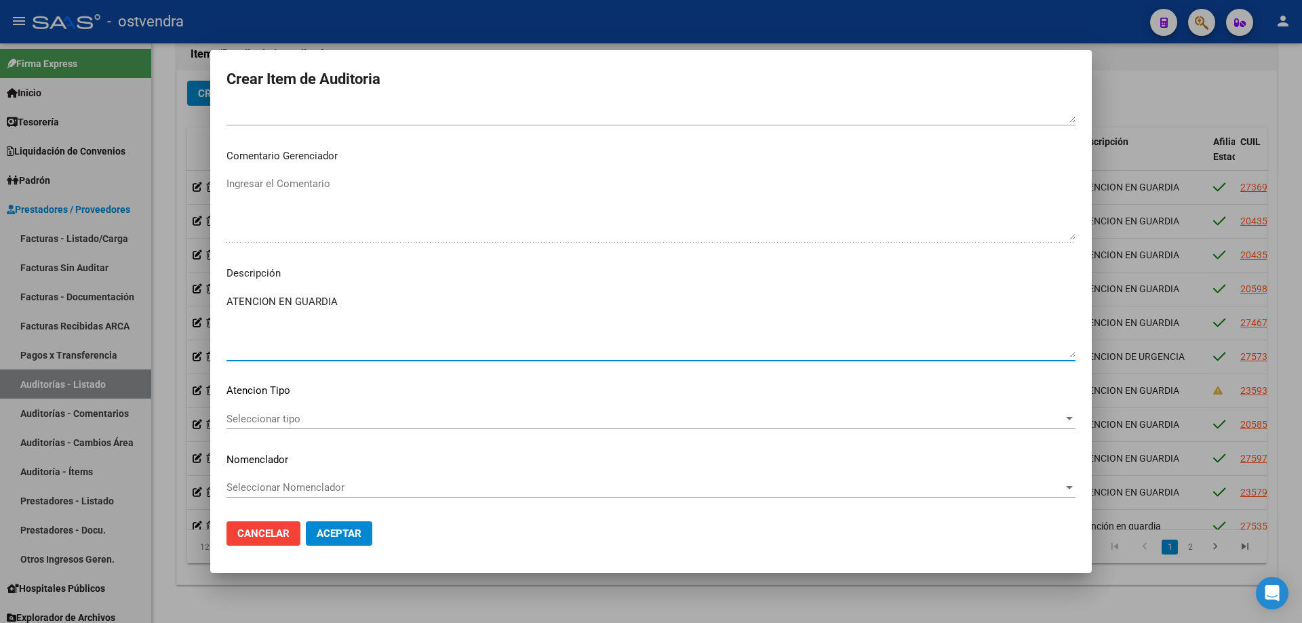
type textarea "ATENCION EN GUARDIA"
click at [382, 420] on span "Seleccionar tipo" at bounding box center [644, 419] width 837 height 12
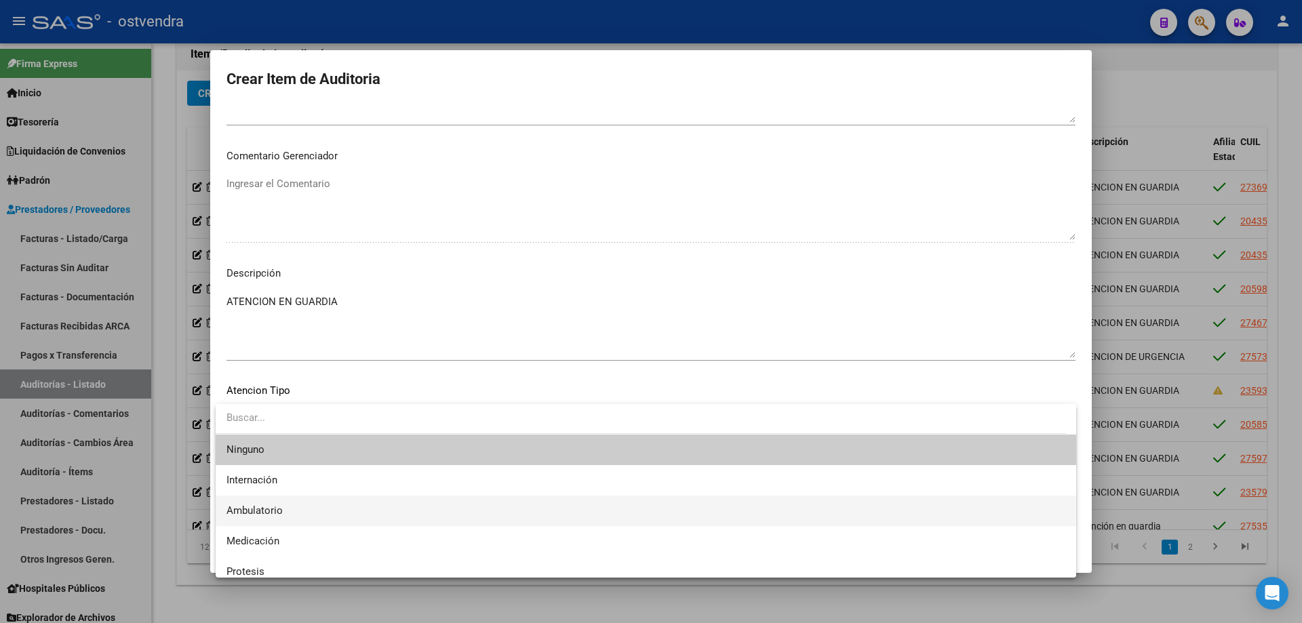
click at [302, 517] on span "Ambulatorio" at bounding box center [645, 511] width 839 height 31
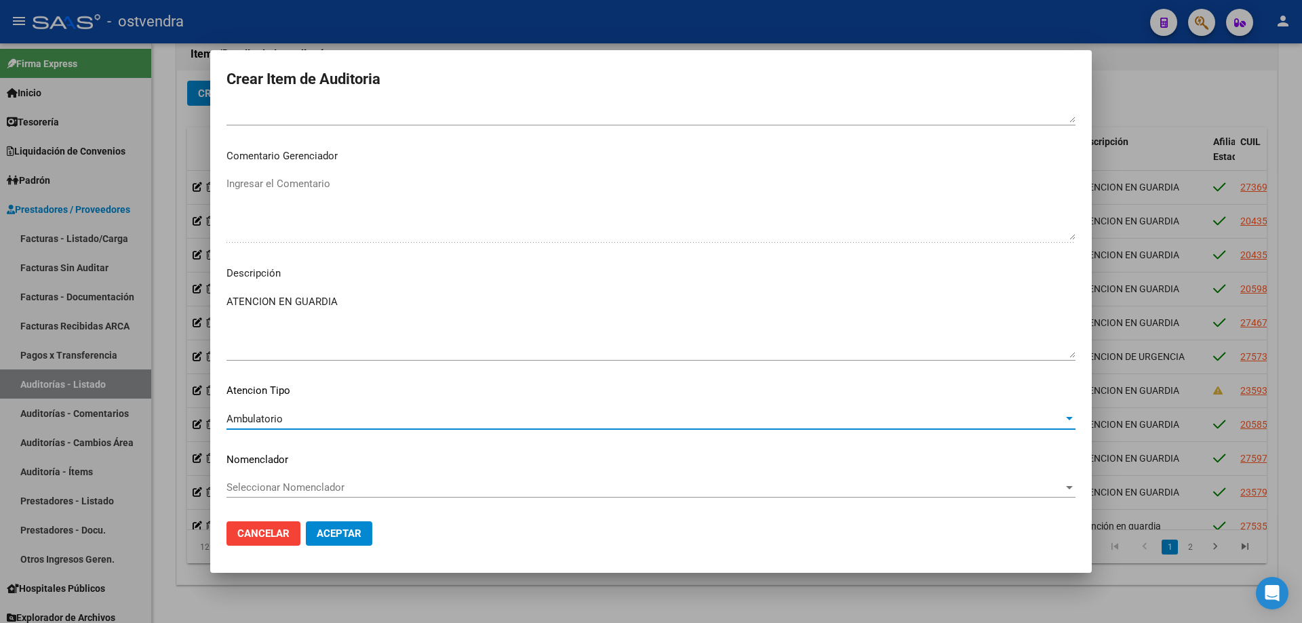
click at [311, 526] on button "Aceptar" at bounding box center [339, 533] width 66 height 24
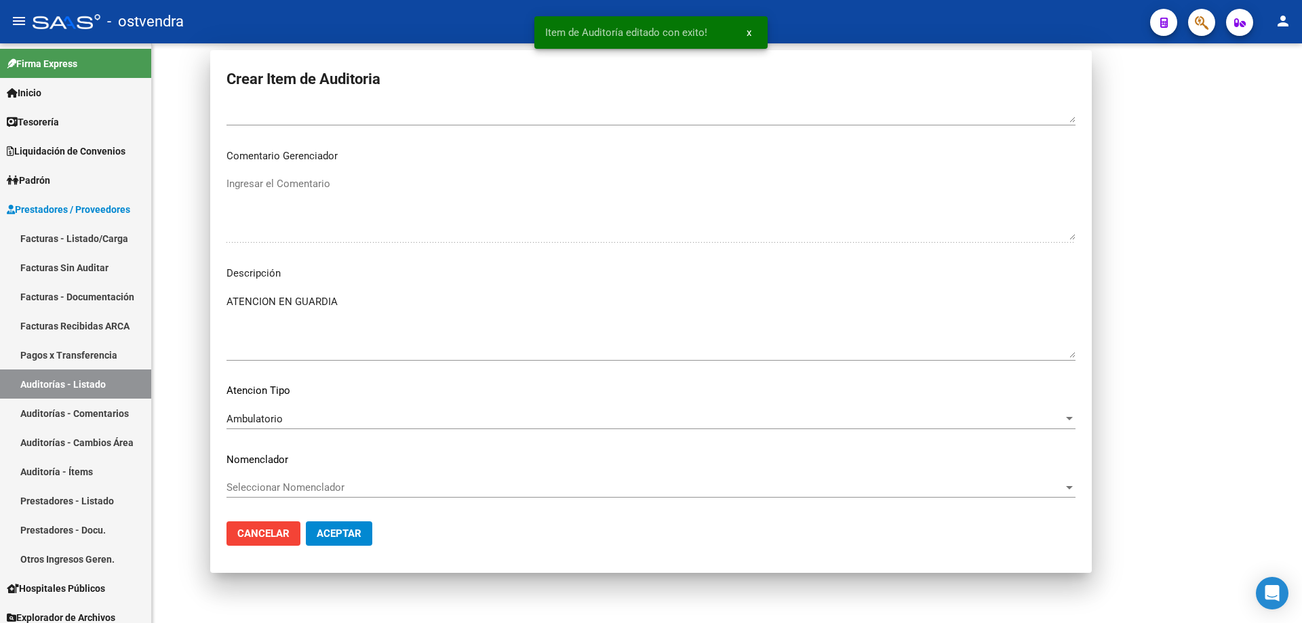
scroll to position [0, 0]
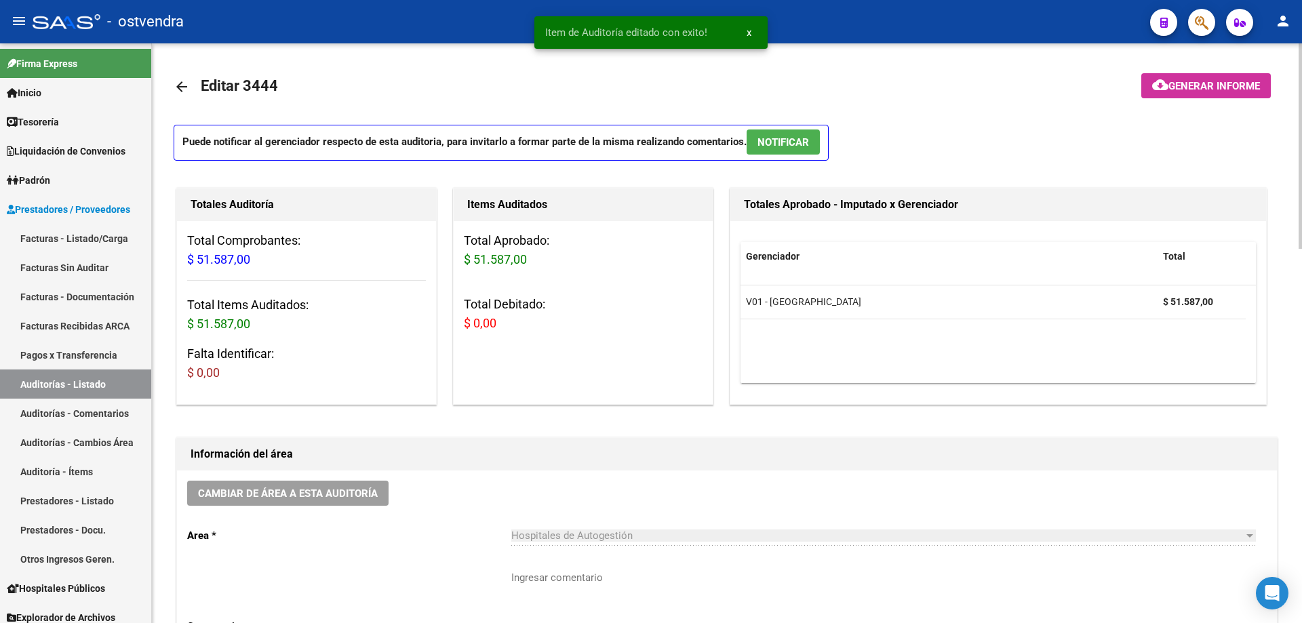
click at [791, 144] on span "NOTIFICAR" at bounding box center [783, 142] width 52 height 12
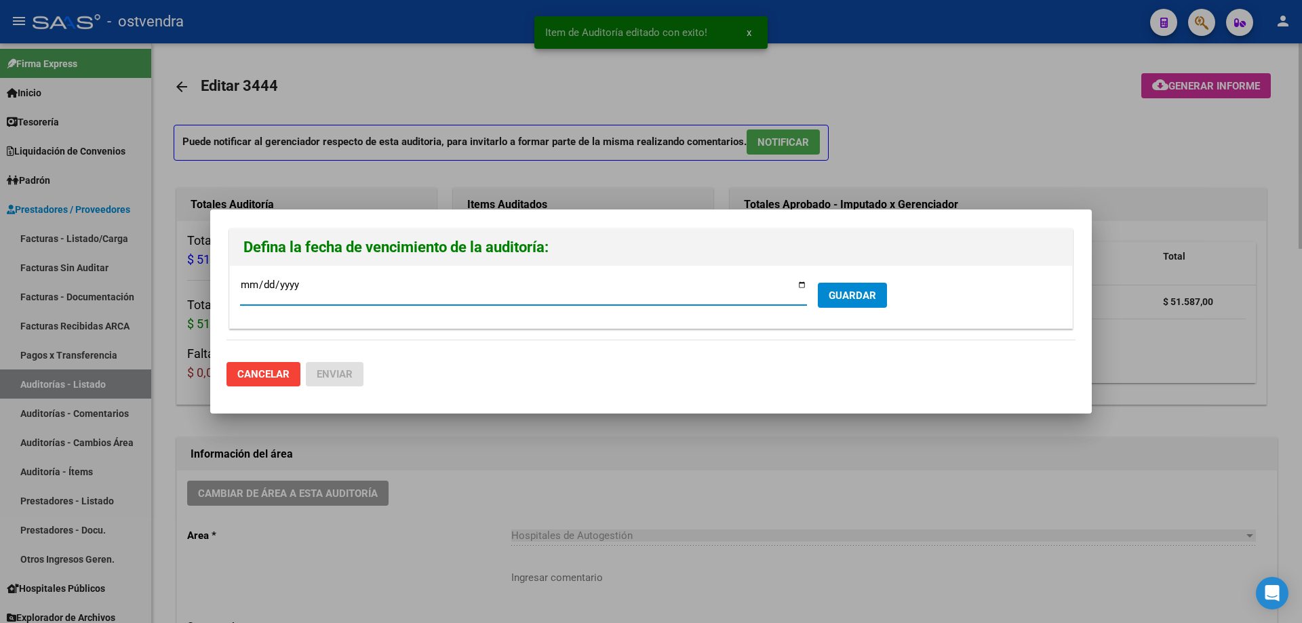
type input "2025-10-28"
click at [843, 306] on button "GUARDAR" at bounding box center [852, 295] width 69 height 25
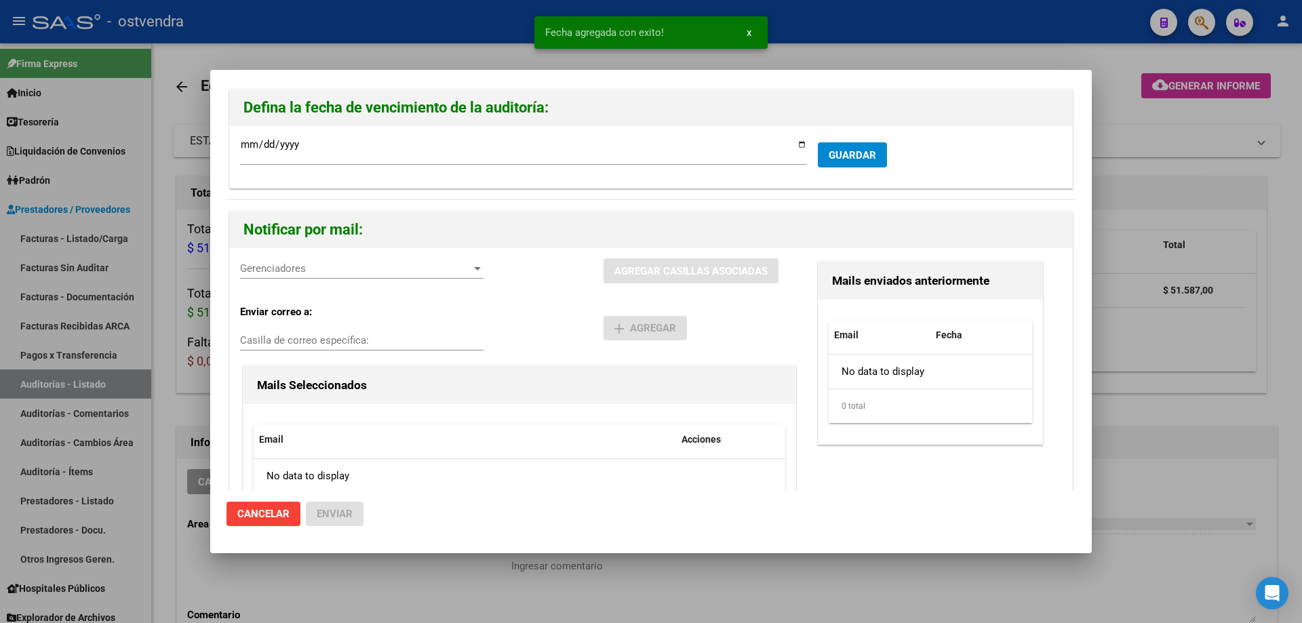
click at [438, 281] on div "Gerenciadores Gerenciadores" at bounding box center [361, 274] width 243 height 33
click at [434, 272] on span "Gerenciadores" at bounding box center [355, 268] width 231 height 12
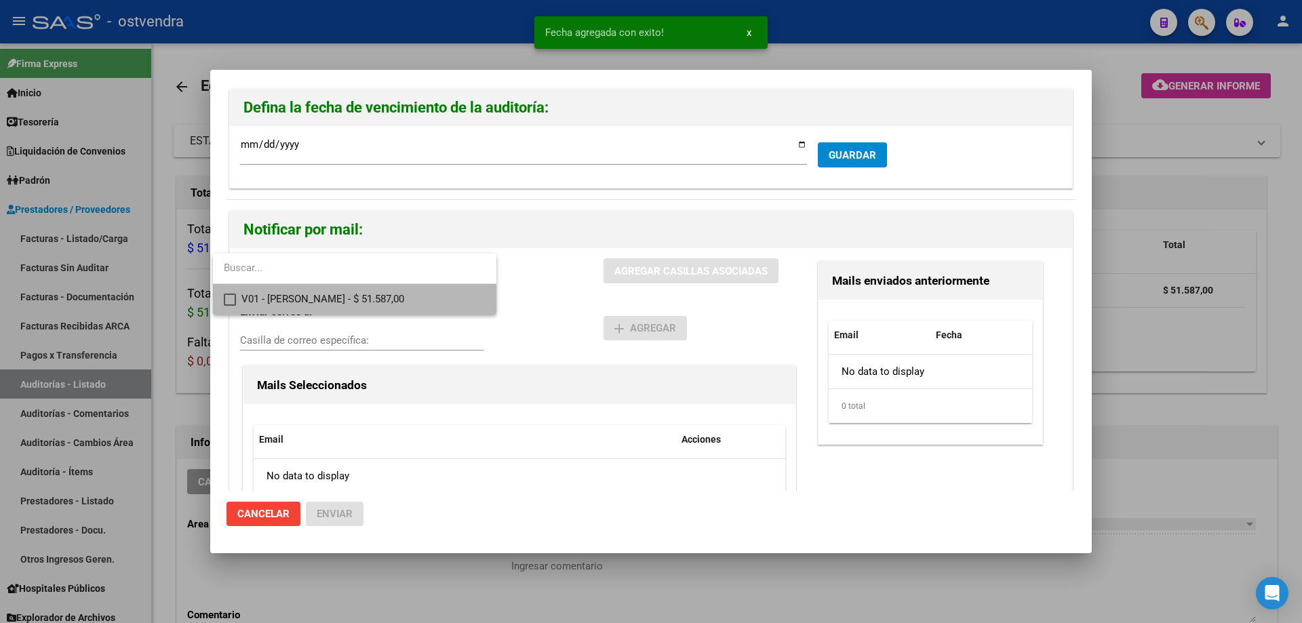
click at [431, 293] on span "V01 - Viasano - $ 51.587,00" at bounding box center [363, 299] width 244 height 31
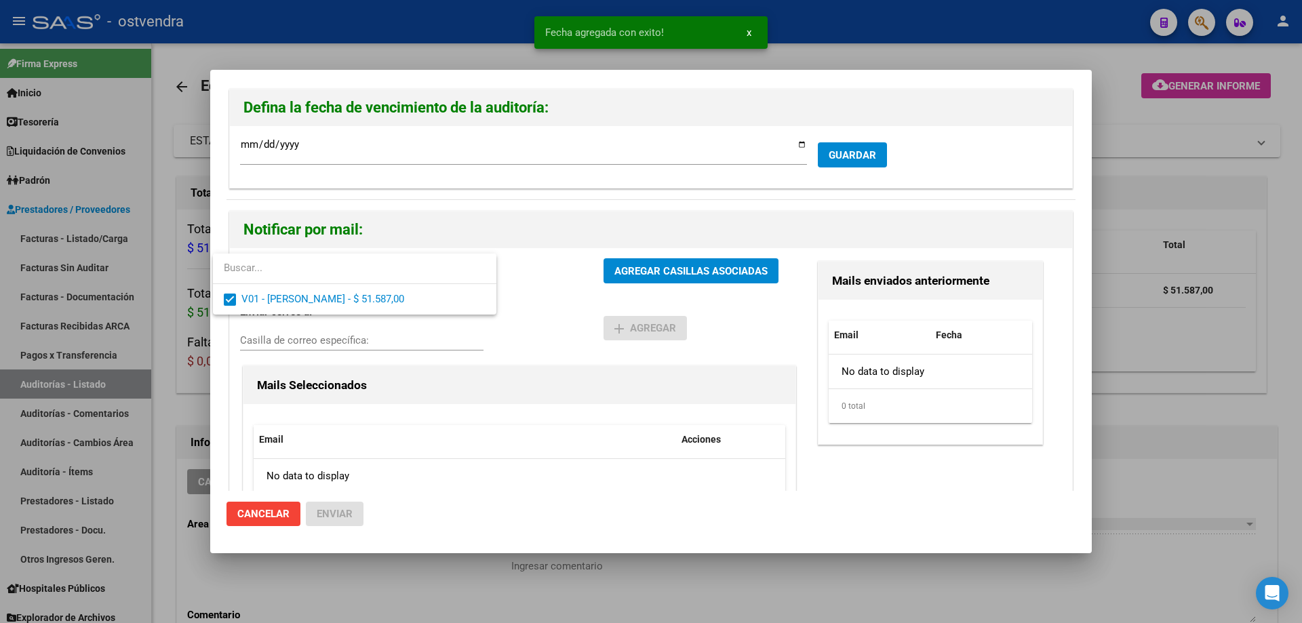
click at [631, 265] on div at bounding box center [651, 311] width 1302 height 623
click at [631, 264] on span "AGREGAR CASILLAS ASOCIADAS" at bounding box center [690, 270] width 153 height 12
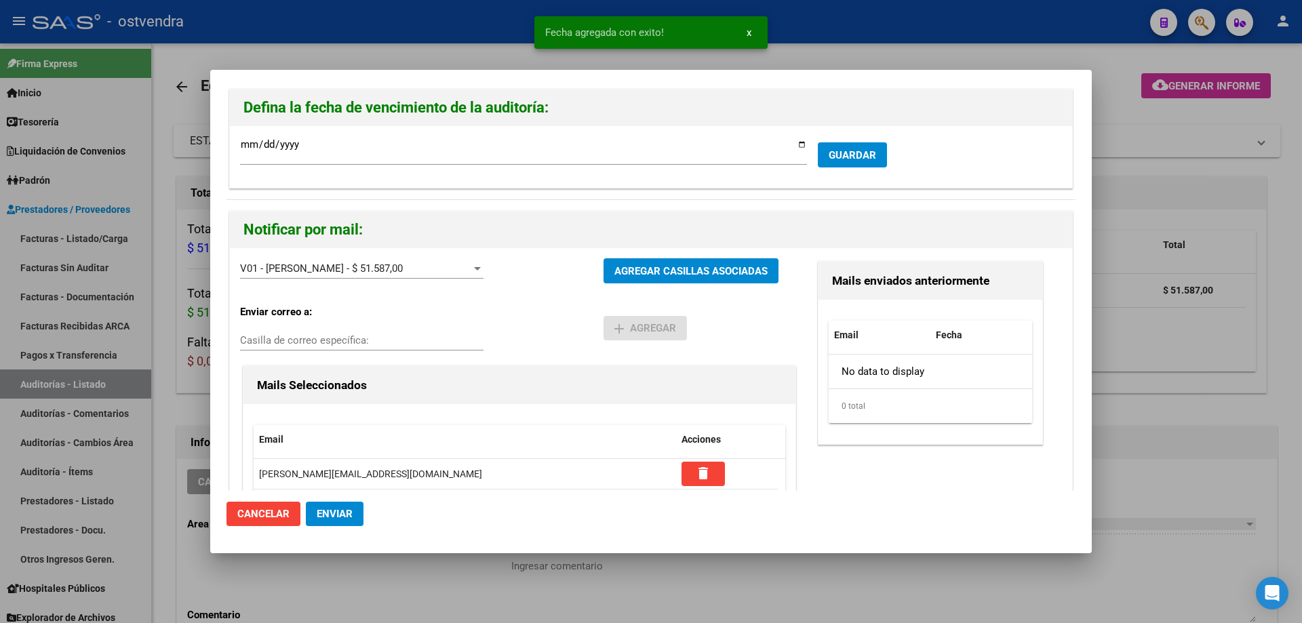
click at [365, 519] on mat-dialog-actions "Cancelar Enviar" at bounding box center [650, 514] width 849 height 46
click at [361, 519] on button "Enviar" at bounding box center [335, 514] width 58 height 24
